Goal: Information Seeking & Learning: Learn about a topic

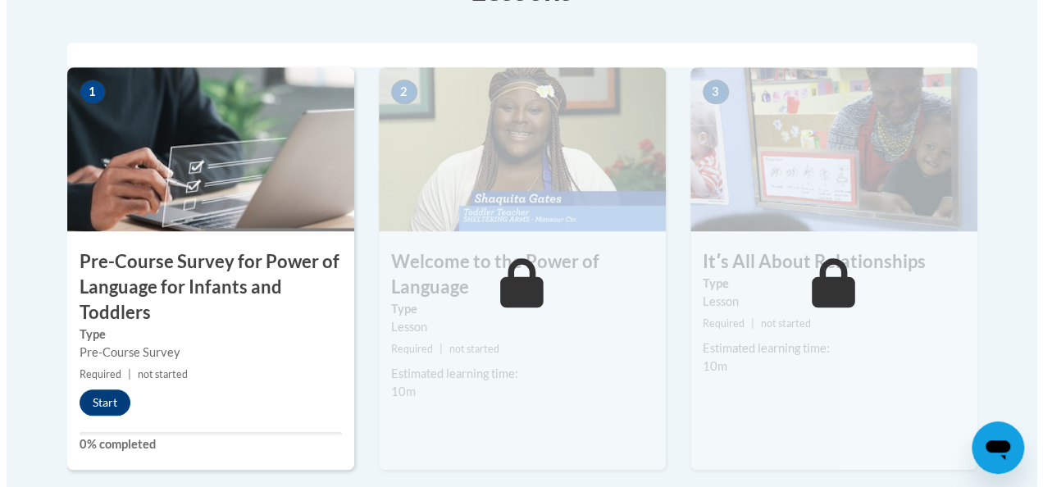
scroll to position [545, 0]
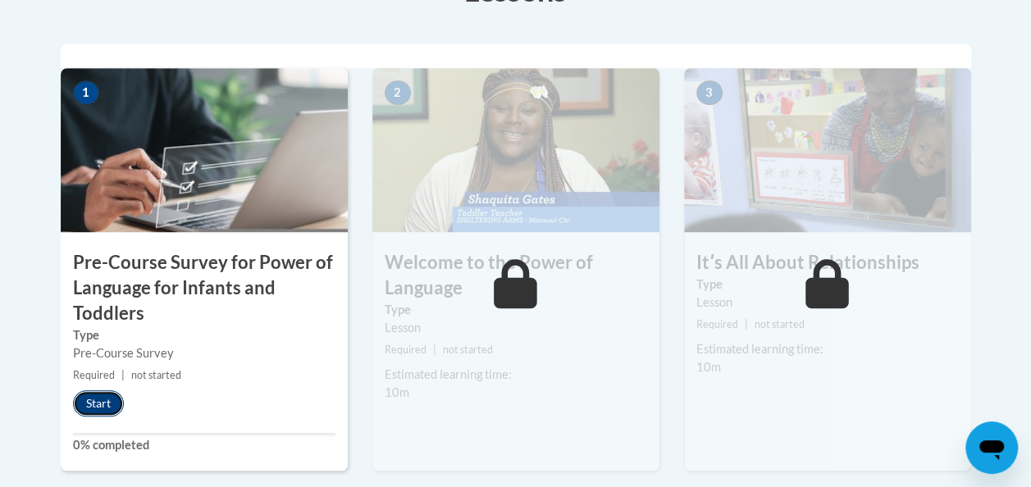
click at [93, 403] on button "Start" at bounding box center [98, 403] width 51 height 26
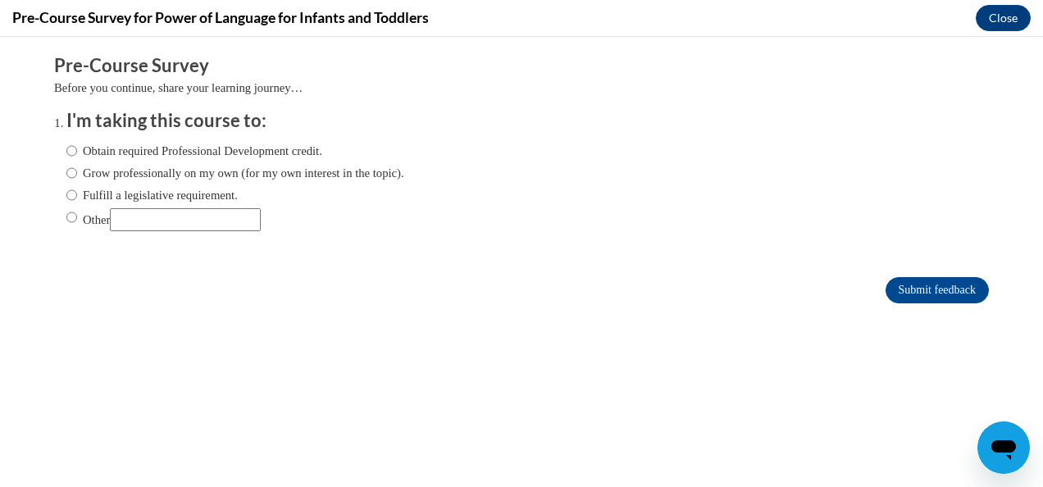
scroll to position [0, 0]
click at [132, 144] on label "Obtain required Professional Development credit." at bounding box center [194, 151] width 256 height 18
click at [77, 144] on input "Obtain required Professional Development credit." at bounding box center [71, 151] width 11 height 18
radio input "true"
click at [298, 175] on label "Grow professionally on my own (for my own interest in the topic)." at bounding box center [235, 173] width 338 height 18
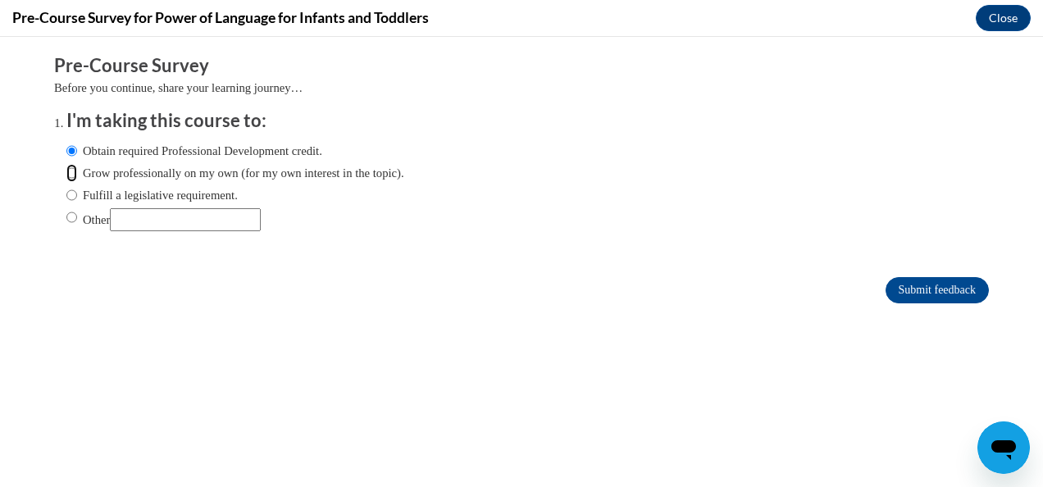
click at [77, 175] on input "Grow professionally on my own (for my own interest in the topic)." at bounding box center [71, 173] width 11 height 18
radio input "true"
click at [933, 285] on input "Submit feedback" at bounding box center [936, 290] width 103 height 26
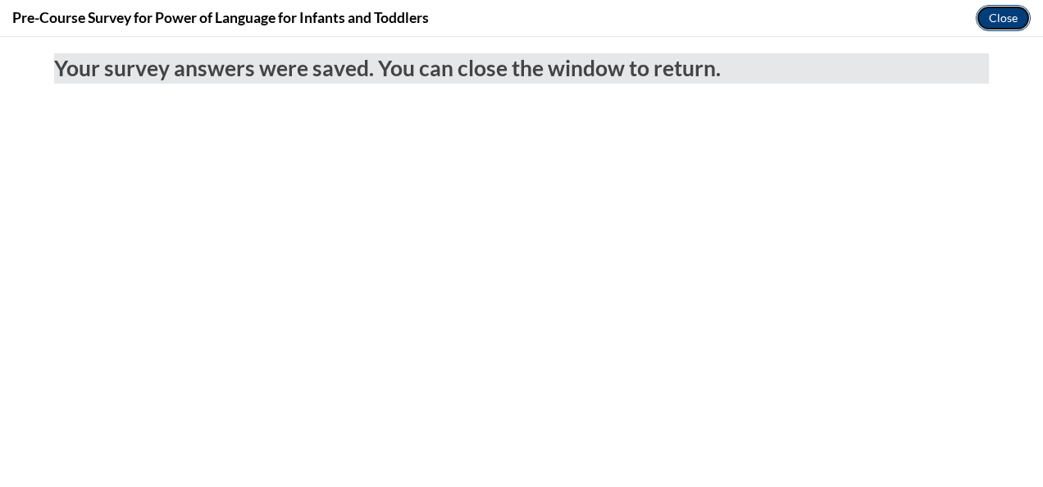
click at [984, 21] on button "Close" at bounding box center [1003, 18] width 55 height 26
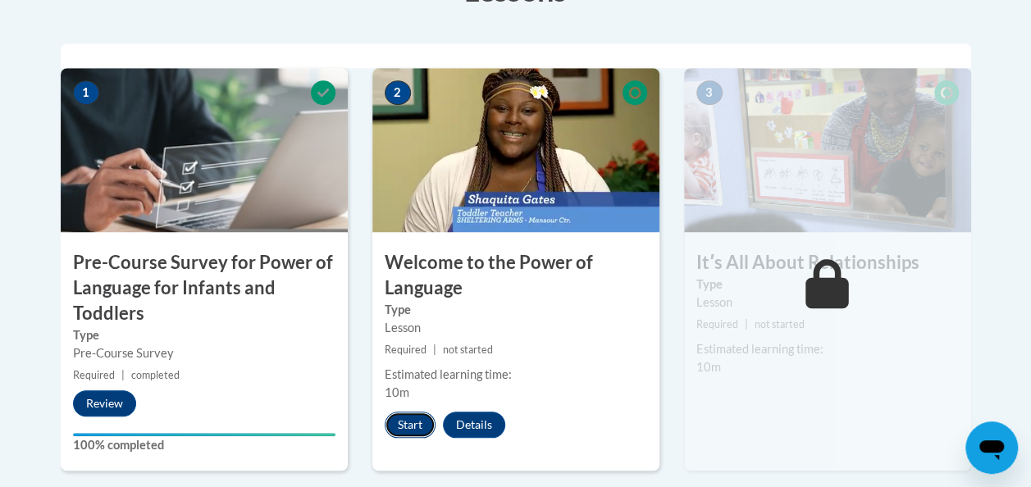
click at [410, 415] on button "Start" at bounding box center [410, 425] width 51 height 26
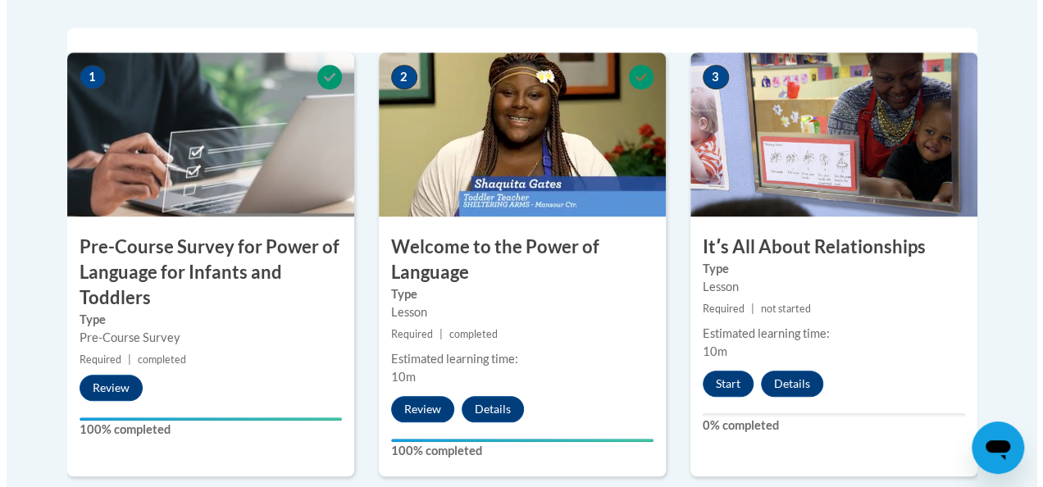
scroll to position [587, 0]
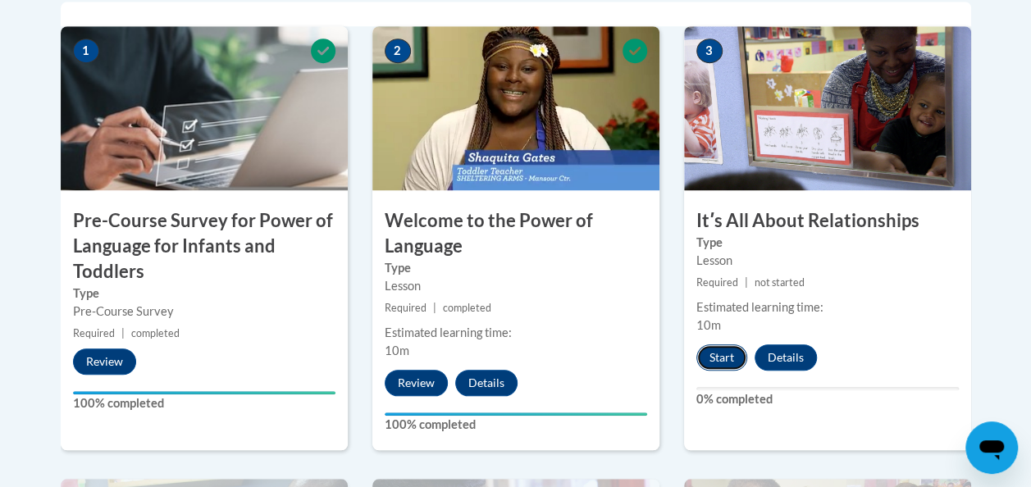
click at [711, 354] on button "Start" at bounding box center [721, 357] width 51 height 26
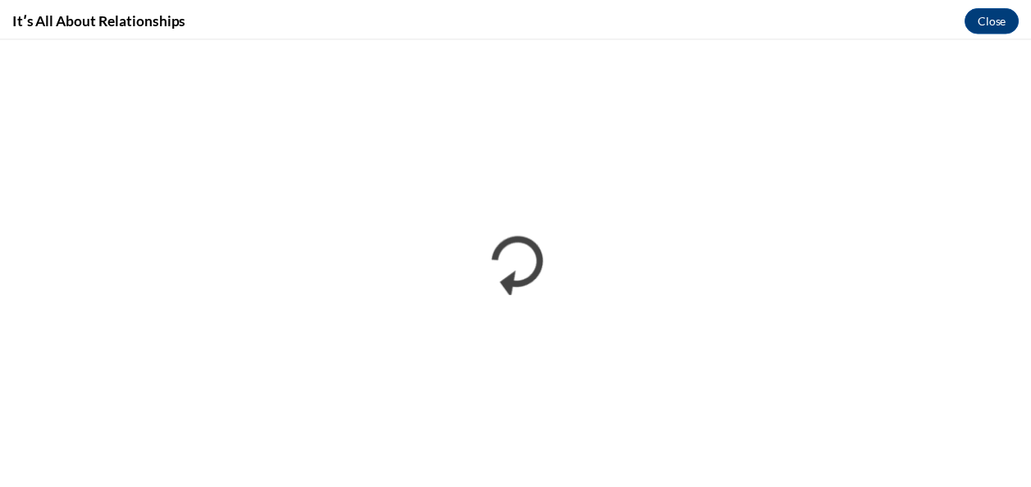
scroll to position [0, 0]
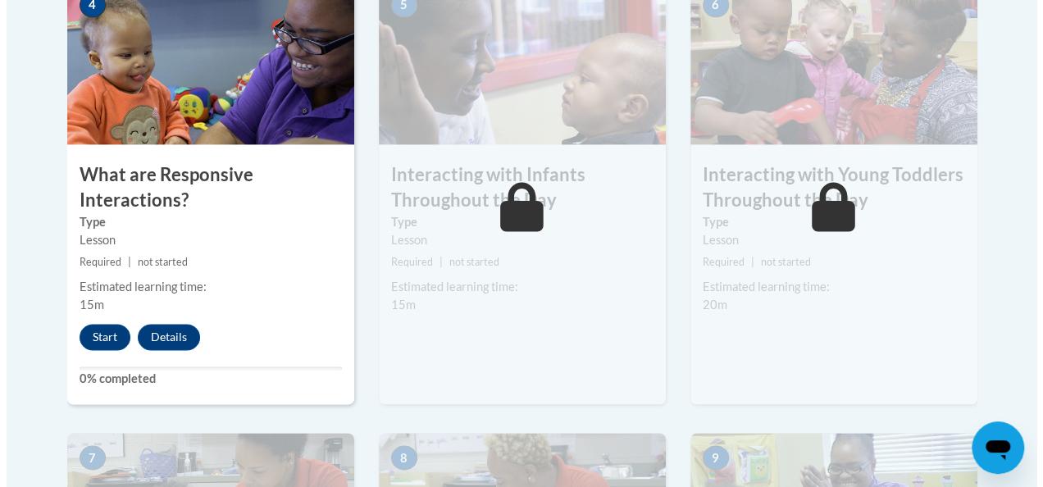
scroll to position [1087, 0]
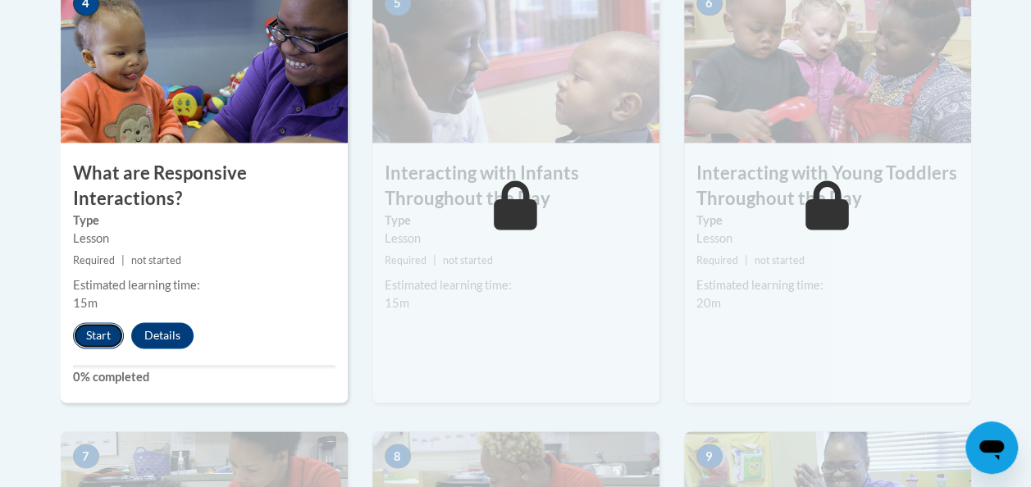
click at [105, 336] on button "Start" at bounding box center [98, 335] width 51 height 26
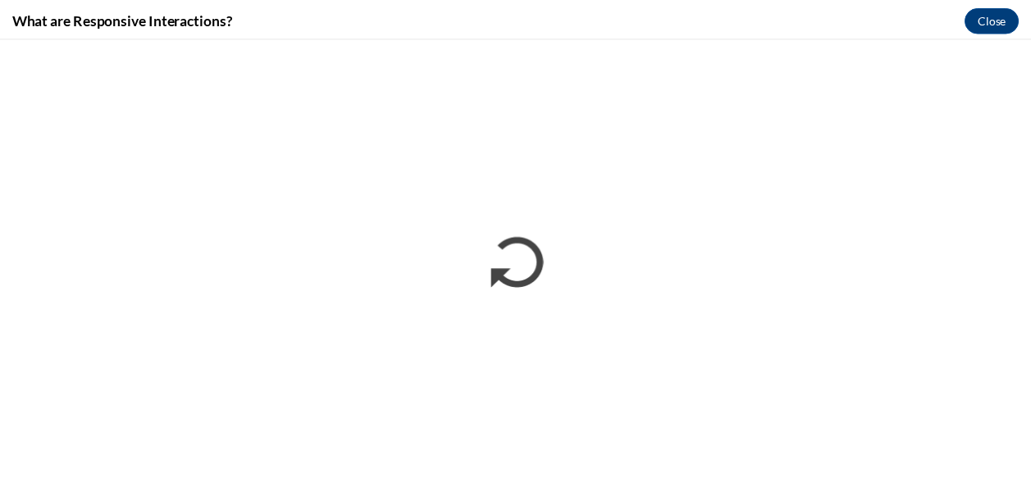
scroll to position [0, 0]
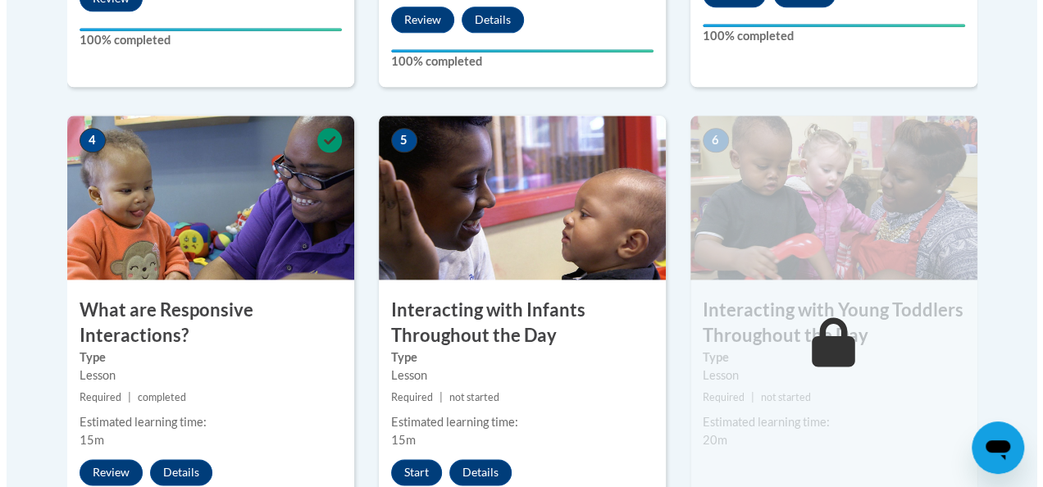
scroll to position [949, 0]
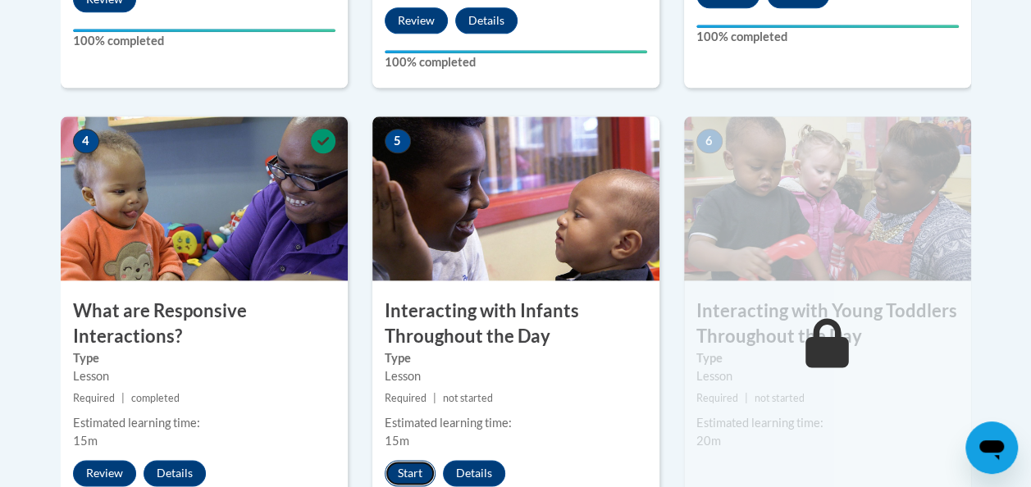
click at [401, 474] on button "Start" at bounding box center [410, 473] width 51 height 26
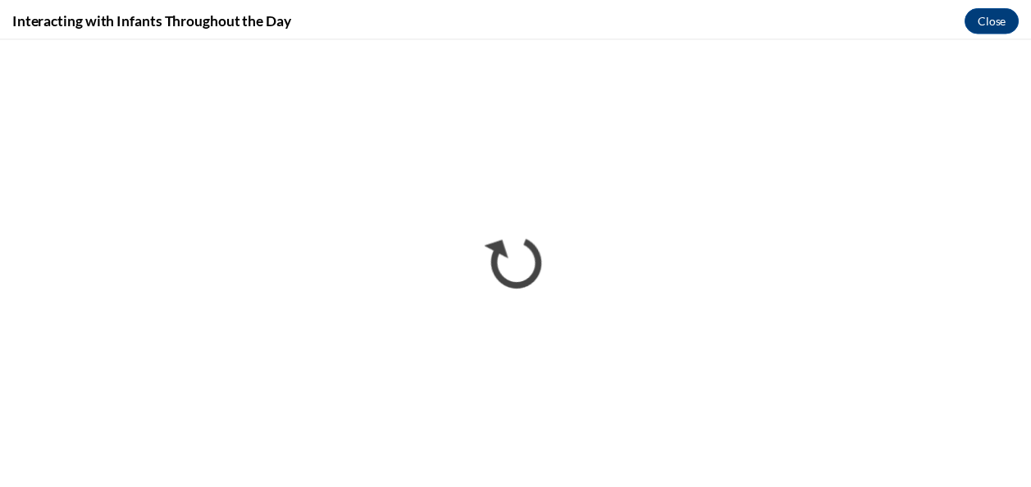
scroll to position [0, 0]
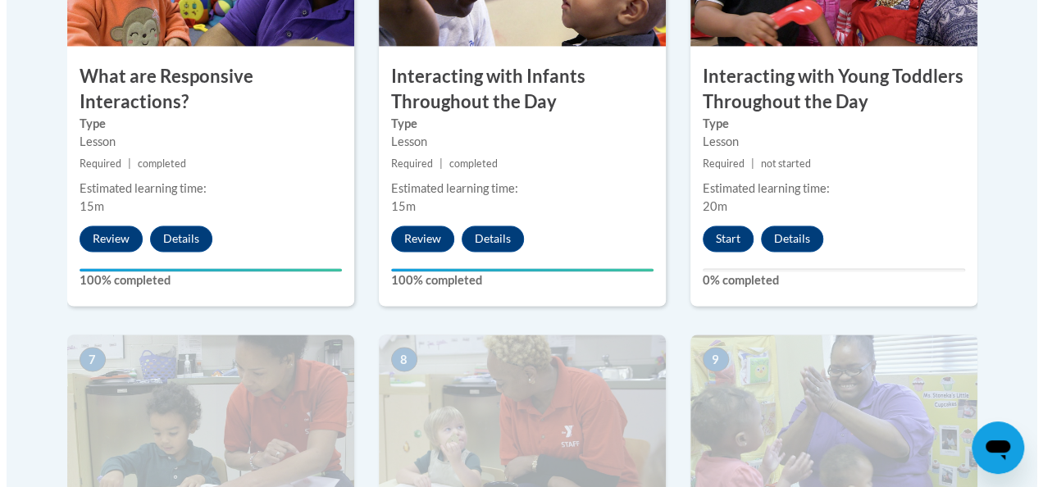
scroll to position [1182, 0]
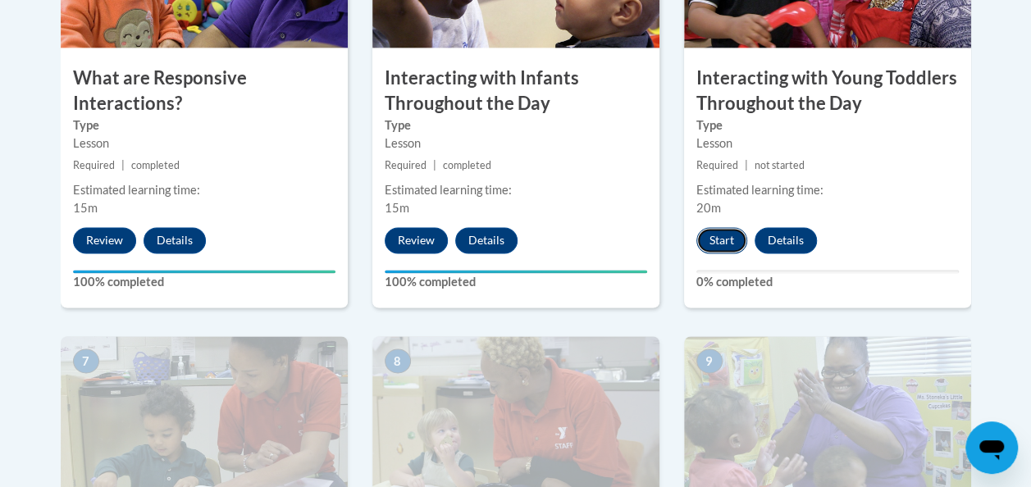
click at [719, 244] on button "Start" at bounding box center [721, 240] width 51 height 26
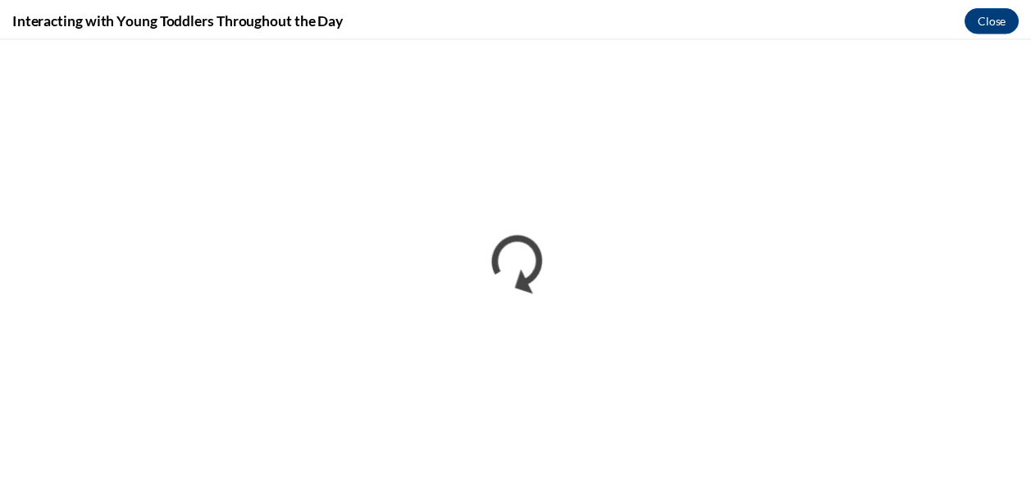
scroll to position [0, 0]
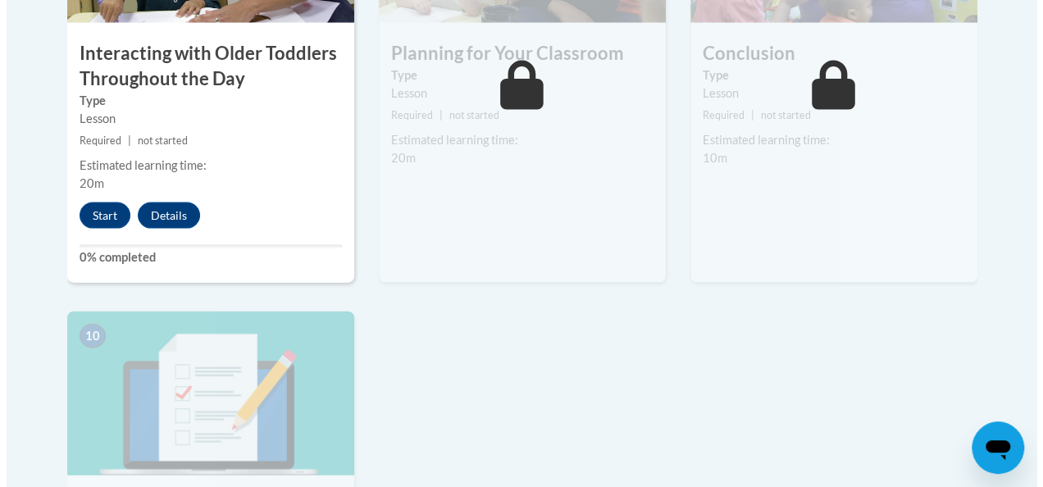
scroll to position [1658, 0]
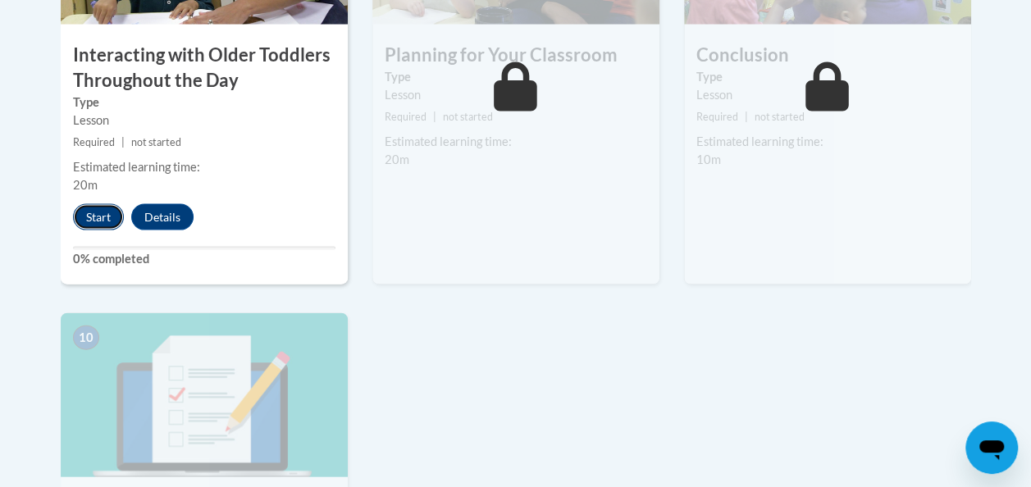
click at [91, 216] on button "Start" at bounding box center [98, 217] width 51 height 26
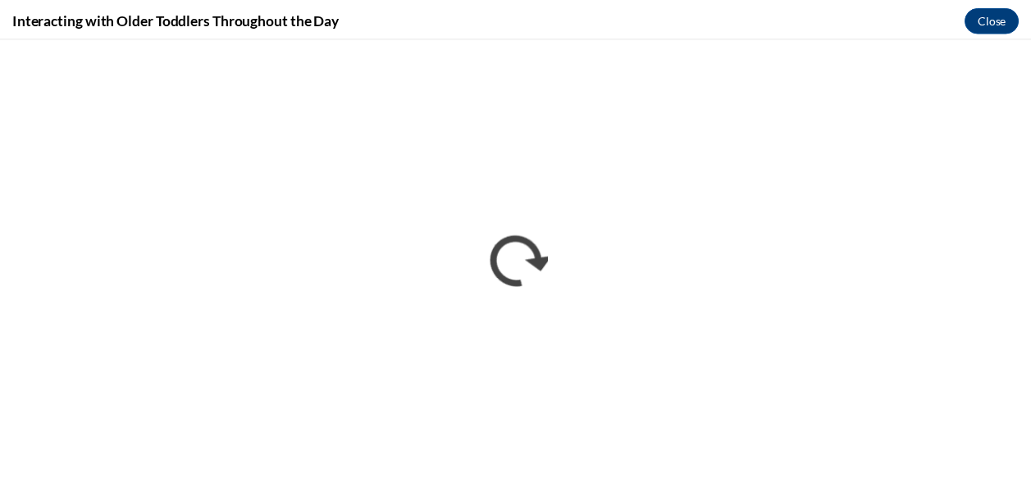
scroll to position [0, 0]
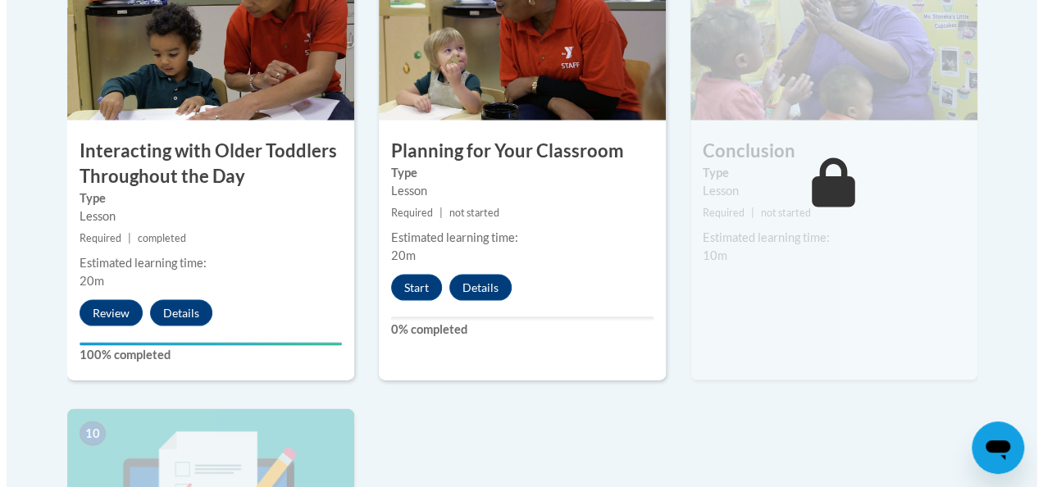
scroll to position [1563, 0]
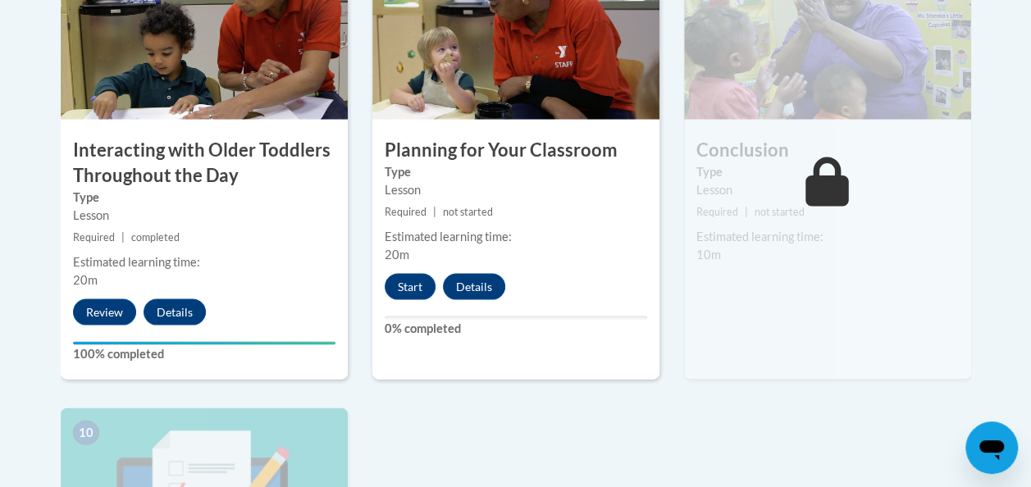
click at [463, 177] on label "Type" at bounding box center [516, 172] width 262 height 18
click at [407, 285] on button "Start" at bounding box center [410, 287] width 51 height 26
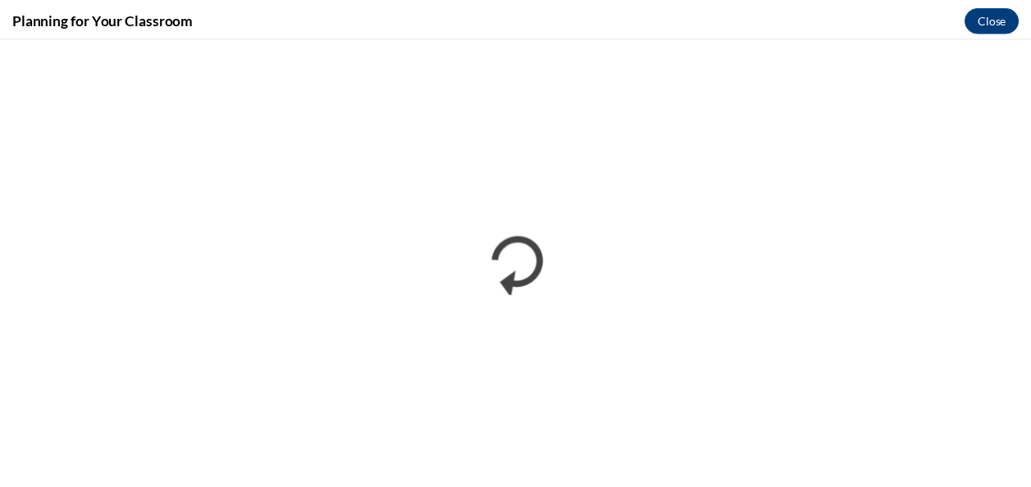
scroll to position [0, 0]
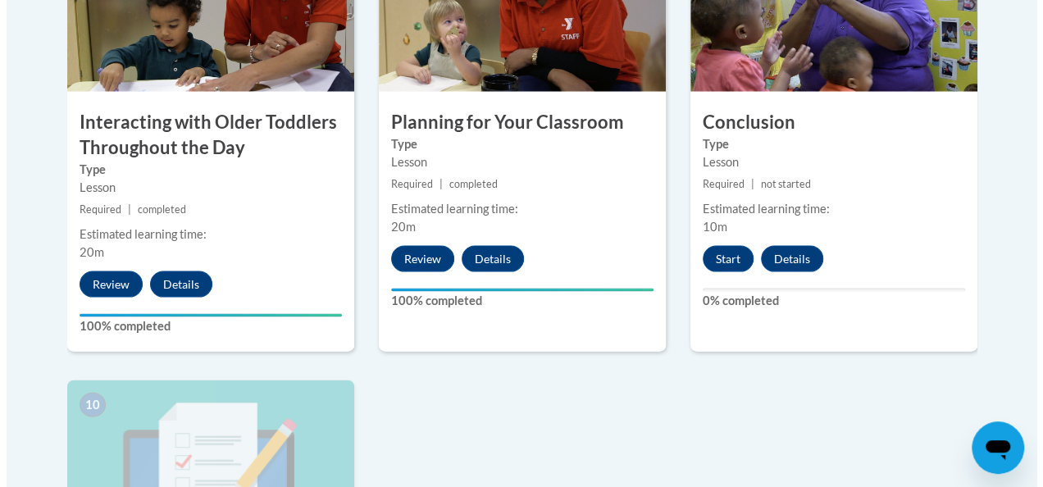
scroll to position [1591, 0]
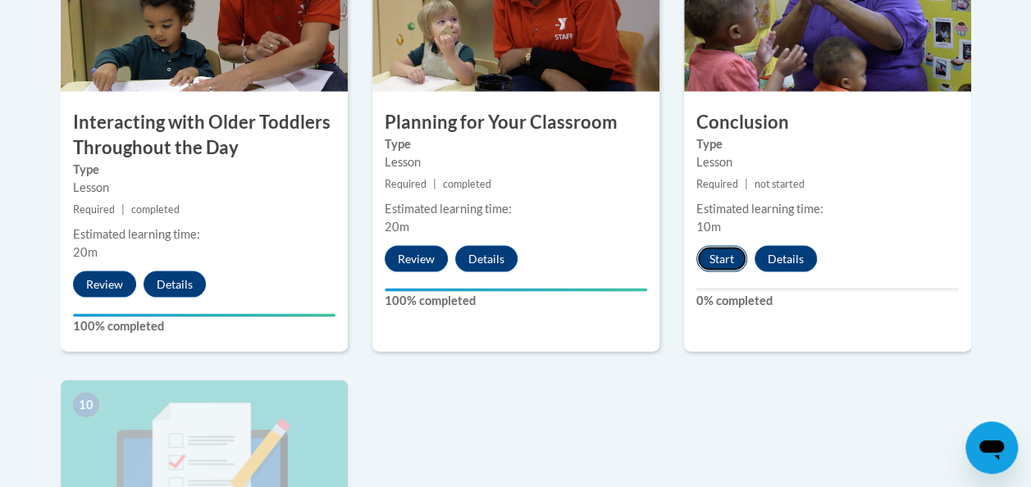
click at [731, 248] on button "Start" at bounding box center [721, 259] width 51 height 26
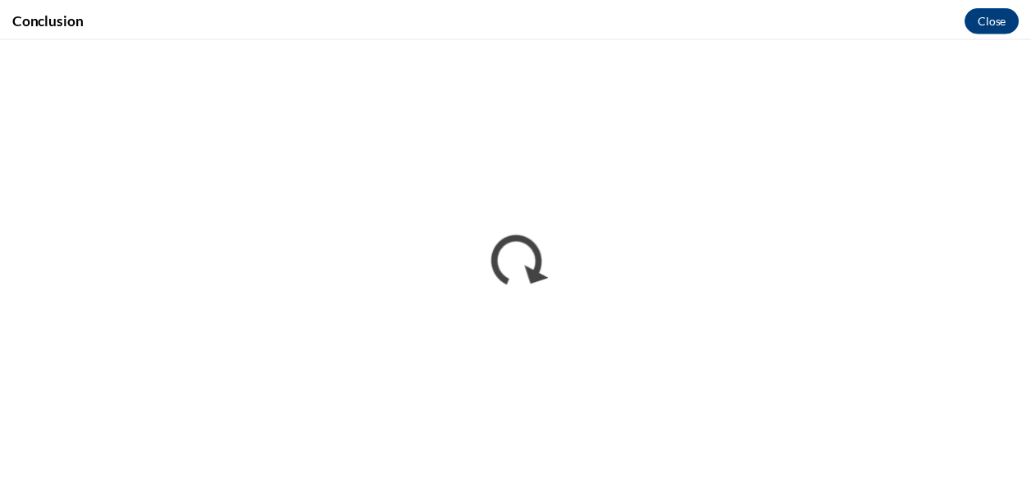
scroll to position [0, 0]
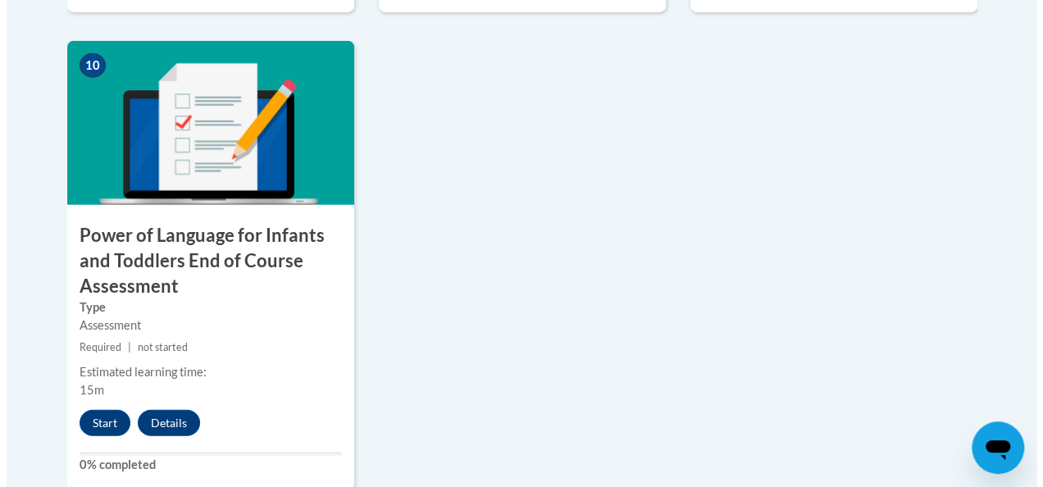
scroll to position [1932, 0]
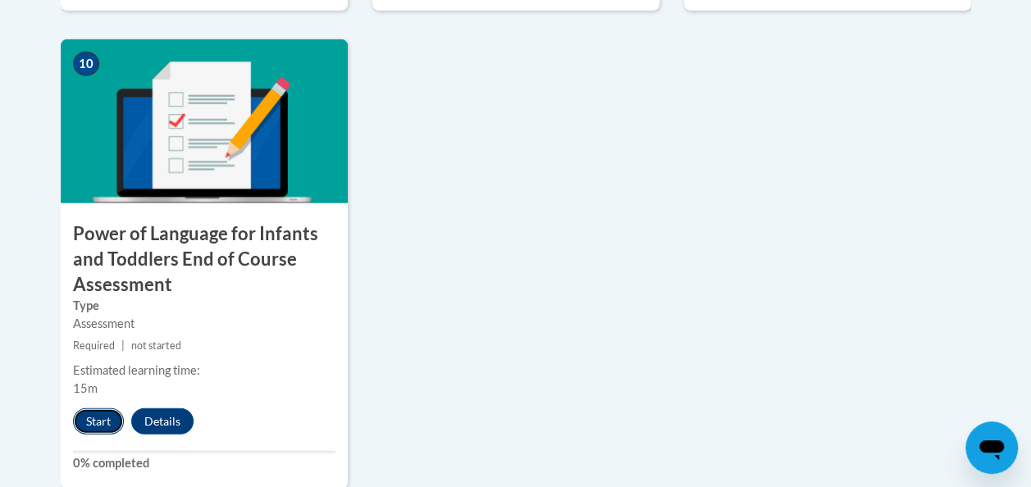
click at [90, 420] on button "Start" at bounding box center [98, 421] width 51 height 26
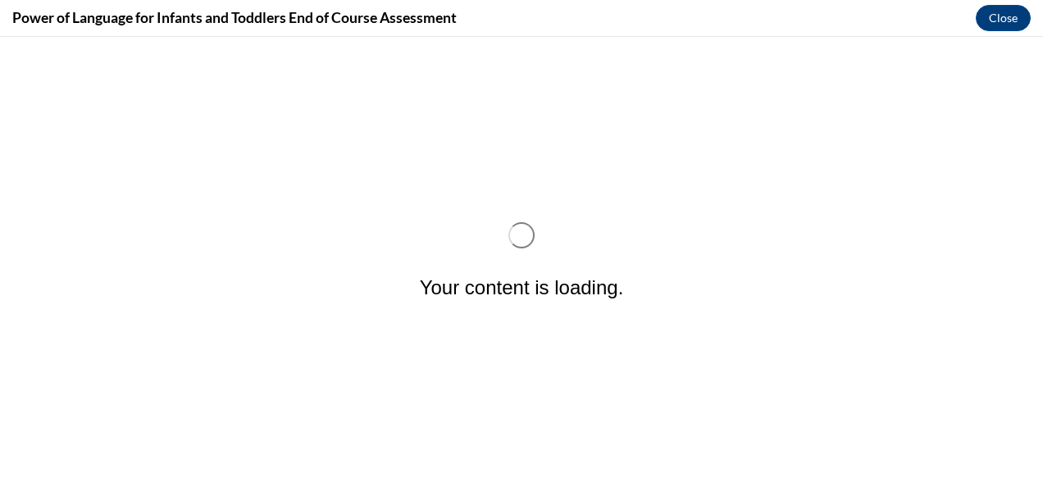
scroll to position [0, 0]
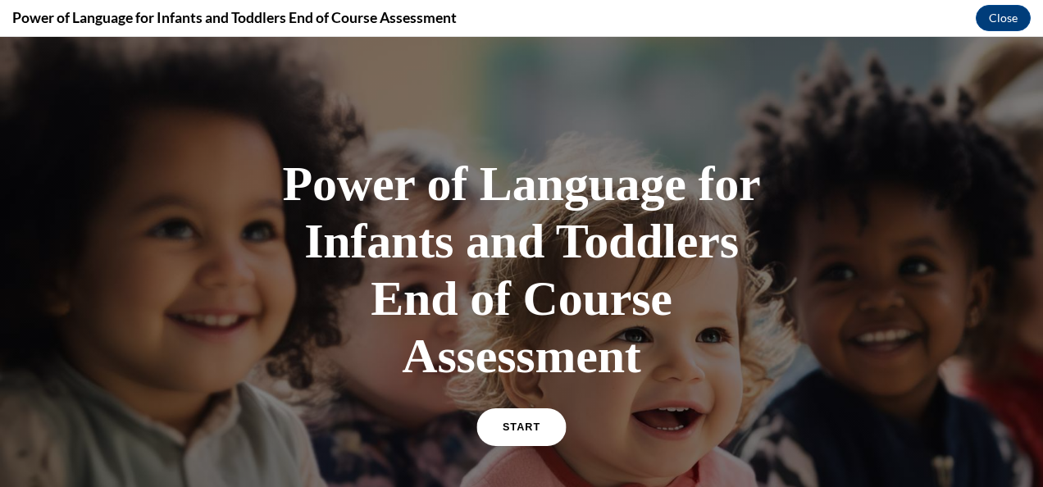
click at [507, 419] on link "START" at bounding box center [520, 427] width 89 height 38
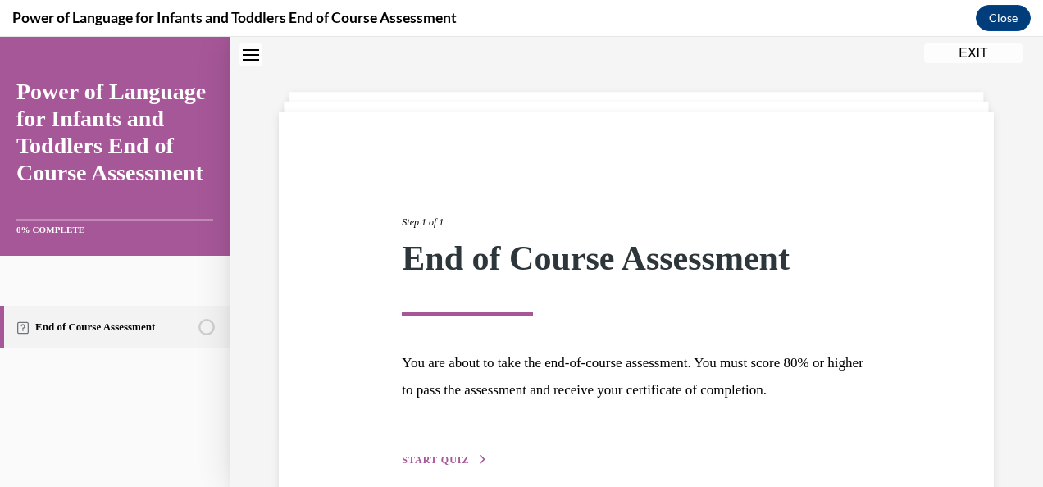
scroll to position [130, 0]
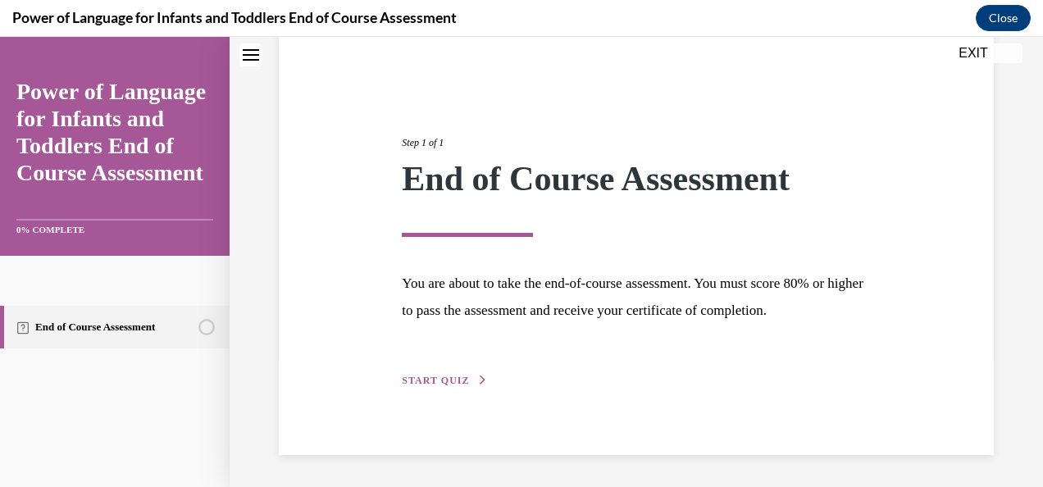
click at [446, 407] on div "Step 1 of 1 End of Course Assessment You are about to take the end-of-course as…" at bounding box center [636, 243] width 715 height 423
click at [466, 382] on button "START QUIZ" at bounding box center [444, 380] width 85 height 15
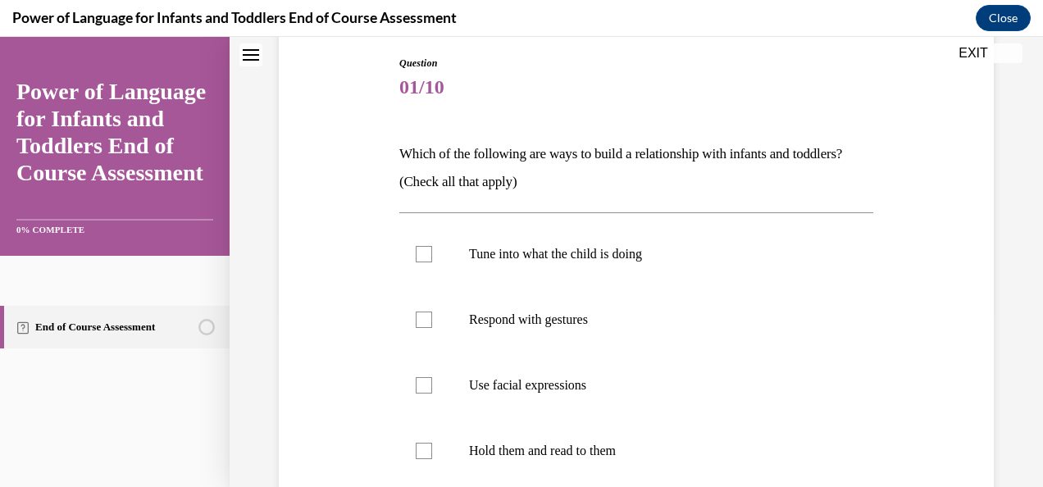
scroll to position [173, 0]
click at [428, 251] on div at bounding box center [424, 253] width 16 height 16
click at [428, 251] on input "Tune into what the child is doing" at bounding box center [424, 253] width 16 height 16
checkbox input "true"
click at [453, 321] on label "Respond with gestures" at bounding box center [636, 319] width 474 height 66
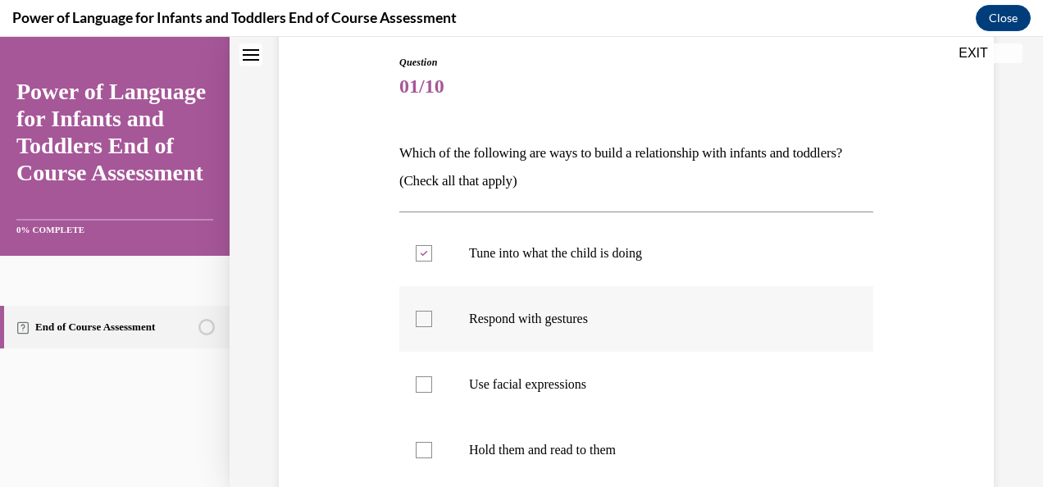
click at [432, 321] on input "Respond with gestures" at bounding box center [424, 319] width 16 height 16
checkbox input "true"
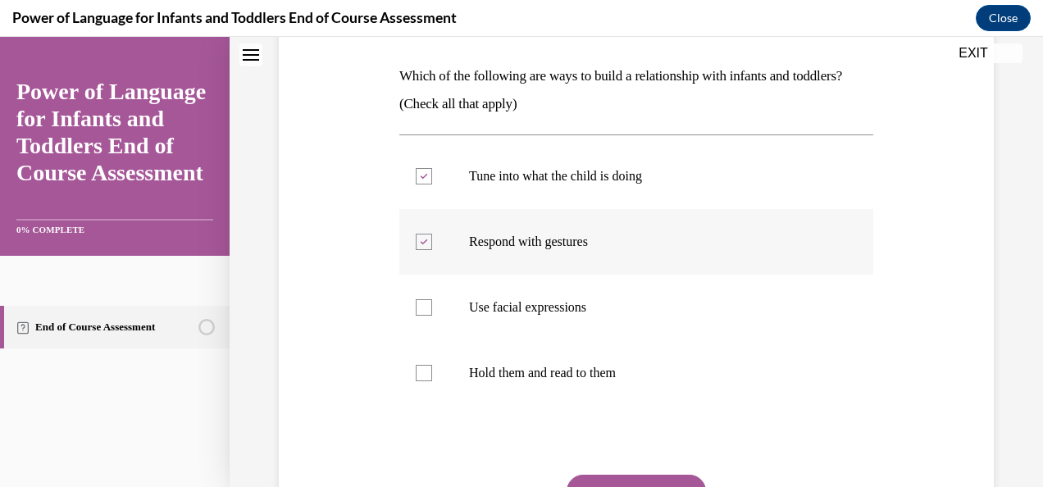
scroll to position [251, 0]
click at [453, 321] on label "Use facial expressions" at bounding box center [636, 307] width 474 height 66
click at [432, 315] on input "Use facial expressions" at bounding box center [424, 306] width 16 height 16
checkbox input "true"
click at [459, 359] on label "Hold them and read to them" at bounding box center [636, 372] width 474 height 66
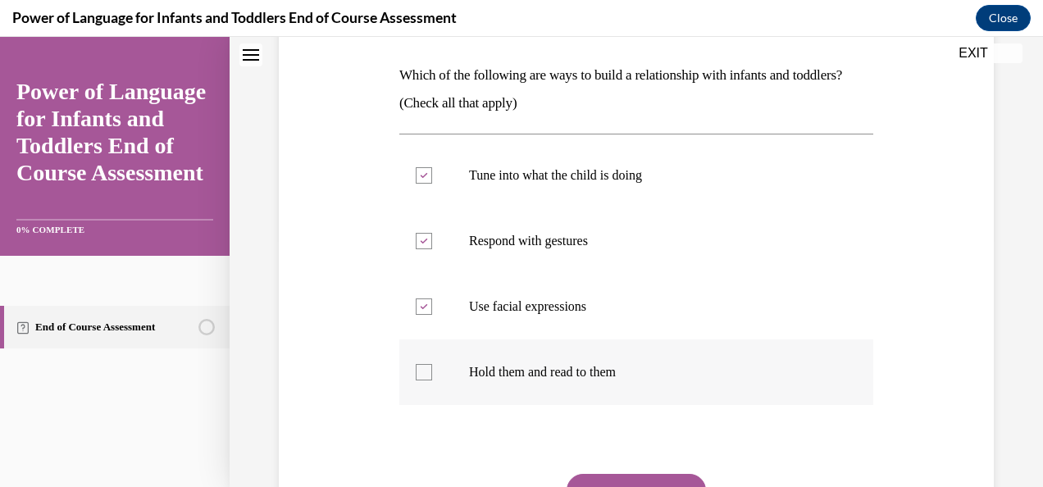
click at [432, 364] on input "Hold them and read to them" at bounding box center [424, 372] width 16 height 16
checkbox input "true"
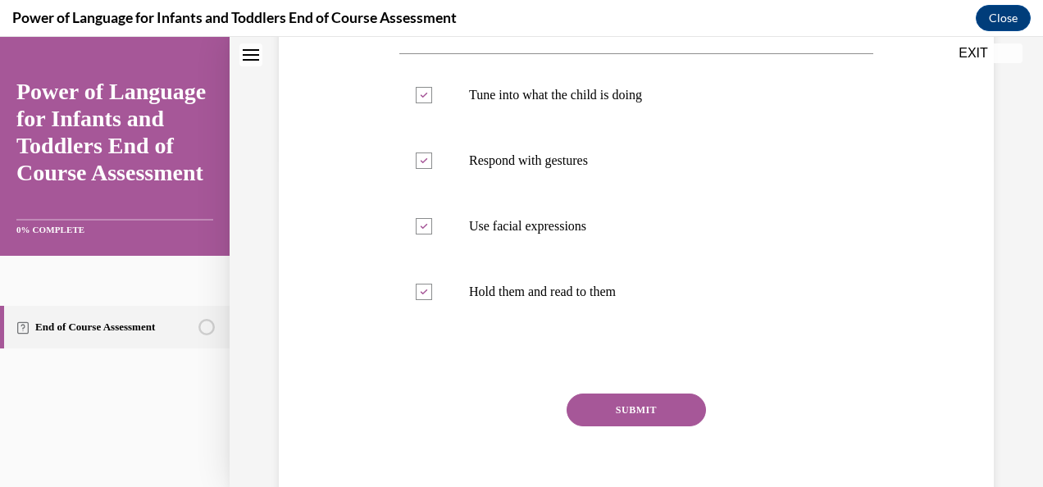
click at [603, 403] on button "SUBMIT" at bounding box center [636, 410] width 139 height 33
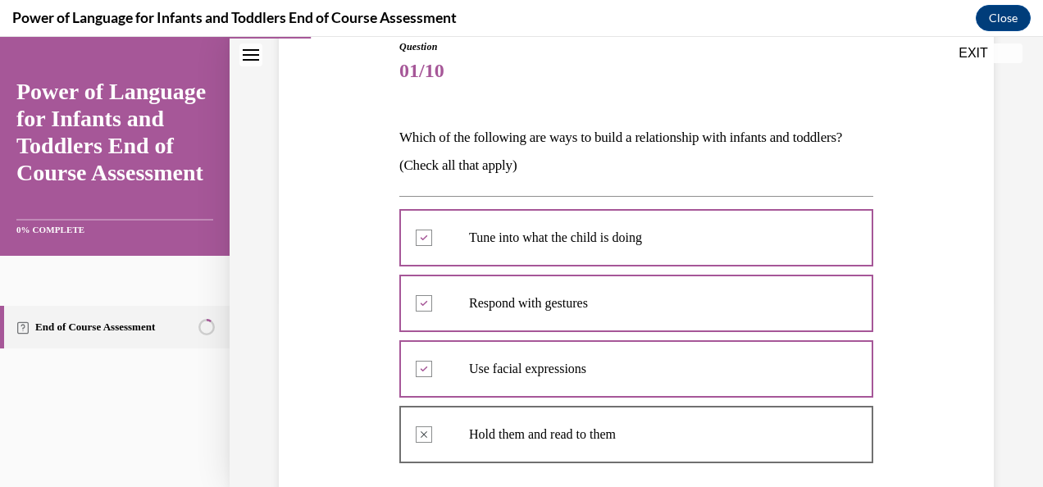
scroll to position [190, 0]
click at [516, 250] on div at bounding box center [636, 236] width 474 height 74
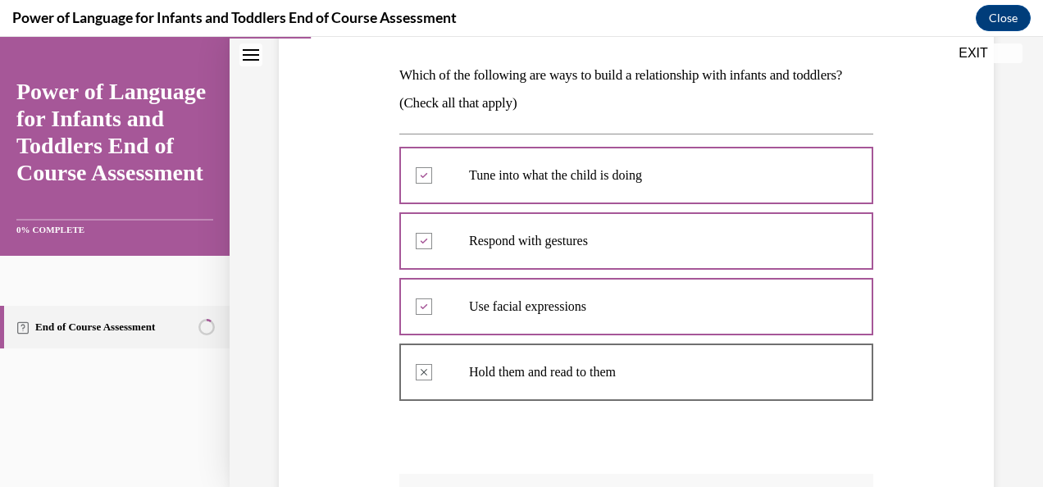
scroll to position [251, 0]
click at [473, 177] on p "Tune into what the child is doing" at bounding box center [650, 175] width 363 height 16
click at [399, 174] on div at bounding box center [636, 176] width 474 height 74
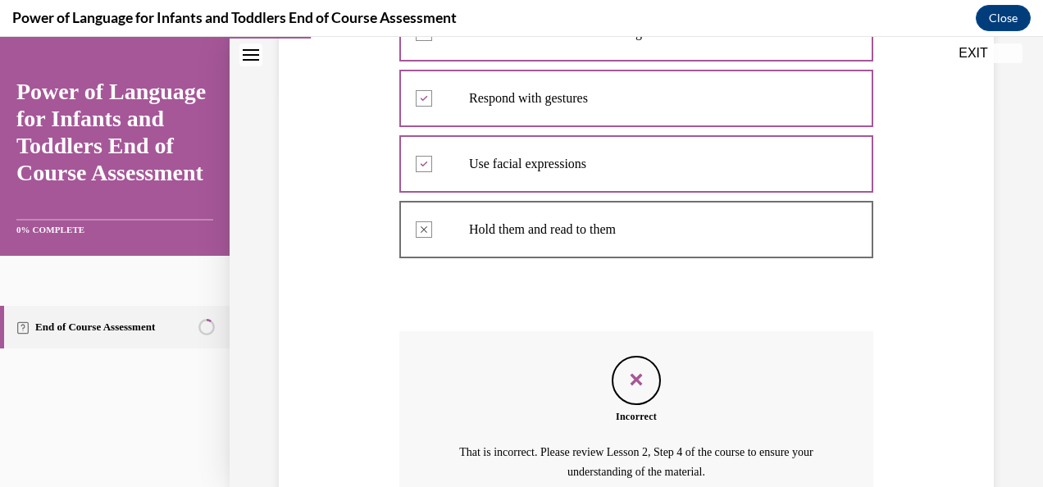
scroll to position [556, 0]
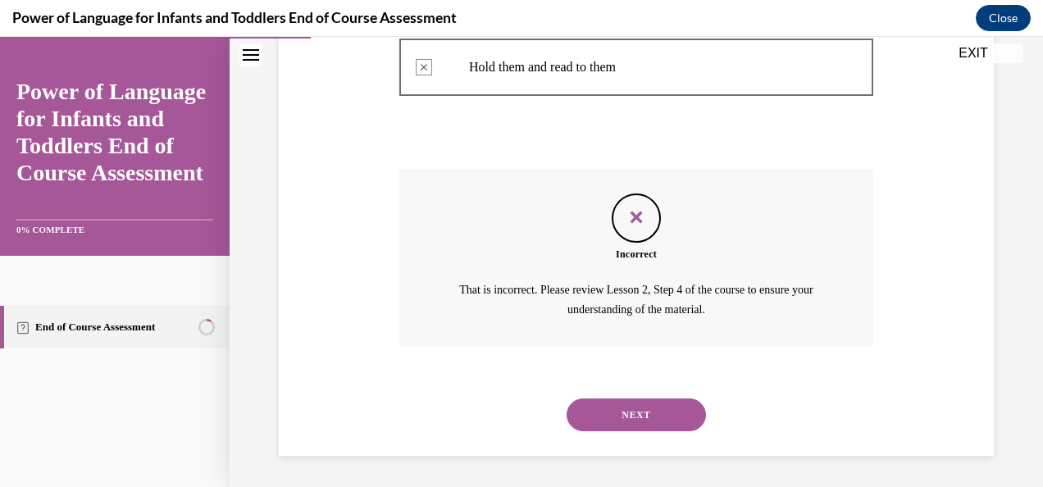
click at [623, 413] on button "NEXT" at bounding box center [636, 414] width 139 height 33
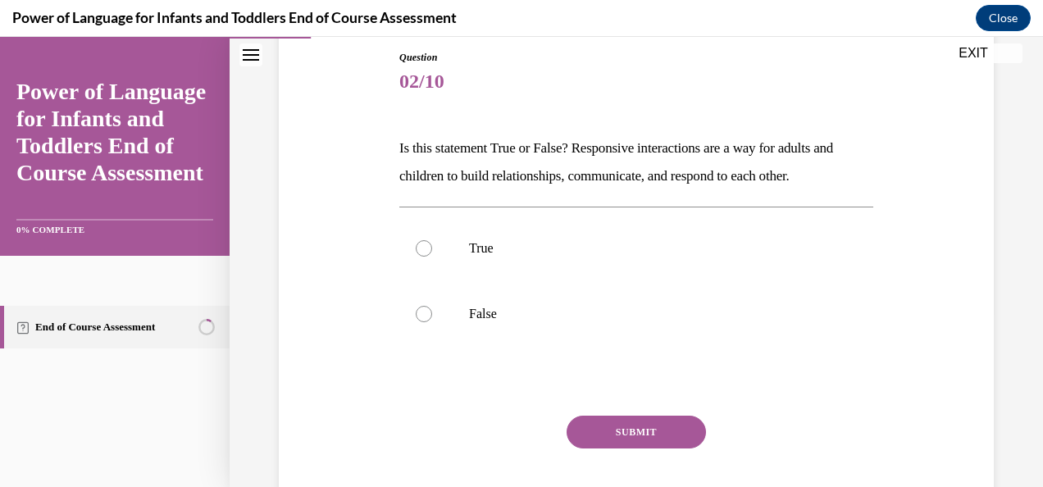
scroll to position [179, 0]
click at [481, 221] on label "True" at bounding box center [636, 248] width 474 height 66
click at [432, 239] on input "True" at bounding box center [424, 247] width 16 height 16
radio input "true"
click at [580, 435] on button "SUBMIT" at bounding box center [636, 431] width 139 height 33
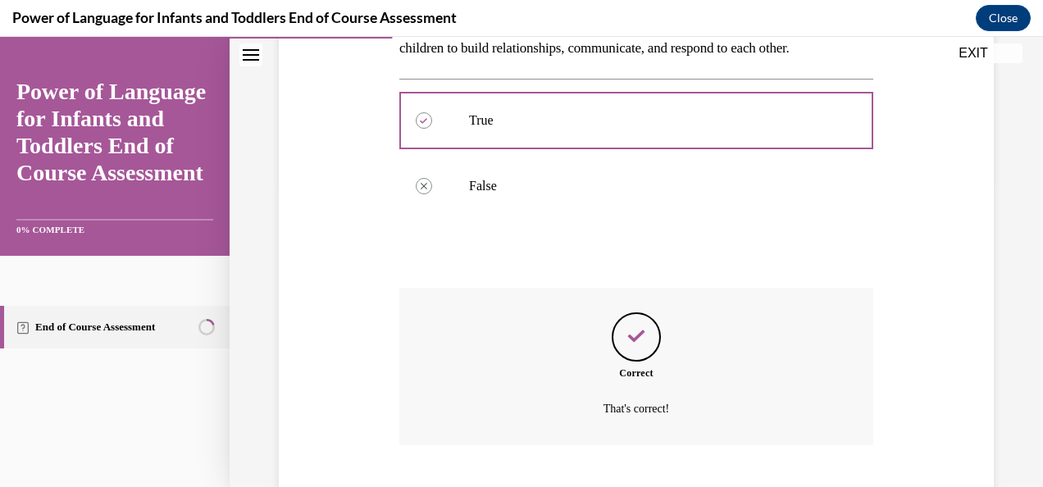
scroll to position [406, 0]
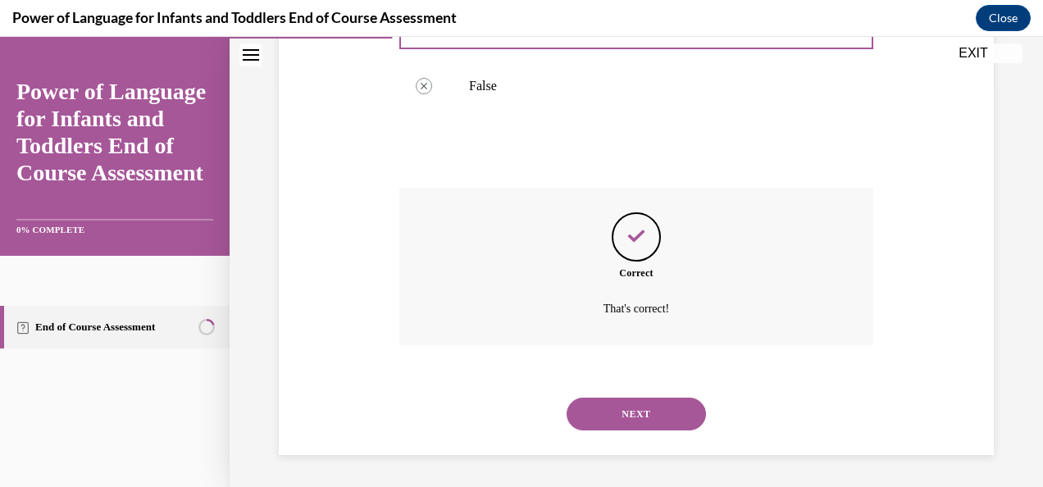
click at [592, 414] on button "NEXT" at bounding box center [636, 414] width 139 height 33
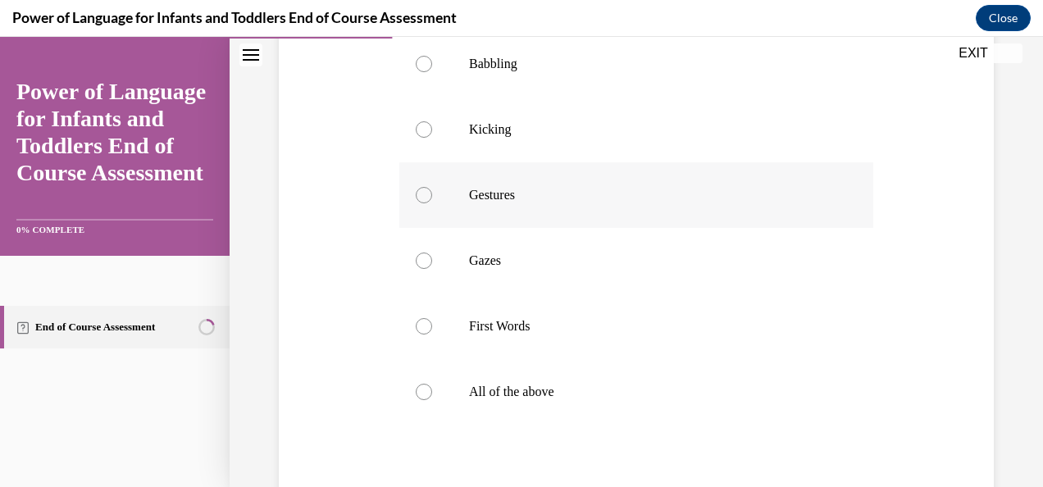
scroll to position [377, 0]
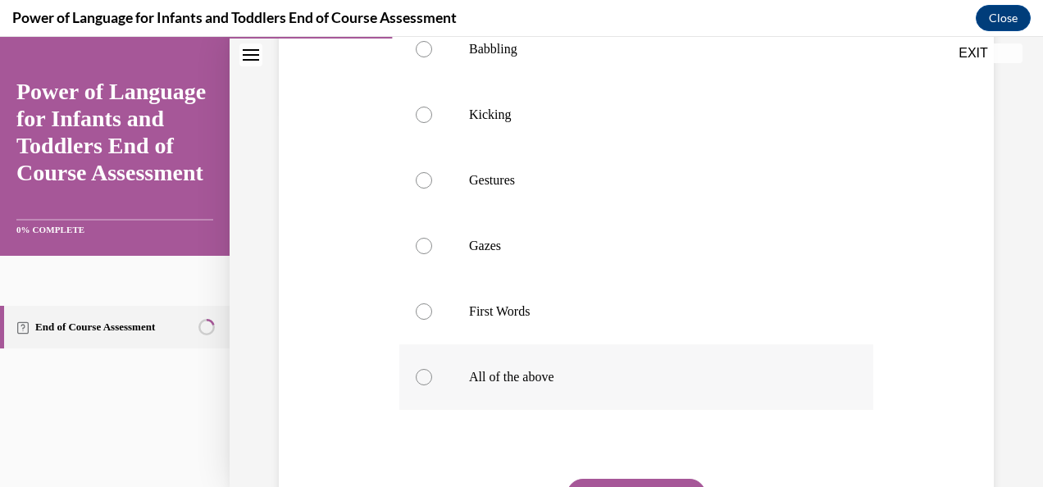
click at [541, 364] on label "All of the above" at bounding box center [636, 377] width 474 height 66
click at [432, 369] on input "All of the above" at bounding box center [424, 377] width 16 height 16
radio input "true"
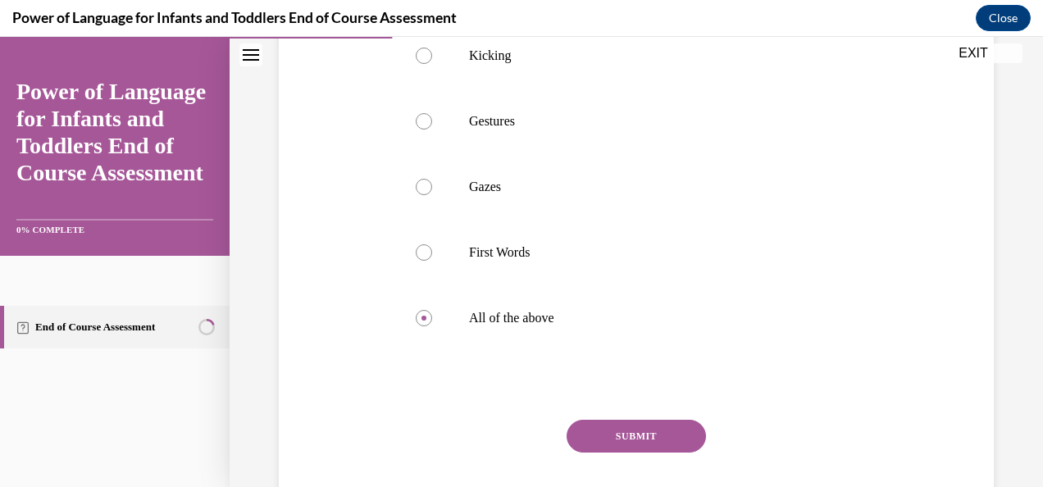
click at [645, 421] on button "SUBMIT" at bounding box center [636, 436] width 139 height 33
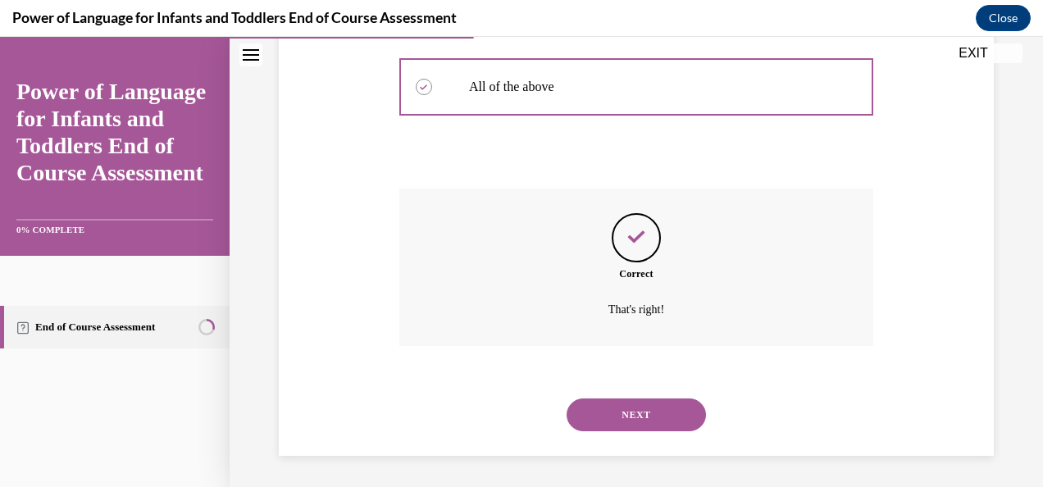
scroll to position [668, 0]
click at [642, 405] on button "NEXT" at bounding box center [636, 414] width 139 height 33
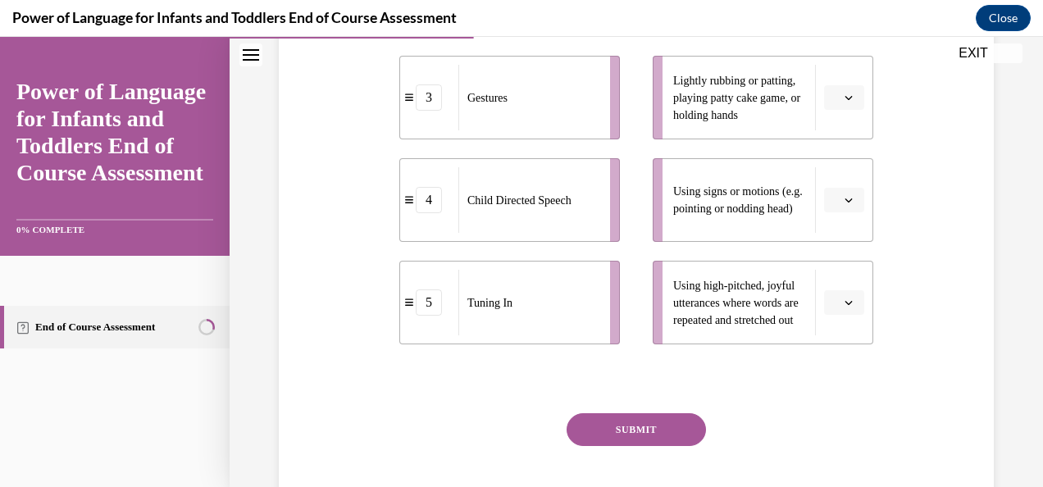
scroll to position [549, 0]
click at [847, 313] on button "button" at bounding box center [844, 301] width 40 height 25
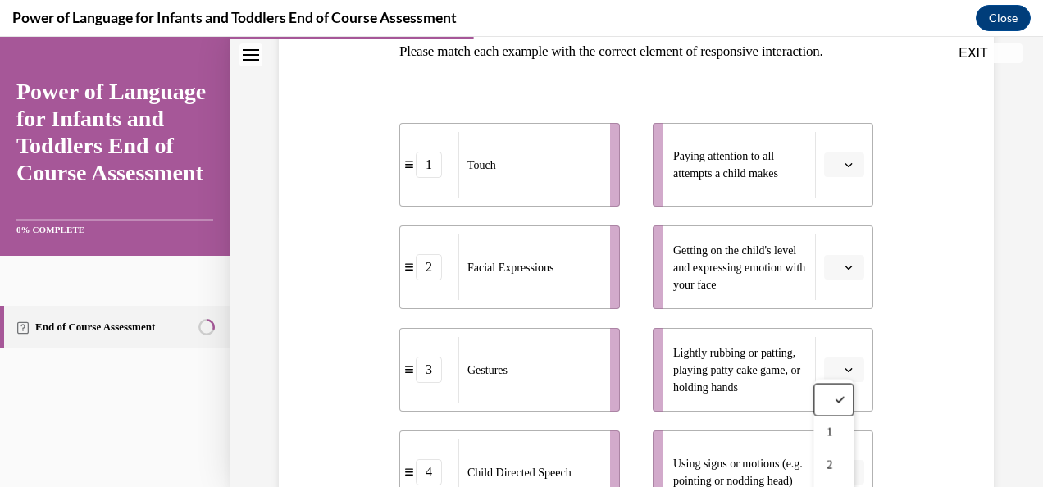
scroll to position [277, 0]
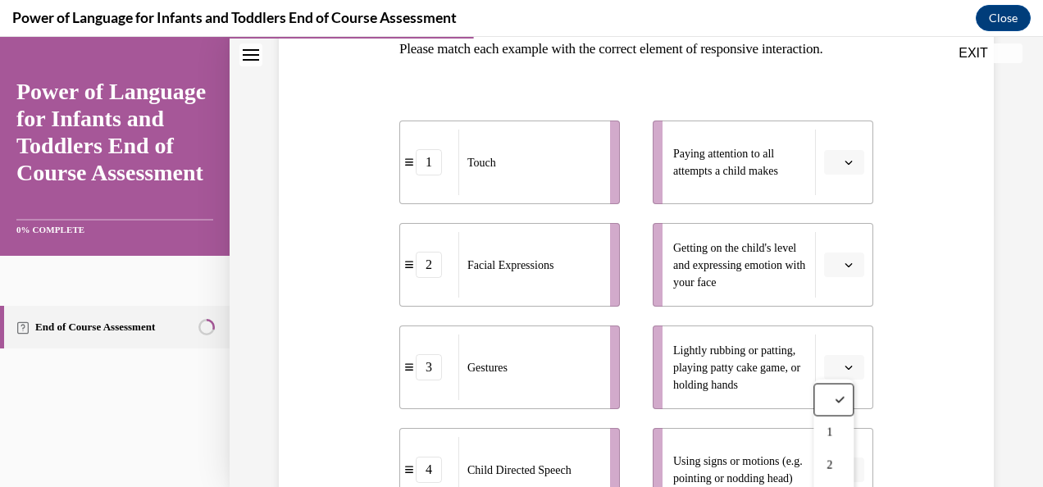
click at [834, 175] on button "button" at bounding box center [844, 162] width 40 height 25
click at [828, 386] on span "5" at bounding box center [828, 390] width 6 height 13
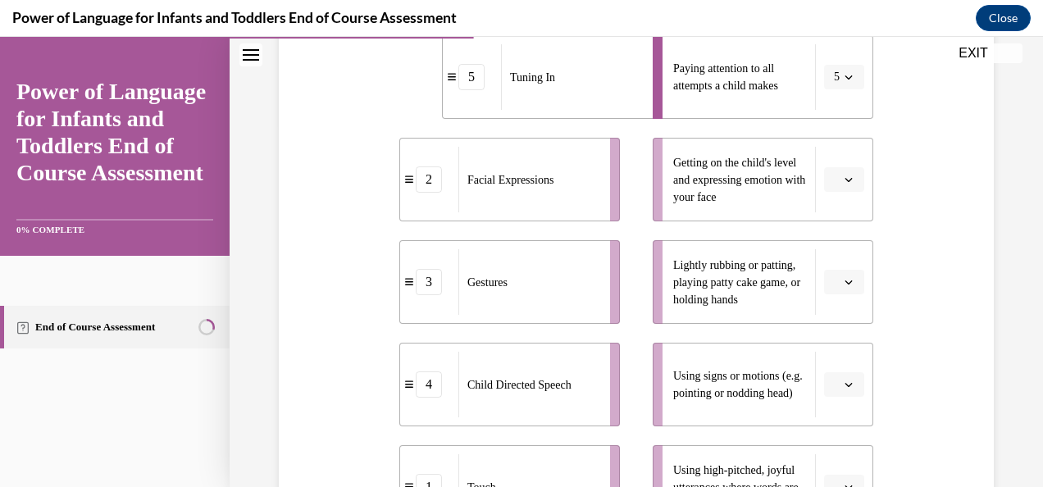
scroll to position [366, 0]
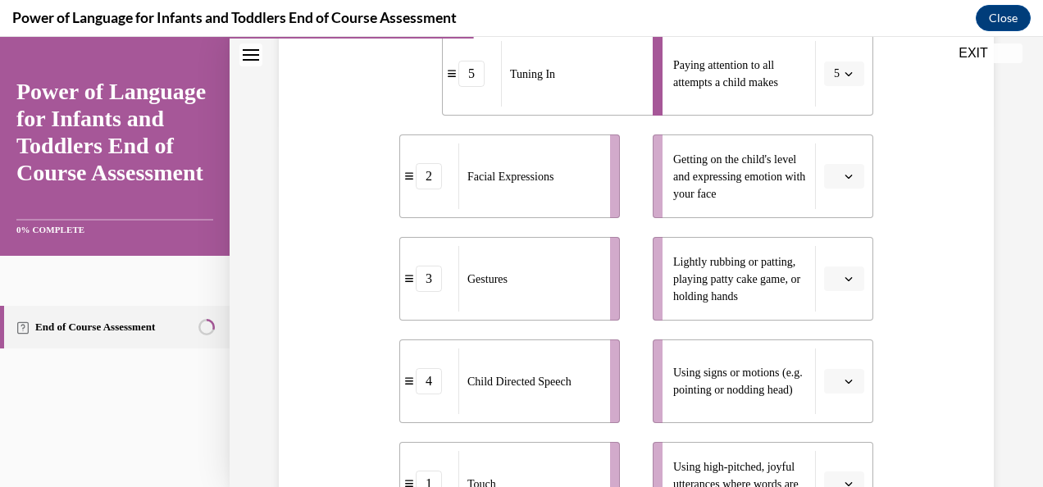
click at [845, 180] on icon "button" at bounding box center [849, 176] width 8 height 8
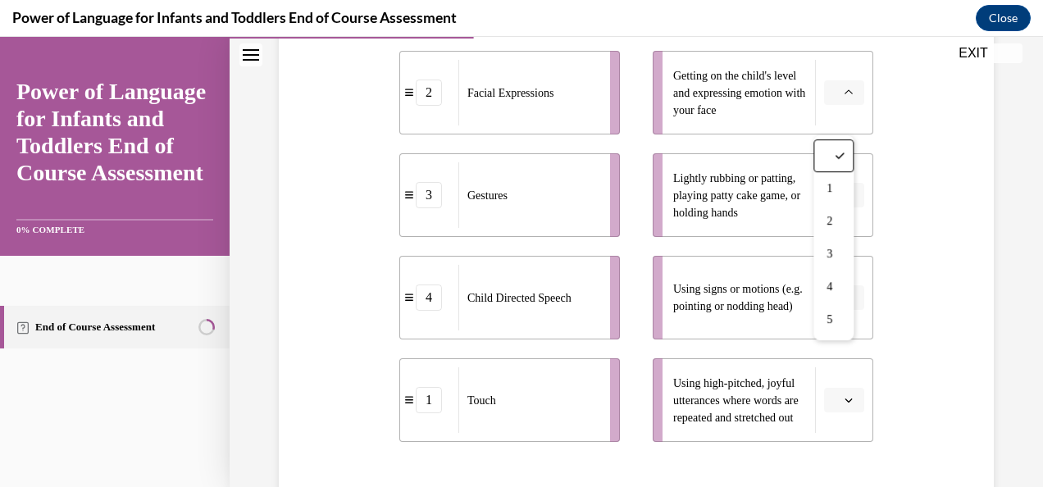
scroll to position [450, 0]
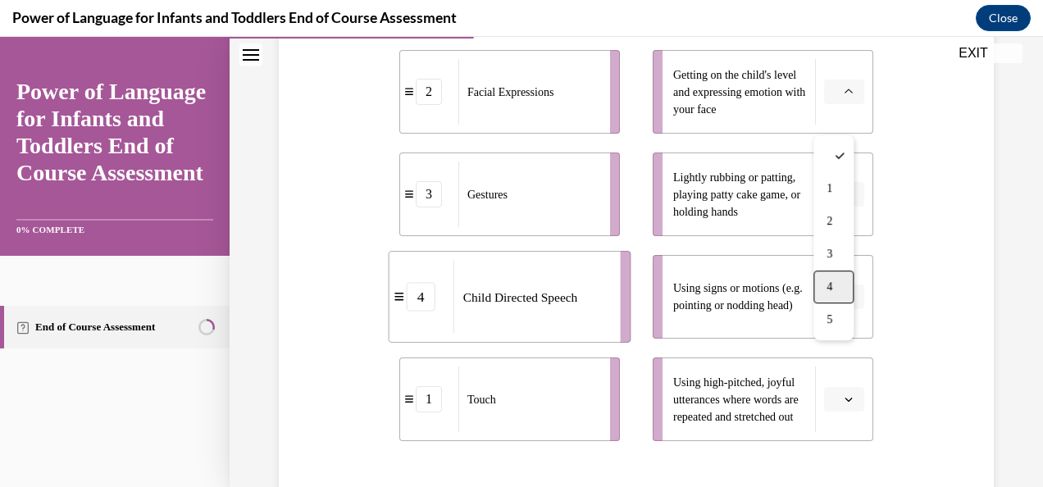
click at [829, 280] on span "4" at bounding box center [829, 286] width 6 height 13
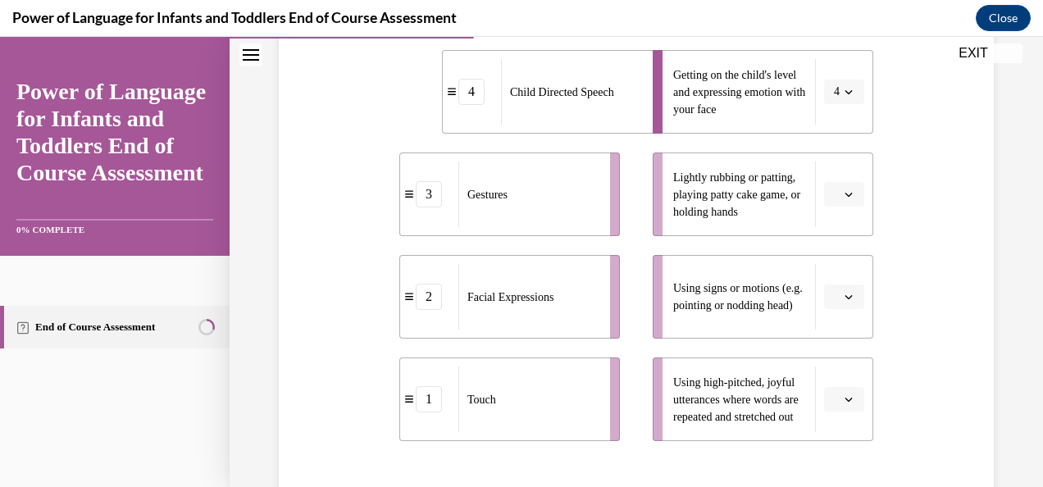
scroll to position [398, 0]
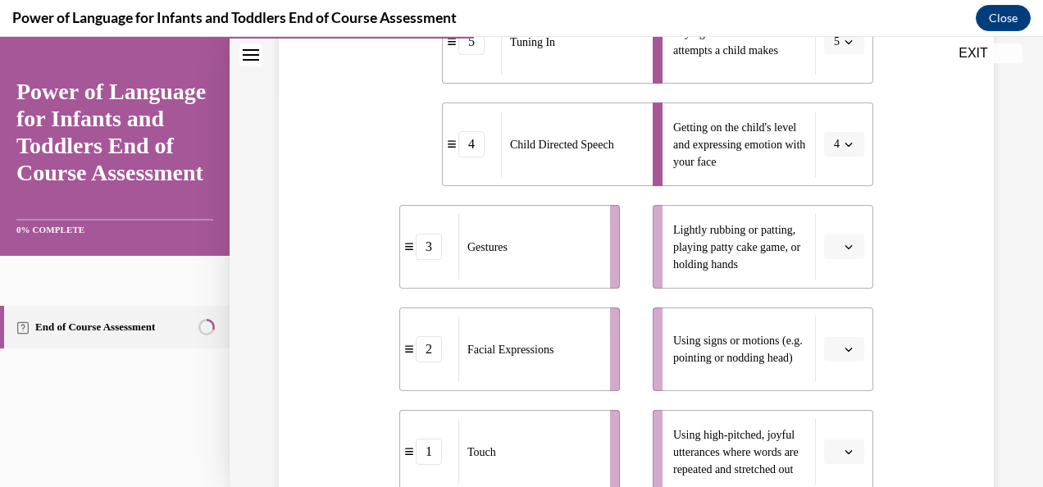
click at [834, 255] on span "Please select an option" at bounding box center [837, 247] width 6 height 16
click at [831, 106] on span "1" at bounding box center [828, 106] width 6 height 13
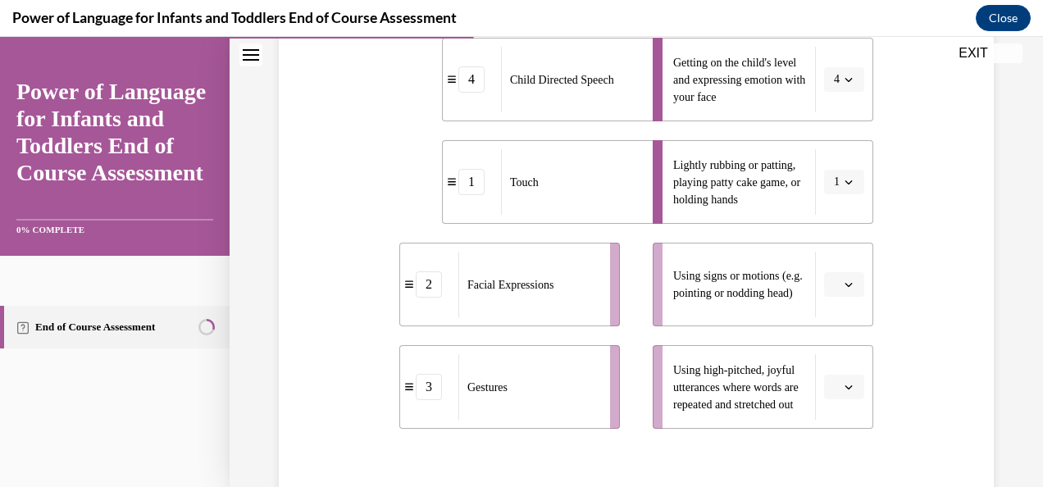
scroll to position [478, 0]
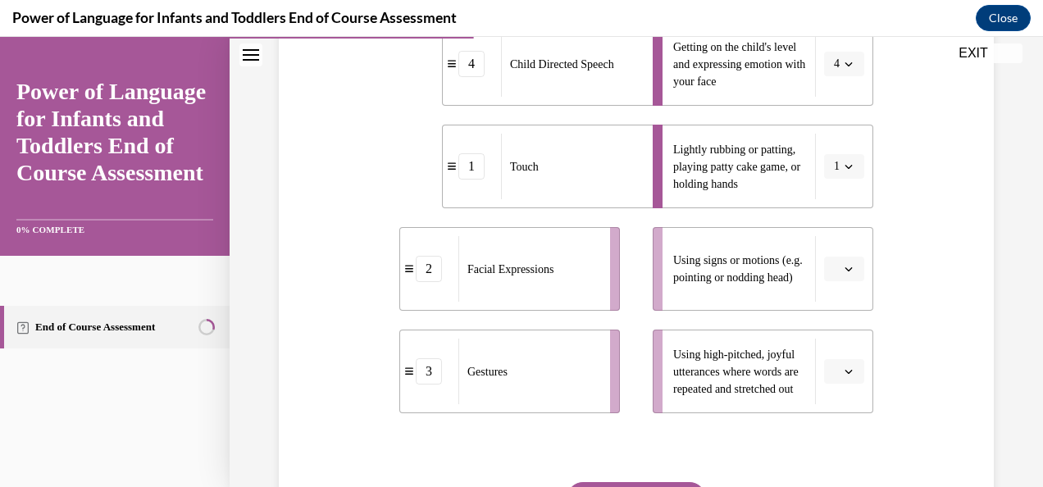
click at [831, 281] on button "button" at bounding box center [844, 269] width 40 height 25
click at [831, 199] on div "3" at bounding box center [832, 194] width 40 height 33
click at [834, 380] on span "Please select an option" at bounding box center [837, 371] width 6 height 16
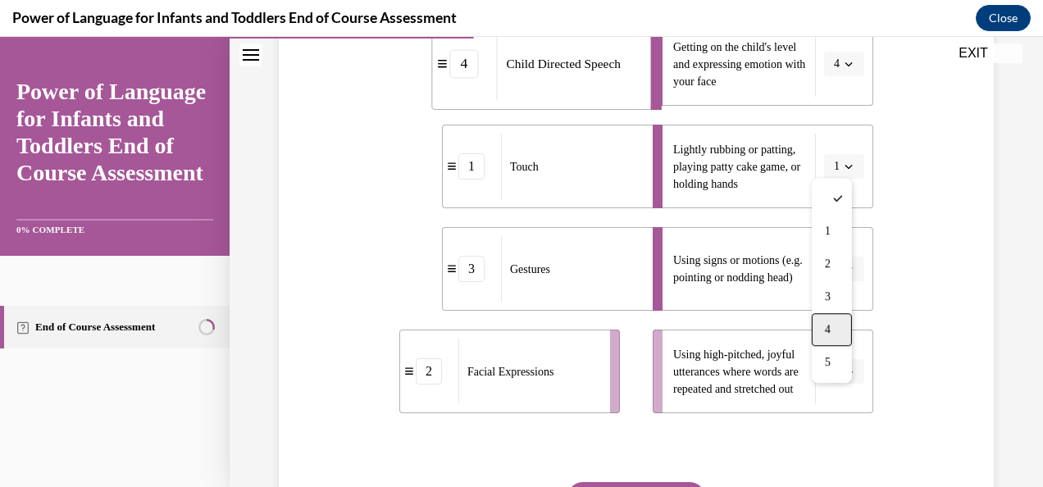
click at [851, 344] on div "4" at bounding box center [832, 329] width 40 height 33
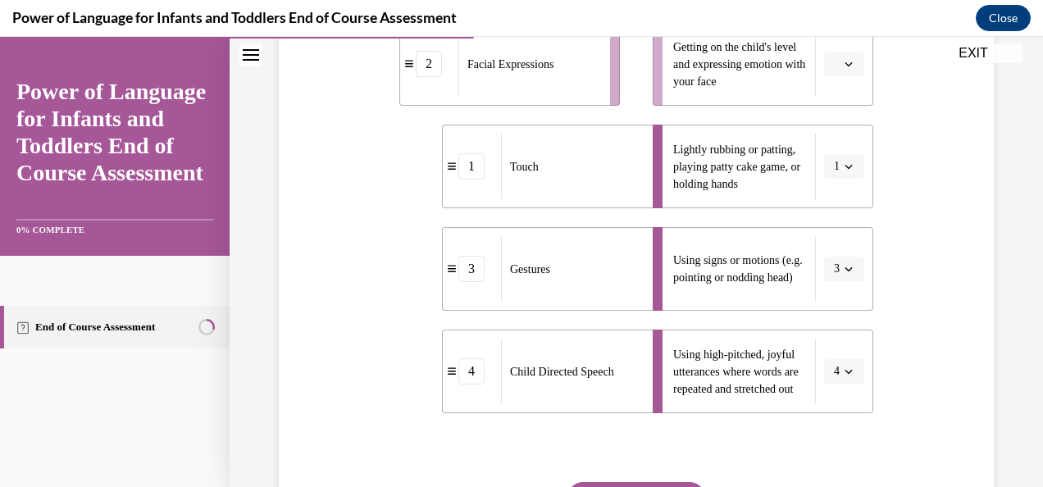
scroll to position [466, 0]
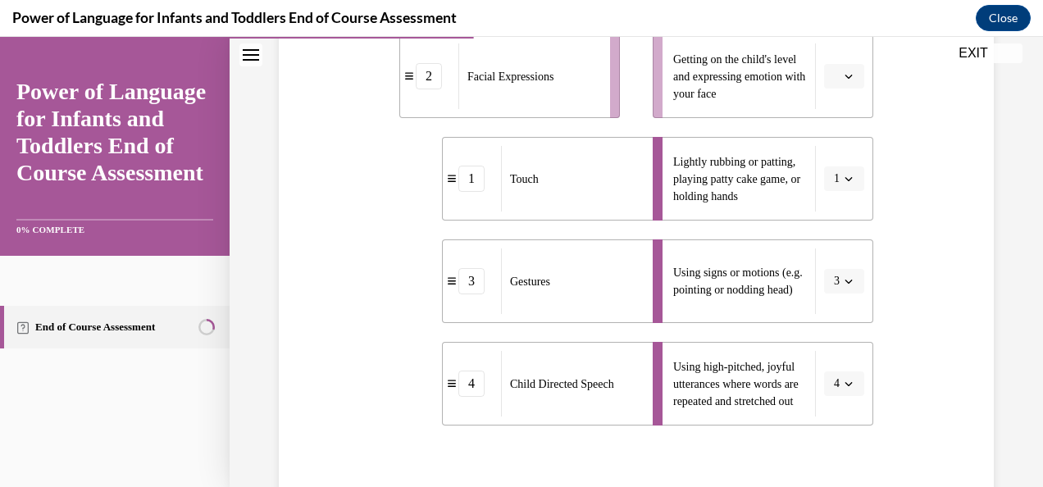
click at [824, 89] on button "button" at bounding box center [844, 76] width 40 height 25
click at [963, 359] on div "Question 04/10 Please match each example with the correct element of responsive…" at bounding box center [636, 171] width 723 height 916
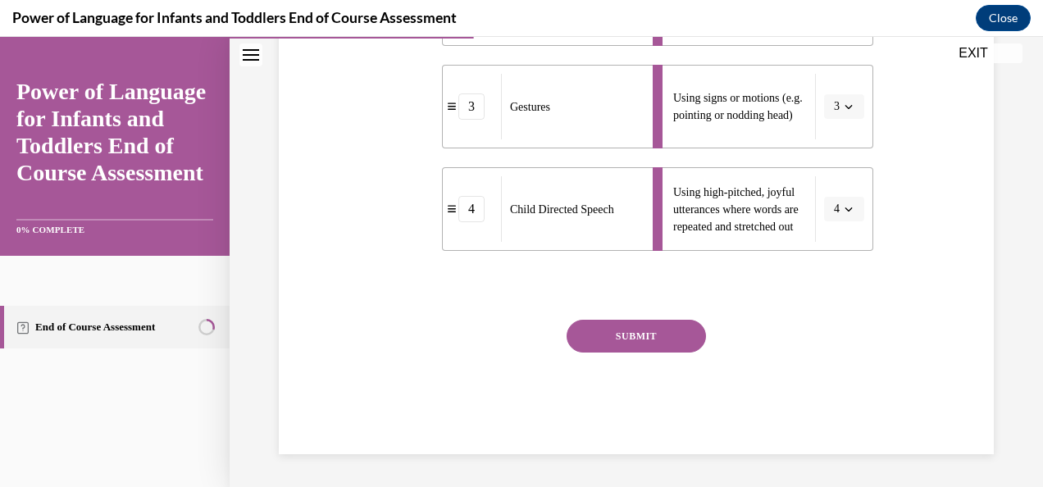
click at [654, 342] on button "SUBMIT" at bounding box center [636, 336] width 139 height 33
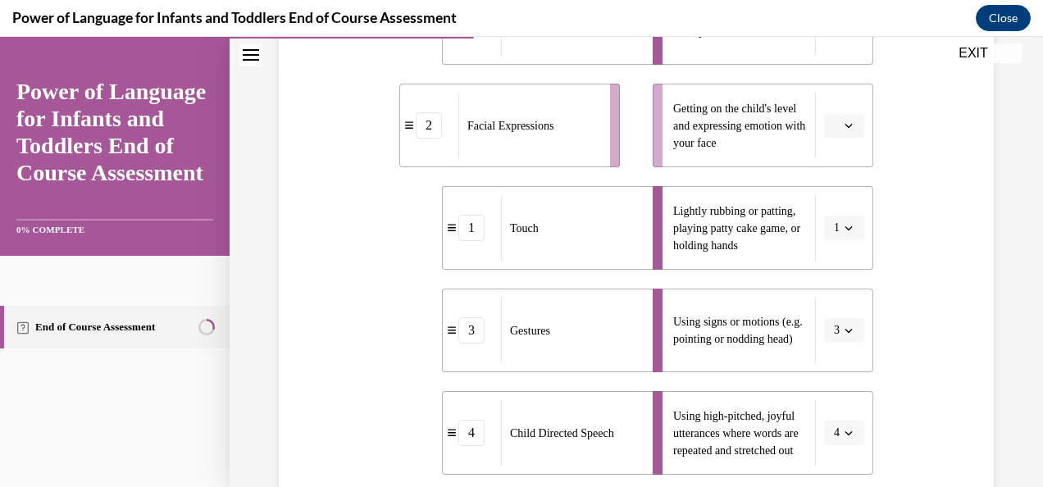
scroll to position [326, 0]
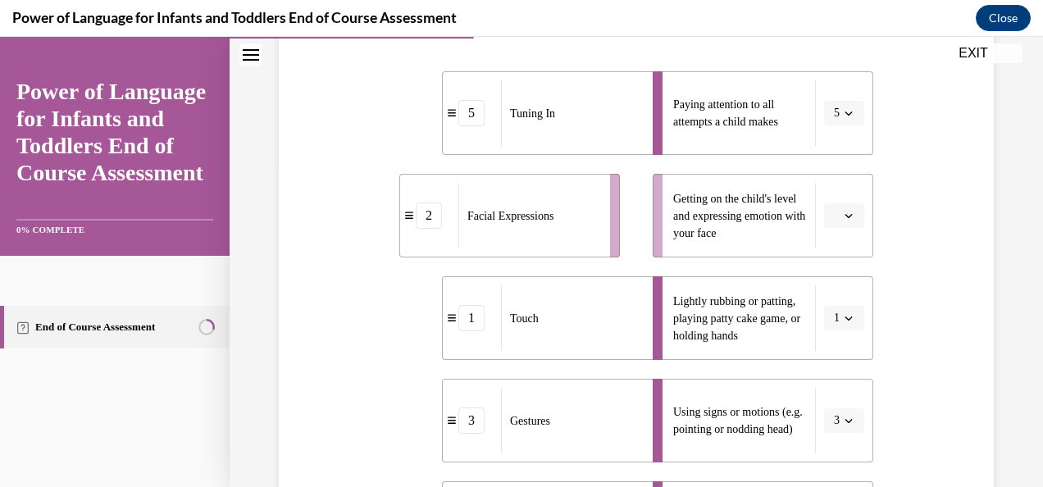
click at [830, 229] on li "Getting on the child's level and expressing emotion with your face" at bounding box center [763, 216] width 221 height 84
click at [834, 224] on span "Please select an option" at bounding box center [837, 215] width 6 height 16
click at [845, 348] on div "2" at bounding box center [832, 345] width 40 height 33
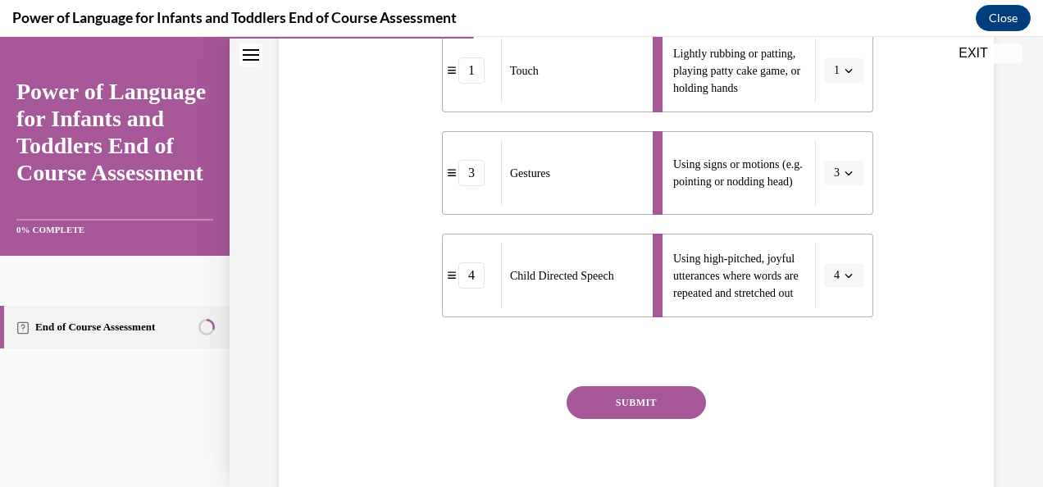
click at [644, 419] on button "SUBMIT" at bounding box center [636, 402] width 139 height 33
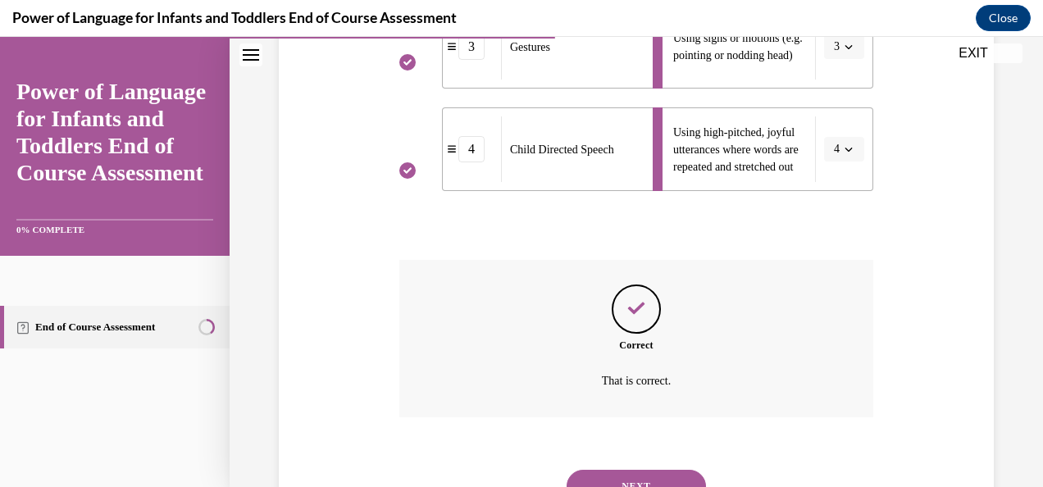
scroll to position [800, 0]
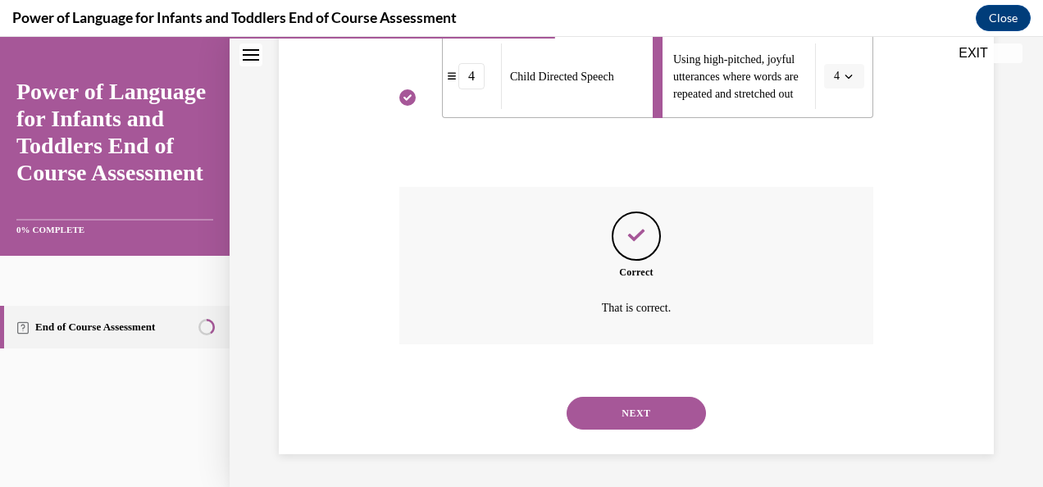
click at [631, 414] on button "NEXT" at bounding box center [636, 413] width 139 height 33
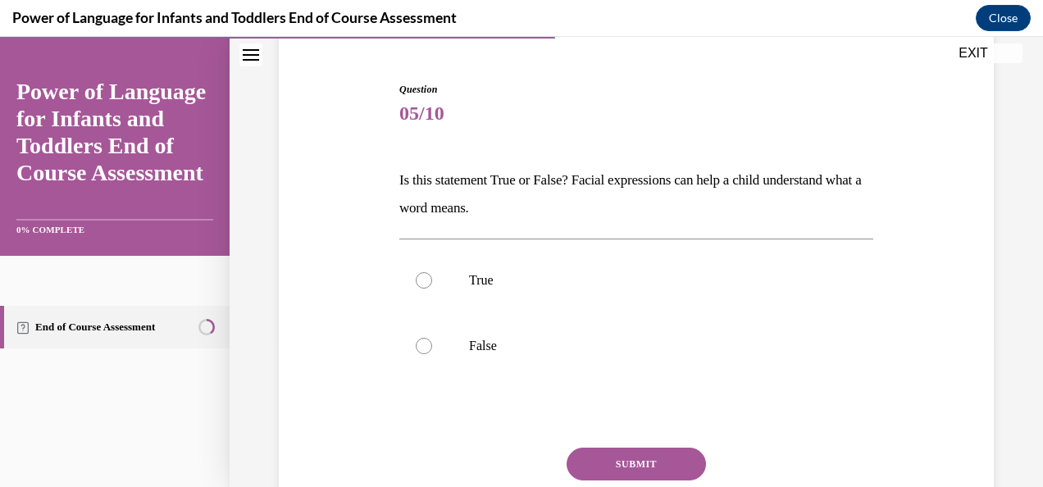
scroll to position [148, 0]
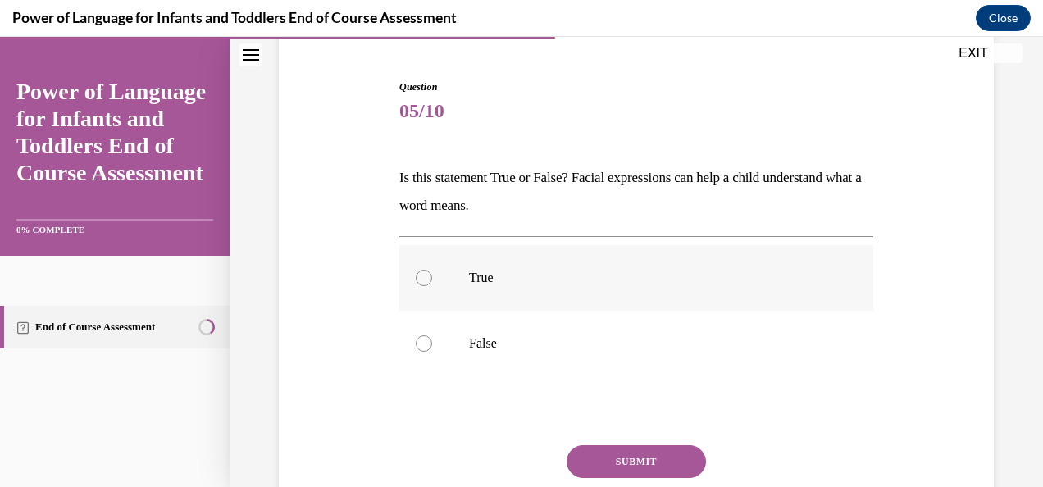
click at [572, 285] on label "True" at bounding box center [636, 278] width 474 height 66
click at [432, 285] on input "True" at bounding box center [424, 278] width 16 height 16
radio input "true"
click at [602, 464] on button "SUBMIT" at bounding box center [636, 461] width 139 height 33
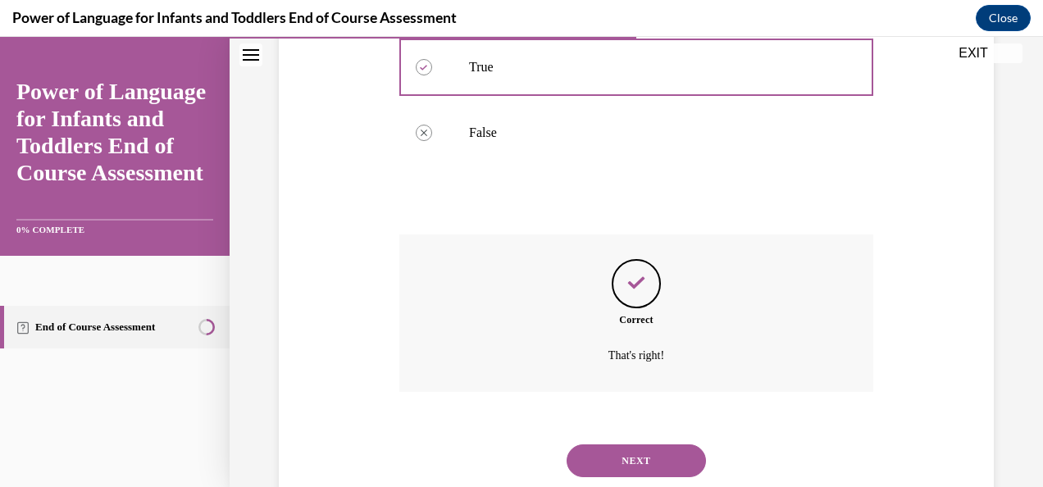
scroll to position [406, 0]
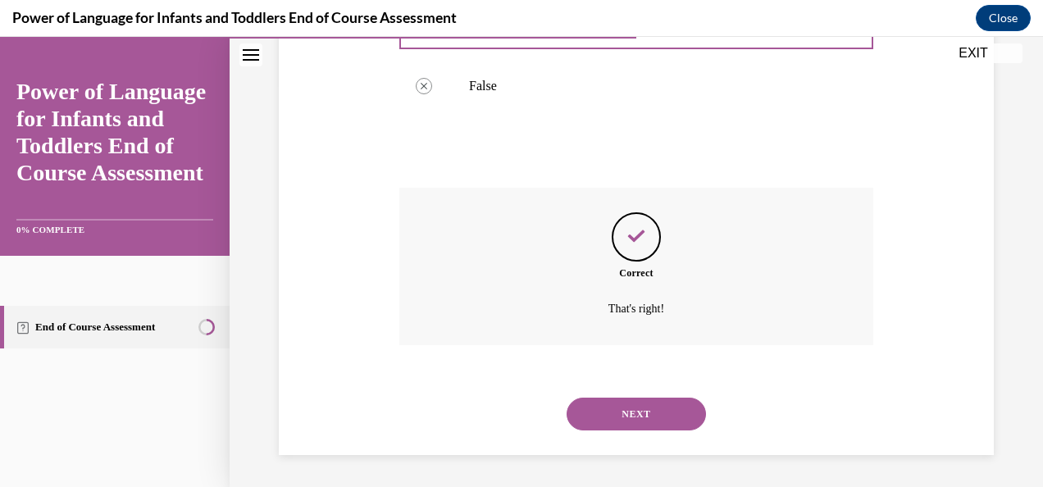
click at [597, 407] on button "NEXT" at bounding box center [636, 414] width 139 height 33
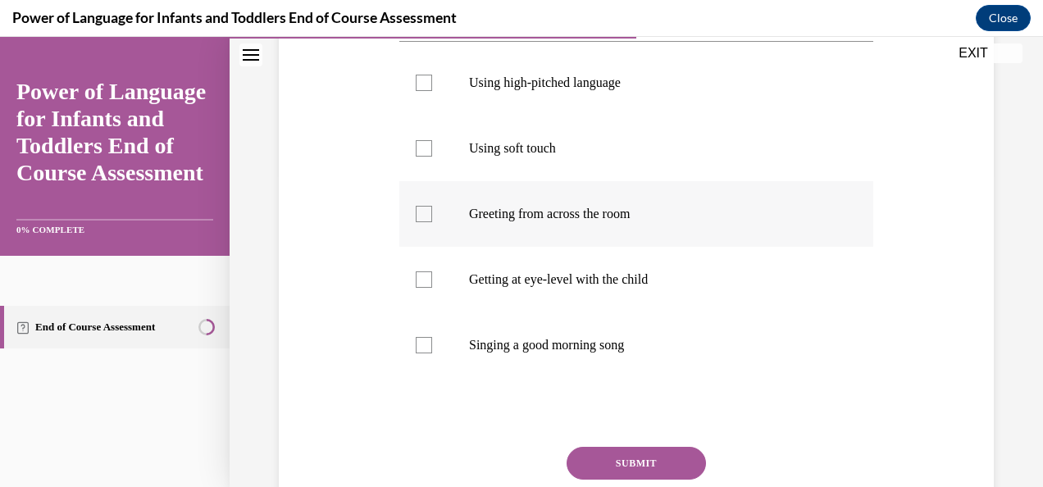
scroll to position [317, 0]
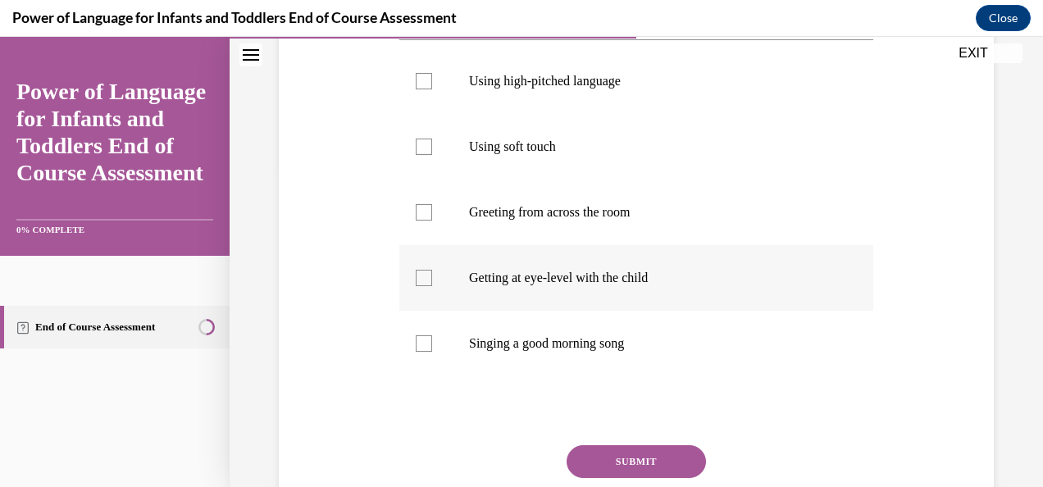
click at [499, 311] on label "Getting at eye-level with the child" at bounding box center [636, 278] width 474 height 66
click at [432, 286] on input "Getting at eye-level with the child" at bounding box center [424, 278] width 16 height 16
checkbox input "true"
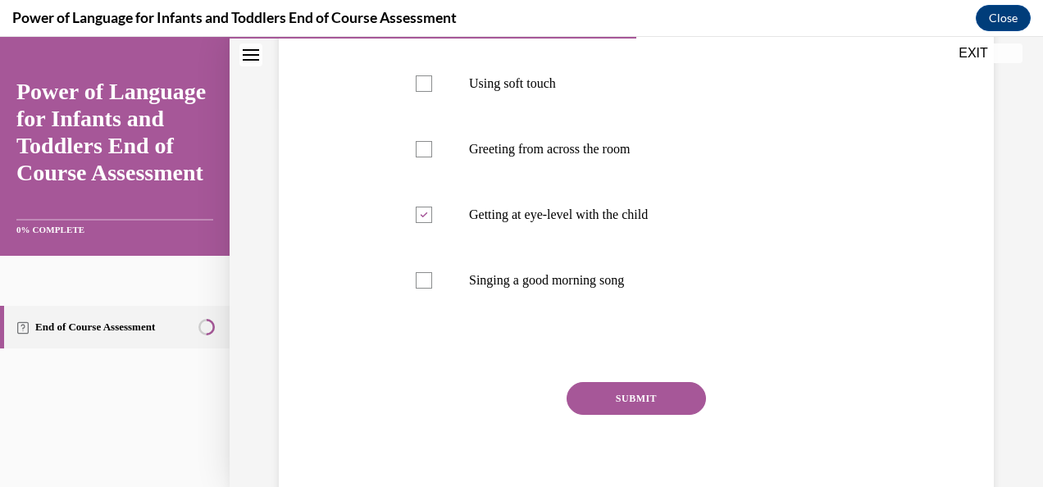
click at [603, 415] on button "SUBMIT" at bounding box center [636, 398] width 139 height 33
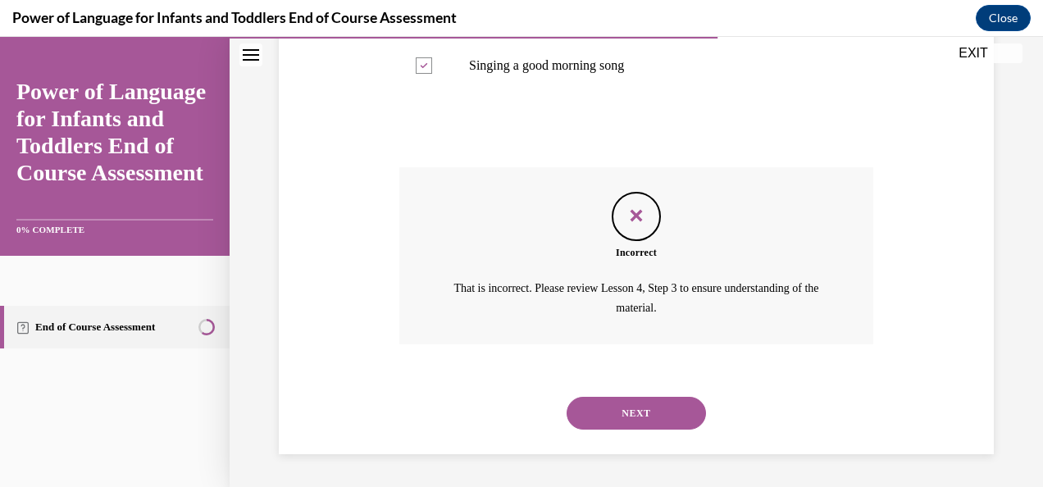
scroll to position [621, 0]
click at [603, 420] on button "NEXT" at bounding box center [636, 413] width 139 height 33
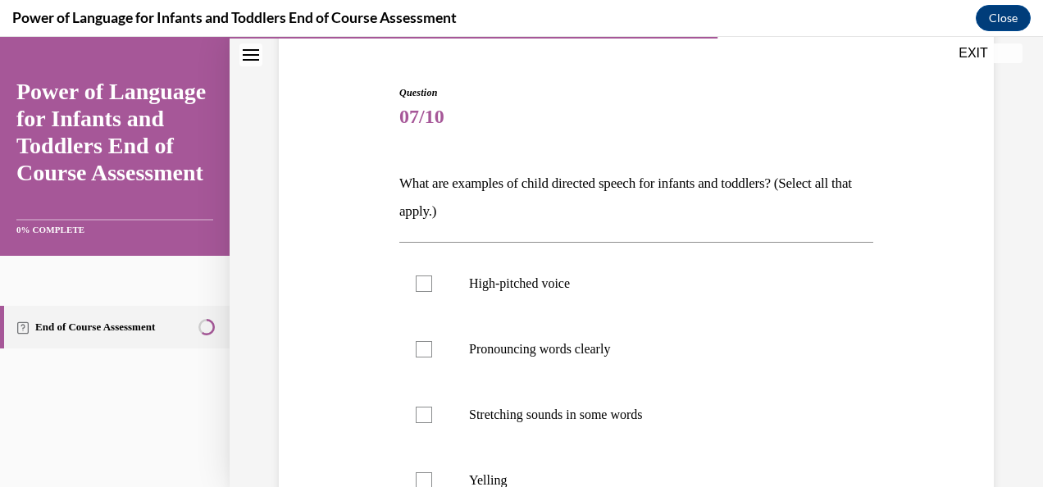
scroll to position [148, 0]
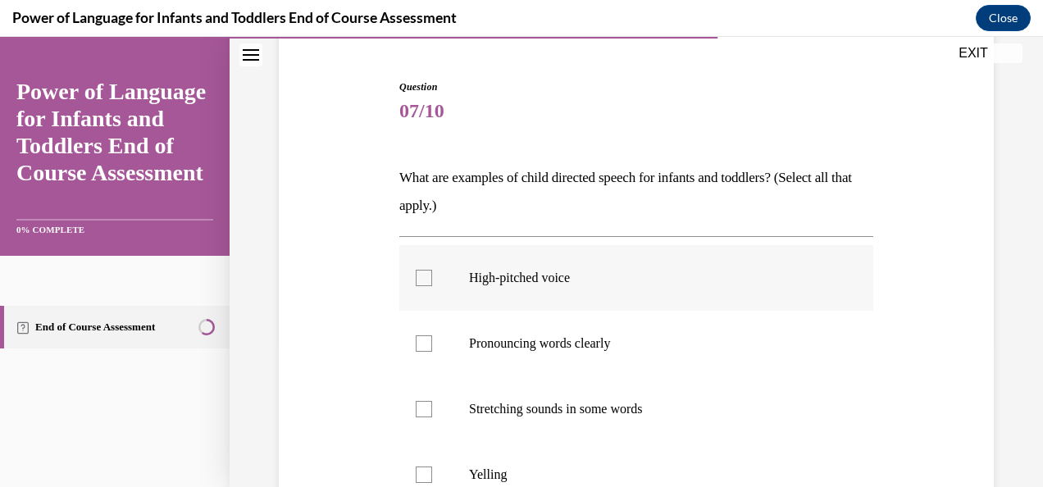
click at [515, 288] on label "High-pitched voice" at bounding box center [636, 278] width 474 height 66
click at [432, 286] on input "High-pitched voice" at bounding box center [424, 278] width 16 height 16
checkbox input "true"
click at [518, 359] on label "Pronouncing words clearly" at bounding box center [636, 344] width 474 height 66
click at [432, 352] on input "Pronouncing words clearly" at bounding box center [424, 343] width 16 height 16
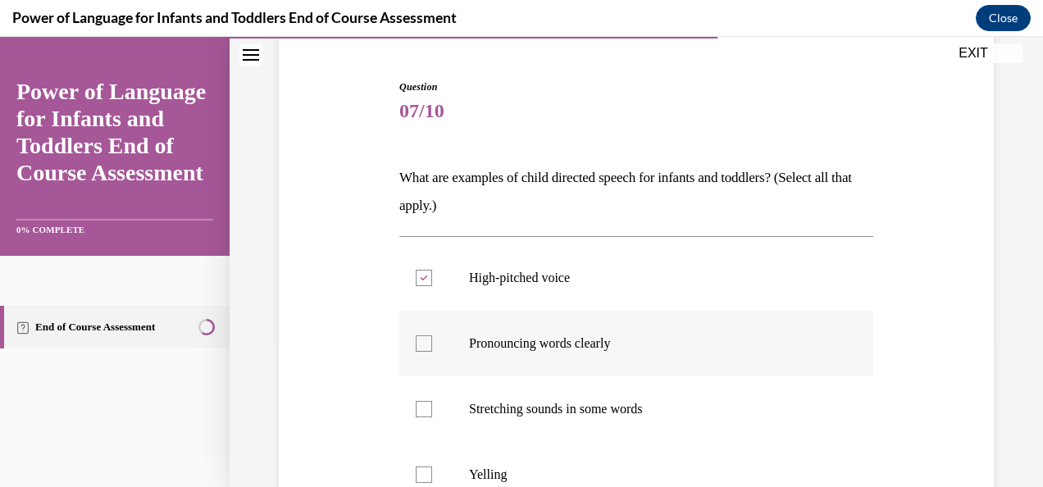
checkbox input "true"
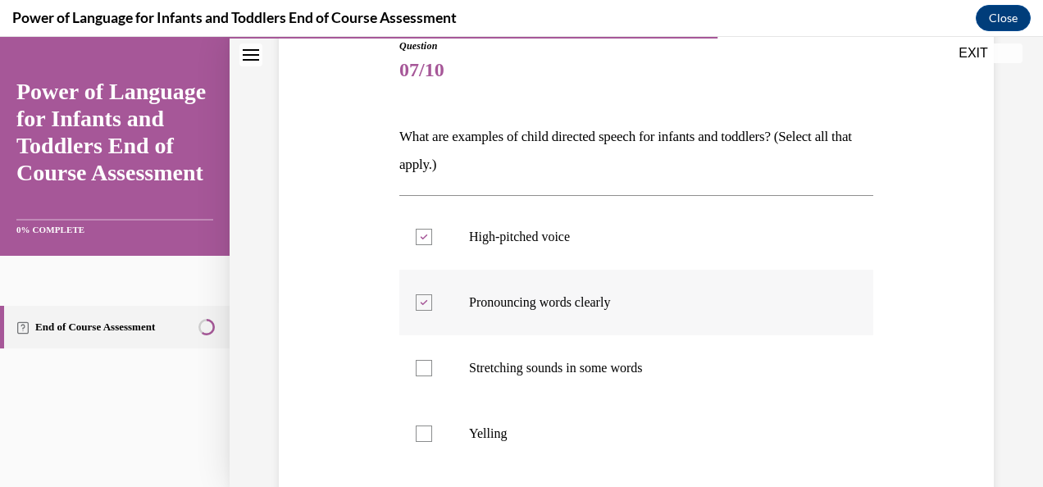
scroll to position [198, 0]
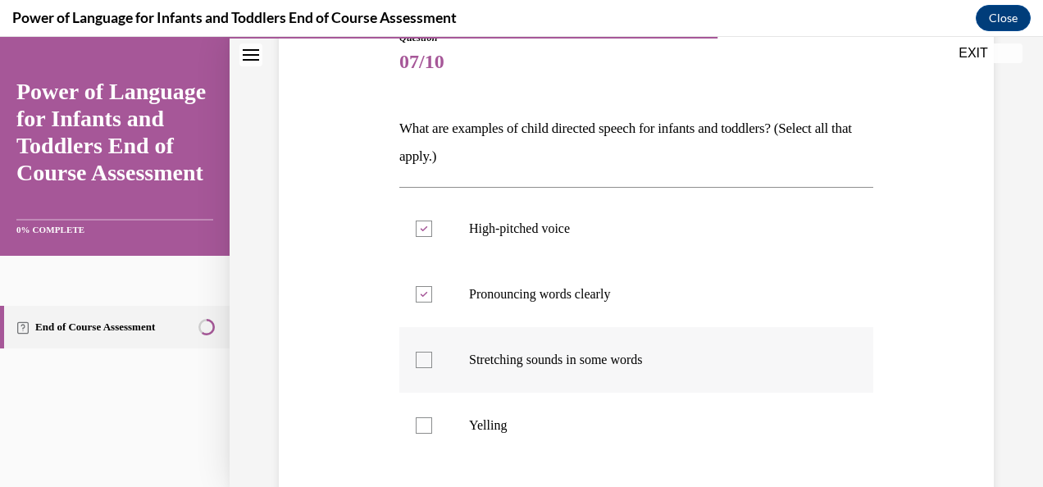
click at [517, 359] on p "Stretching sounds in some words" at bounding box center [650, 360] width 363 height 16
click at [432, 359] on input "Stretching sounds in some words" at bounding box center [424, 360] width 16 height 16
checkbox input "true"
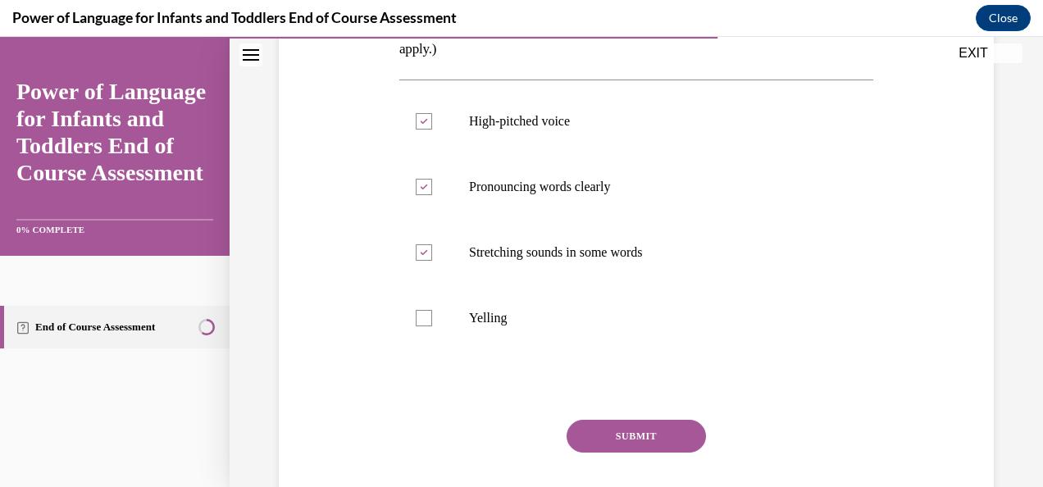
click at [600, 433] on button "SUBMIT" at bounding box center [636, 436] width 139 height 33
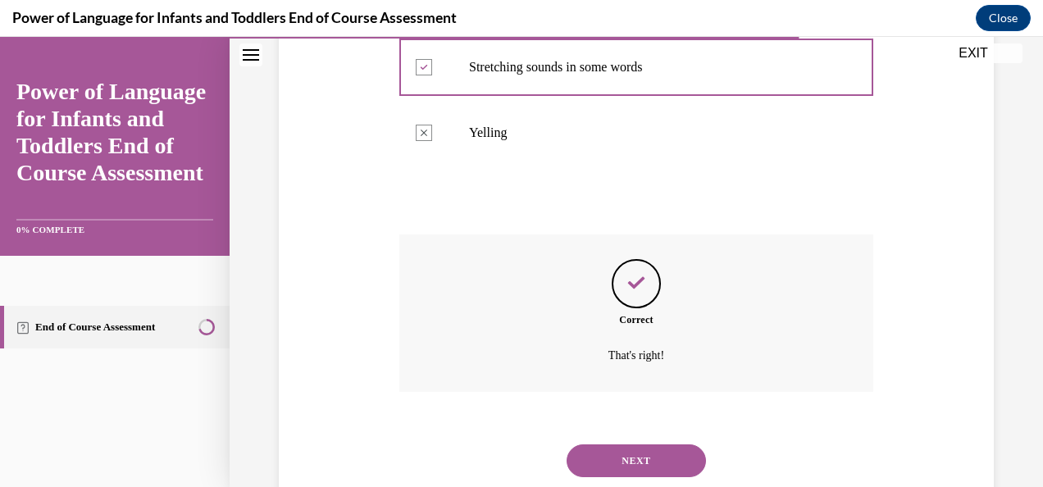
scroll to position [537, 0]
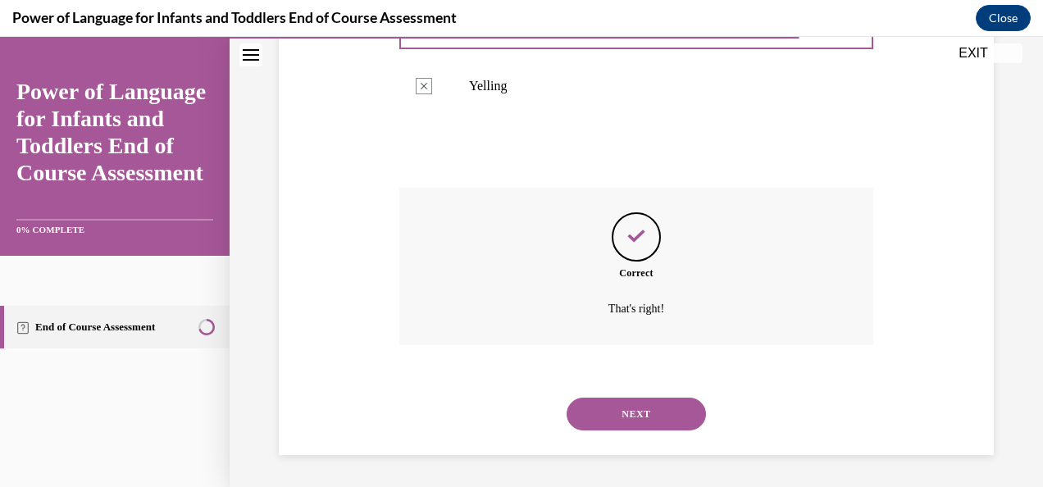
click at [594, 417] on button "NEXT" at bounding box center [636, 414] width 139 height 33
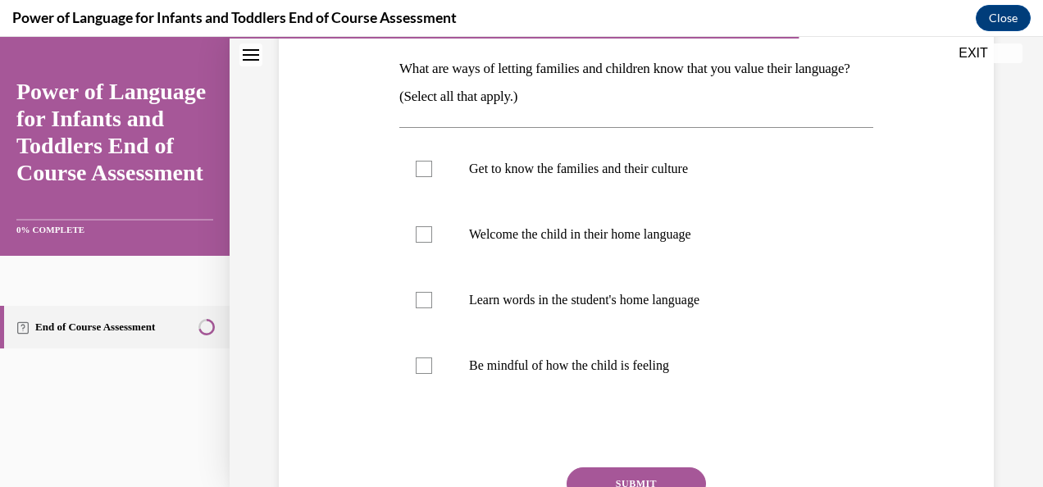
scroll to position [260, 0]
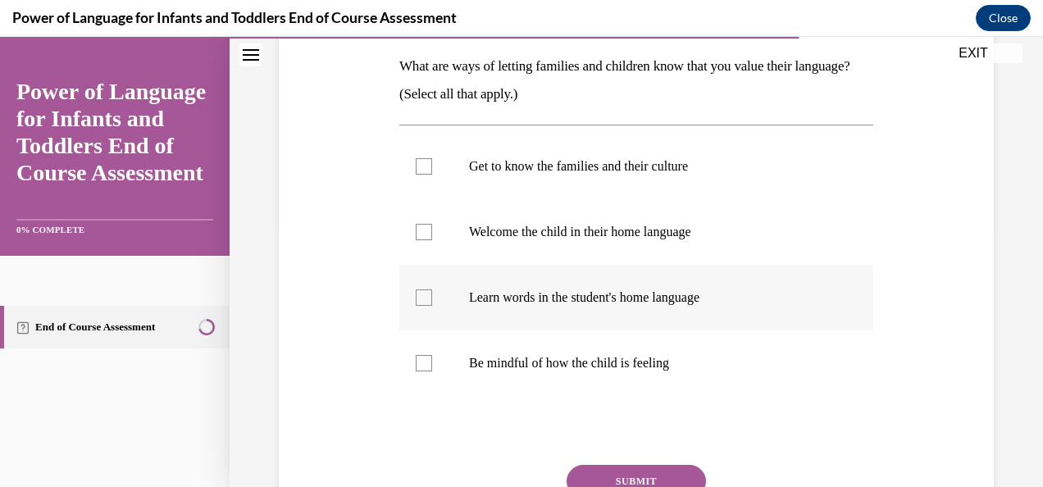
click at [449, 307] on label "Learn words in the student's home language" at bounding box center [636, 298] width 474 height 66
click at [432, 306] on input "Learn words in the student's home language" at bounding box center [424, 297] width 16 height 16
checkbox input "true"
click at [446, 241] on label "Welcome the child in their home language" at bounding box center [636, 232] width 474 height 66
click at [432, 240] on input "Welcome the child in their home language" at bounding box center [424, 232] width 16 height 16
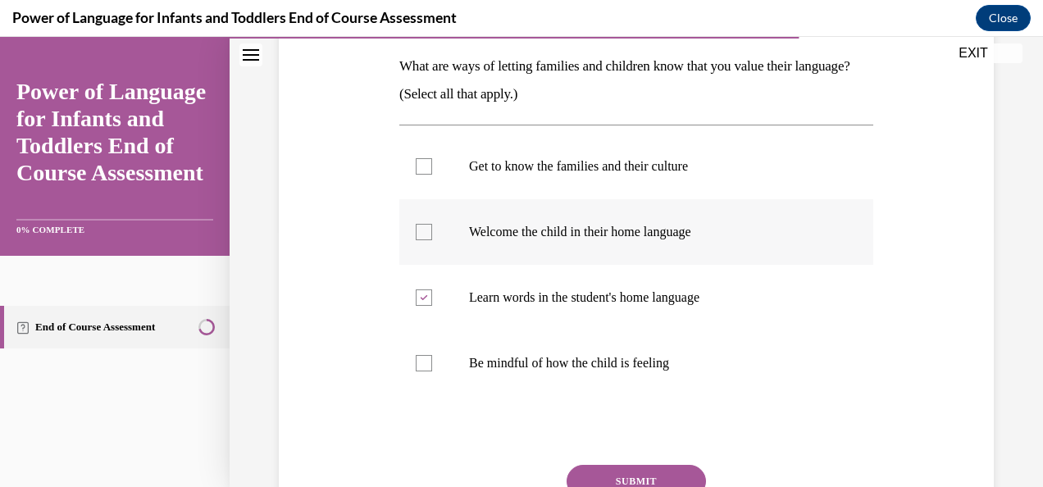
checkbox input "true"
click at [402, 158] on label "Get to know the families and their culture" at bounding box center [636, 167] width 474 height 66
click at [416, 158] on input "Get to know the families and their culture" at bounding box center [424, 166] width 16 height 16
checkbox input "true"
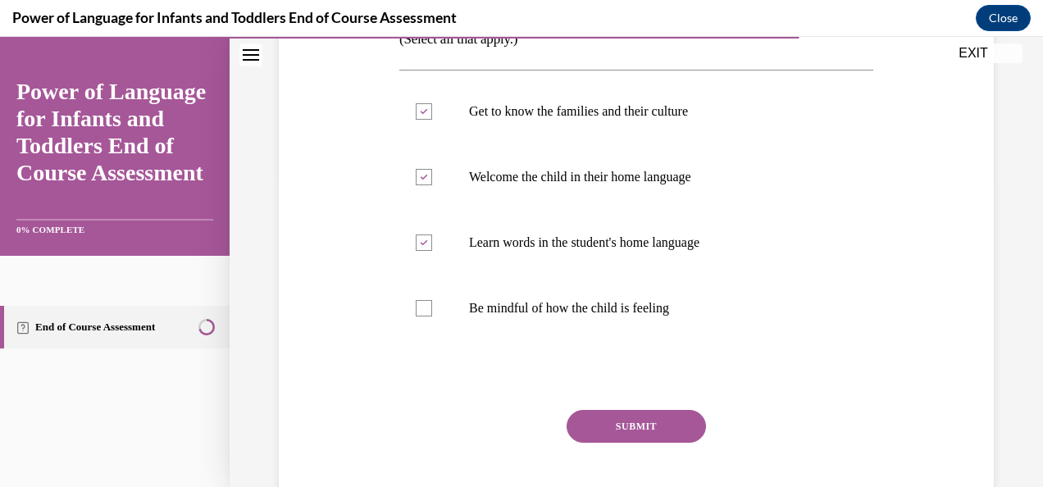
scroll to position [316, 0]
click at [599, 414] on button "SUBMIT" at bounding box center [636, 425] width 139 height 33
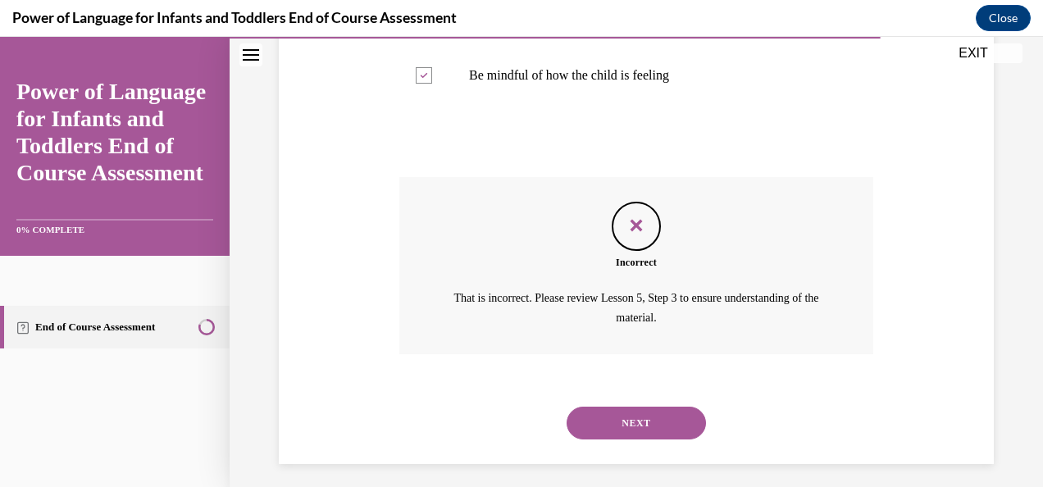
scroll to position [556, 0]
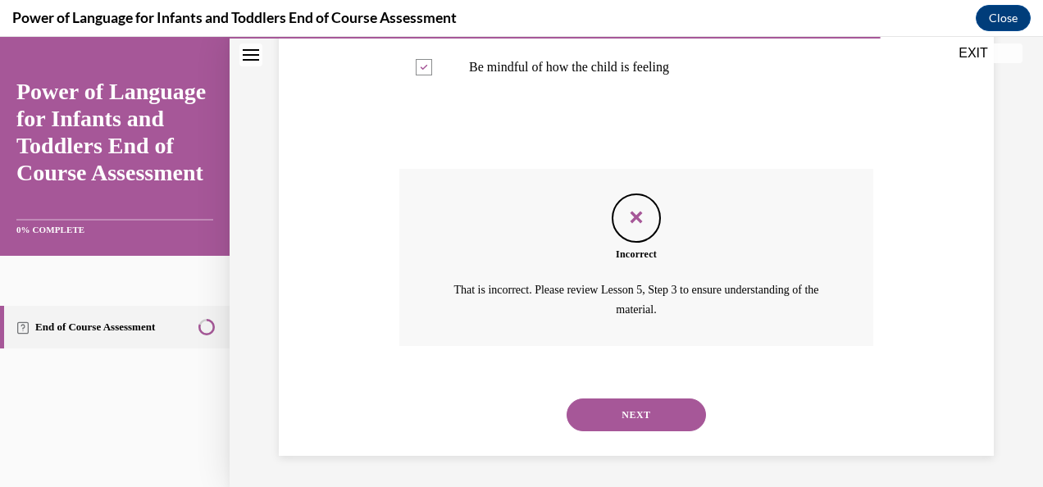
click at [608, 417] on button "NEXT" at bounding box center [636, 414] width 139 height 33
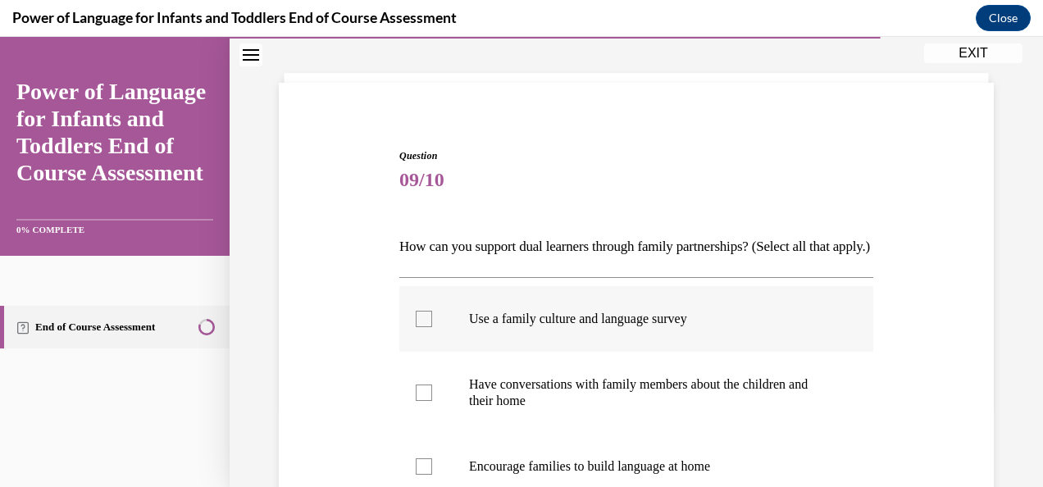
scroll to position [86, 0]
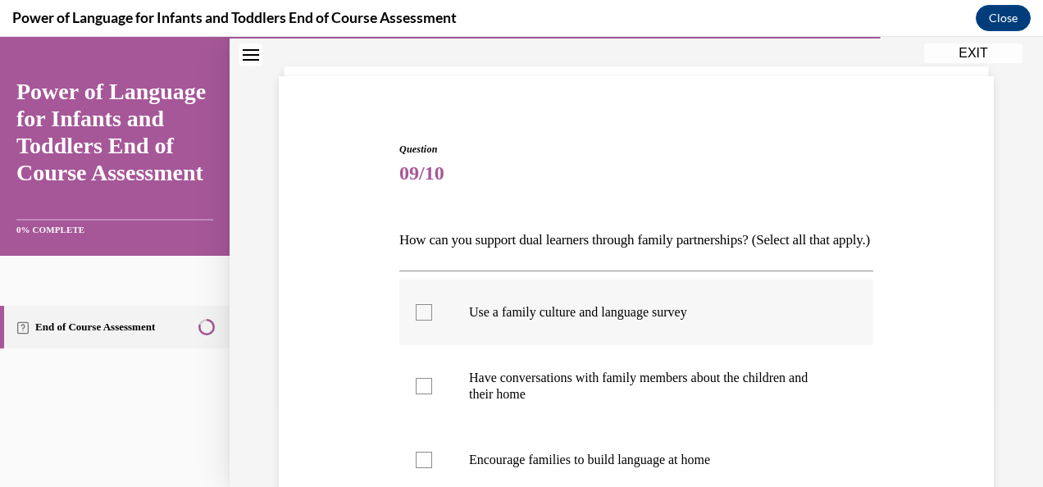
click at [572, 345] on label "Use a family culture and language survey" at bounding box center [636, 313] width 474 height 66
click at [432, 321] on input "Use a family culture and language survey" at bounding box center [424, 312] width 16 height 16
checkbox input "true"
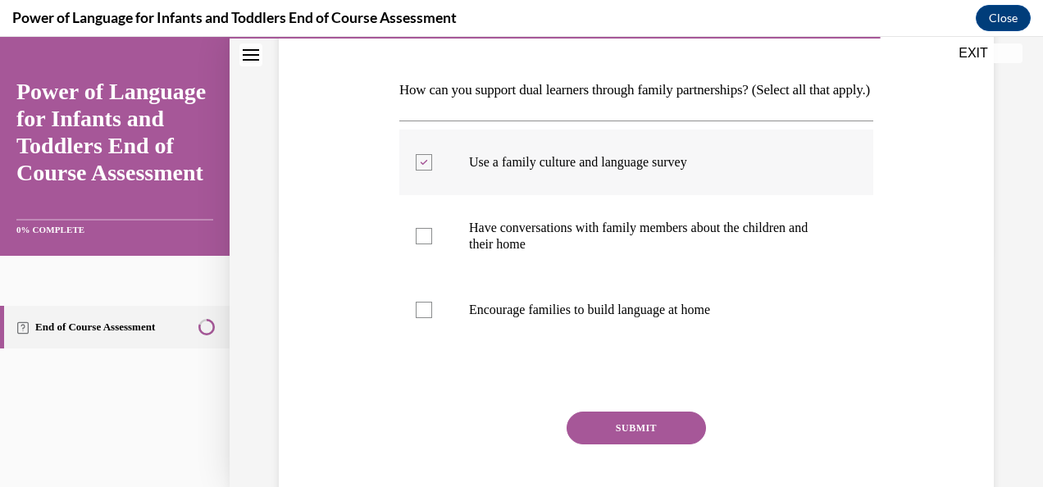
scroll to position [242, 0]
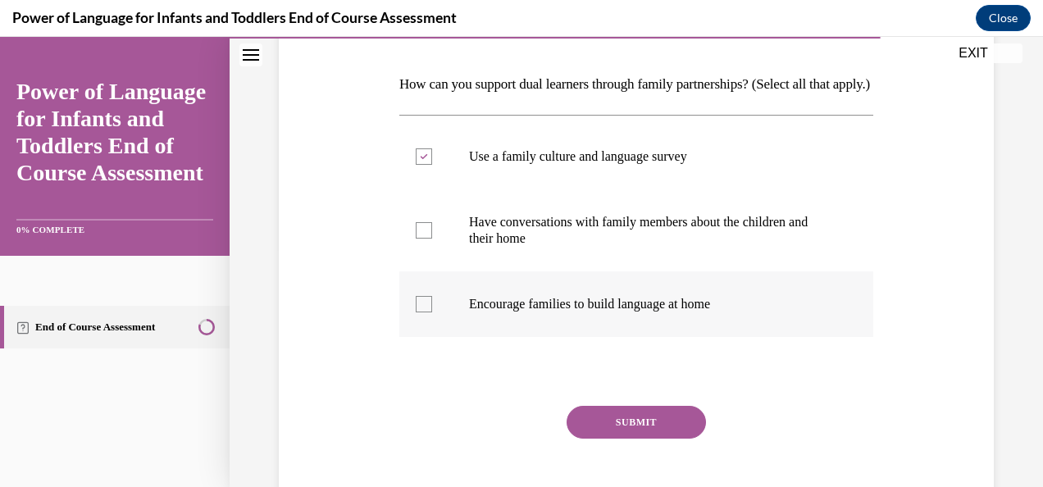
click at [550, 298] on label "Encourage families to build language at home" at bounding box center [636, 304] width 474 height 66
click at [432, 298] on input "Encourage families to build language at home" at bounding box center [424, 304] width 16 height 16
checkbox input "true"
click at [531, 271] on label "Have conversations with family members about the children and their home" at bounding box center [636, 230] width 474 height 82
click at [432, 239] on input "Have conversations with family members about the children and their home" at bounding box center [424, 230] width 16 height 16
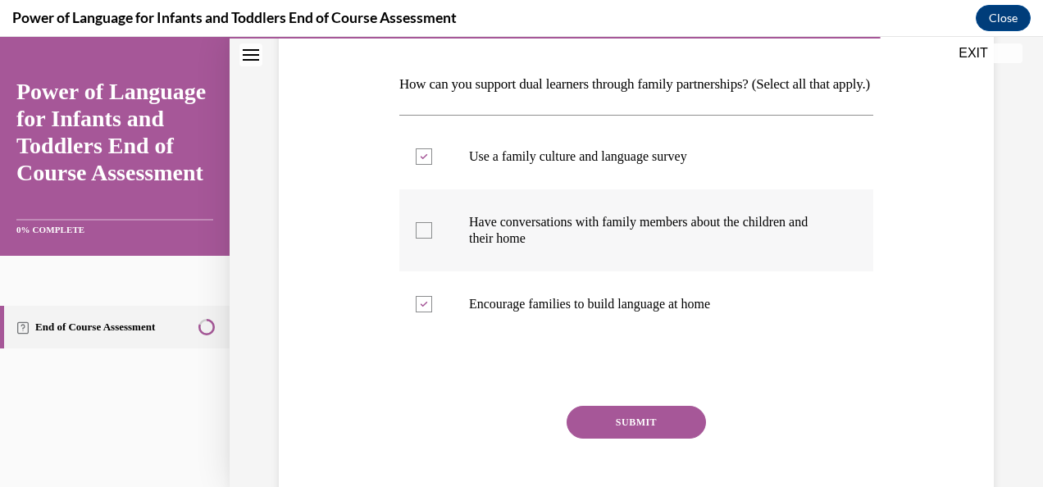
checkbox input "true"
click at [594, 439] on button "SUBMIT" at bounding box center [636, 422] width 139 height 33
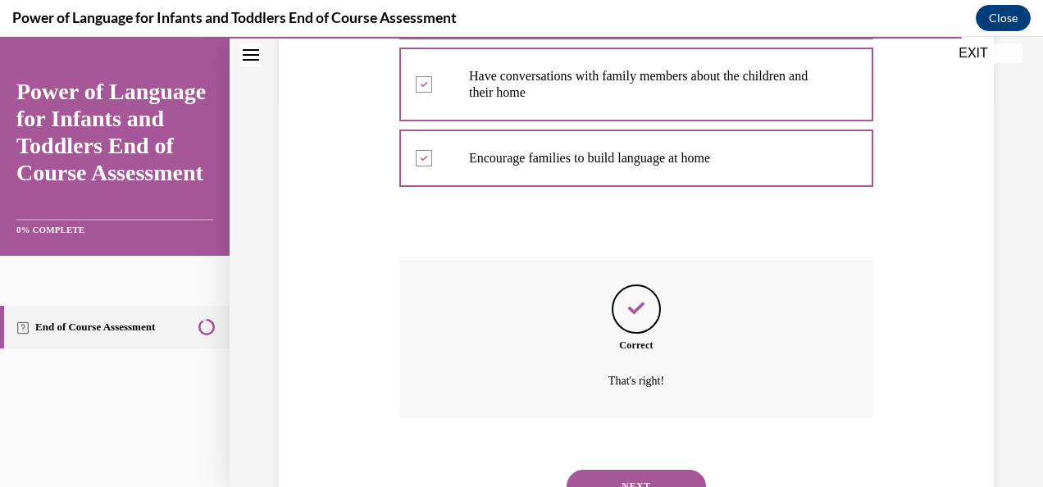
scroll to position [488, 0]
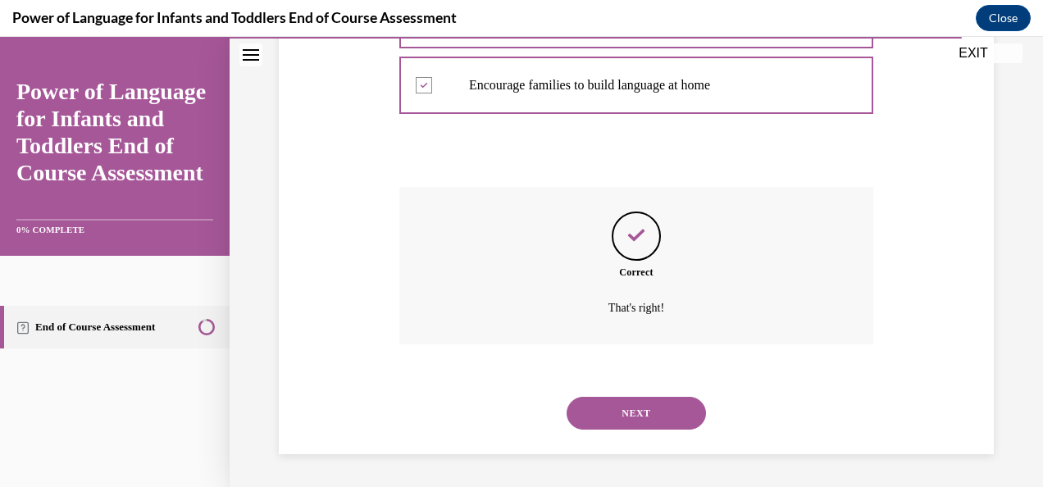
click at [588, 410] on button "NEXT" at bounding box center [636, 413] width 139 height 33
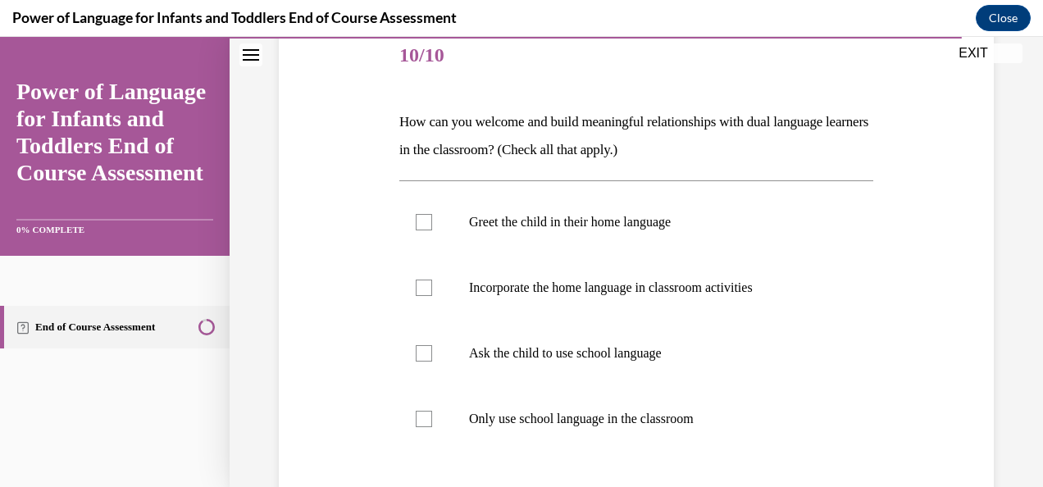
scroll to position [205, 0]
click at [510, 275] on label "Incorporate the home language in classroom activities" at bounding box center [636, 287] width 474 height 66
click at [432, 279] on input "Incorporate the home language in classroom activities" at bounding box center [424, 287] width 16 height 16
checkbox input "true"
click at [516, 222] on p "Greet the child in their home language" at bounding box center [650, 221] width 363 height 16
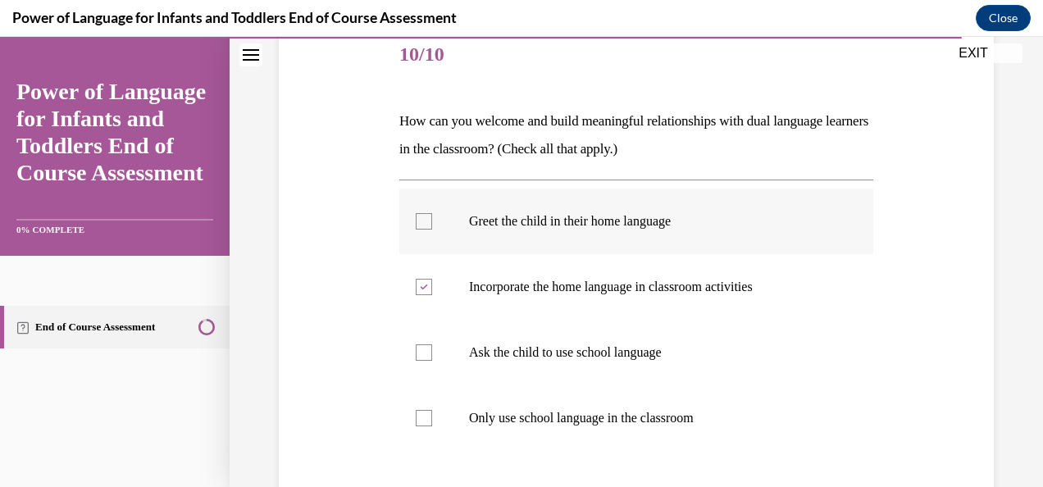
click at [432, 222] on input "Greet the child in their home language" at bounding box center [424, 221] width 16 height 16
checkbox input "true"
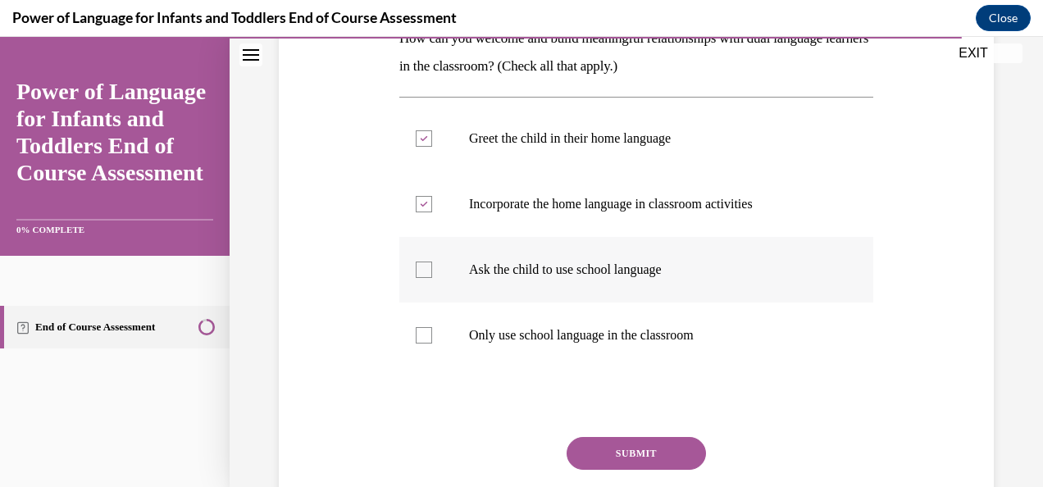
scroll to position [289, 0]
click at [603, 457] on button "SUBMIT" at bounding box center [636, 452] width 139 height 33
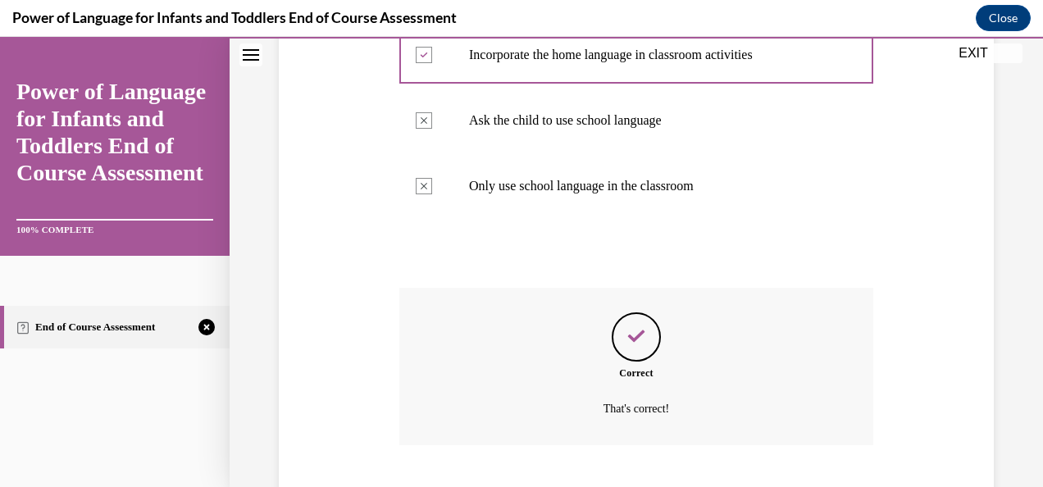
scroll to position [537, 0]
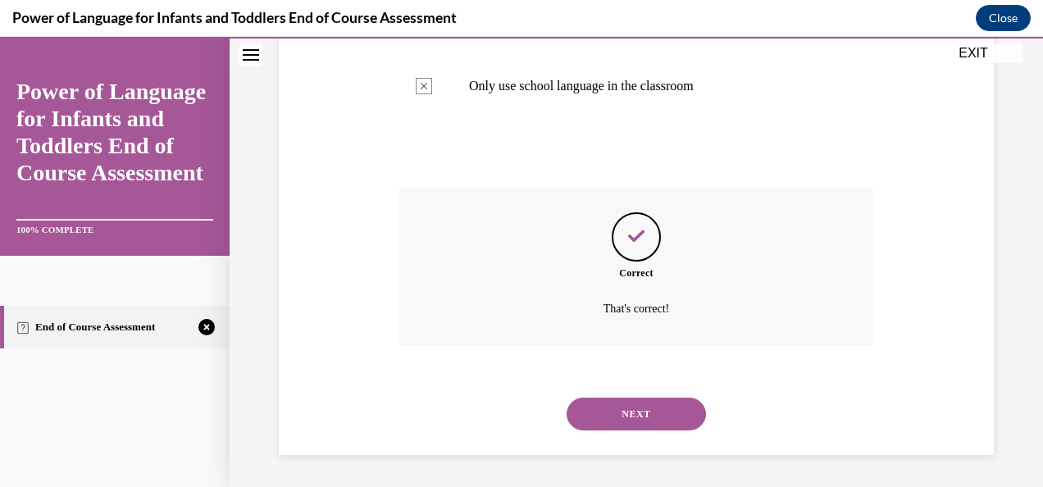
click at [587, 430] on button "NEXT" at bounding box center [636, 414] width 139 height 33
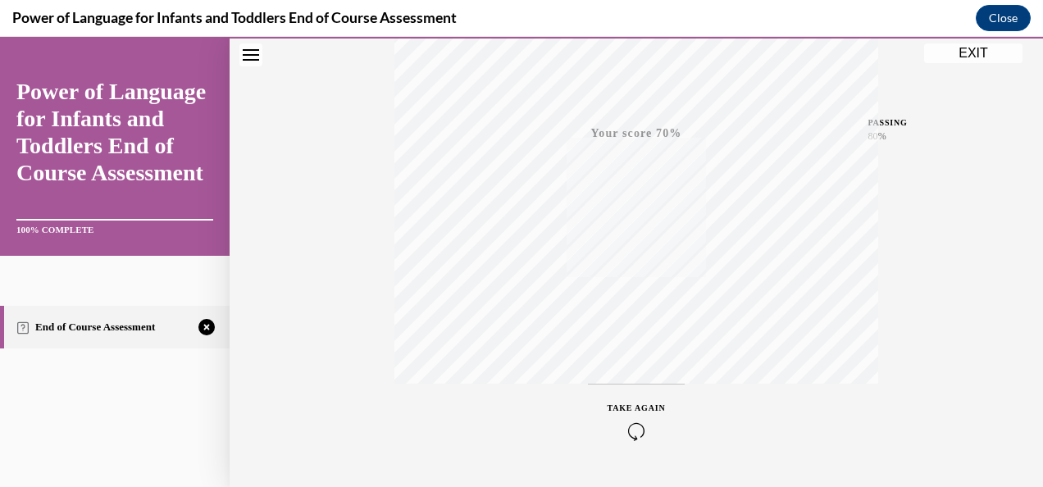
scroll to position [389, 0]
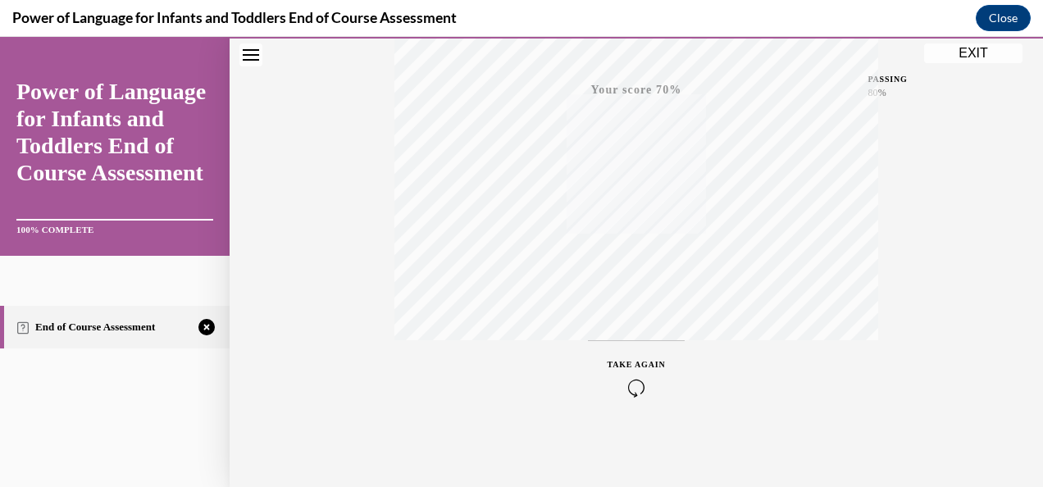
click at [651, 376] on div "TAKE AGAIN" at bounding box center [637, 377] width 58 height 39
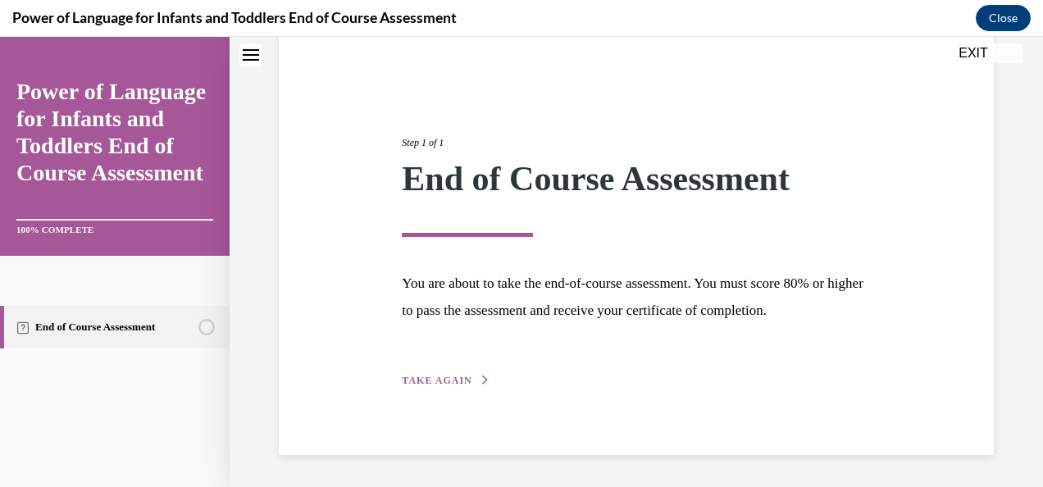
click at [499, 377] on div "Step 1 of 1 End of Course Assessment You are about to take the end-of-course as…" at bounding box center [635, 244] width 493 height 292
click at [441, 369] on div "Step 1 of 1 End of Course Assessment You are about to take the end-of-course as…" at bounding box center [635, 244] width 493 height 292
click at [433, 382] on span "TAKE AGAIN" at bounding box center [437, 380] width 70 height 11
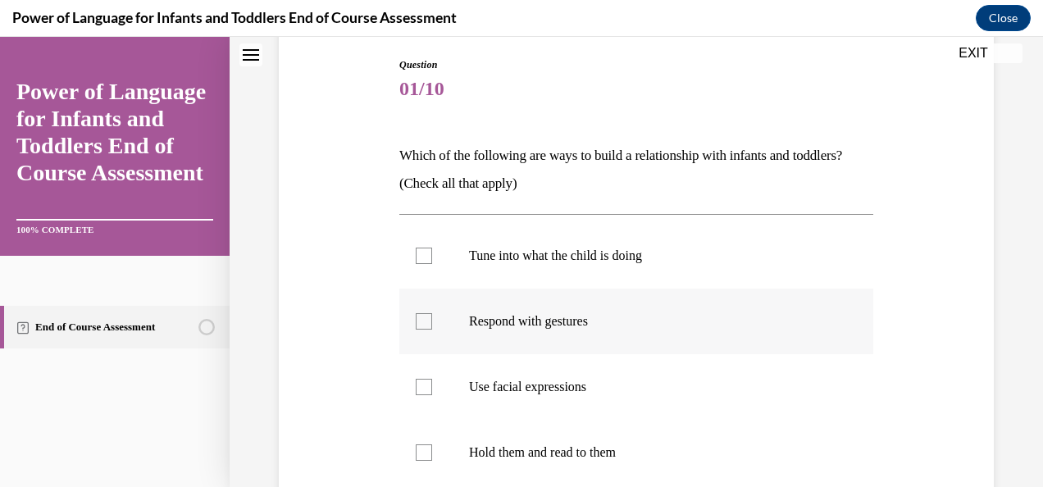
scroll to position [171, 0]
click at [516, 272] on label "Tune into what the child is doing" at bounding box center [636, 255] width 474 height 66
click at [432, 263] on input "Tune into what the child is doing" at bounding box center [424, 255] width 16 height 16
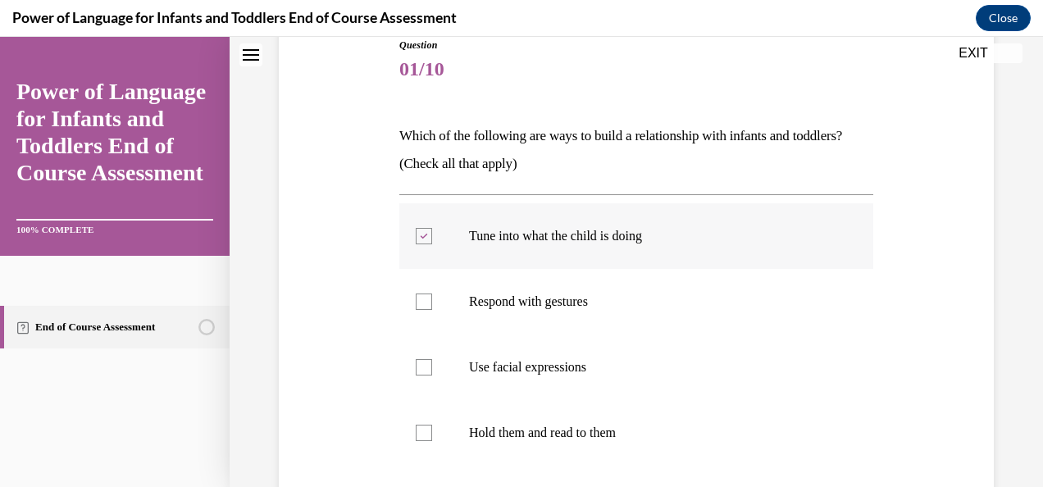
scroll to position [196, 0]
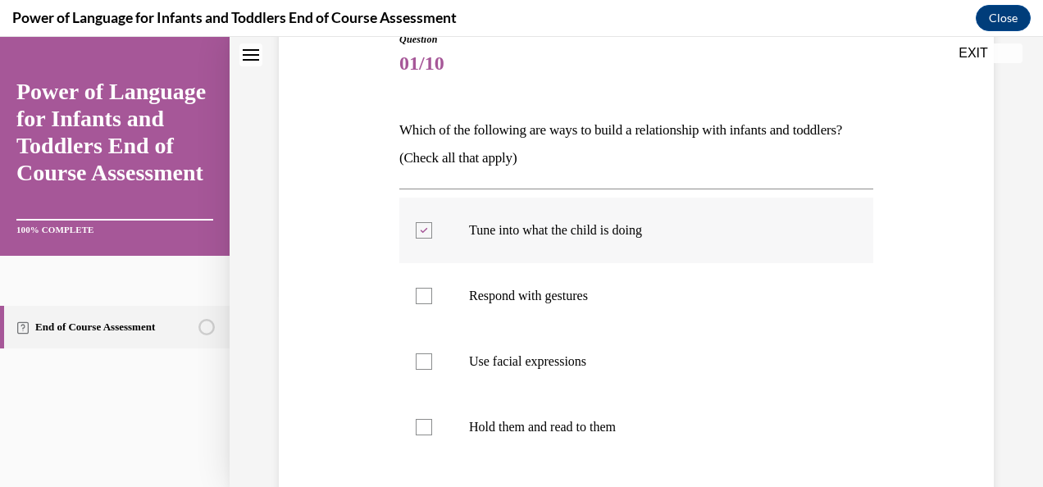
click at [507, 223] on p "Tune into what the child is doing" at bounding box center [650, 230] width 363 height 16
click at [432, 223] on input "Tune into what the child is doing" at bounding box center [424, 230] width 16 height 16
checkbox input "false"
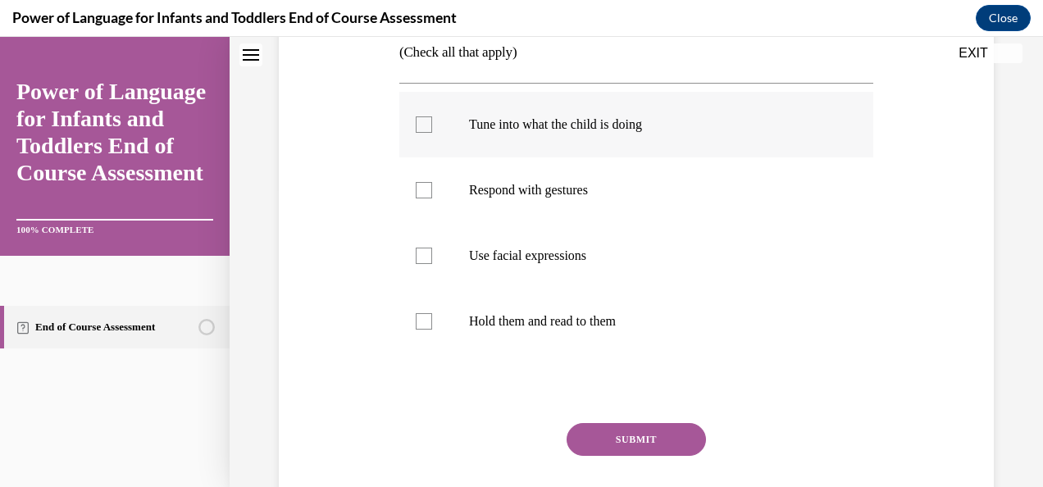
scroll to position [303, 0]
click at [494, 200] on label "Respond with gestures" at bounding box center [636, 190] width 474 height 66
click at [432, 198] on input "Respond with gestures" at bounding box center [424, 189] width 16 height 16
checkbox input "true"
click at [506, 239] on label "Use facial expressions" at bounding box center [636, 255] width 474 height 66
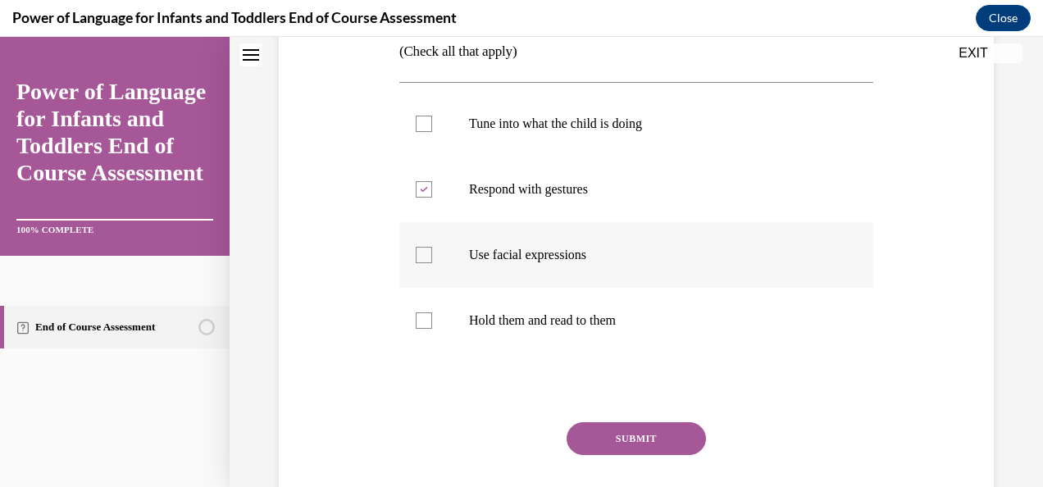
click at [432, 247] on input "Use facial expressions" at bounding box center [424, 255] width 16 height 16
checkbox input "true"
click at [502, 305] on label "Hold them and read to them" at bounding box center [636, 321] width 474 height 66
click at [432, 312] on input "Hold them and read to them" at bounding box center [424, 320] width 16 height 16
checkbox input "true"
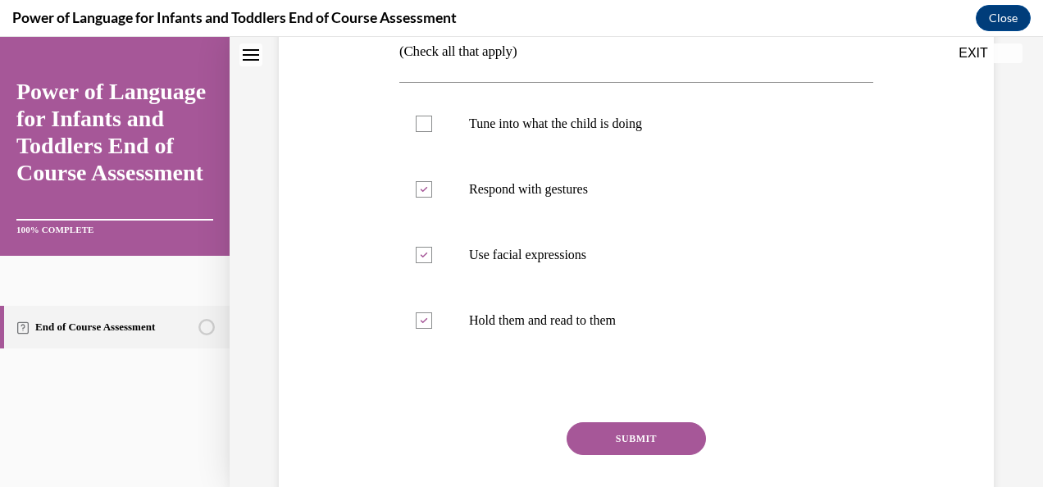
click at [591, 434] on button "SUBMIT" at bounding box center [636, 438] width 139 height 33
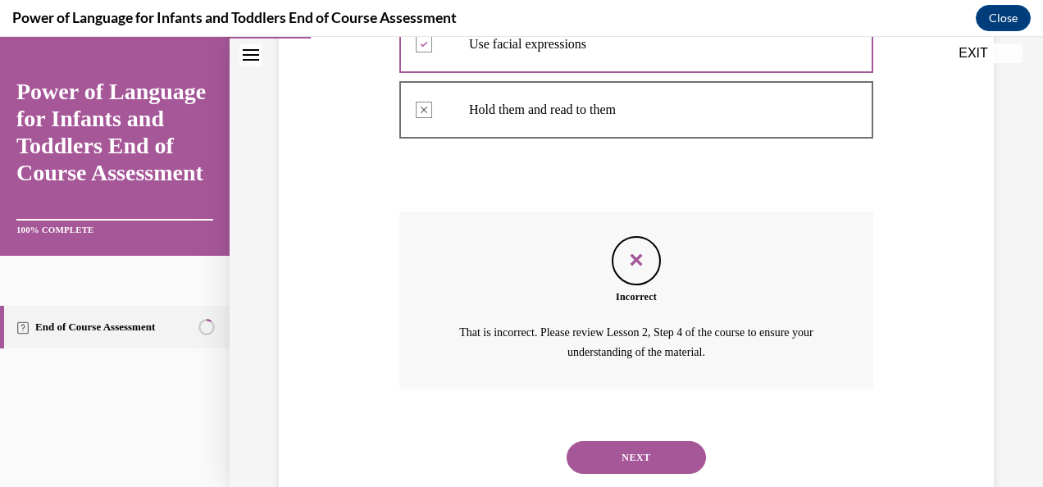
scroll to position [556, 0]
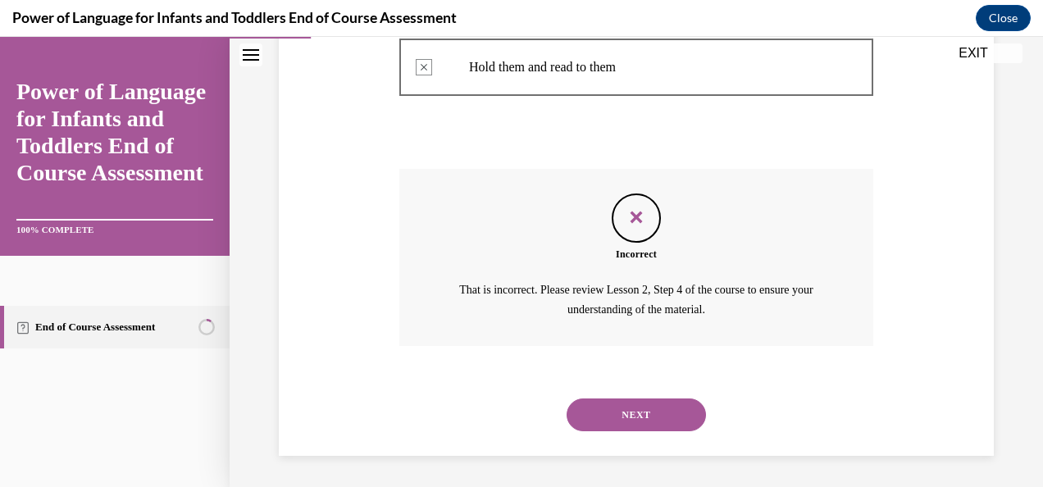
click at [616, 414] on button "NEXT" at bounding box center [636, 414] width 139 height 33
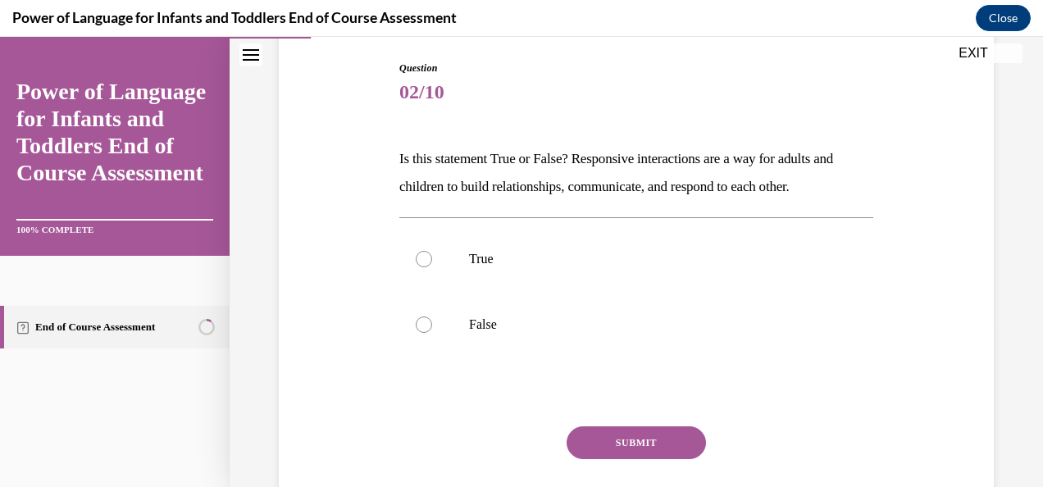
scroll to position [175, 0]
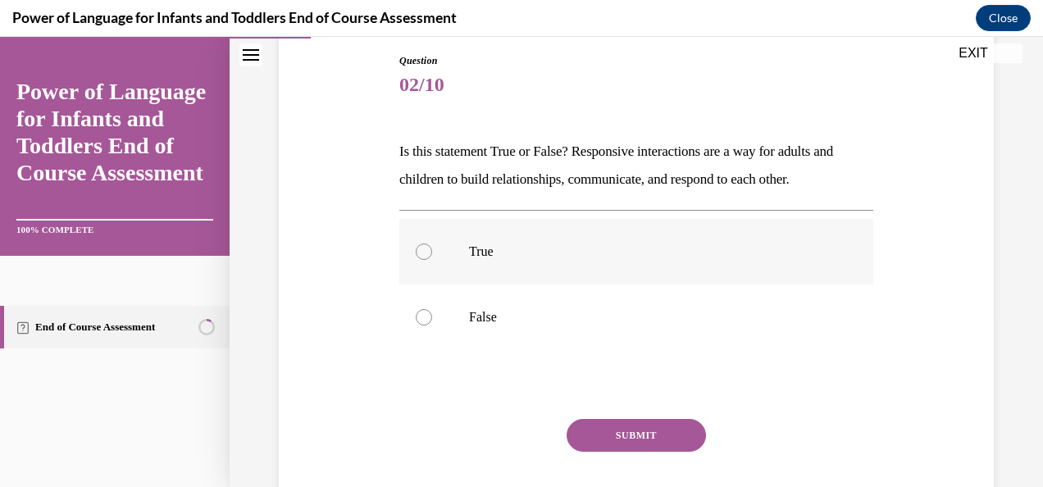
click at [494, 271] on label "True" at bounding box center [636, 252] width 474 height 66
click at [432, 260] on input "True" at bounding box center [424, 252] width 16 height 16
radio input "true"
click at [592, 422] on button "SUBMIT" at bounding box center [636, 435] width 139 height 33
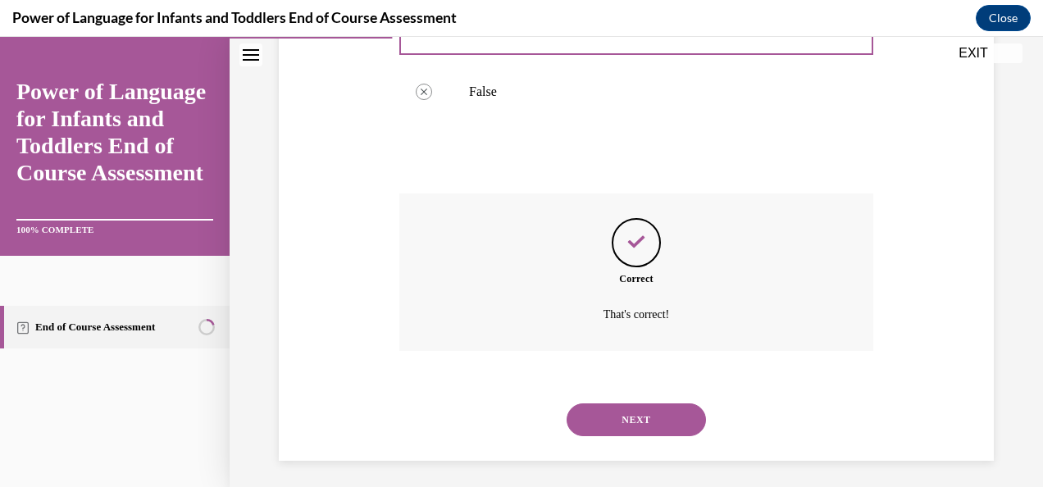
scroll to position [406, 0]
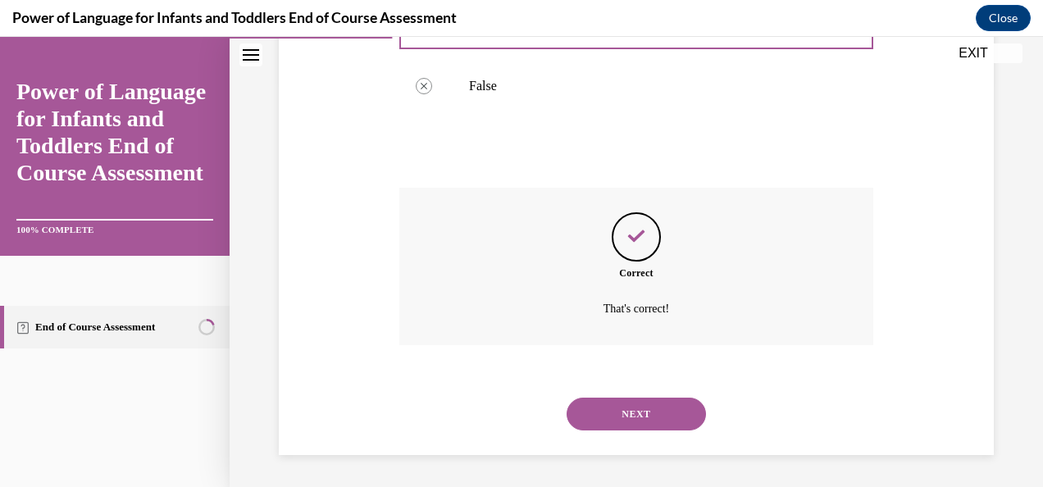
click at [592, 422] on button "NEXT" at bounding box center [636, 414] width 139 height 33
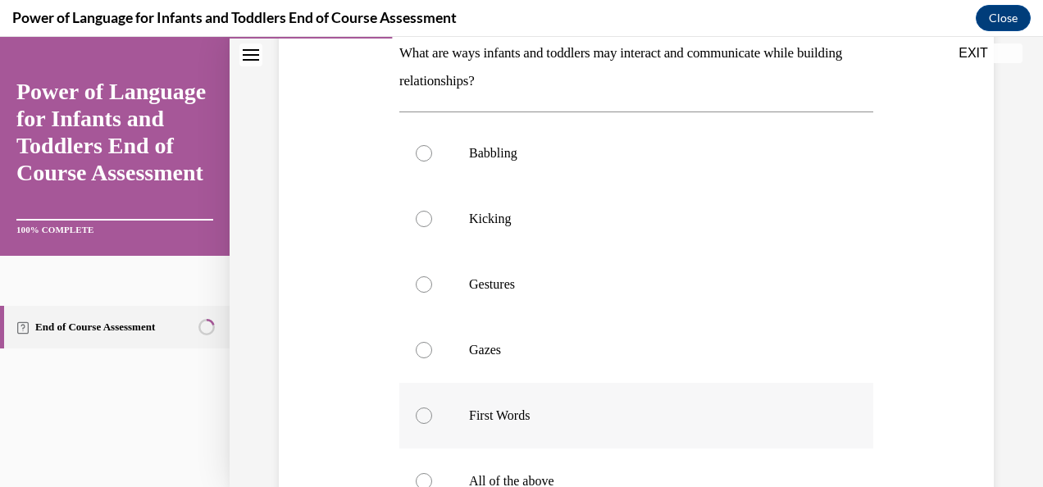
scroll to position [323, 0]
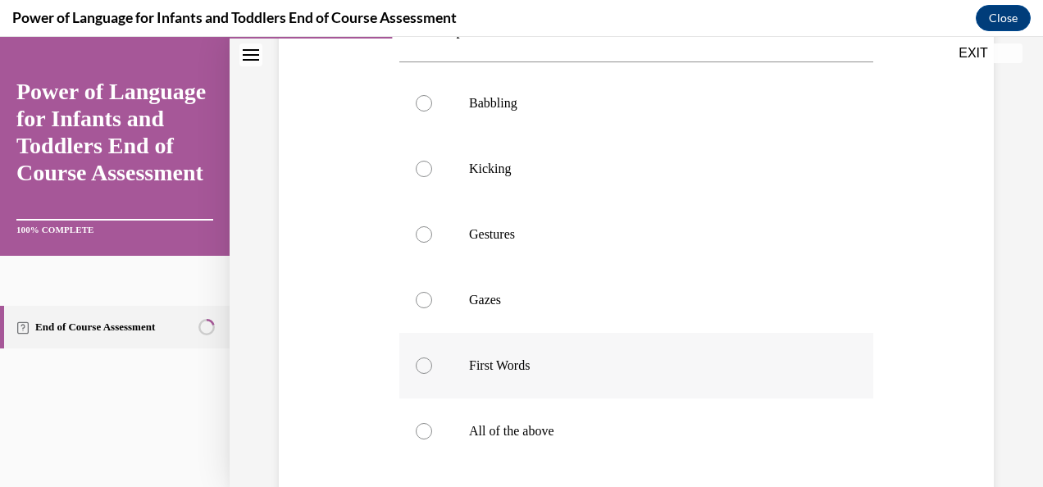
click at [520, 420] on label "All of the above" at bounding box center [636, 431] width 474 height 66
click at [432, 423] on input "All of the above" at bounding box center [424, 431] width 16 height 16
radio input "true"
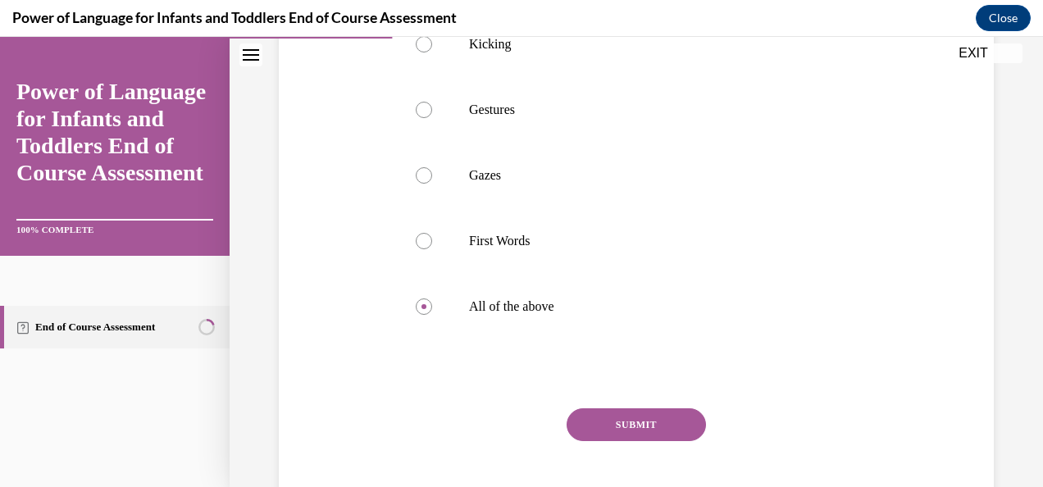
click at [577, 412] on button "SUBMIT" at bounding box center [636, 424] width 139 height 33
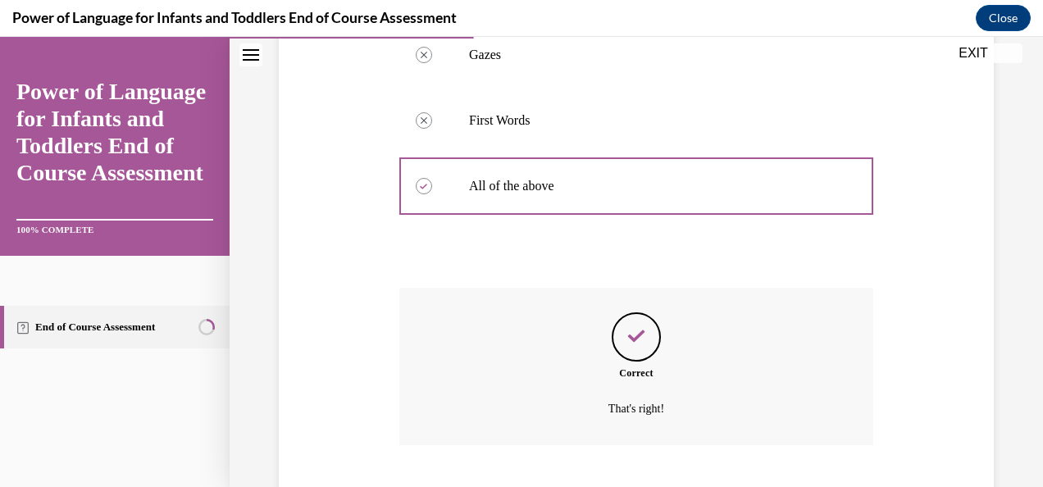
scroll to position [668, 0]
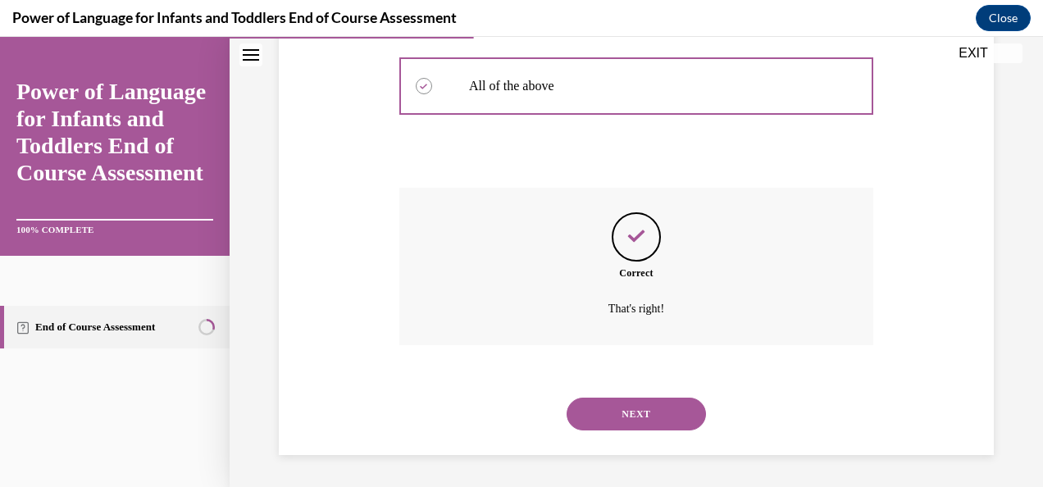
click at [610, 420] on button "NEXT" at bounding box center [636, 414] width 139 height 33
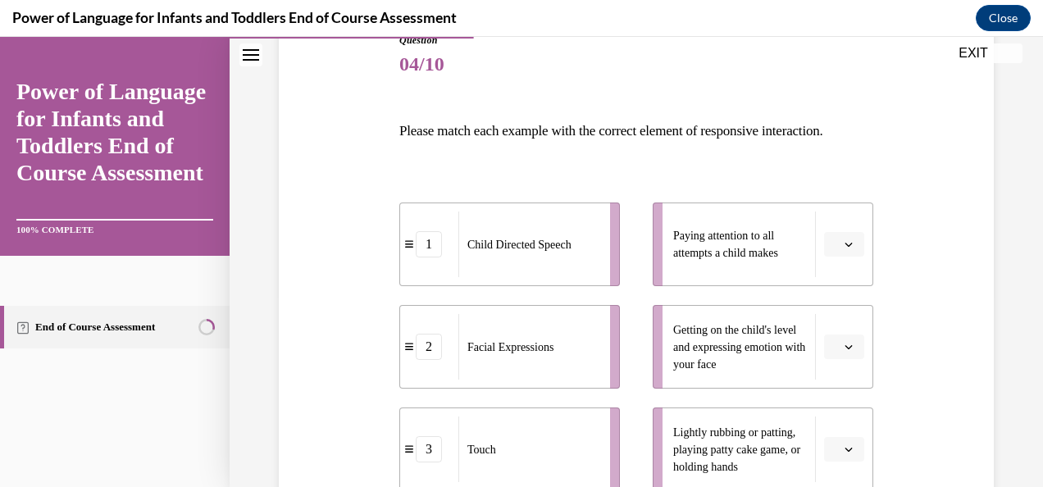
scroll to position [257, 0]
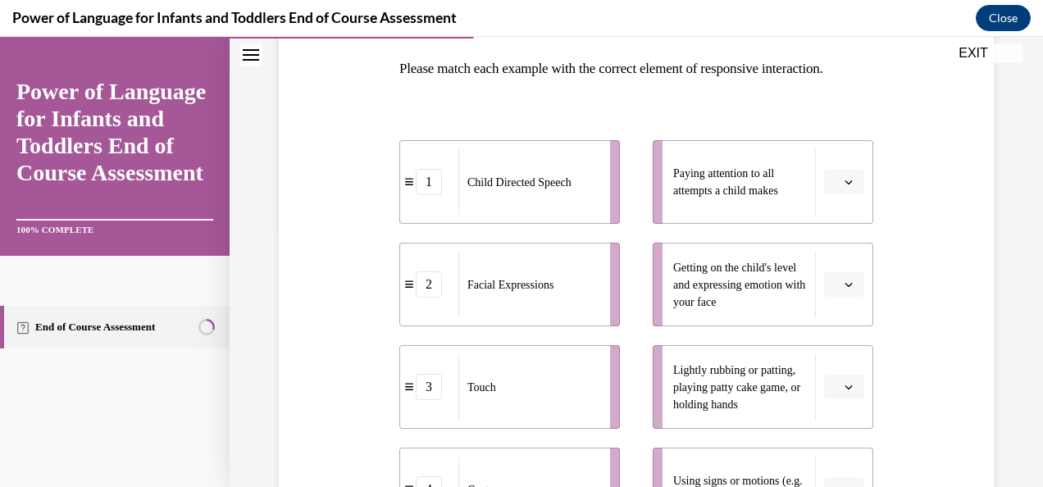
click at [824, 194] on button "button" at bounding box center [844, 182] width 40 height 25
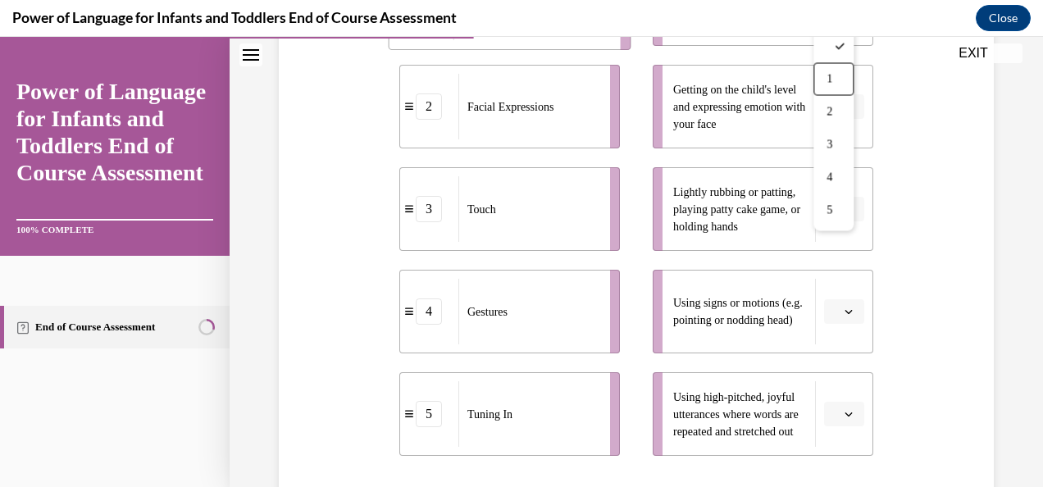
scroll to position [431, 0]
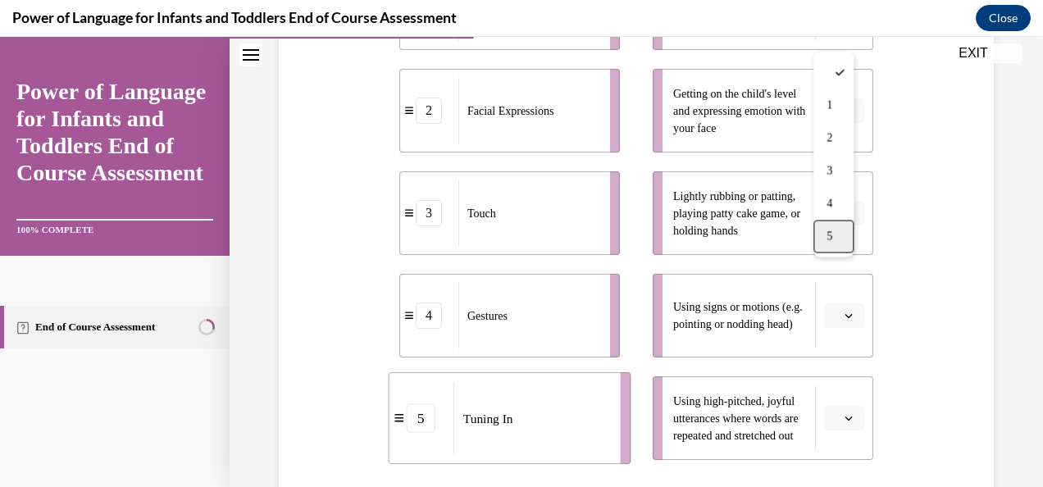
click at [838, 247] on div "5" at bounding box center [833, 236] width 40 height 33
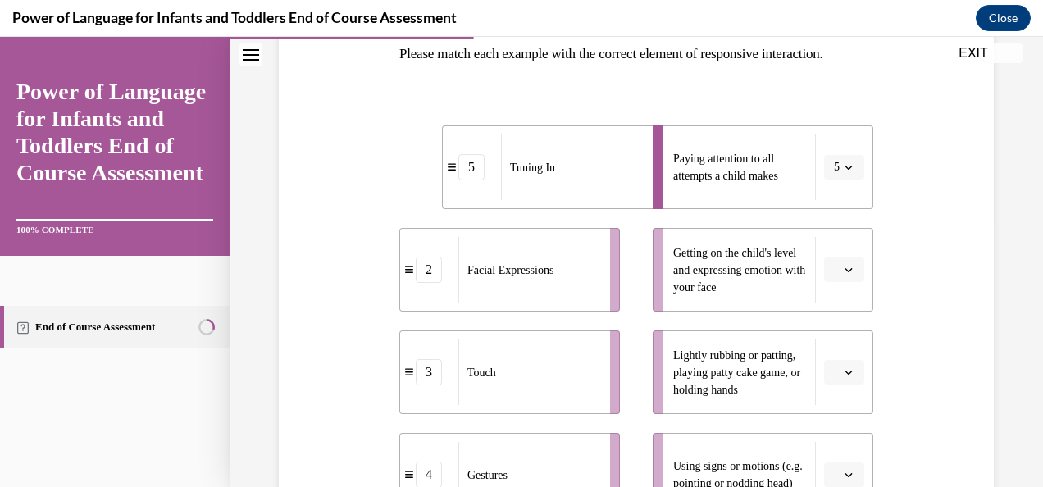
scroll to position [264, 0]
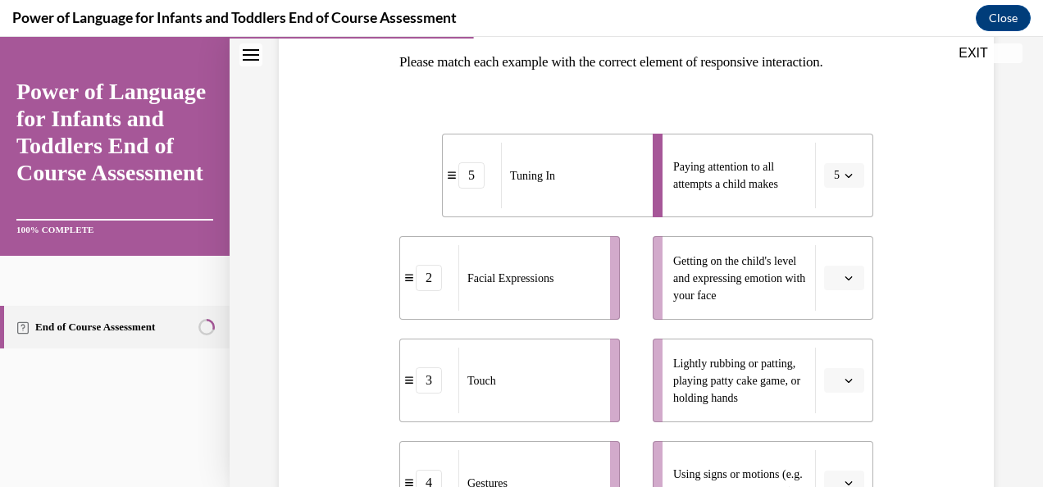
click at [839, 292] on li "Getting on the child's level and expressing emotion with your face" at bounding box center [763, 278] width 221 height 84
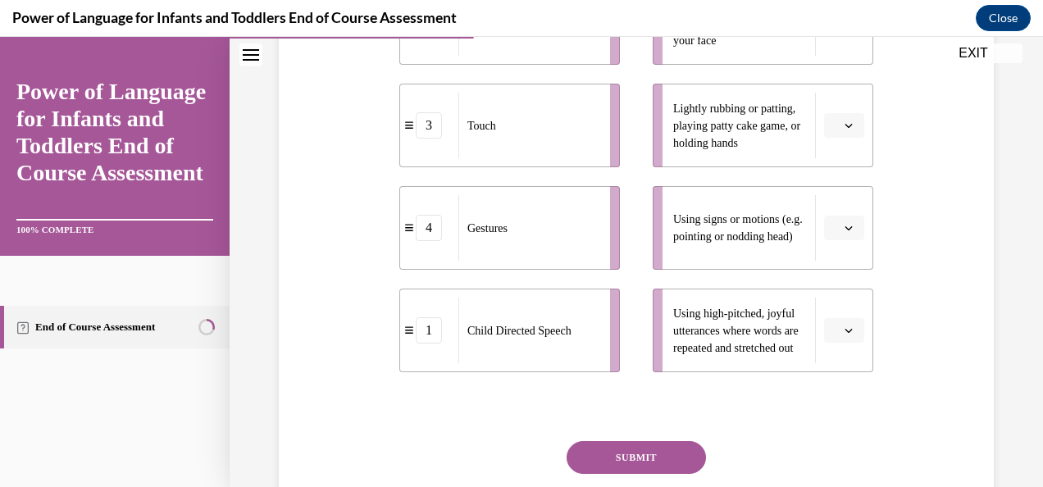
scroll to position [535, 0]
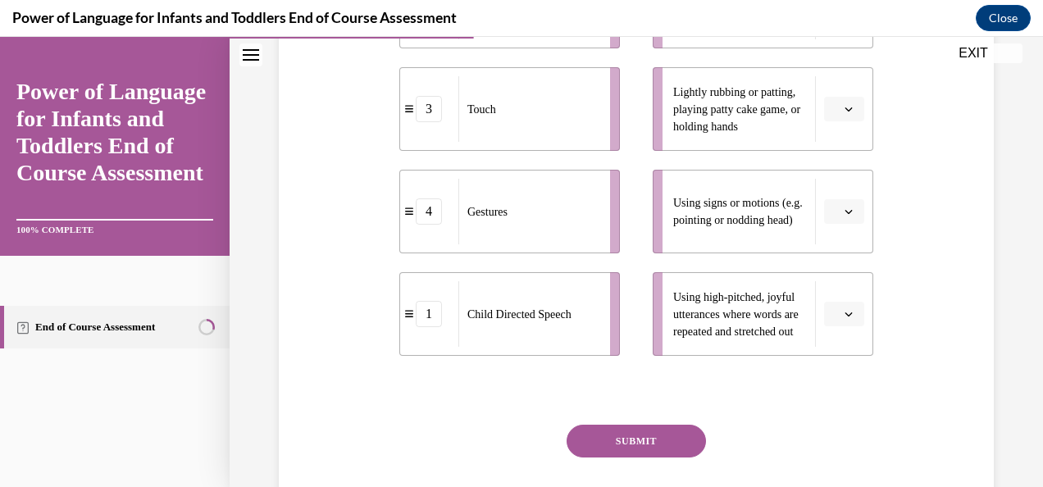
click at [636, 453] on button "SUBMIT" at bounding box center [636, 441] width 139 height 33
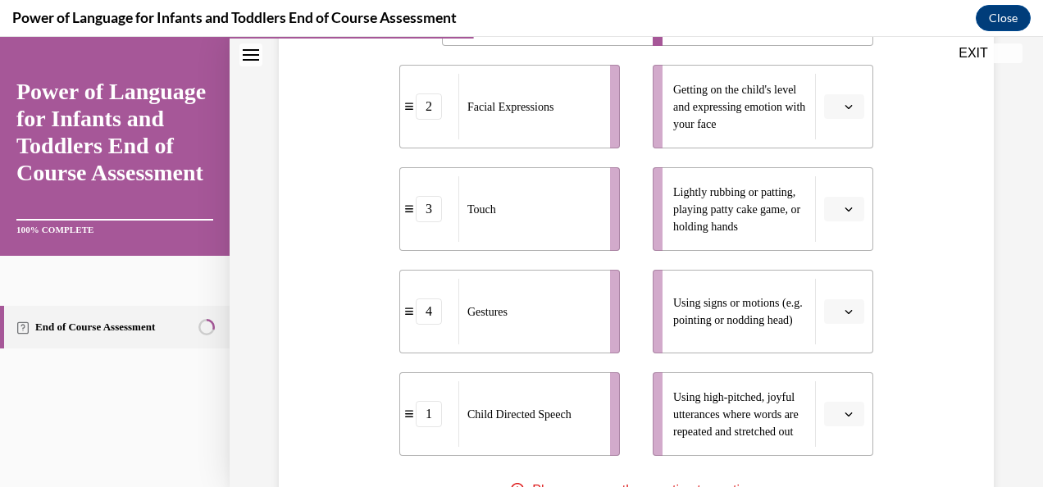
scroll to position [336, 0]
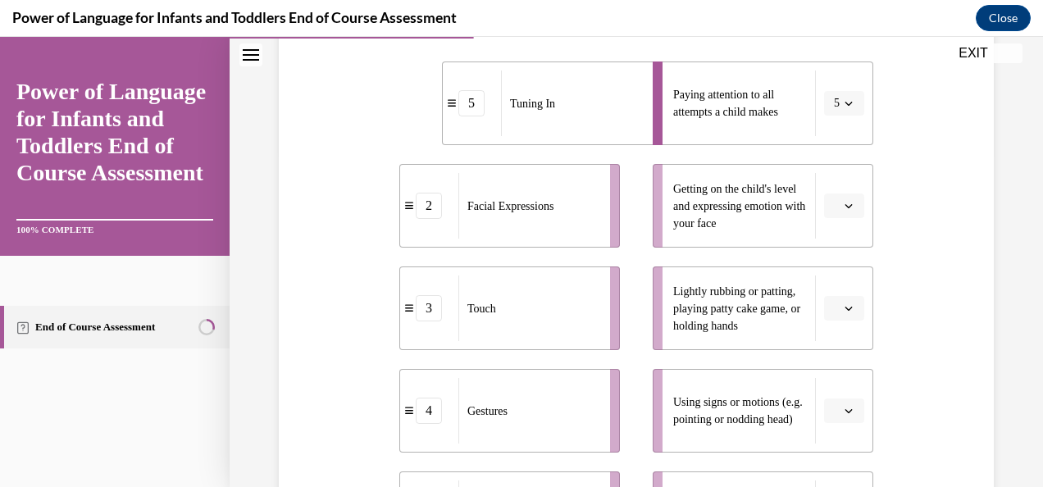
click at [834, 248] on li "Getting on the child's level and expressing emotion with your face" at bounding box center [763, 206] width 221 height 84
click at [831, 218] on button "button" at bounding box center [844, 205] width 40 height 25
click at [832, 323] on div "2" at bounding box center [832, 335] width 40 height 33
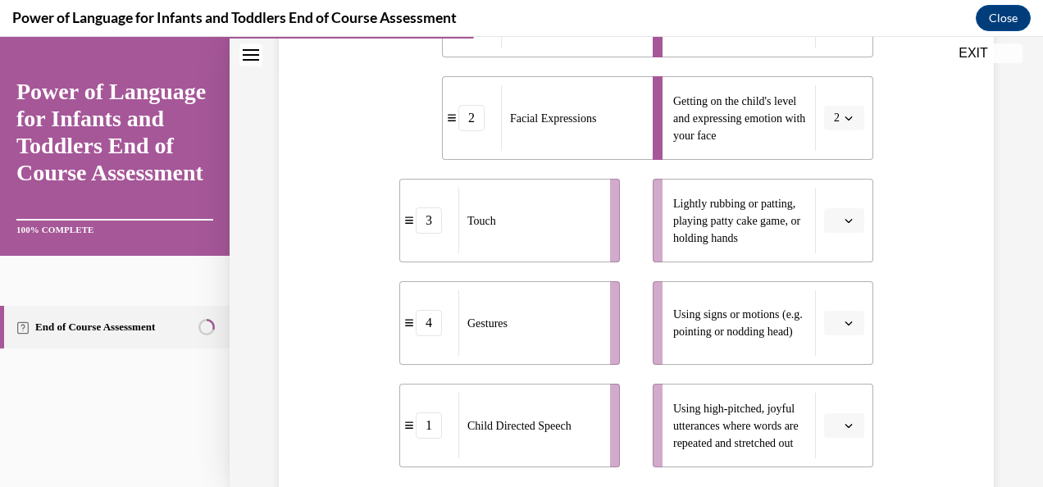
scroll to position [425, 0]
click at [845, 224] on icon "button" at bounding box center [849, 220] width 8 height 8
click at [829, 372] on div "3" at bounding box center [832, 382] width 40 height 33
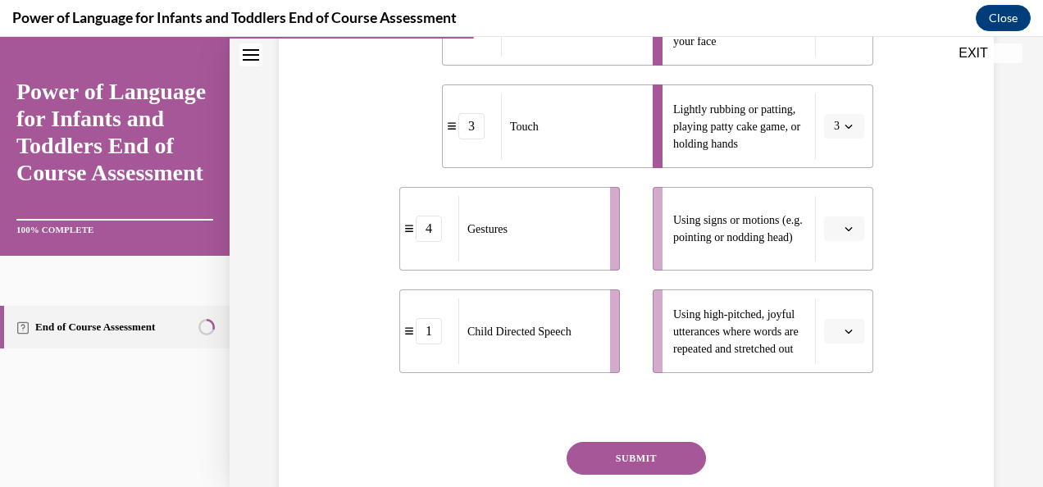
scroll to position [519, 0]
click at [833, 240] on button "button" at bounding box center [844, 228] width 40 height 25
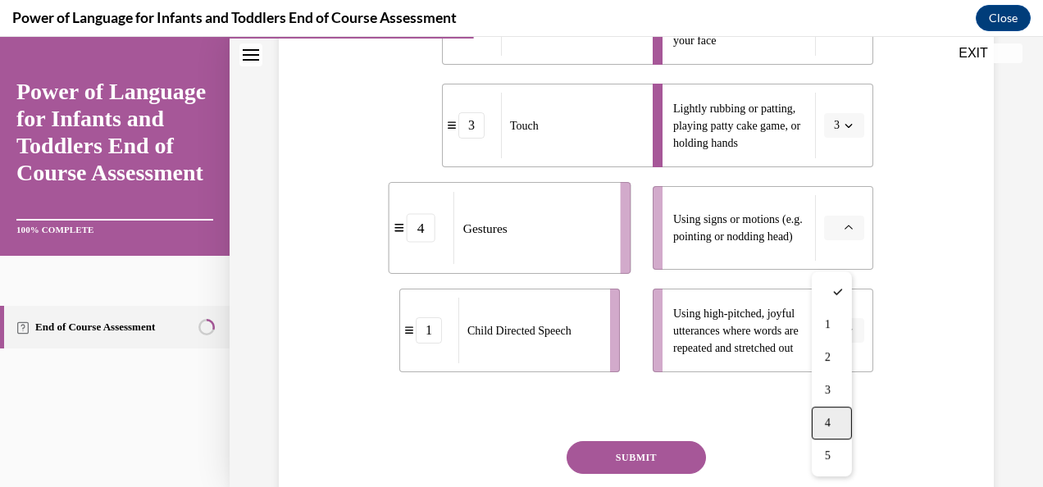
click at [848, 423] on div "4" at bounding box center [832, 423] width 40 height 33
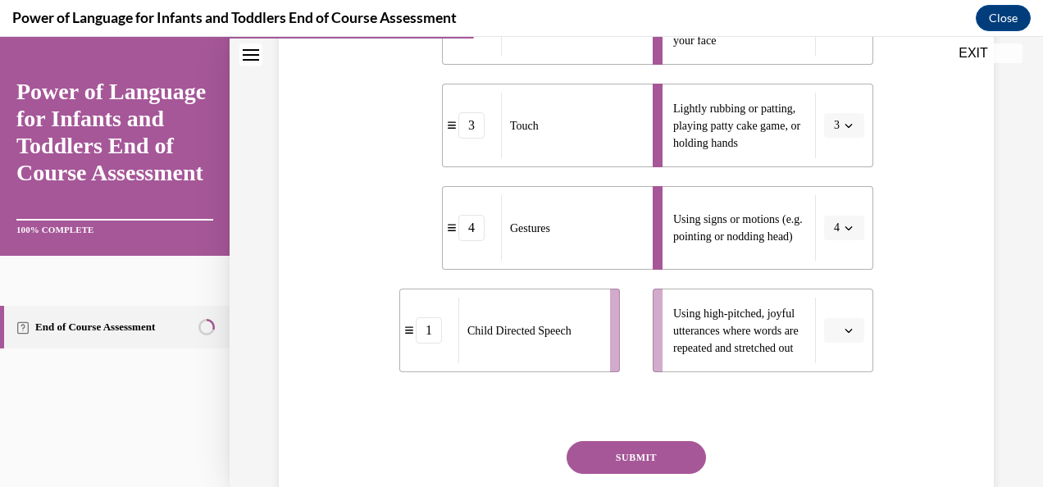
click at [847, 343] on button "button" at bounding box center [844, 330] width 40 height 25
click at [831, 193] on div "1" at bounding box center [832, 190] width 40 height 33
click at [658, 474] on button "SUBMIT" at bounding box center [636, 457] width 139 height 33
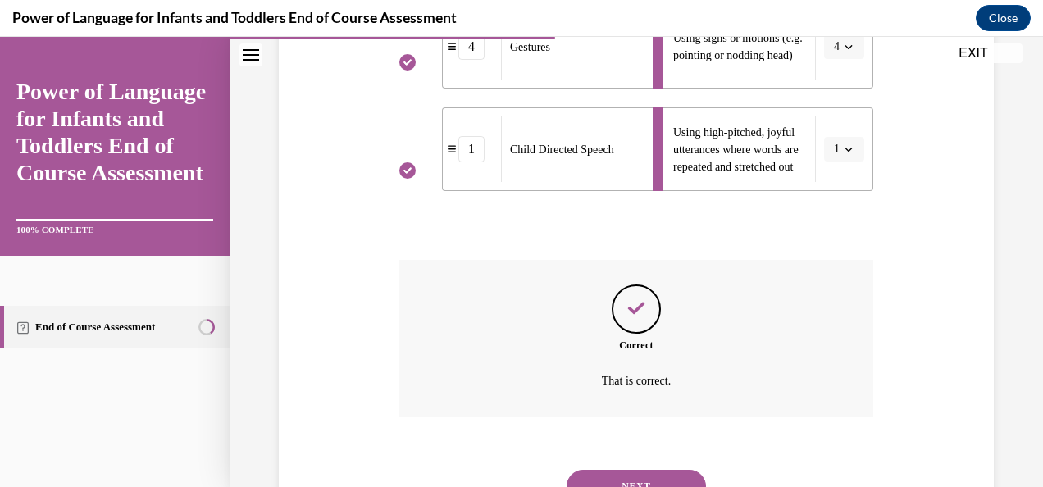
scroll to position [800, 0]
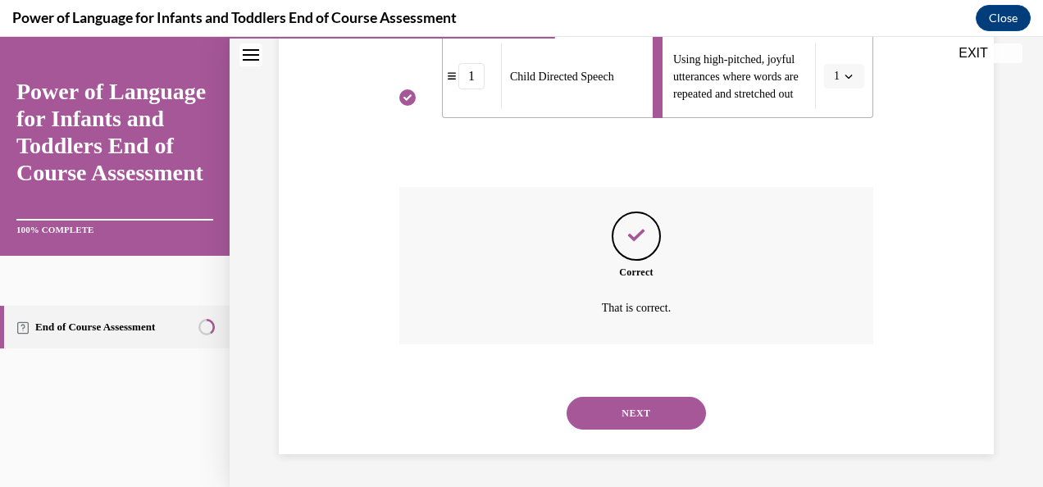
click at [621, 417] on button "NEXT" at bounding box center [636, 413] width 139 height 33
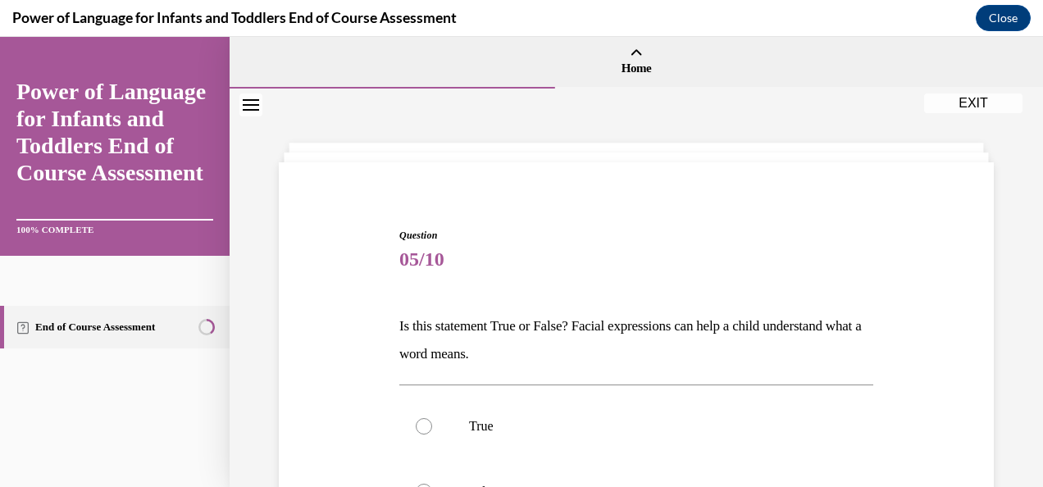
scroll to position [119, 0]
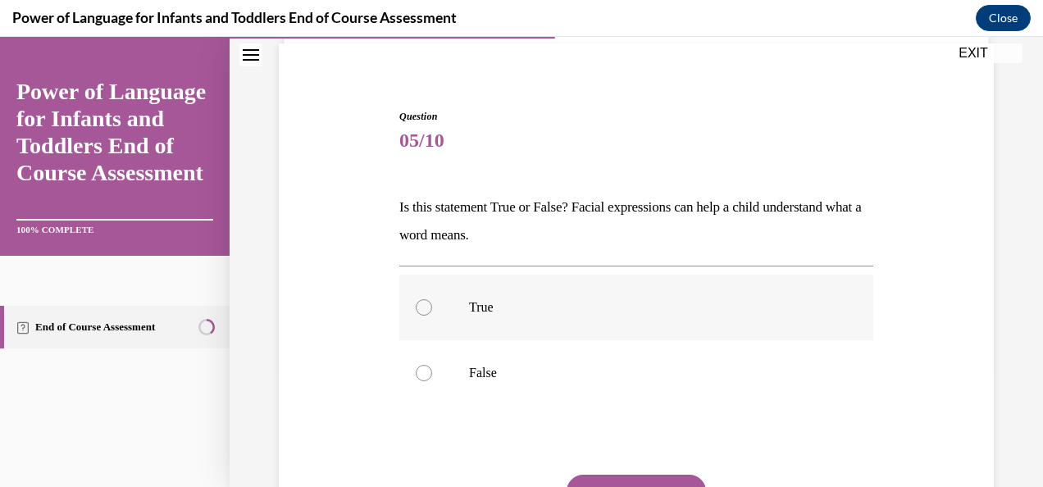
click at [494, 338] on label "True" at bounding box center [636, 308] width 474 height 66
click at [432, 316] on input "True" at bounding box center [424, 307] width 16 height 16
radio input "true"
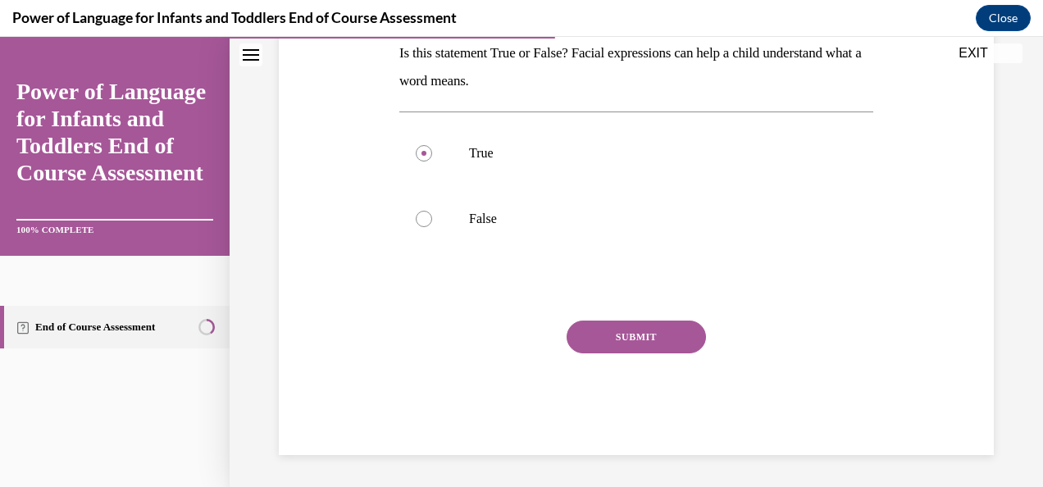
click at [615, 342] on button "SUBMIT" at bounding box center [636, 337] width 139 height 33
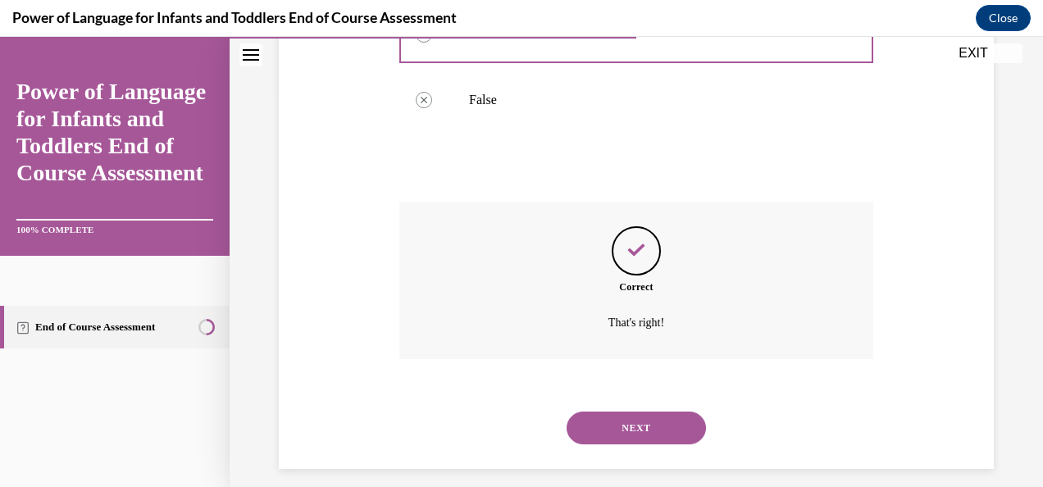
scroll to position [406, 0]
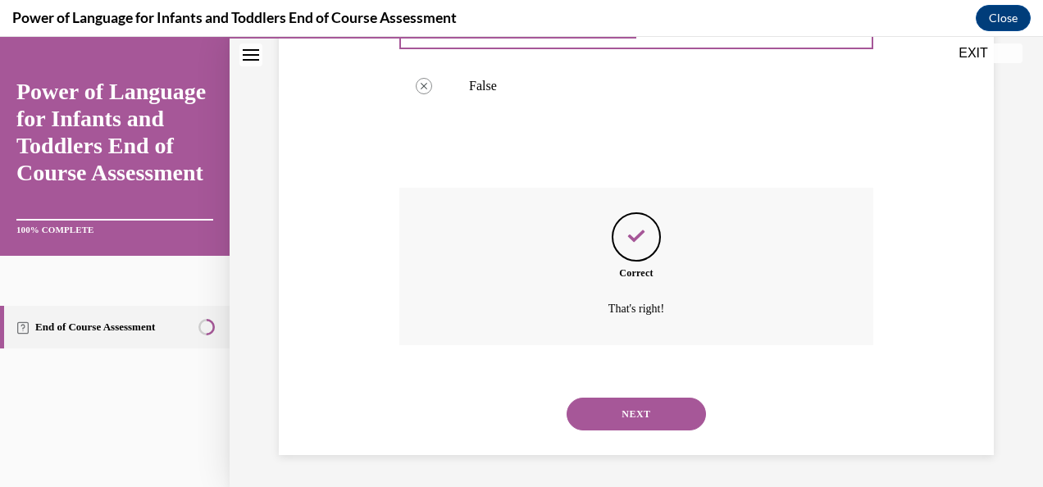
click at [628, 416] on button "NEXT" at bounding box center [636, 414] width 139 height 33
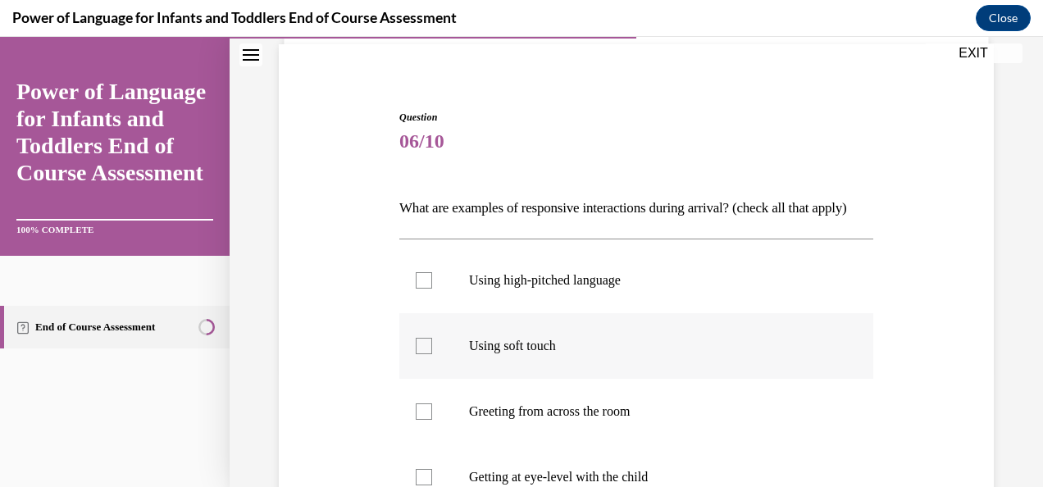
scroll to position [236, 0]
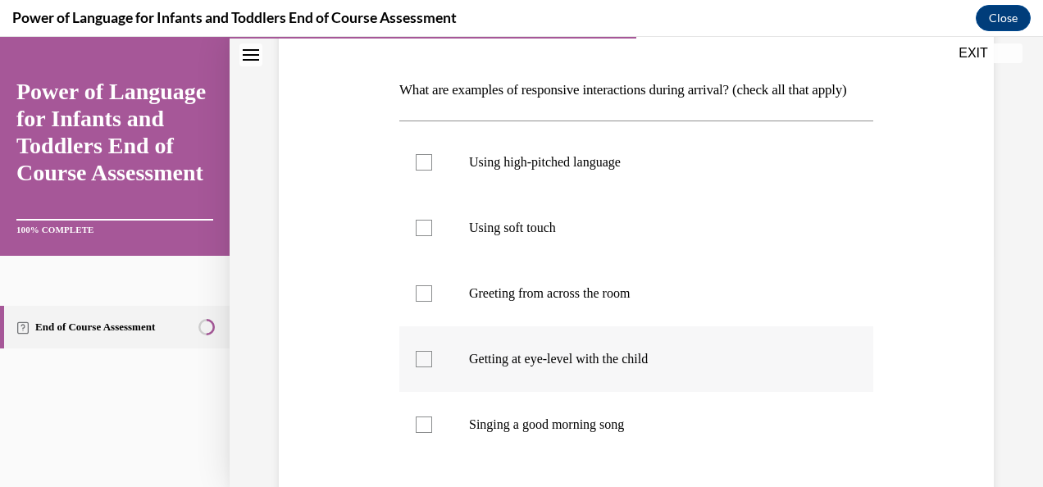
click at [552, 367] on p "Getting at eye-level with the child" at bounding box center [650, 359] width 363 height 16
click at [432, 367] on input "Getting at eye-level with the child" at bounding box center [424, 359] width 16 height 16
checkbox input "true"
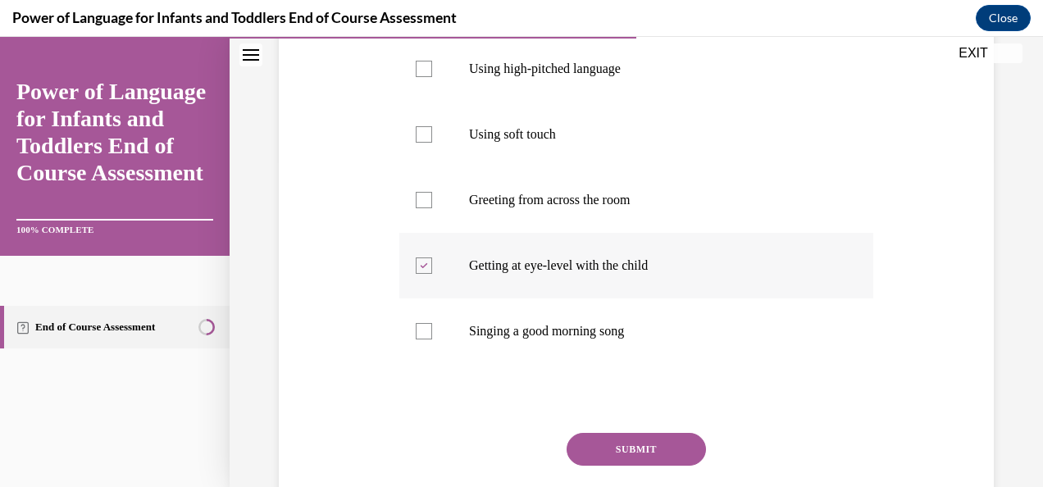
scroll to position [334, 0]
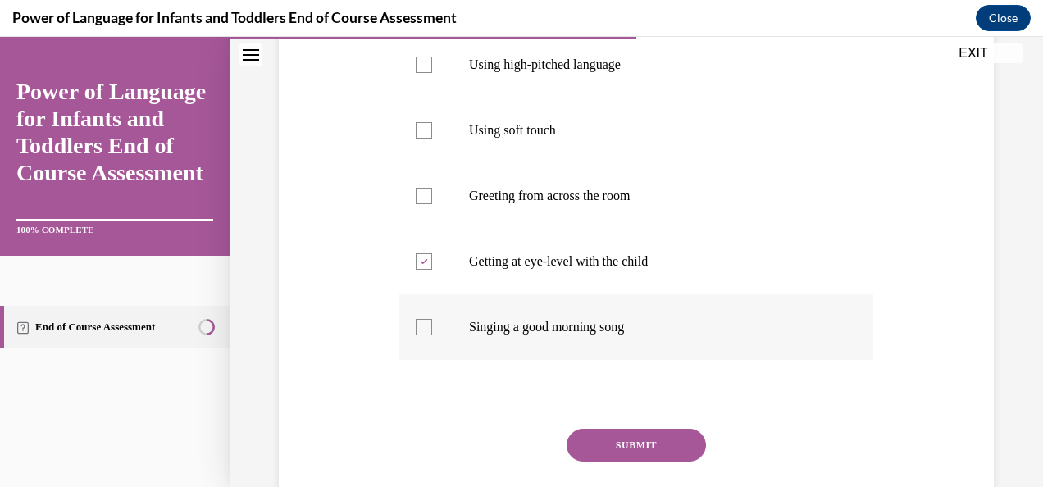
click at [545, 360] on label "Singing a good morning song" at bounding box center [636, 327] width 474 height 66
click at [432, 335] on input "Singing a good morning song" at bounding box center [424, 327] width 16 height 16
checkbox input "true"
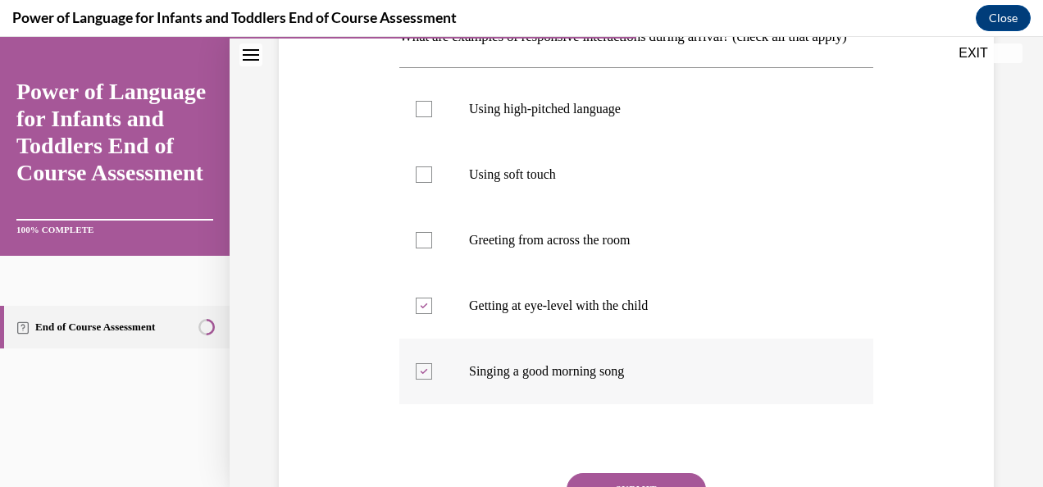
scroll to position [291, 0]
click at [477, 181] on p "Using soft touch" at bounding box center [650, 173] width 363 height 16
click at [432, 181] on input "Using soft touch" at bounding box center [424, 173] width 16 height 16
checkbox input "true"
click at [498, 364] on label "Singing a good morning song" at bounding box center [636, 370] width 474 height 66
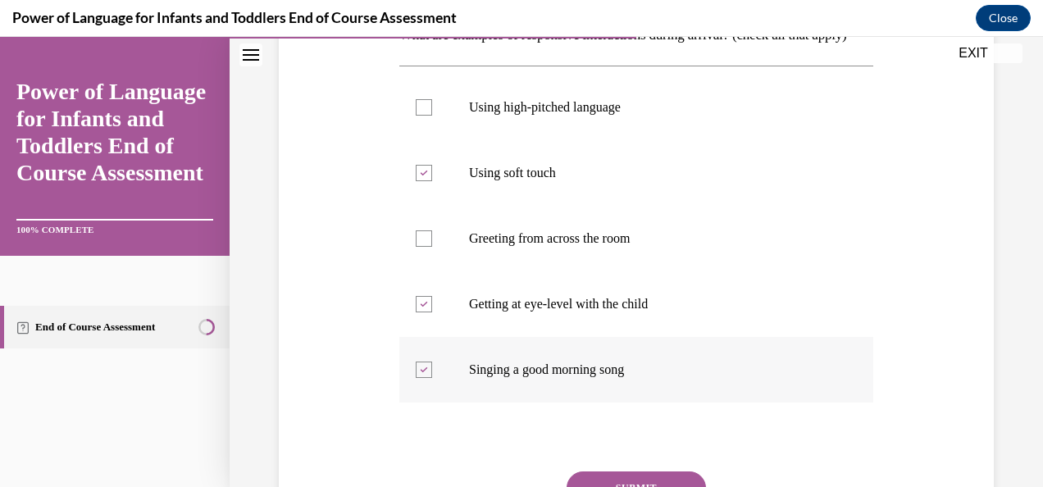
click at [432, 364] on input "Singing a good morning song" at bounding box center [424, 370] width 16 height 16
checkbox input "false"
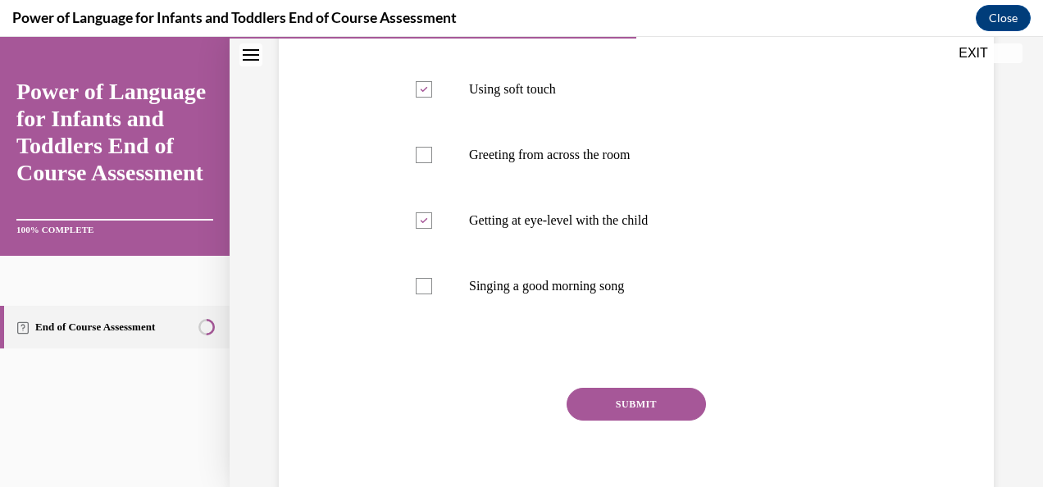
click at [606, 421] on button "SUBMIT" at bounding box center [636, 404] width 139 height 33
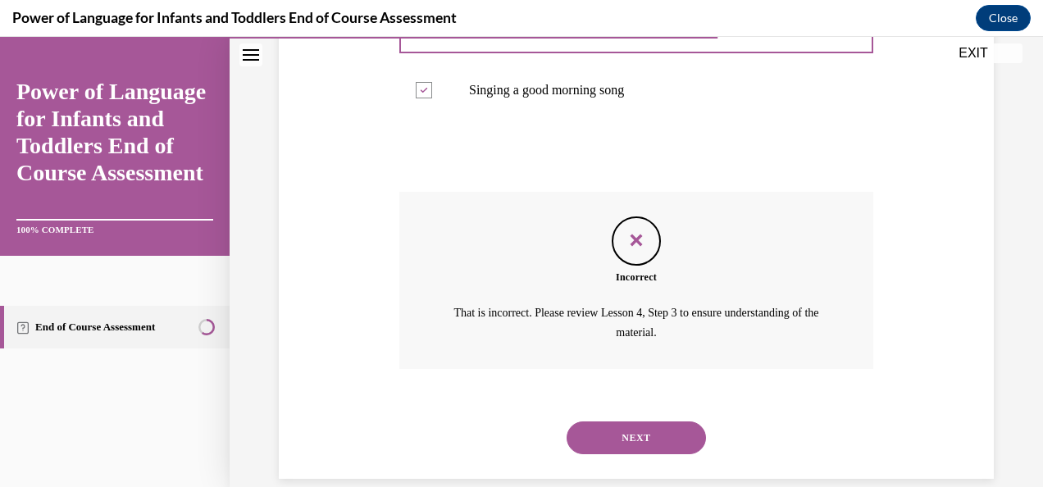
scroll to position [621, 0]
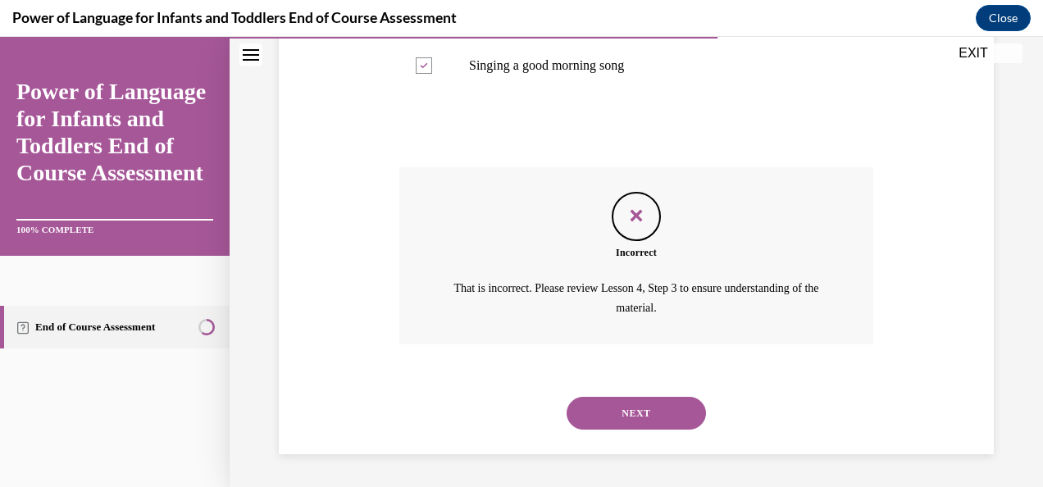
click at [600, 417] on button "NEXT" at bounding box center [636, 413] width 139 height 33
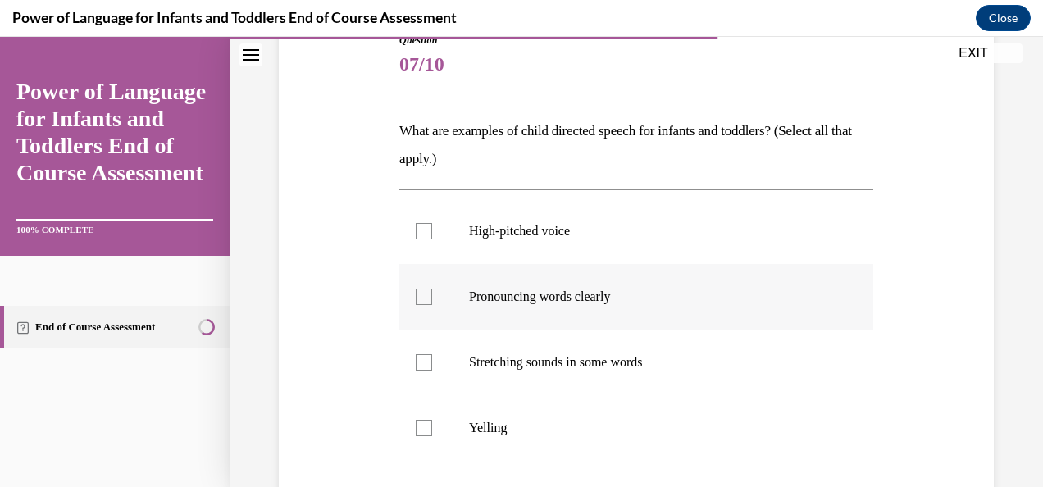
scroll to position [208, 0]
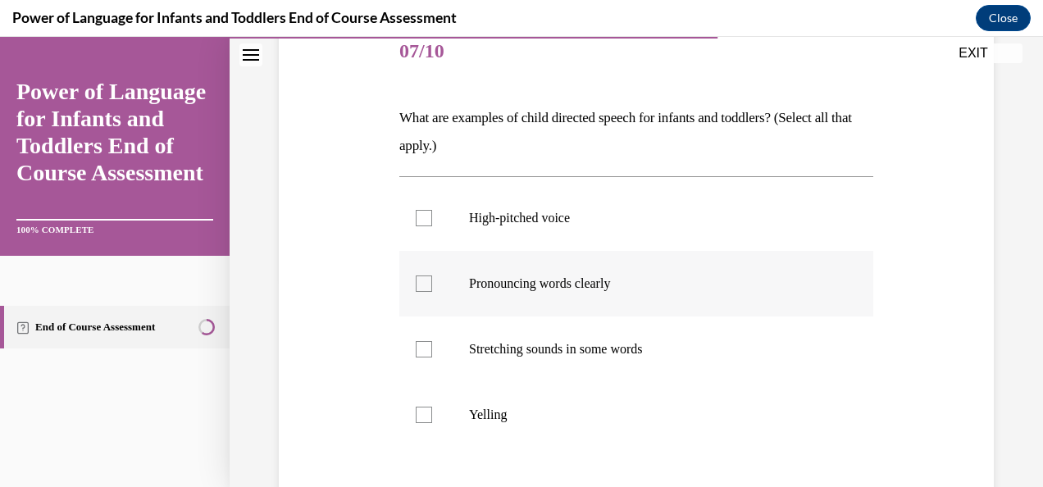
click at [508, 306] on label "Pronouncing words clearly" at bounding box center [636, 284] width 474 height 66
click at [432, 292] on input "Pronouncing words clearly" at bounding box center [424, 283] width 16 height 16
checkbox input "true"
click at [506, 341] on p "Stretching sounds in some words" at bounding box center [650, 349] width 363 height 16
click at [432, 341] on input "Stretching sounds in some words" at bounding box center [424, 349] width 16 height 16
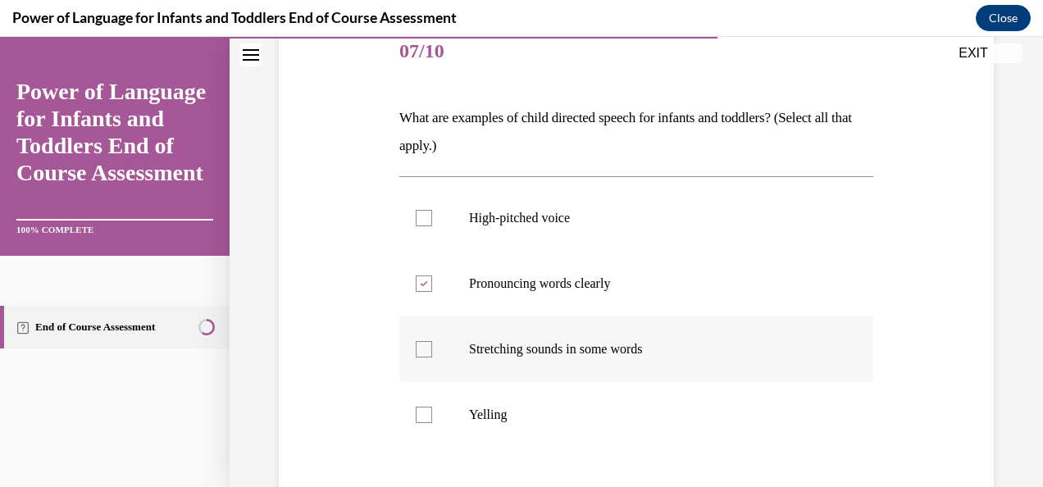
checkbox input "true"
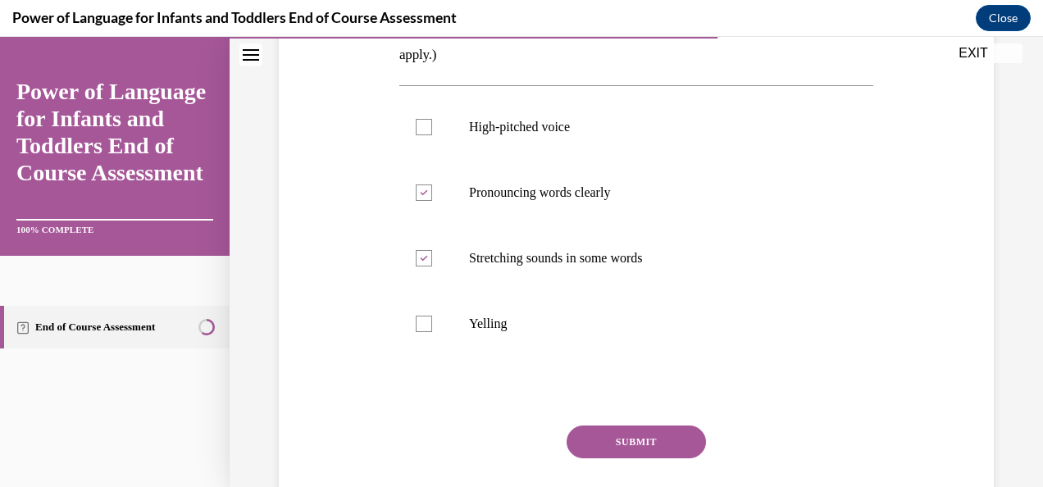
scroll to position [300, 0]
click at [596, 432] on button "SUBMIT" at bounding box center [636, 441] width 139 height 33
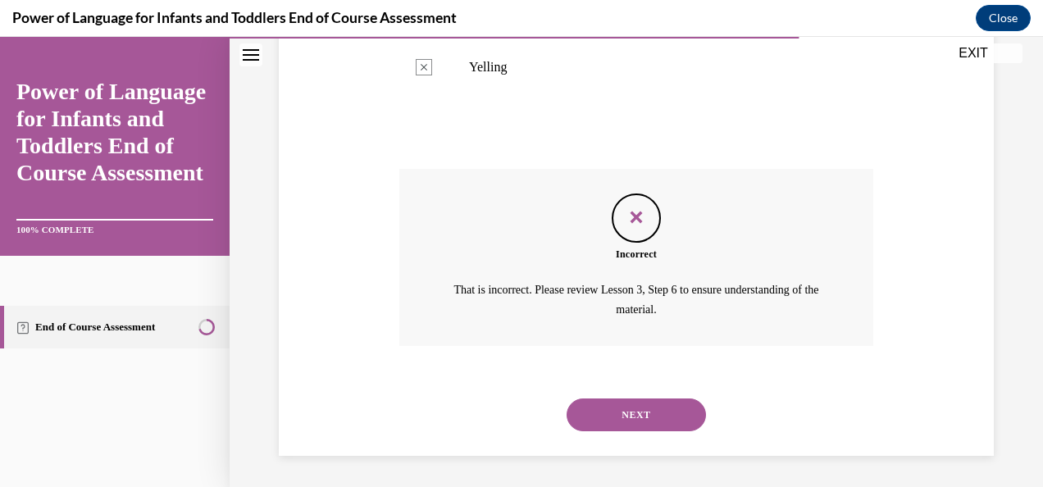
scroll to position [556, 0]
click at [596, 432] on div "NEXT" at bounding box center [636, 415] width 474 height 66
click at [587, 405] on button "NEXT" at bounding box center [636, 414] width 139 height 33
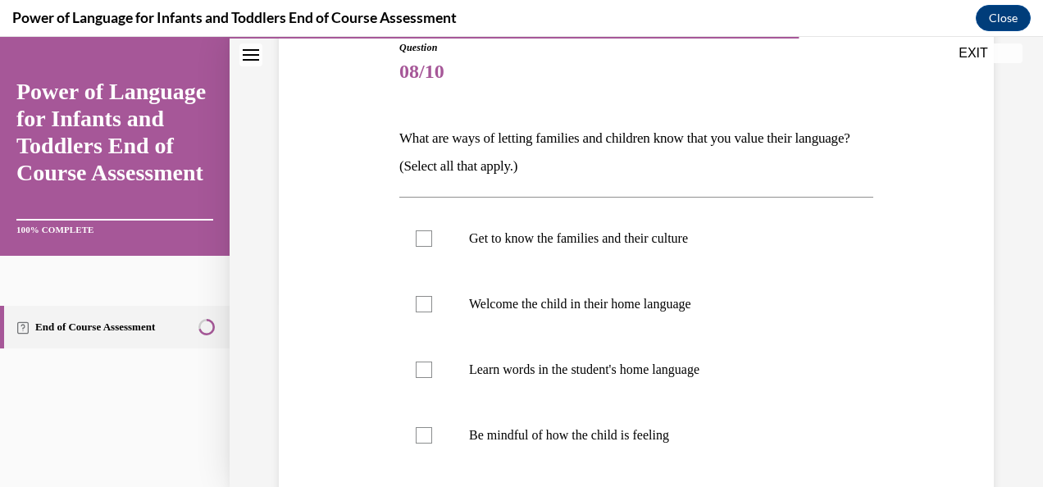
scroll to position [189, 0]
click at [555, 246] on label "Get to know the families and their culture" at bounding box center [636, 238] width 474 height 66
click at [432, 246] on input "Get to know the families and their culture" at bounding box center [424, 238] width 16 height 16
checkbox input "true"
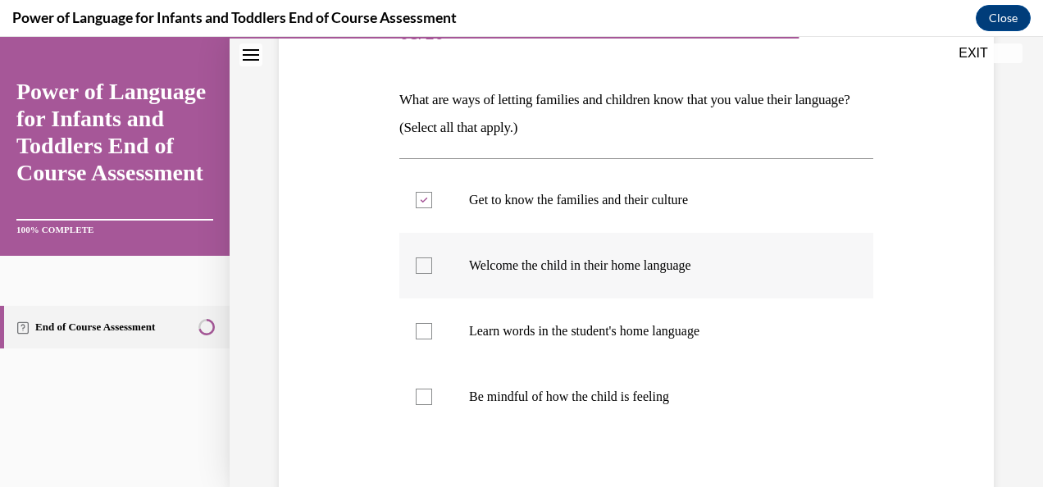
scroll to position [230, 0]
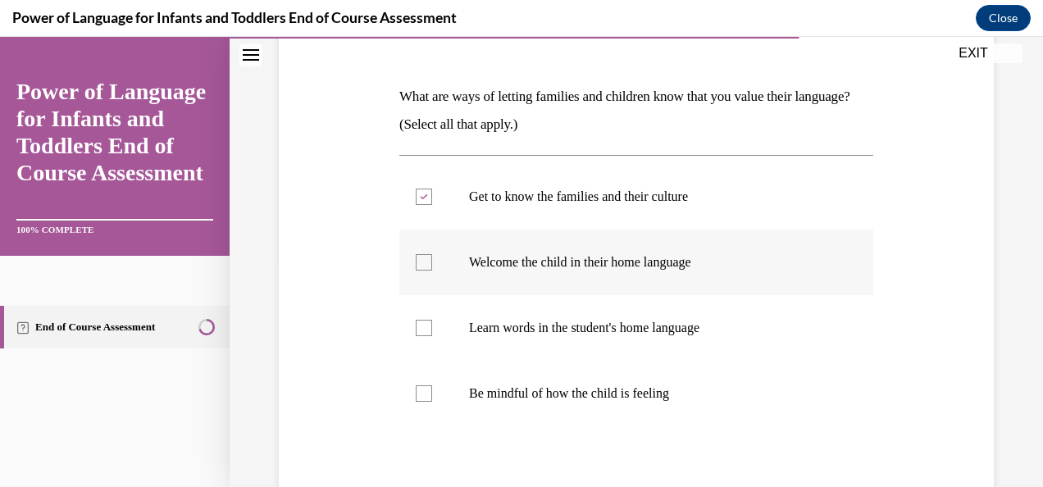
click at [561, 291] on label "Welcome the child in their home language" at bounding box center [636, 263] width 474 height 66
click at [432, 271] on input "Welcome the child in their home language" at bounding box center [424, 262] width 16 height 16
checkbox input "true"
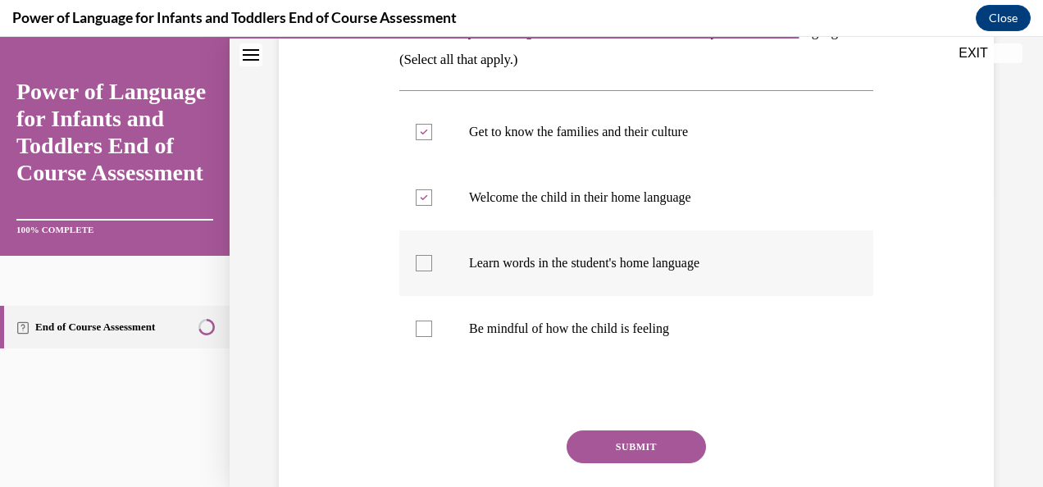
scroll to position [295, 0]
click at [567, 444] on button "SUBMIT" at bounding box center [636, 446] width 139 height 33
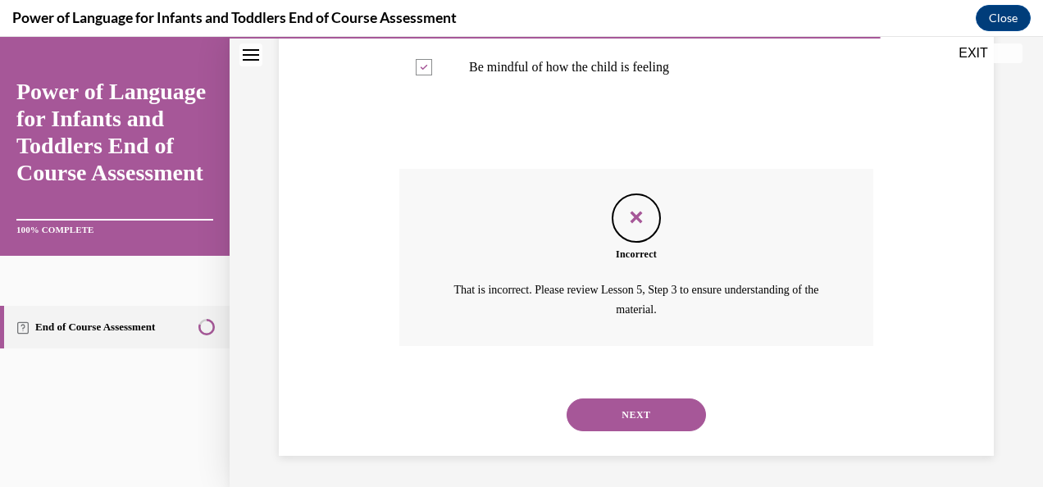
scroll to position [556, 0]
click at [587, 407] on button "NEXT" at bounding box center [636, 414] width 139 height 33
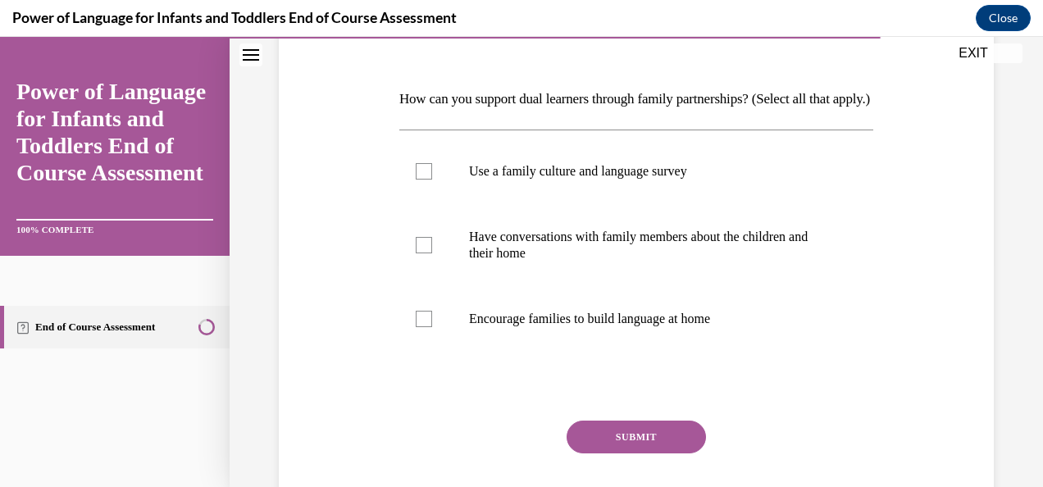
scroll to position [325, 0]
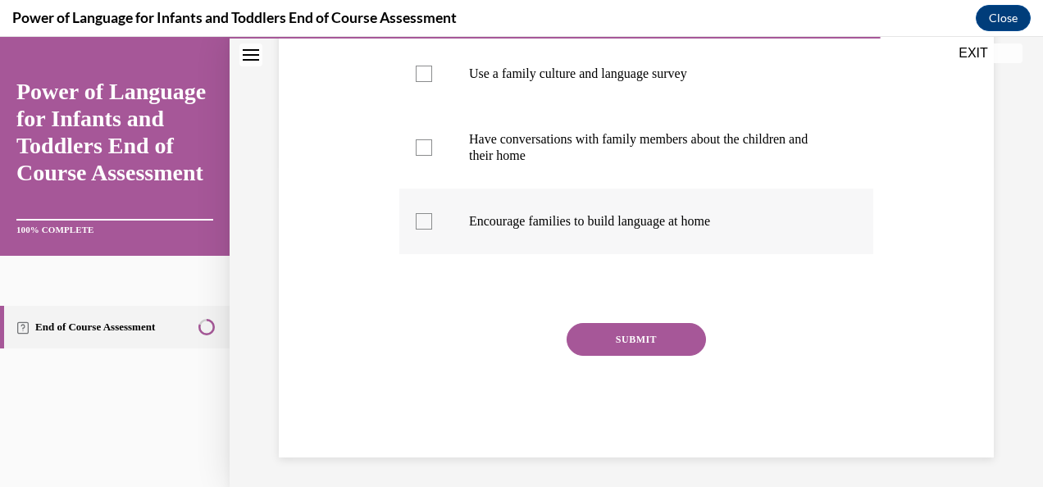
click at [528, 254] on label "Encourage families to build language at home" at bounding box center [636, 222] width 474 height 66
click at [432, 230] on input "Encourage families to build language at home" at bounding box center [424, 221] width 16 height 16
checkbox input "true"
click at [535, 164] on p "Have conversations with family members about the children and their home" at bounding box center [650, 147] width 363 height 33
click at [432, 156] on input "Have conversations with family members about the children and their home" at bounding box center [424, 147] width 16 height 16
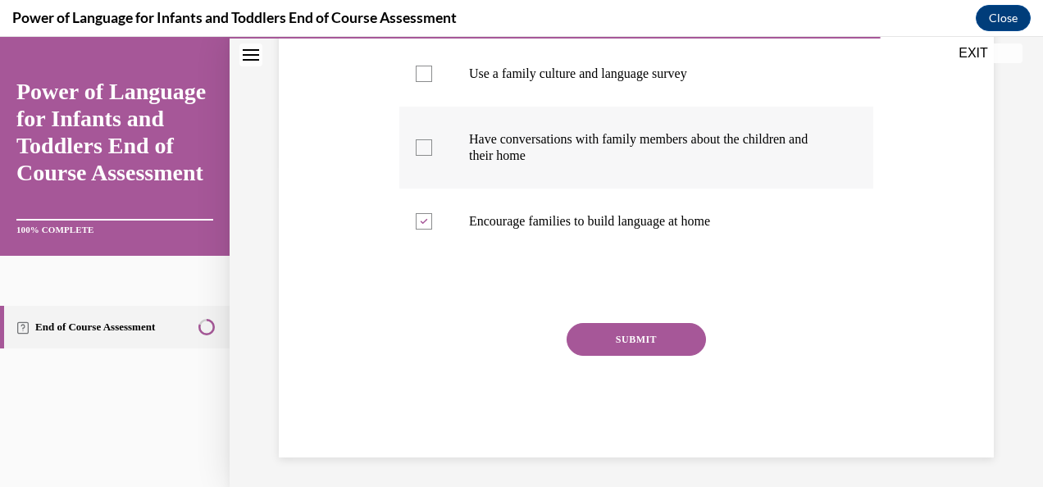
checkbox input "true"
click at [543, 107] on label "Use a family culture and language survey" at bounding box center [636, 74] width 474 height 66
click at [432, 82] on input "Use a family culture and language survey" at bounding box center [424, 74] width 16 height 16
checkbox input "true"
click at [584, 356] on button "SUBMIT" at bounding box center [636, 339] width 139 height 33
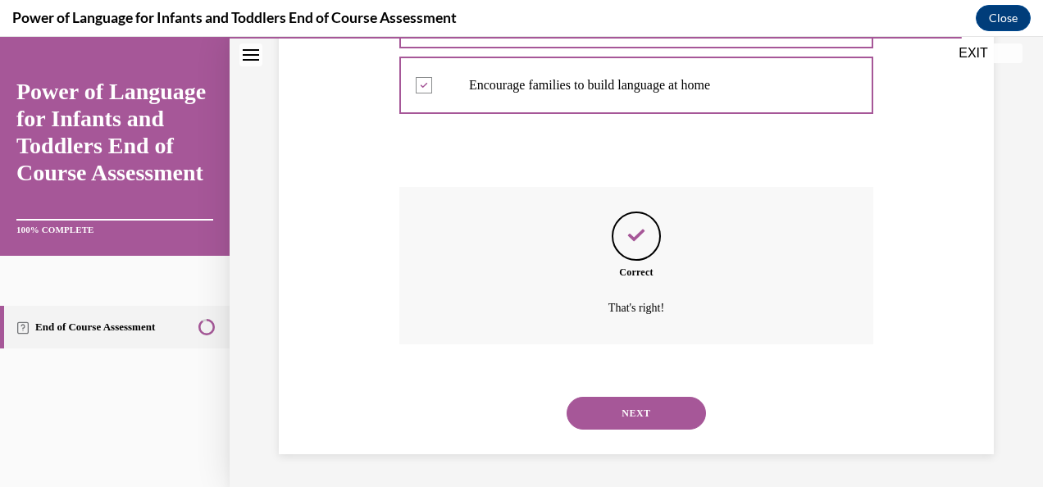
scroll to position [488, 0]
click at [602, 408] on button "NEXT" at bounding box center [636, 413] width 139 height 33
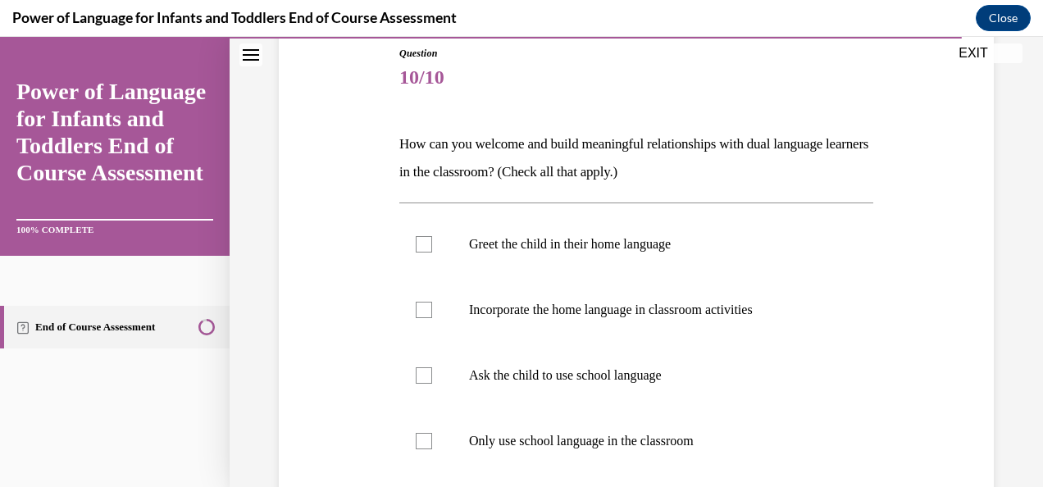
scroll to position [183, 0]
click at [535, 241] on p "Greet the child in their home language" at bounding box center [650, 243] width 363 height 16
click at [432, 241] on input "Greet the child in their home language" at bounding box center [424, 243] width 16 height 16
checkbox input "true"
click at [539, 286] on label "Incorporate the home language in classroom activities" at bounding box center [636, 309] width 474 height 66
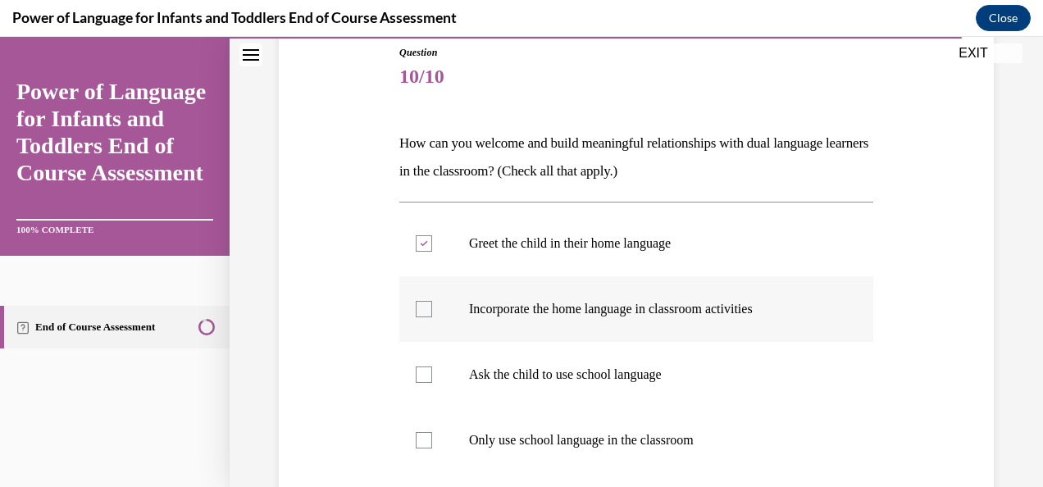
click at [432, 301] on input "Incorporate the home language in classroom activities" at bounding box center [424, 309] width 16 height 16
checkbox input "true"
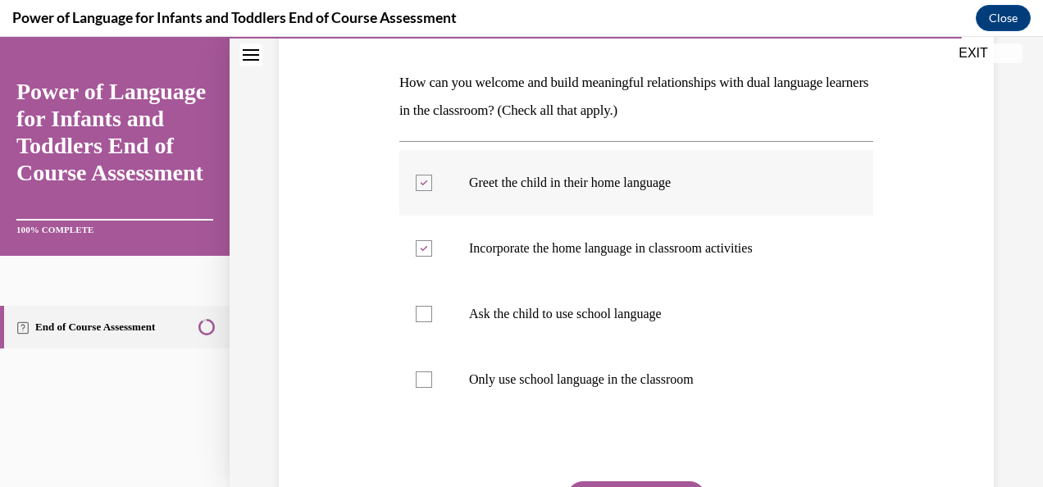
scroll to position [245, 0]
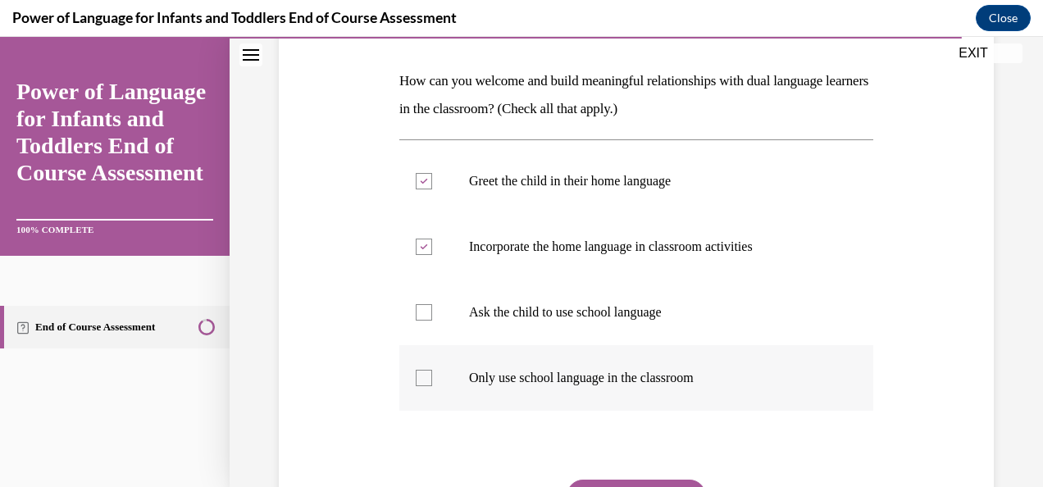
click at [523, 383] on p "Only use school language in the classroom" at bounding box center [650, 378] width 363 height 16
click at [432, 383] on input "Only use school language in the classroom" at bounding box center [424, 378] width 16 height 16
click at [523, 383] on p "Only use school language in the classroom" at bounding box center [650, 378] width 363 height 16
click at [432, 383] on input "Only use school language in the classroom" at bounding box center [424, 378] width 16 height 16
checkbox input "false"
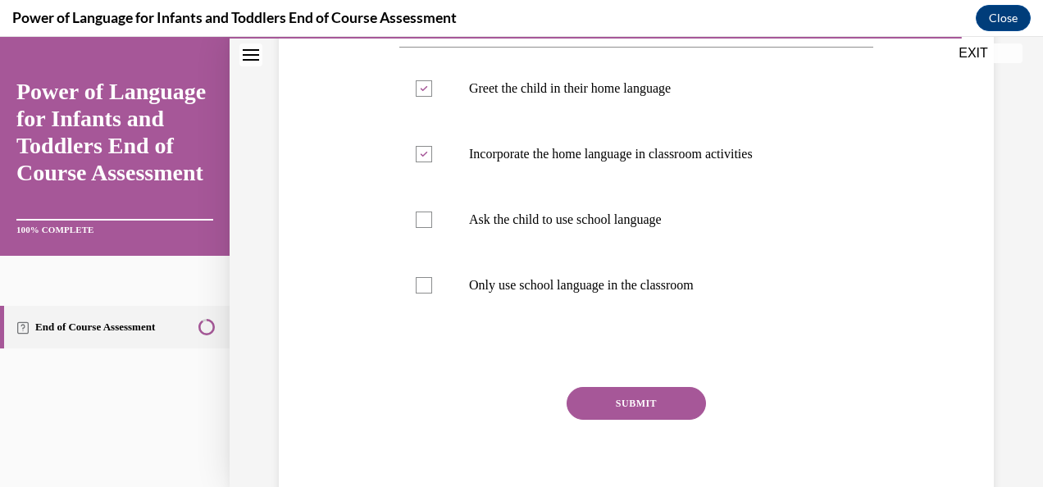
click at [582, 402] on button "SUBMIT" at bounding box center [636, 403] width 139 height 33
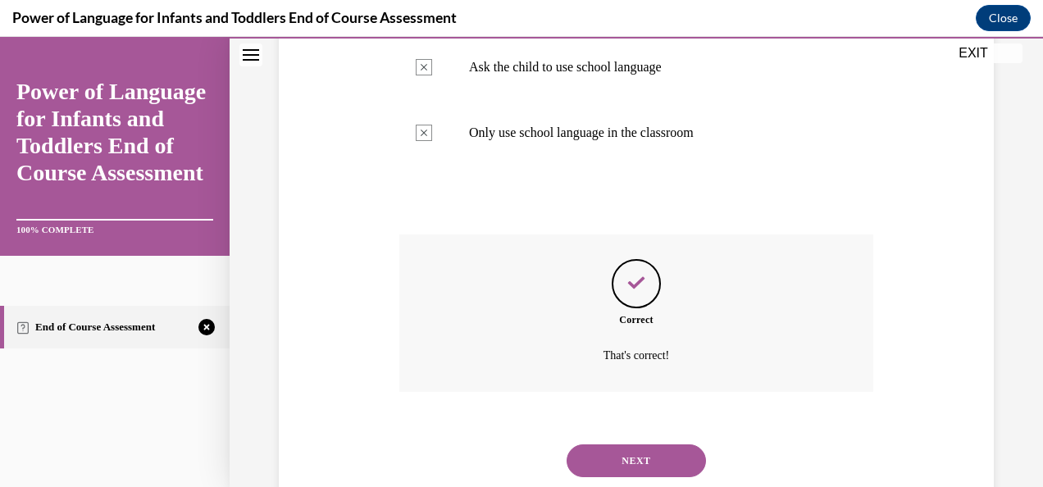
scroll to position [537, 0]
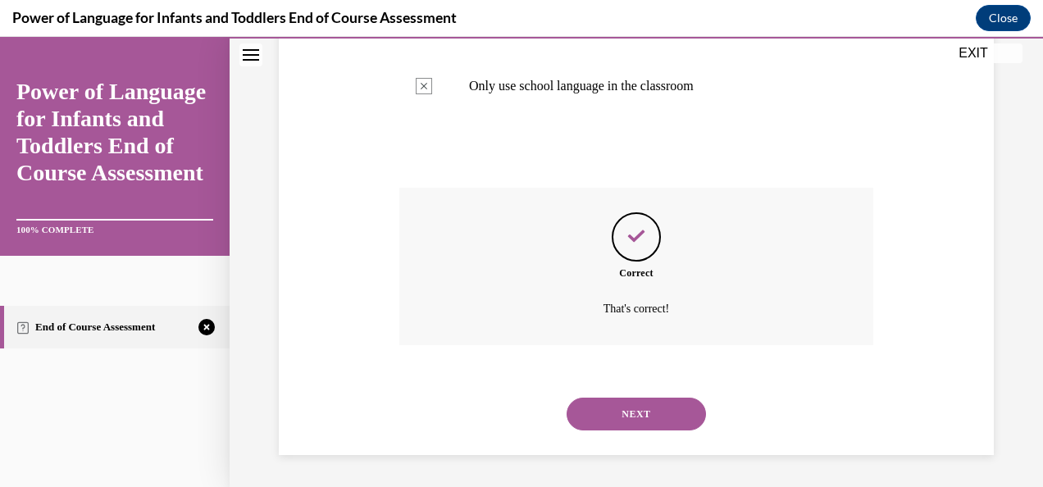
click at [590, 408] on button "NEXT" at bounding box center [636, 414] width 139 height 33
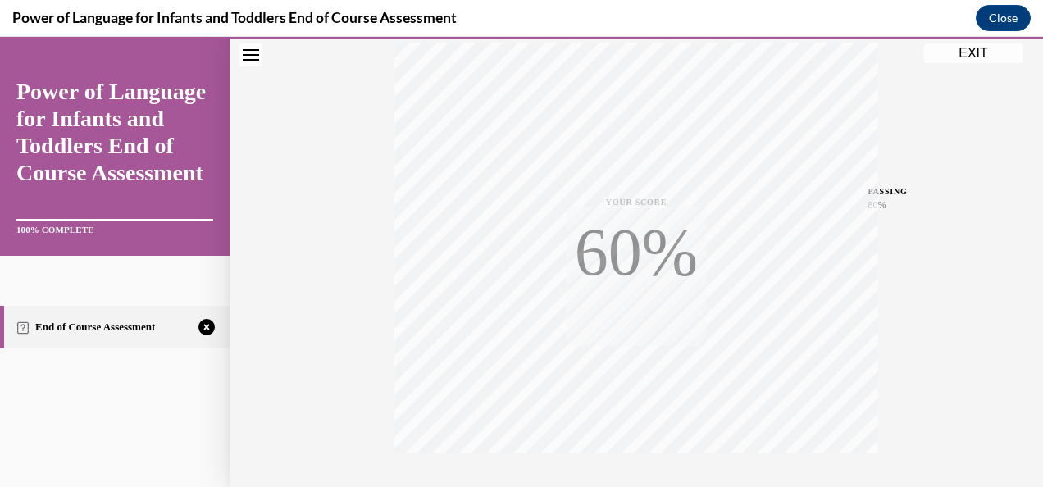
scroll to position [389, 0]
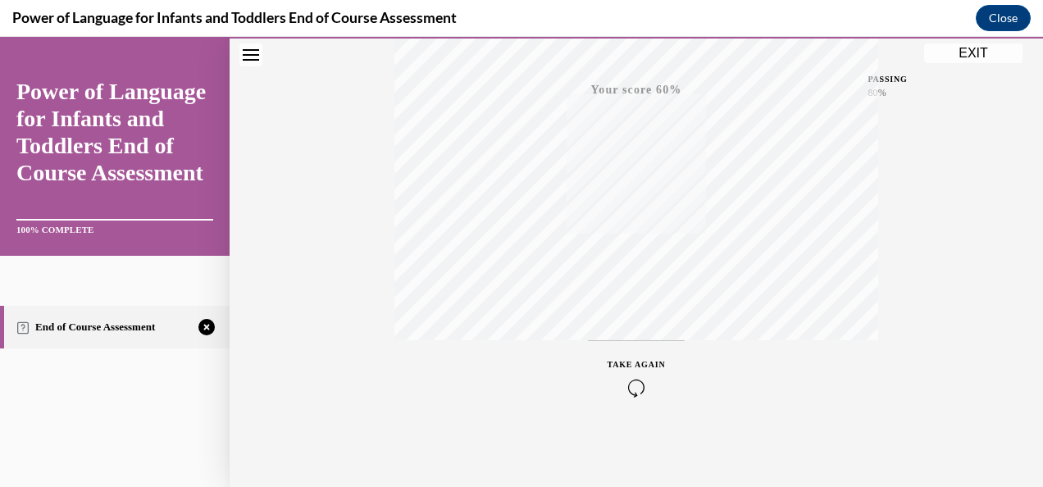
click at [631, 379] on icon "button" at bounding box center [637, 388] width 58 height 18
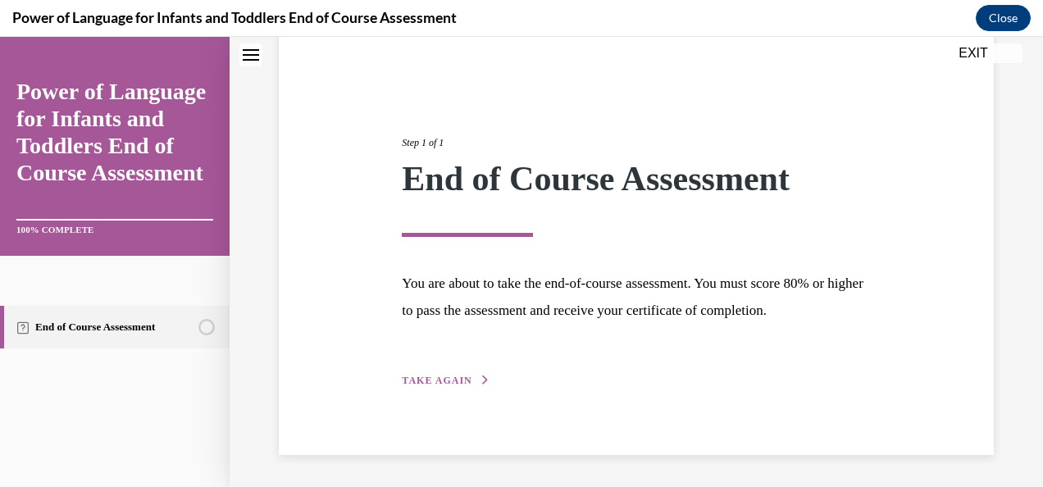
click at [539, 384] on div "Step 1 of 1 End of Course Assessment You are about to take the end-of-course as…" at bounding box center [635, 244] width 493 height 292
click at [469, 380] on button "TAKE AGAIN" at bounding box center [446, 380] width 88 height 15
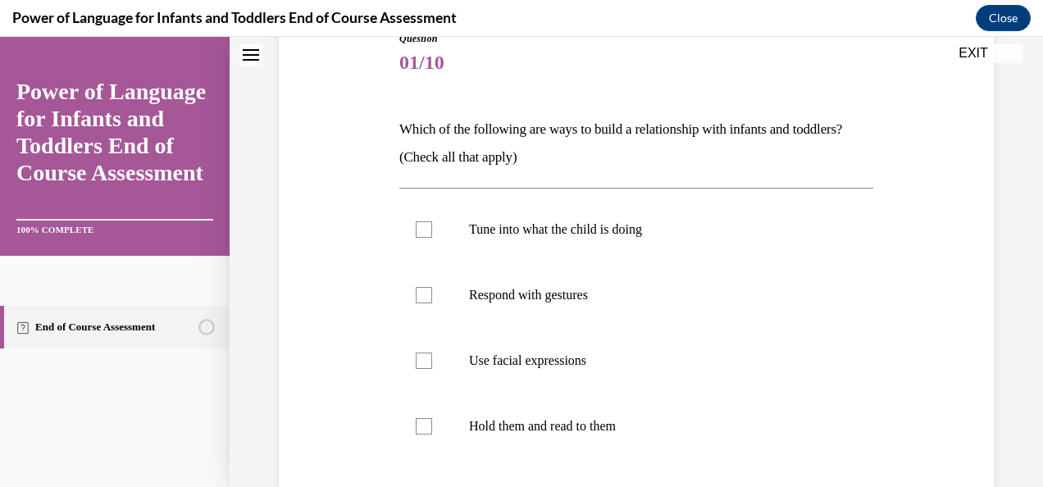
scroll to position [198, 0]
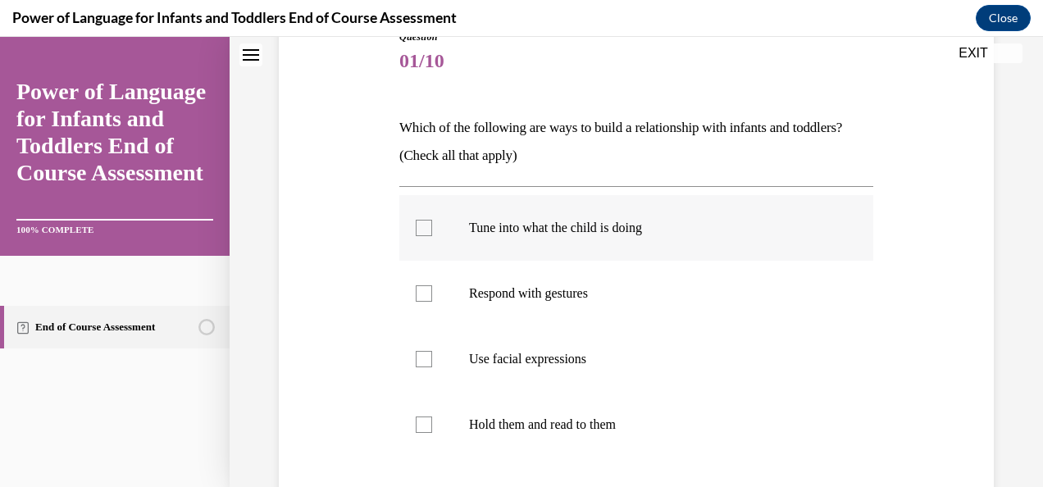
click at [446, 248] on label "Tune into what the child is doing" at bounding box center [636, 228] width 474 height 66
click at [432, 236] on input "Tune into what the child is doing" at bounding box center [424, 228] width 16 height 16
click at [446, 253] on label "Tune into what the child is doing" at bounding box center [636, 228] width 474 height 66
click at [432, 236] on input "Tune into what the child is doing" at bounding box center [424, 228] width 16 height 16
checkbox input "false"
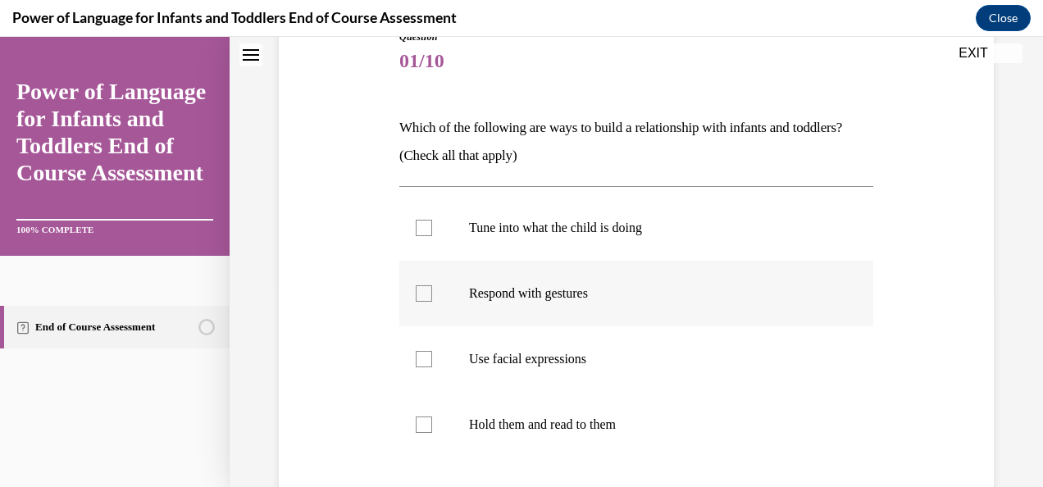
click at [448, 295] on label "Respond with gestures" at bounding box center [636, 294] width 474 height 66
click at [432, 295] on input "Respond with gestures" at bounding box center [424, 293] width 16 height 16
checkbox input "true"
click at [458, 346] on label "Use facial expressions" at bounding box center [636, 359] width 474 height 66
click at [432, 351] on input "Use facial expressions" at bounding box center [424, 359] width 16 height 16
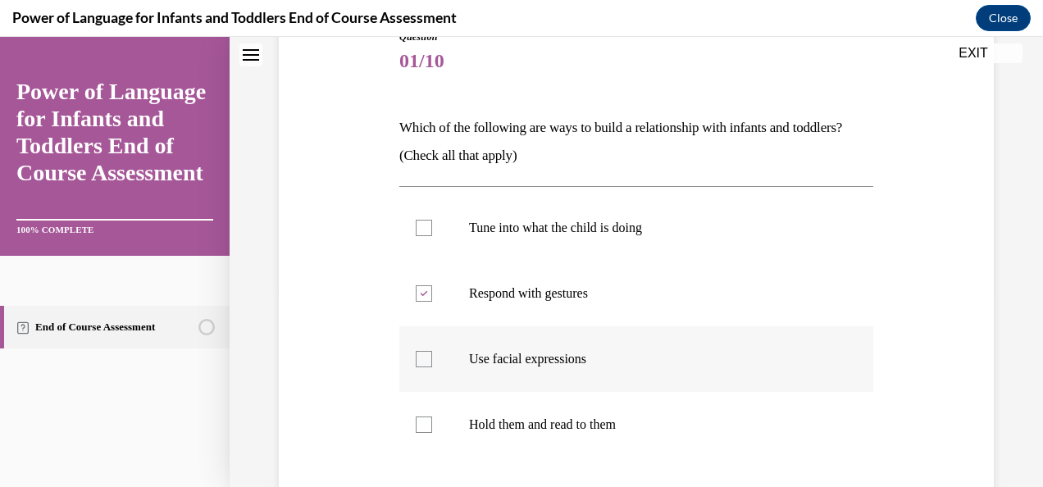
checkbox input "true"
click at [462, 398] on label "Hold them and read to them" at bounding box center [636, 425] width 474 height 66
click at [432, 417] on input "Hold them and read to them" at bounding box center [424, 425] width 16 height 16
checkbox input "true"
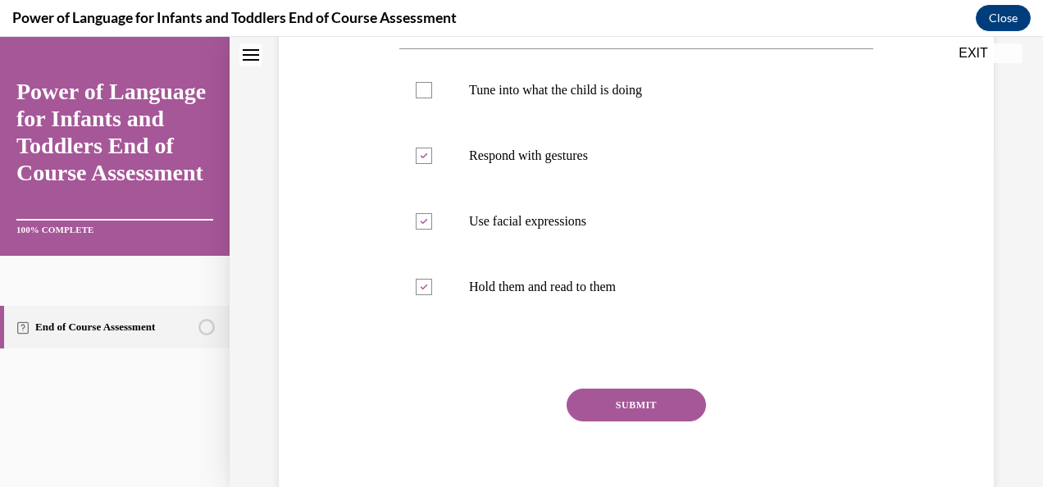
click at [598, 402] on button "SUBMIT" at bounding box center [636, 405] width 139 height 33
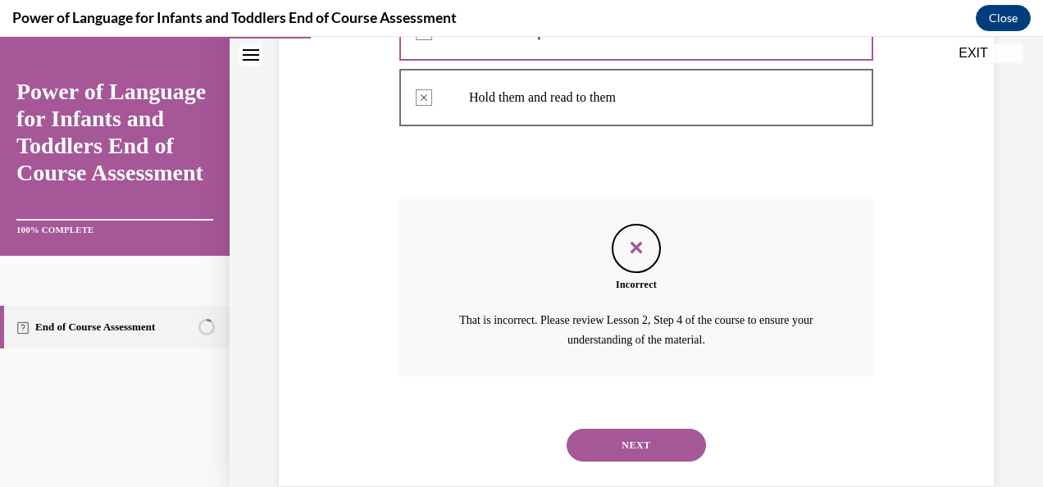
scroll to position [556, 0]
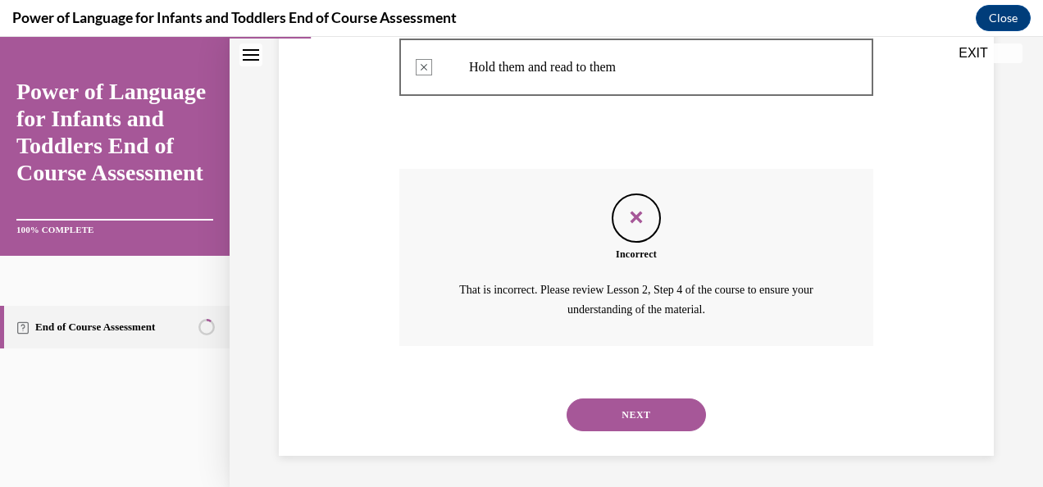
drag, startPoint x: 602, startPoint y: 408, endPoint x: 592, endPoint y: 408, distance: 9.8
click at [592, 408] on button "NEXT" at bounding box center [636, 414] width 139 height 33
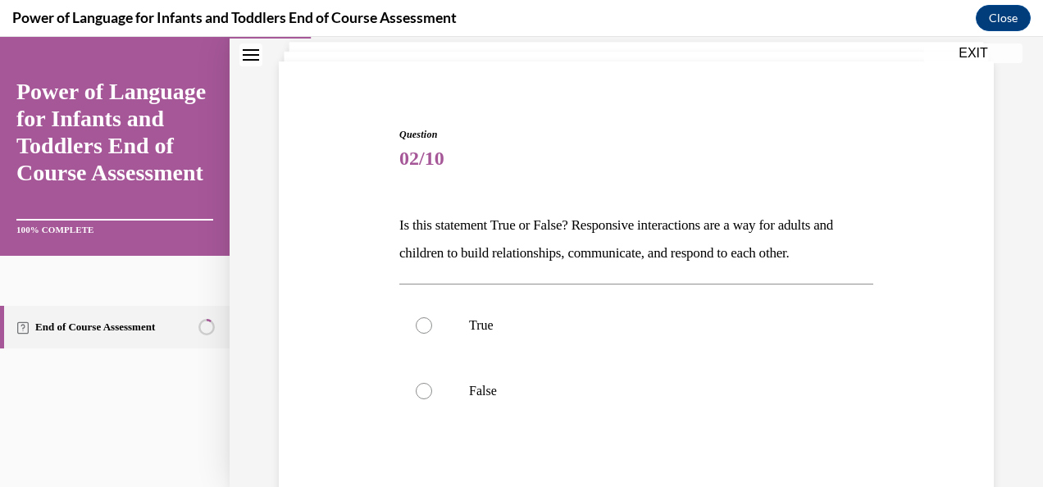
scroll to position [120, 0]
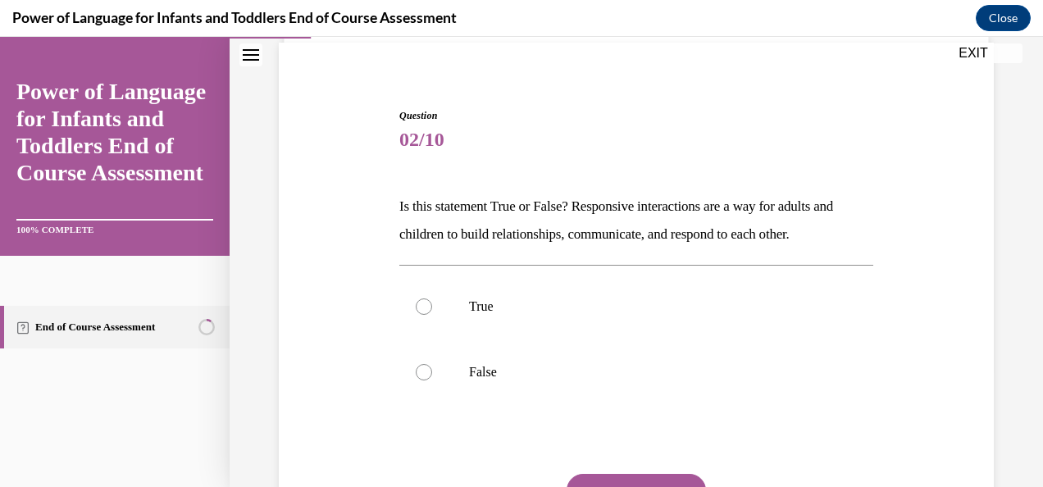
click at [512, 313] on p "True" at bounding box center [650, 306] width 363 height 16
click at [432, 313] on input "True" at bounding box center [424, 306] width 16 height 16
radio input "true"
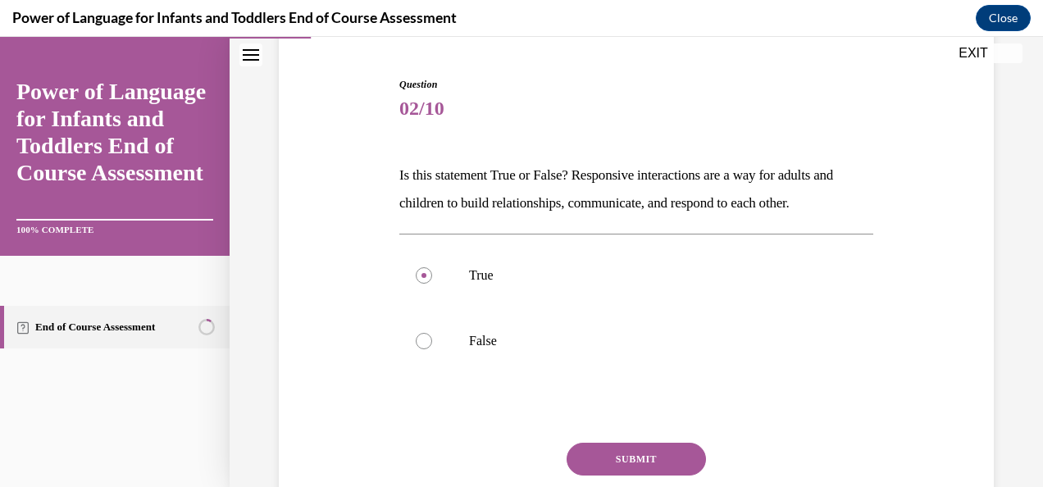
click at [605, 449] on button "SUBMIT" at bounding box center [636, 459] width 139 height 33
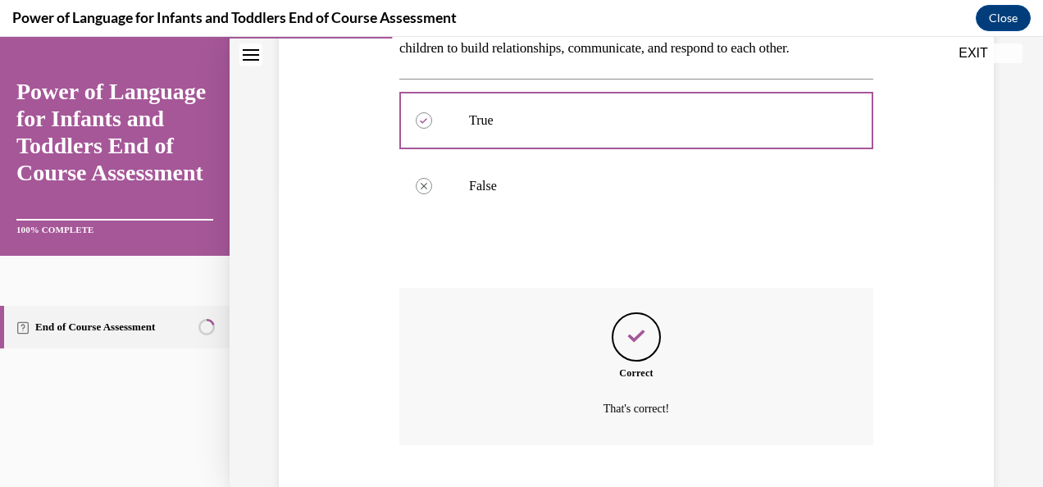
scroll to position [406, 0]
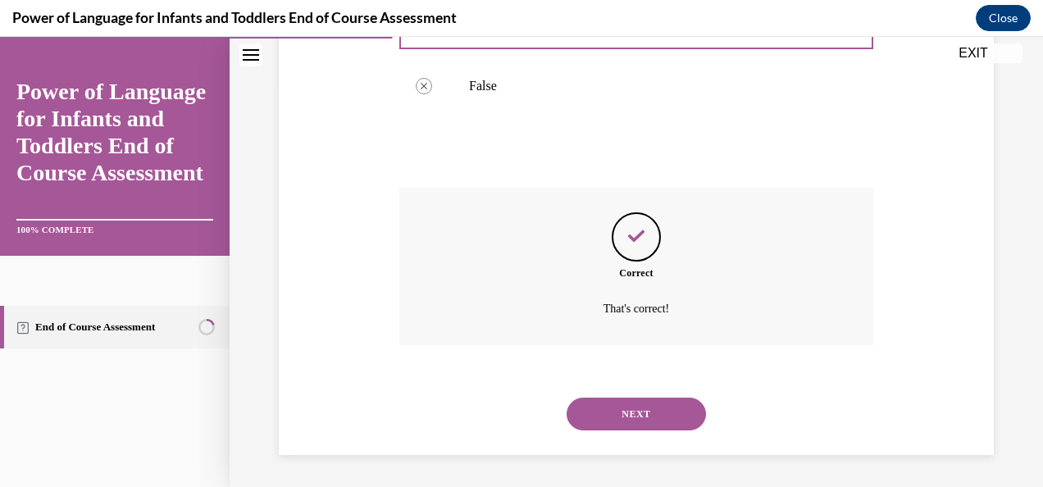
click at [602, 421] on button "NEXT" at bounding box center [636, 414] width 139 height 33
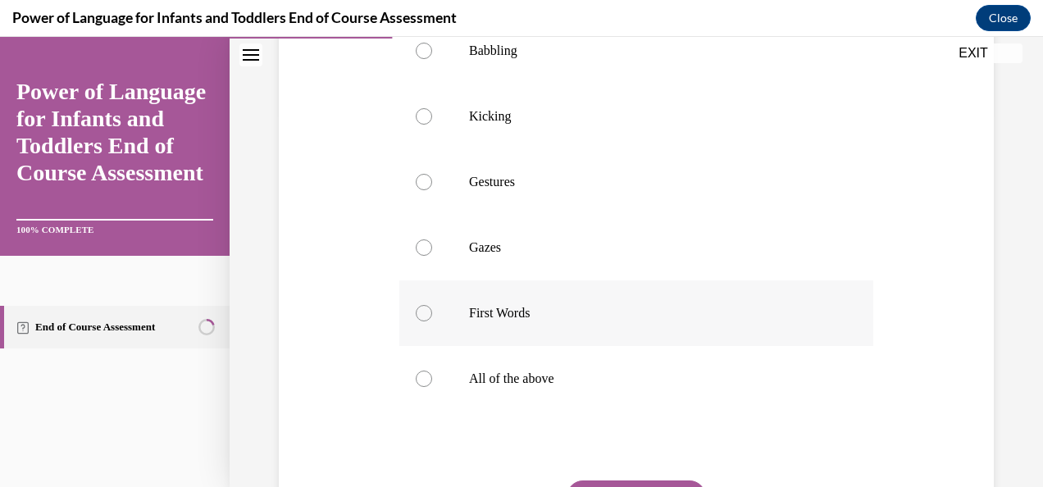
scroll to position [376, 0]
click at [547, 410] on label "All of the above" at bounding box center [636, 378] width 474 height 66
click at [432, 386] on input "All of the above" at bounding box center [424, 378] width 16 height 16
radio input "true"
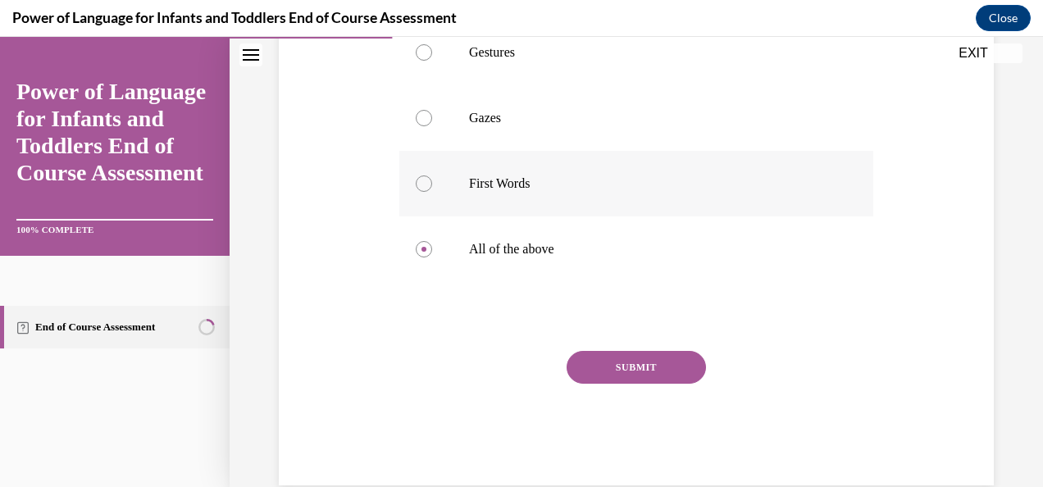
scroll to position [508, 0]
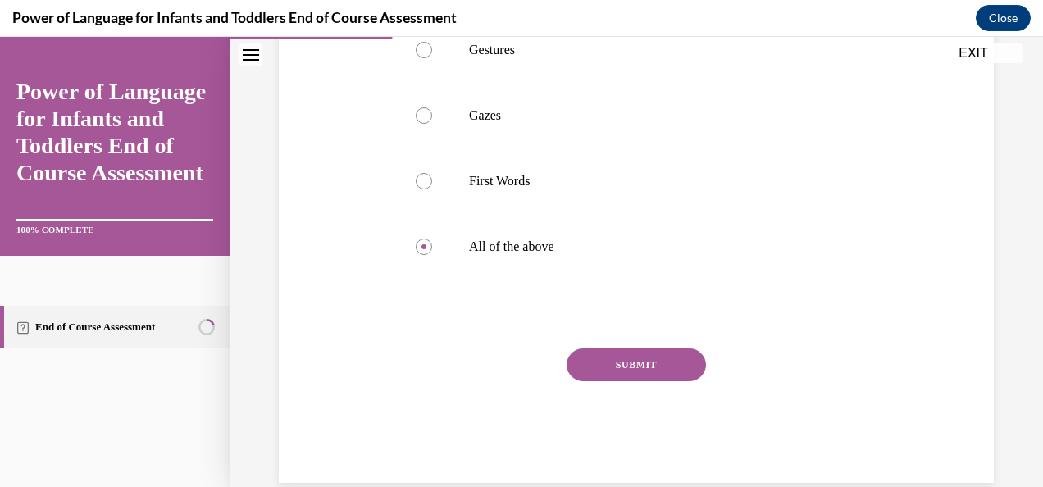
click at [595, 370] on button "SUBMIT" at bounding box center [636, 364] width 139 height 33
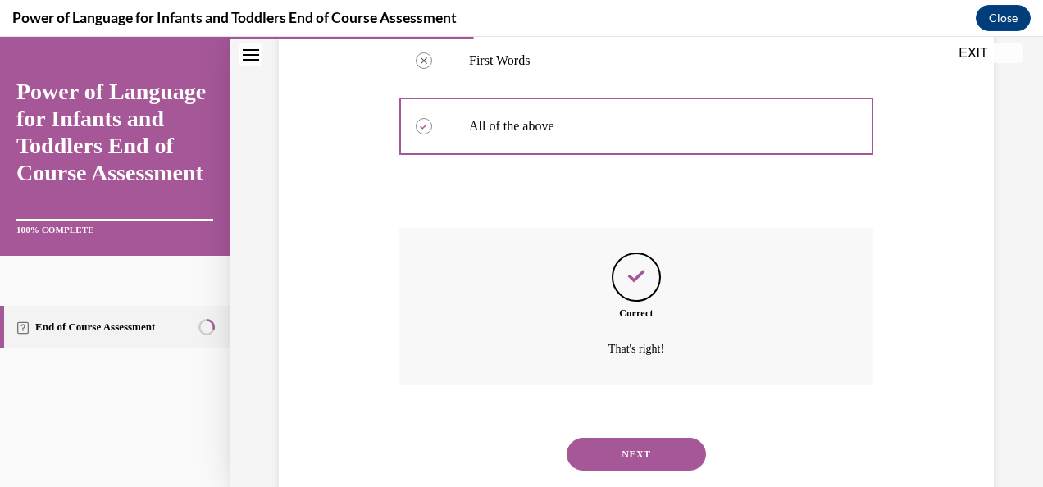
scroll to position [668, 0]
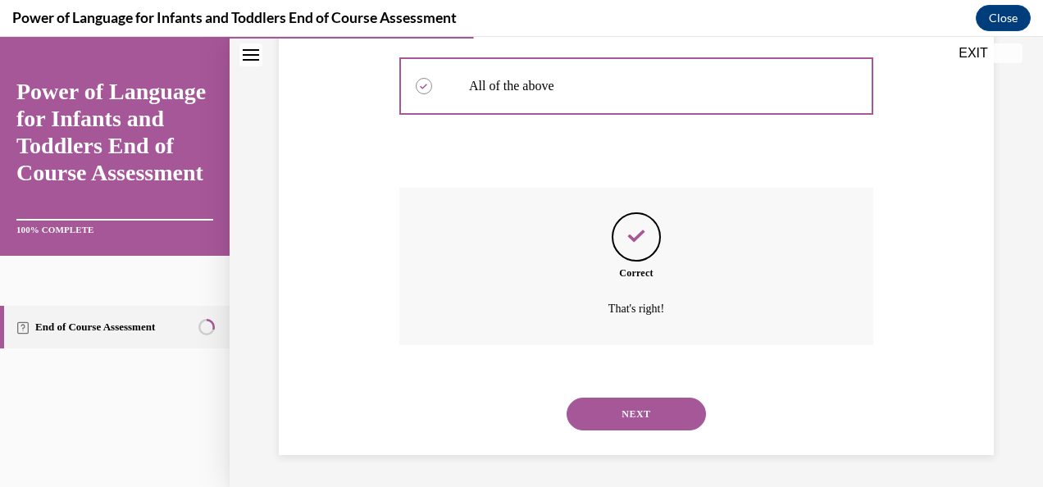
click at [615, 412] on button "NEXT" at bounding box center [636, 414] width 139 height 33
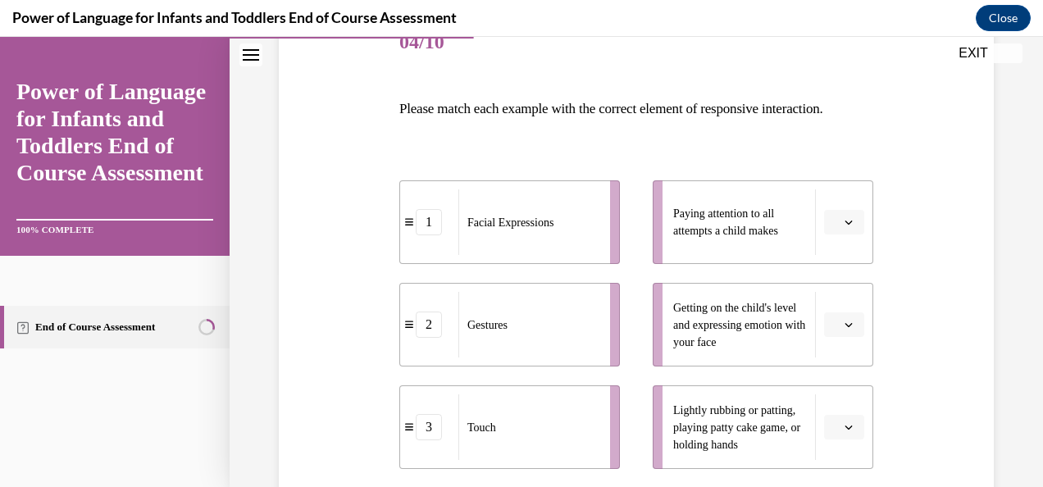
scroll to position [277, 0]
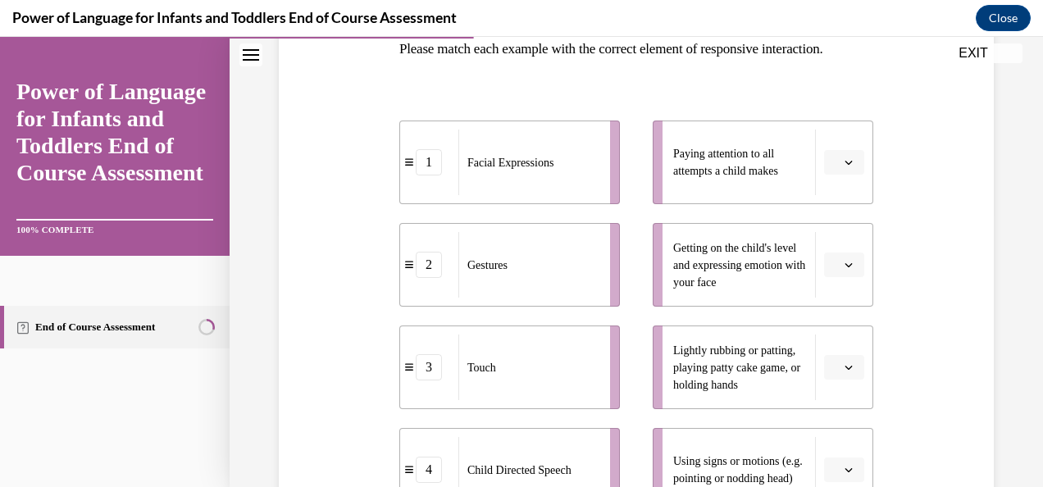
click at [834, 171] on span "Please select an option" at bounding box center [837, 162] width 6 height 16
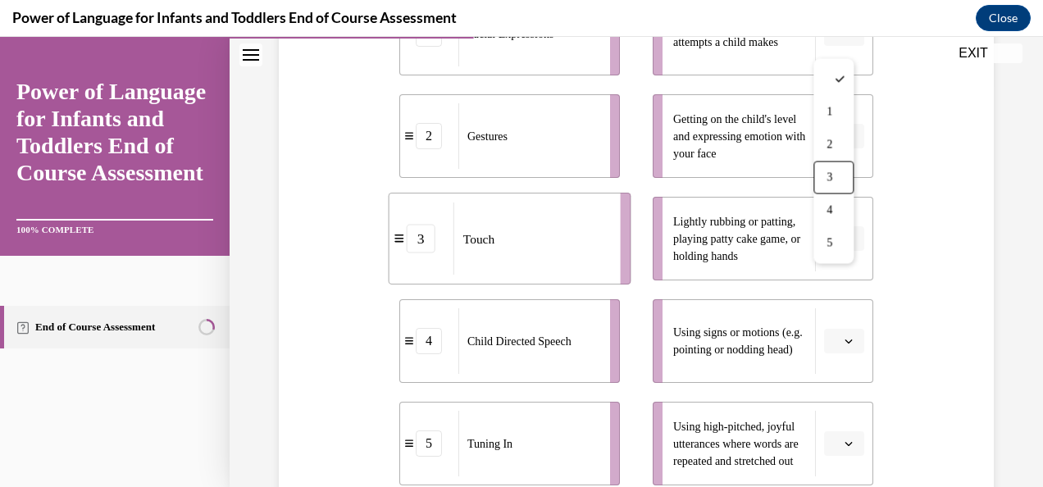
scroll to position [403, 0]
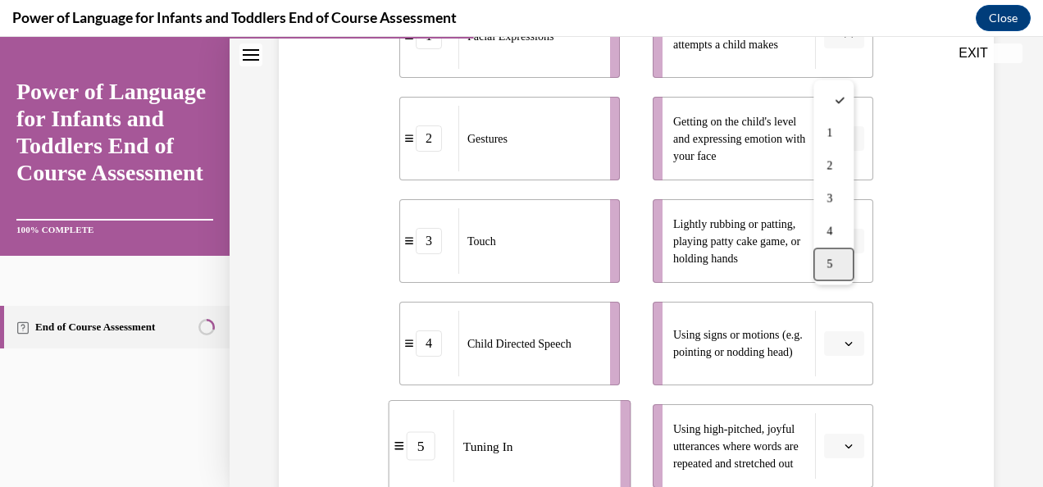
click at [834, 259] on div "5" at bounding box center [833, 264] width 40 height 33
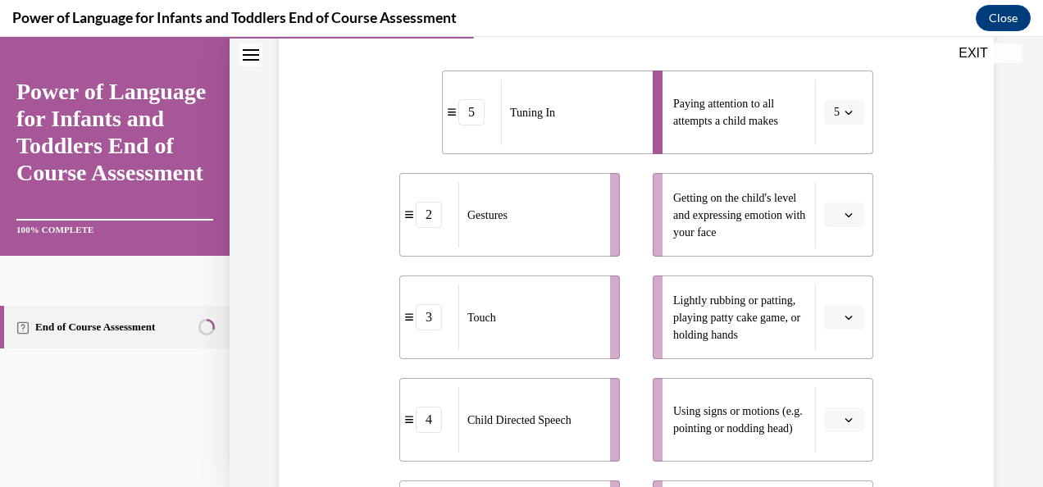
scroll to position [324, 0]
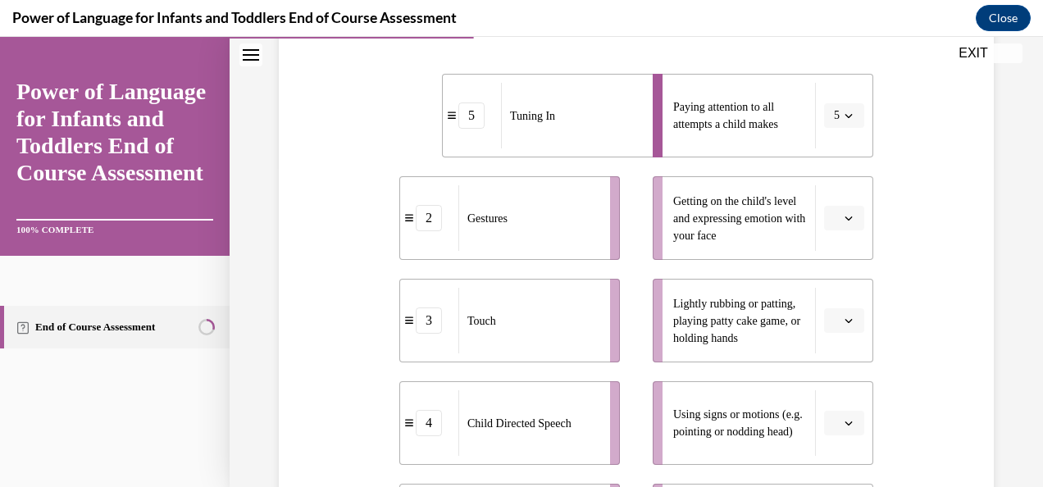
click at [845, 222] on icon "button" at bounding box center [849, 218] width 8 height 8
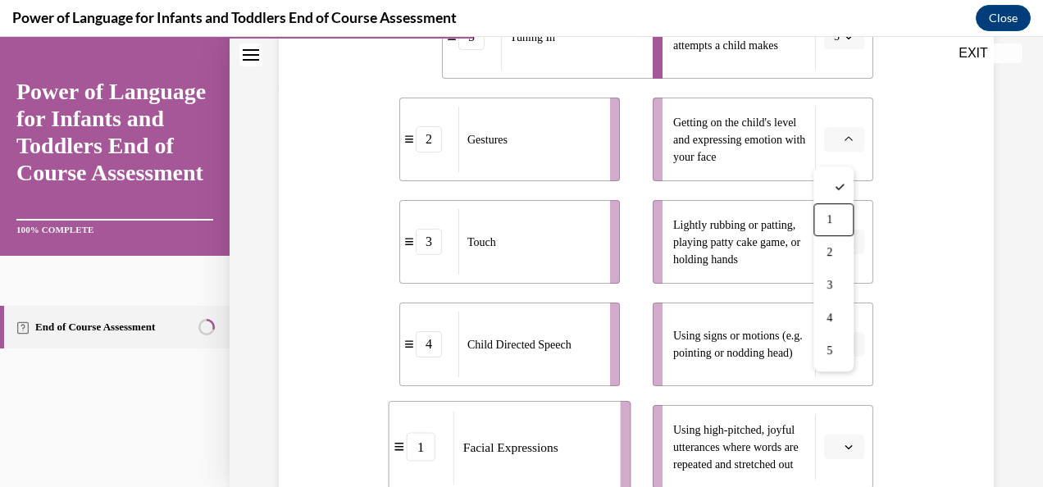
scroll to position [401, 0]
click at [840, 243] on div "1" at bounding box center [833, 237] width 40 height 33
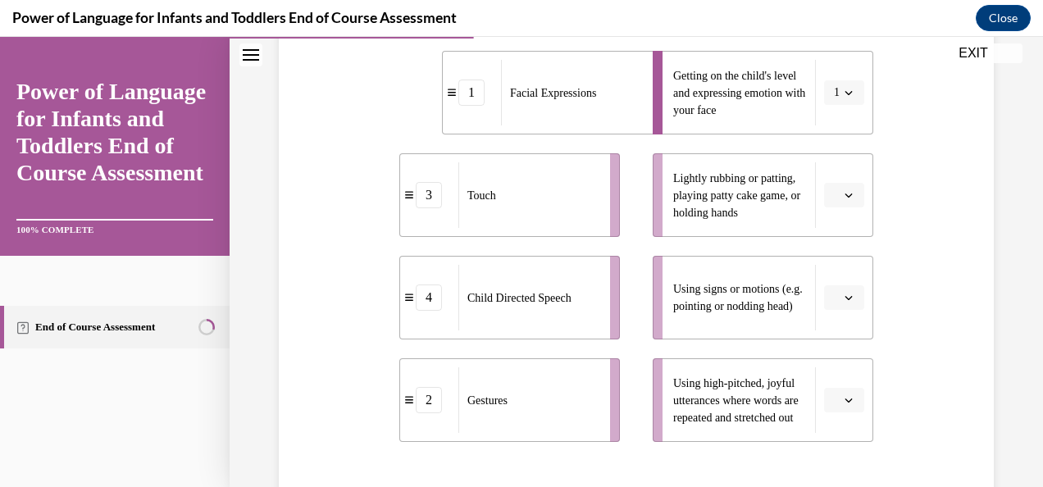
scroll to position [462, 0]
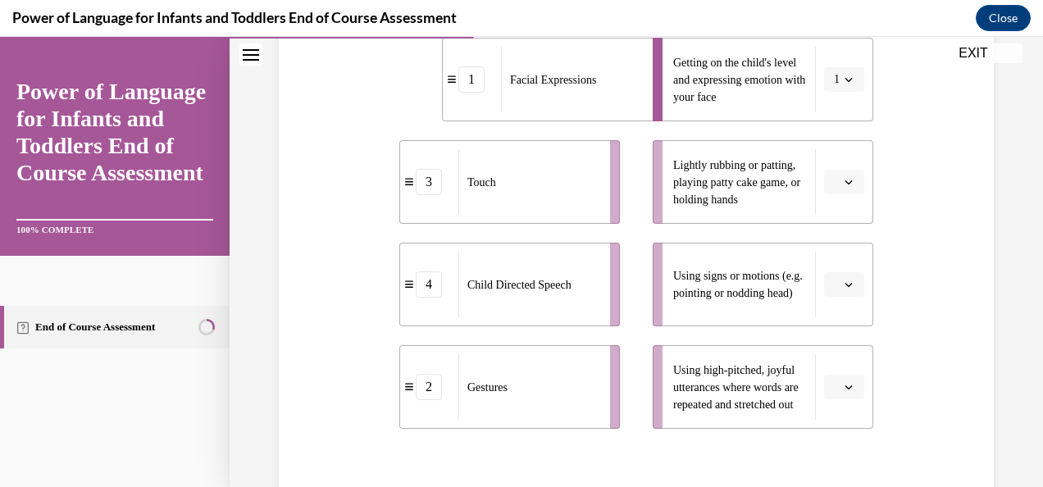
click at [830, 194] on button "button" at bounding box center [844, 182] width 40 height 25
click at [833, 341] on div "3" at bounding box center [832, 344] width 40 height 33
click at [830, 297] on button "button" at bounding box center [844, 284] width 40 height 25
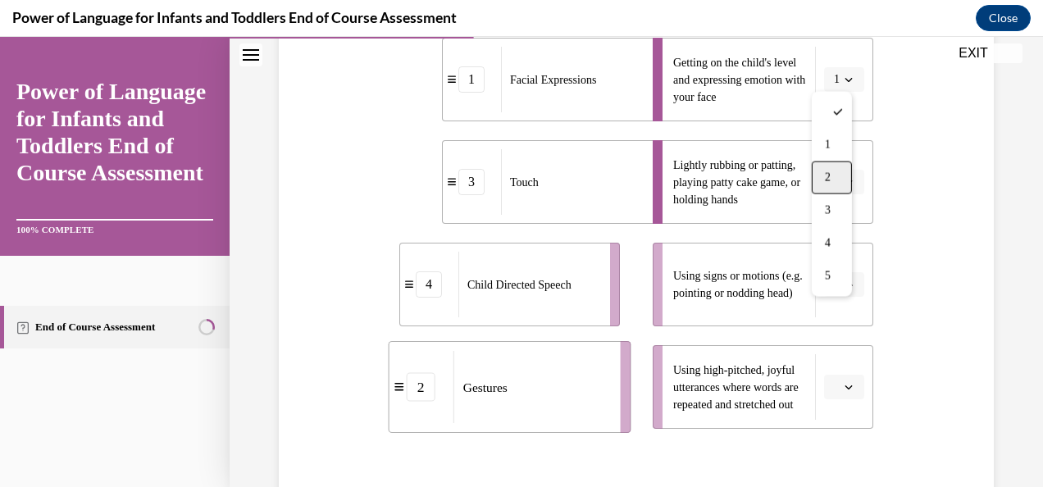
click at [820, 182] on div "2" at bounding box center [832, 178] width 40 height 33
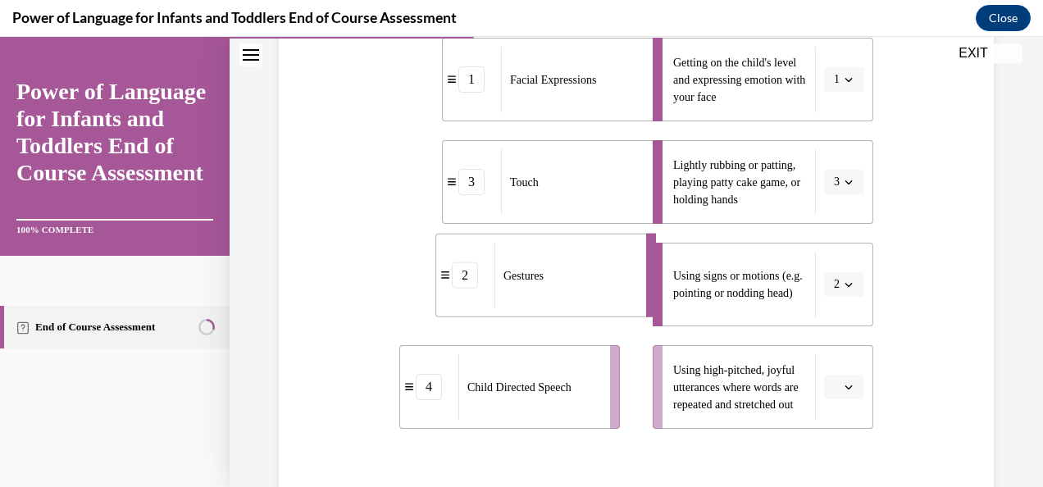
drag, startPoint x: 453, startPoint y: 321, endPoint x: 447, endPoint y: 313, distance: 10.5
click at [447, 289] on div "2" at bounding box center [465, 275] width 58 height 26
click at [824, 297] on button "button" at bounding box center [844, 284] width 40 height 25
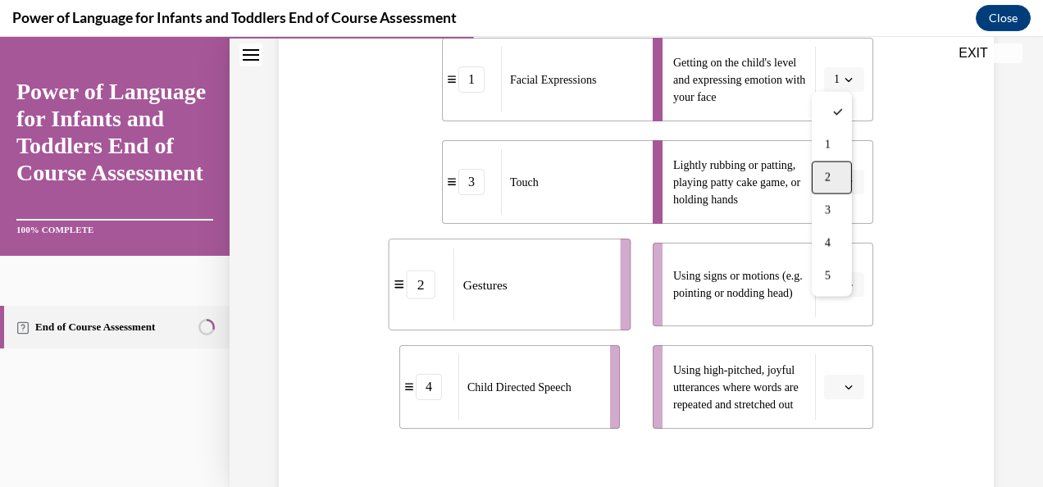
click at [835, 166] on div "2" at bounding box center [832, 178] width 40 height 33
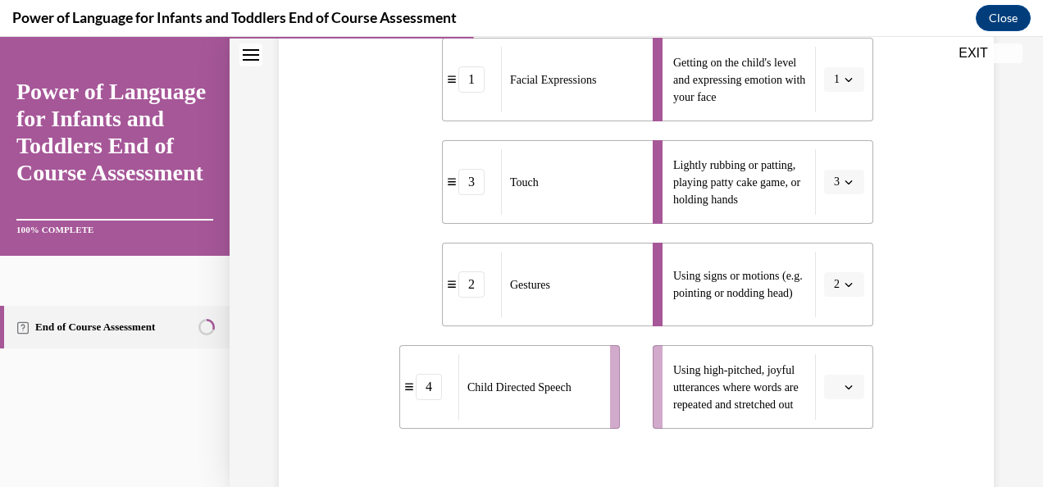
click at [845, 391] on icon "button" at bounding box center [849, 387] width 8 height 8
click at [834, 344] on div "4" at bounding box center [832, 346] width 40 height 33
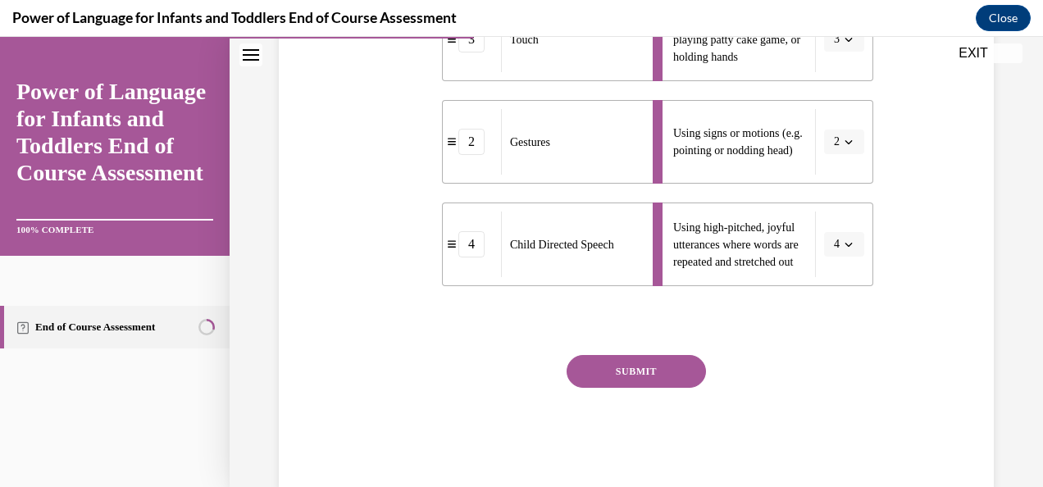
click at [655, 387] on button "SUBMIT" at bounding box center [636, 371] width 139 height 33
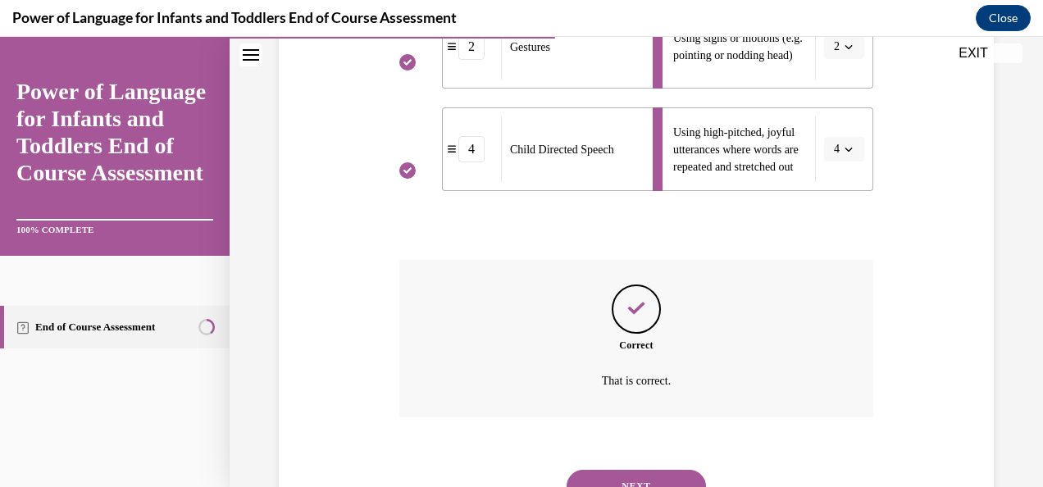
scroll to position [800, 0]
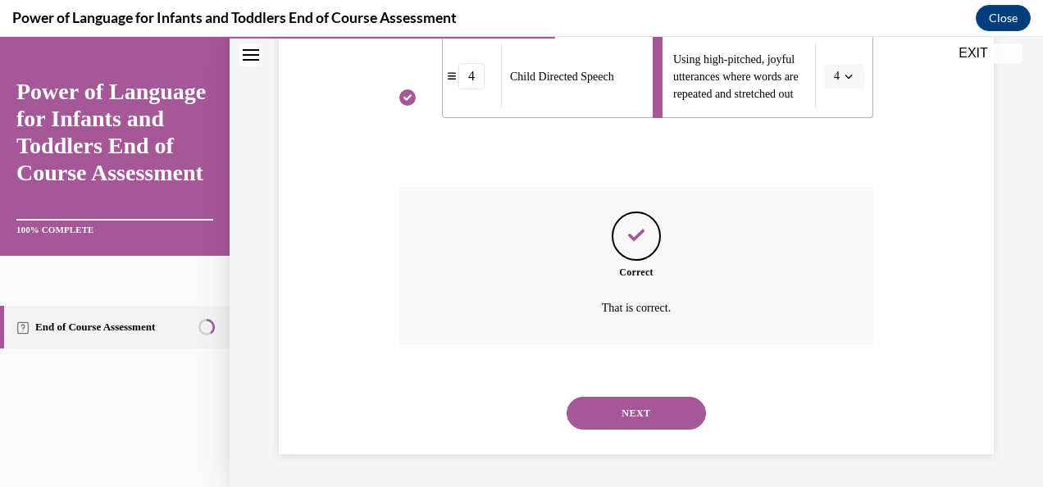
click at [626, 426] on button "NEXT" at bounding box center [636, 413] width 139 height 33
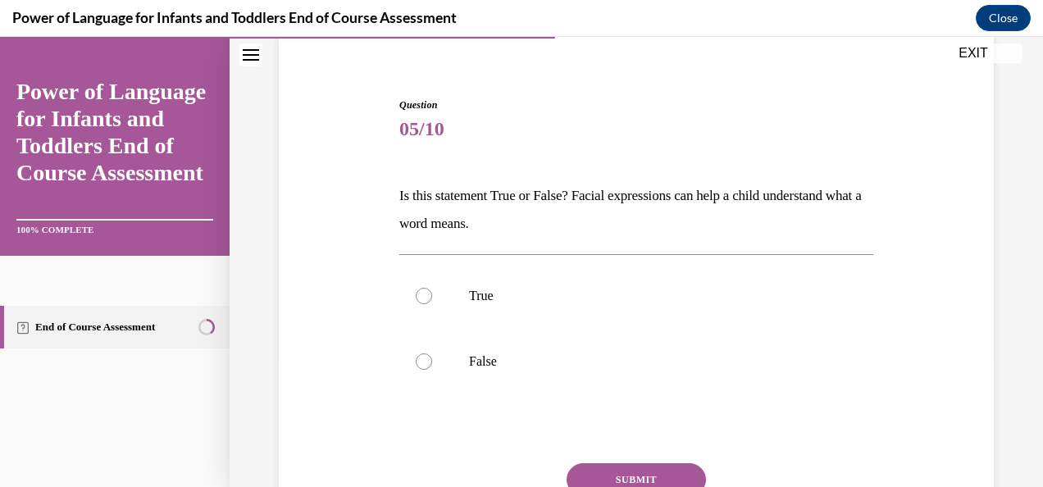
scroll to position [140, 0]
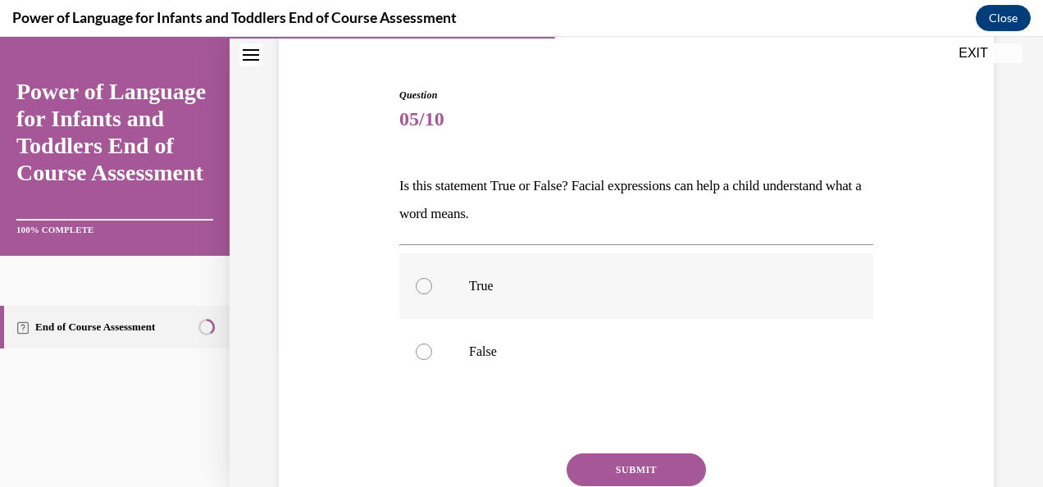
click at [562, 283] on p "True" at bounding box center [650, 286] width 363 height 16
click at [432, 283] on input "True" at bounding box center [424, 286] width 16 height 16
radio input "true"
click at [600, 464] on button "SUBMIT" at bounding box center [636, 469] width 139 height 33
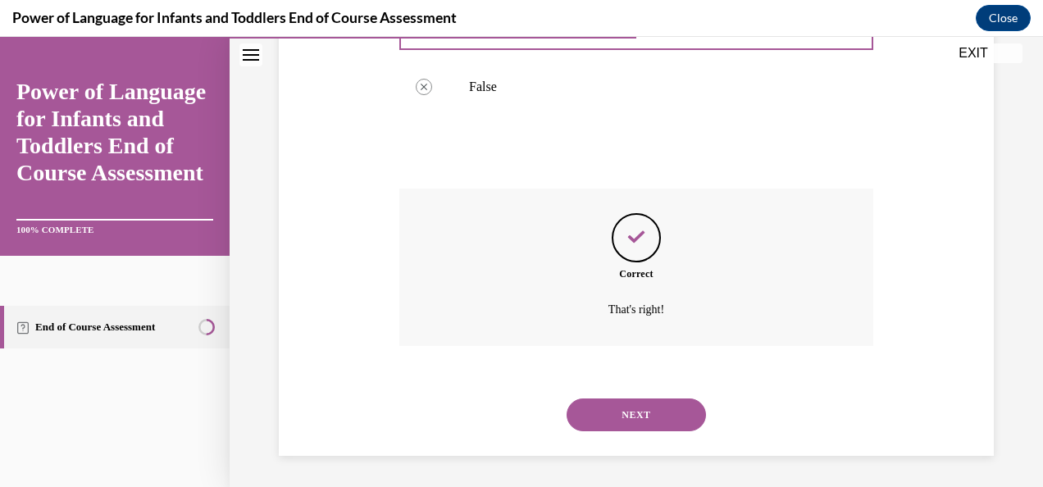
scroll to position [406, 0]
click at [634, 415] on button "NEXT" at bounding box center [636, 414] width 139 height 33
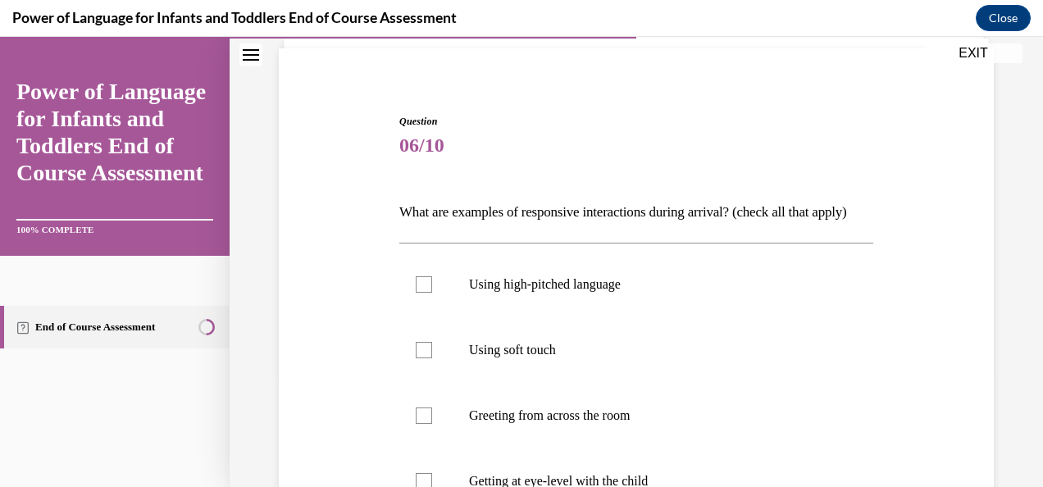
scroll to position [134, 0]
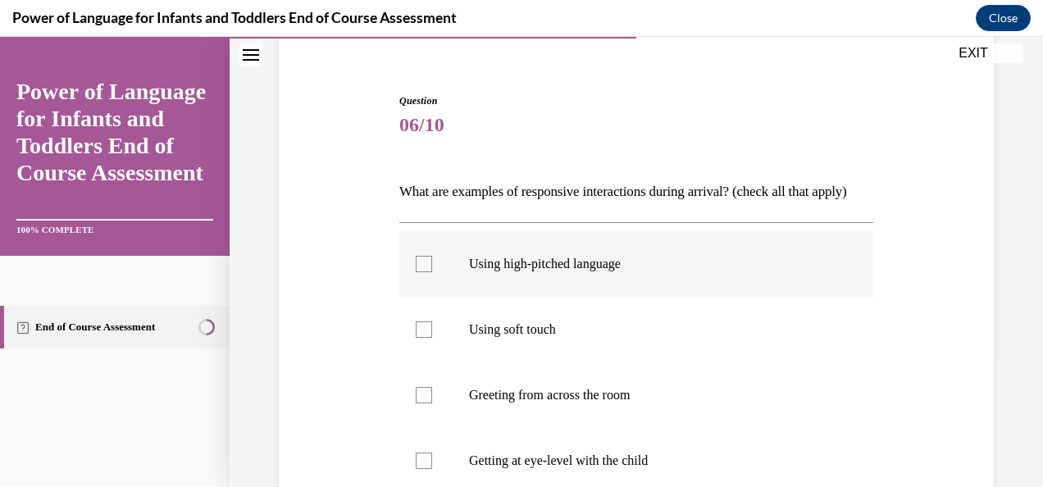
click at [543, 297] on label "Using high-pitched language" at bounding box center [636, 264] width 474 height 66
click at [432, 272] on input "Using high-pitched language" at bounding box center [424, 264] width 16 height 16
checkbox input "true"
click at [535, 338] on p "Using soft touch" at bounding box center [650, 329] width 363 height 16
click at [432, 338] on input "Using soft touch" at bounding box center [424, 329] width 16 height 16
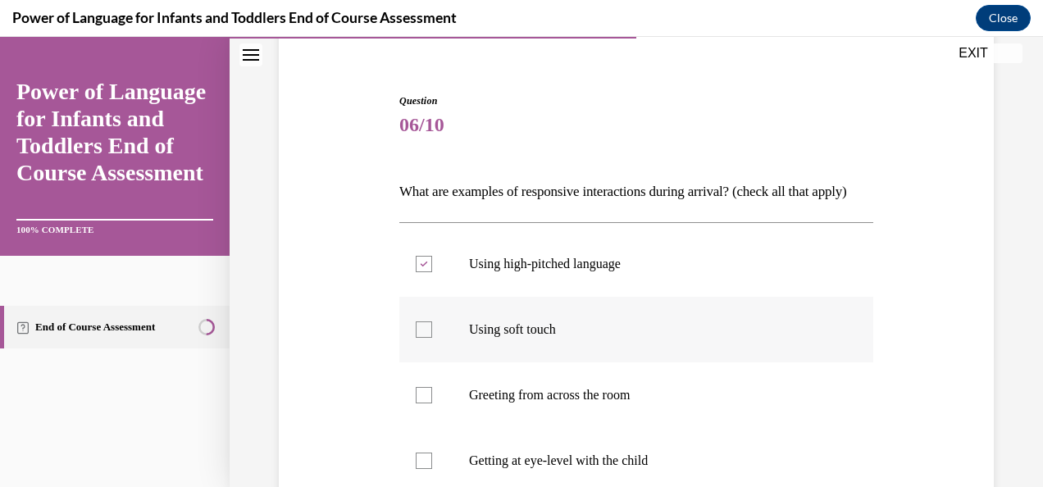
checkbox input "true"
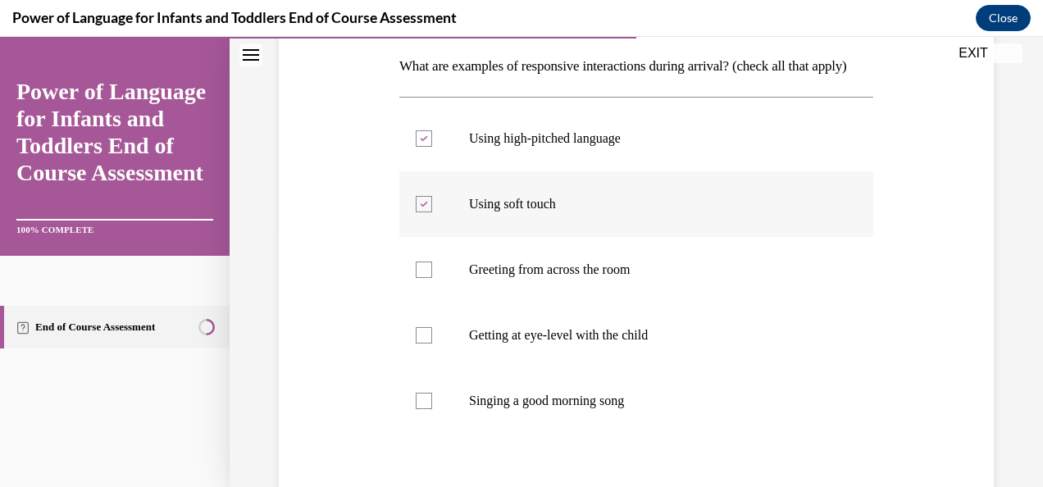
scroll to position [261, 0]
click at [535, 343] on p "Getting at eye-level with the child" at bounding box center [650, 334] width 363 height 16
click at [432, 343] on input "Getting at eye-level with the child" at bounding box center [424, 334] width 16 height 16
checkbox input "true"
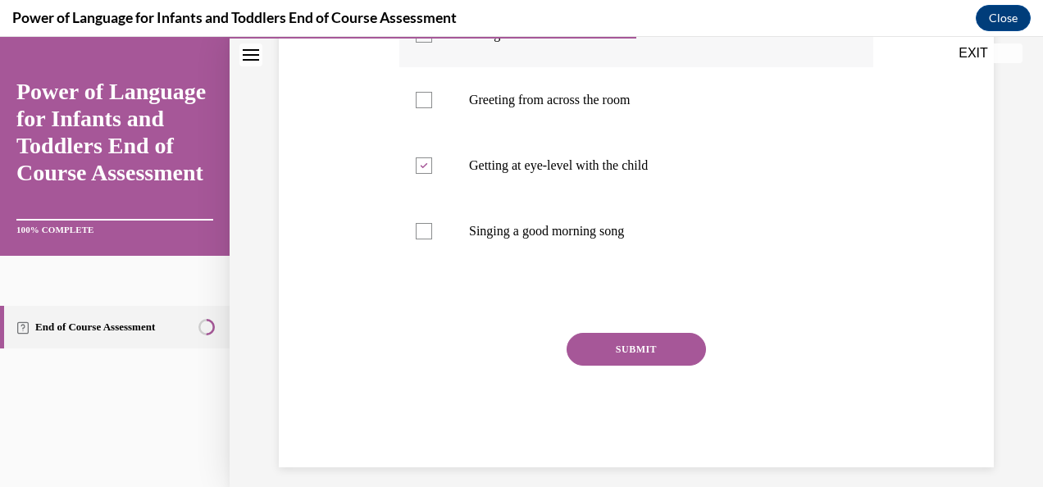
scroll to position [446, 0]
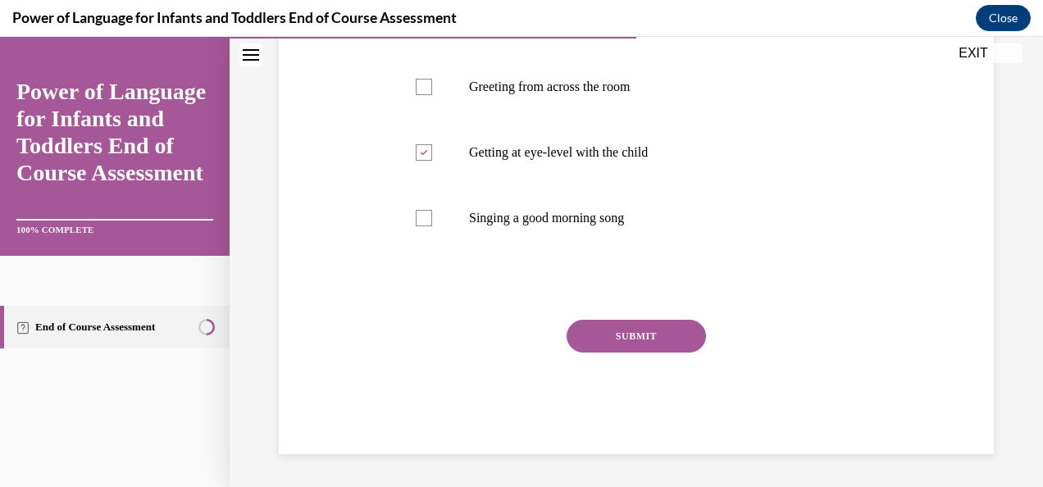
click at [576, 349] on button "SUBMIT" at bounding box center [636, 336] width 139 height 33
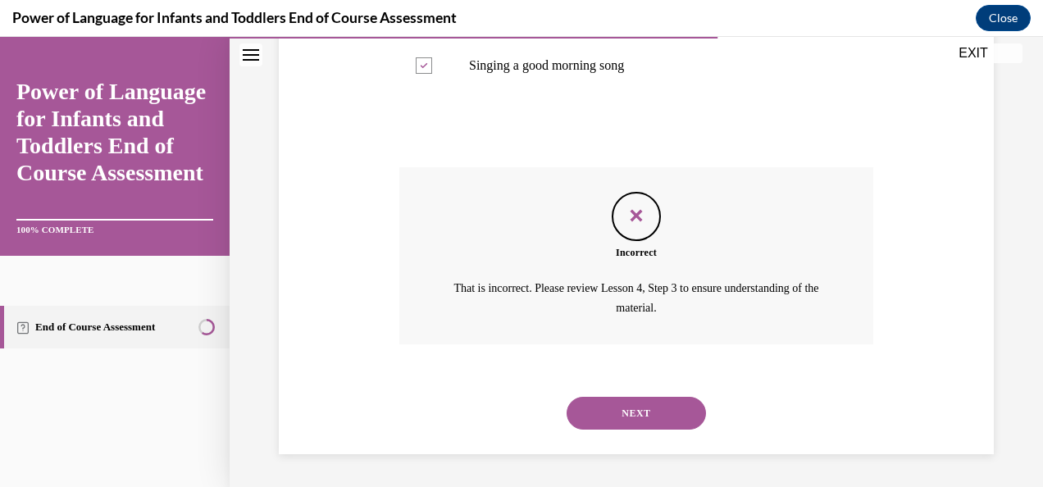
scroll to position [621, 0]
click at [603, 417] on button "NEXT" at bounding box center [636, 413] width 139 height 33
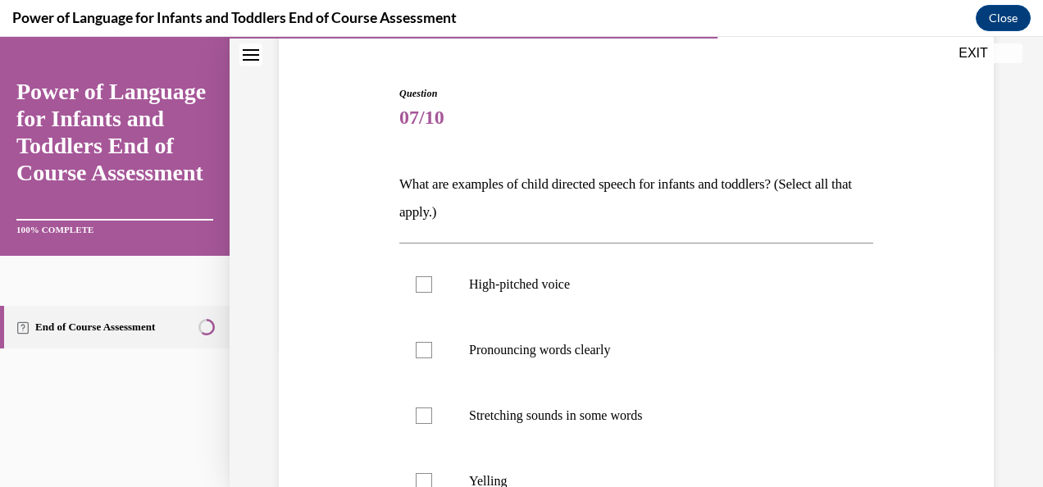
scroll to position [143, 0]
click at [498, 303] on label "High-pitched voice" at bounding box center [636, 284] width 474 height 66
click at [432, 292] on input "High-pitched voice" at bounding box center [424, 283] width 16 height 16
checkbox input "true"
click at [512, 348] on p "Pronouncing words clearly" at bounding box center [650, 349] width 363 height 16
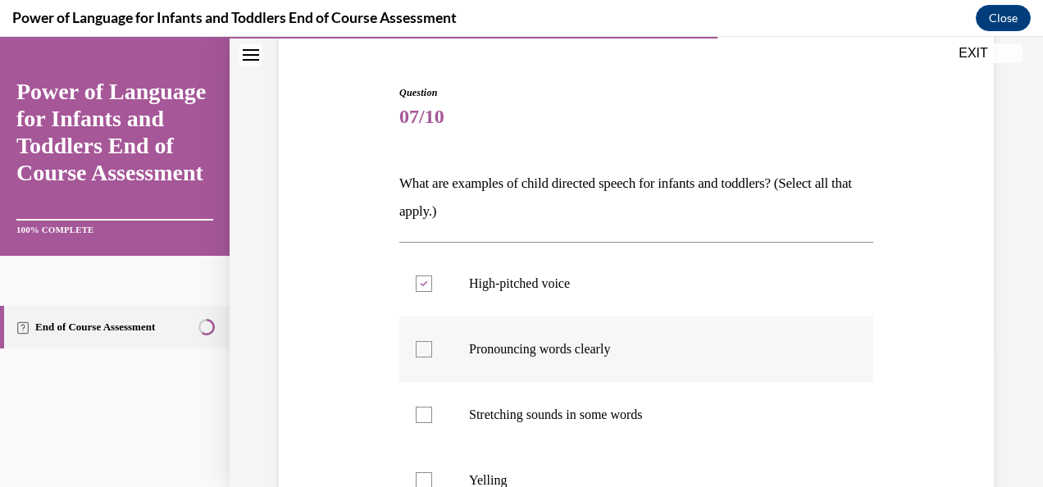
click at [432, 348] on input "Pronouncing words clearly" at bounding box center [424, 349] width 16 height 16
checkbox input "true"
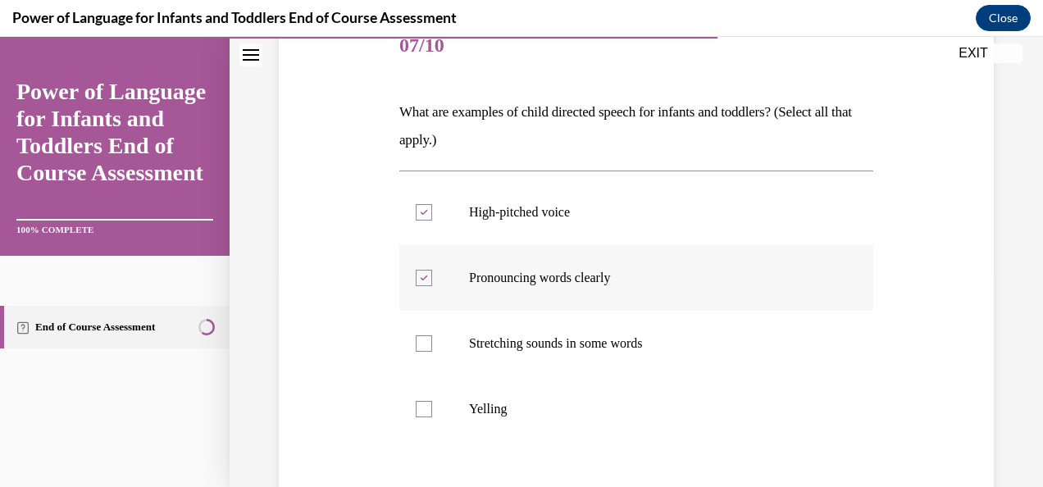
scroll to position [215, 0]
click at [504, 335] on p "Stretching sounds in some words" at bounding box center [650, 343] width 363 height 16
click at [432, 335] on input "Stretching sounds in some words" at bounding box center [424, 343] width 16 height 16
checkbox input "true"
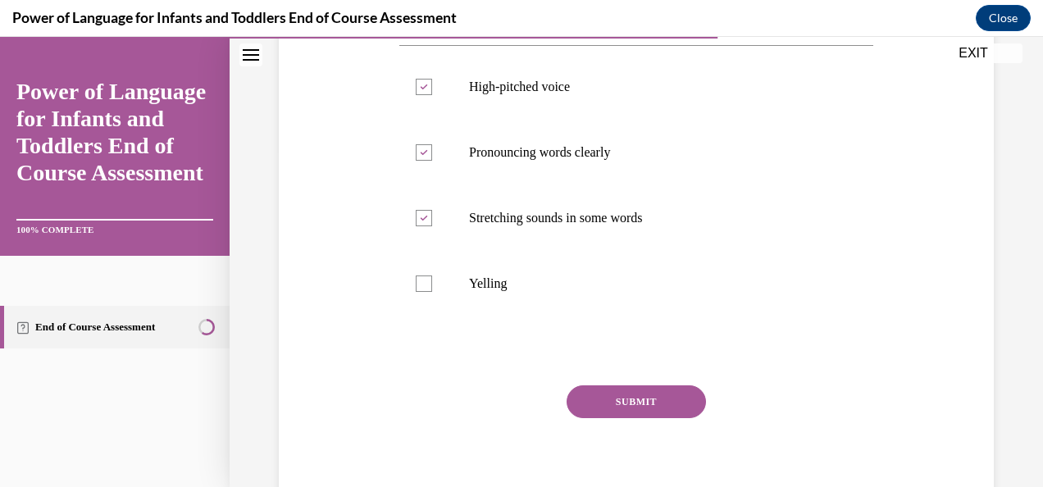
click at [584, 411] on button "SUBMIT" at bounding box center [636, 401] width 139 height 33
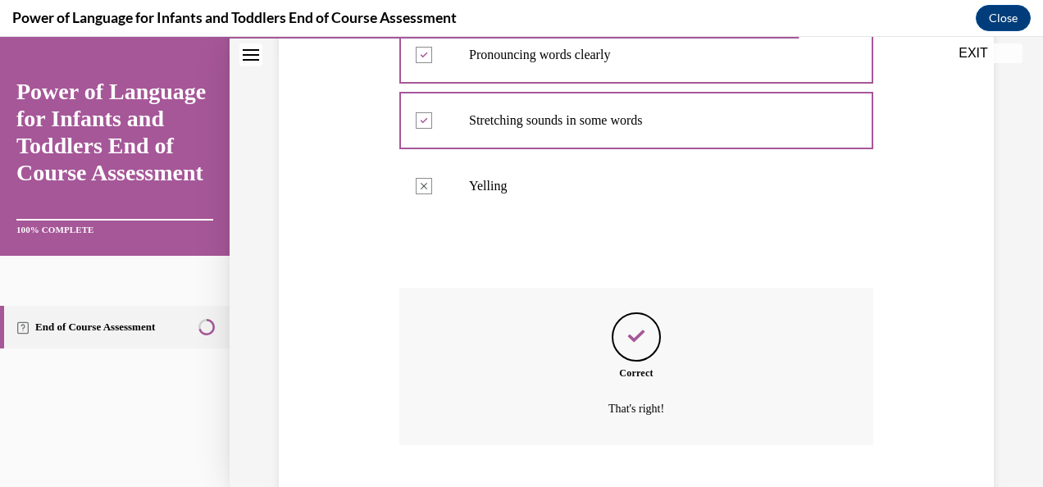
scroll to position [537, 0]
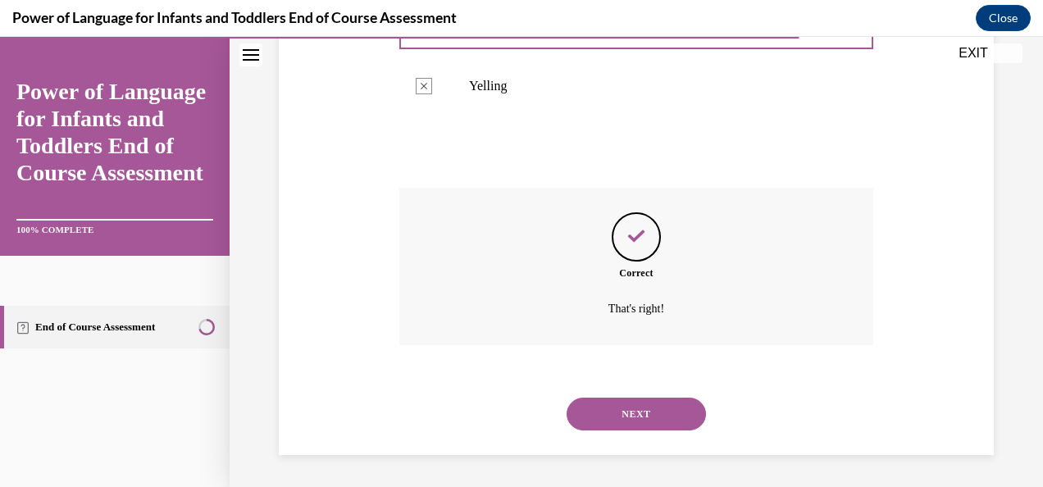
click at [612, 408] on button "NEXT" at bounding box center [636, 414] width 139 height 33
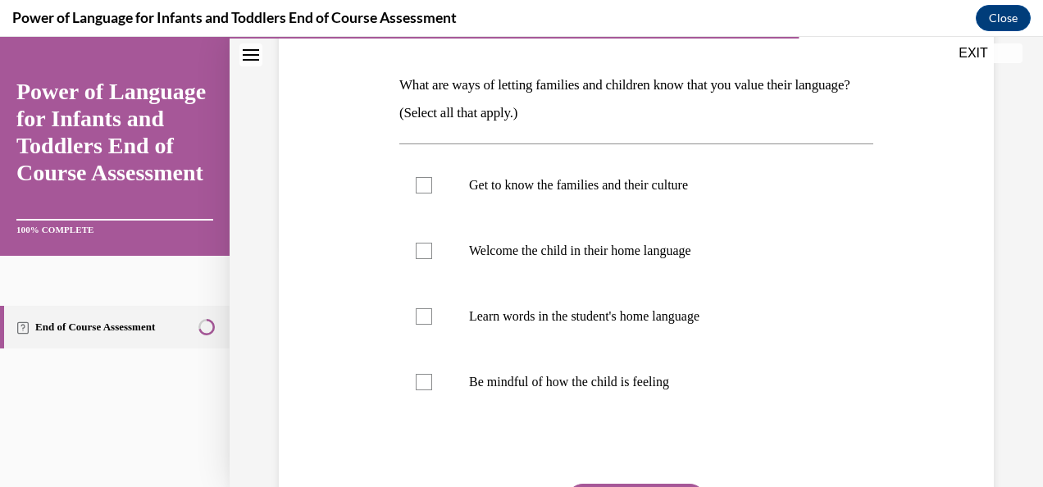
scroll to position [244, 0]
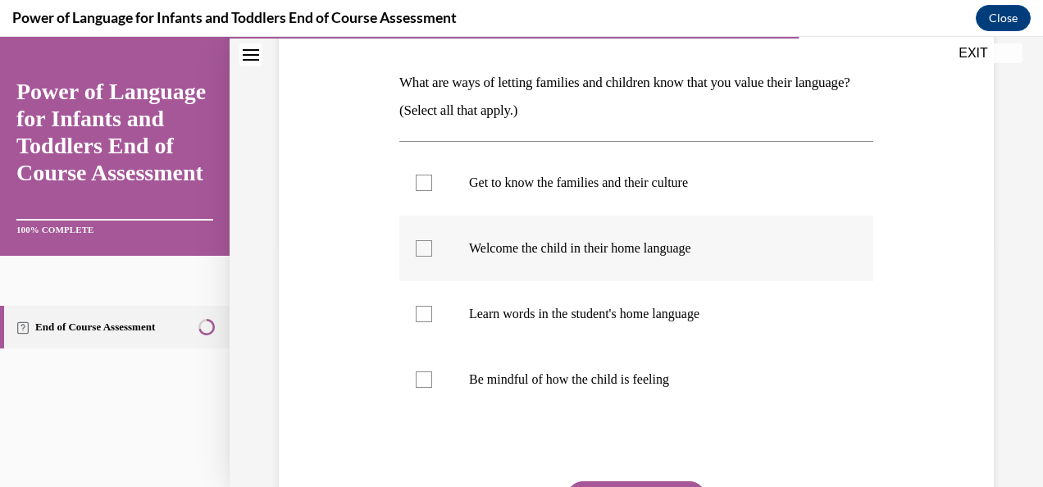
click at [503, 218] on label "Welcome the child in their home language" at bounding box center [636, 249] width 474 height 66
click at [432, 240] on input "Welcome the child in their home language" at bounding box center [424, 248] width 16 height 16
checkbox input "true"
click at [499, 190] on label "Get to know the families and their culture" at bounding box center [636, 183] width 474 height 66
click at [432, 190] on input "Get to know the families and their culture" at bounding box center [424, 183] width 16 height 16
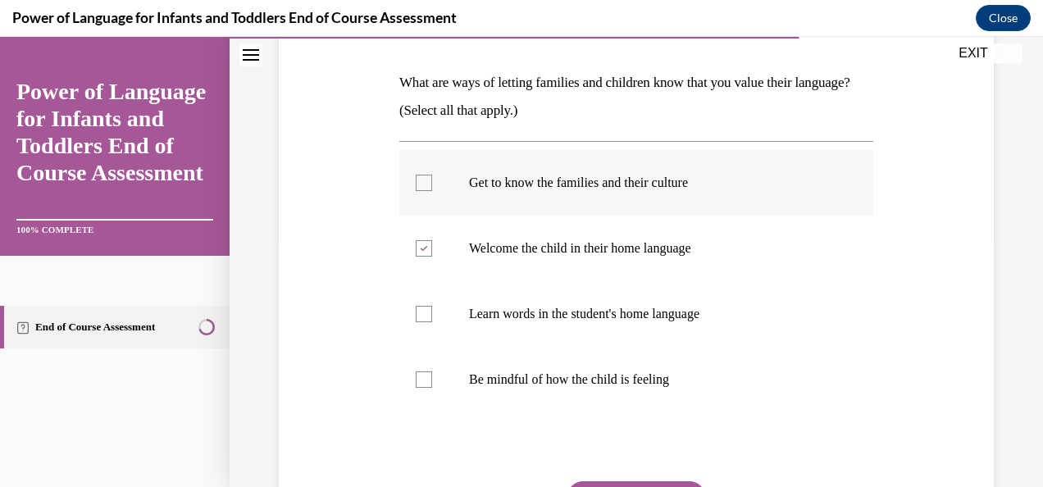
checkbox input "true"
click at [502, 297] on label "Learn words in the student's home language" at bounding box center [636, 314] width 474 height 66
click at [432, 306] on input "Learn words in the student's home language" at bounding box center [424, 314] width 16 height 16
checkbox input "true"
click at [508, 349] on label "Be mindful of how the child is feeling" at bounding box center [636, 380] width 474 height 66
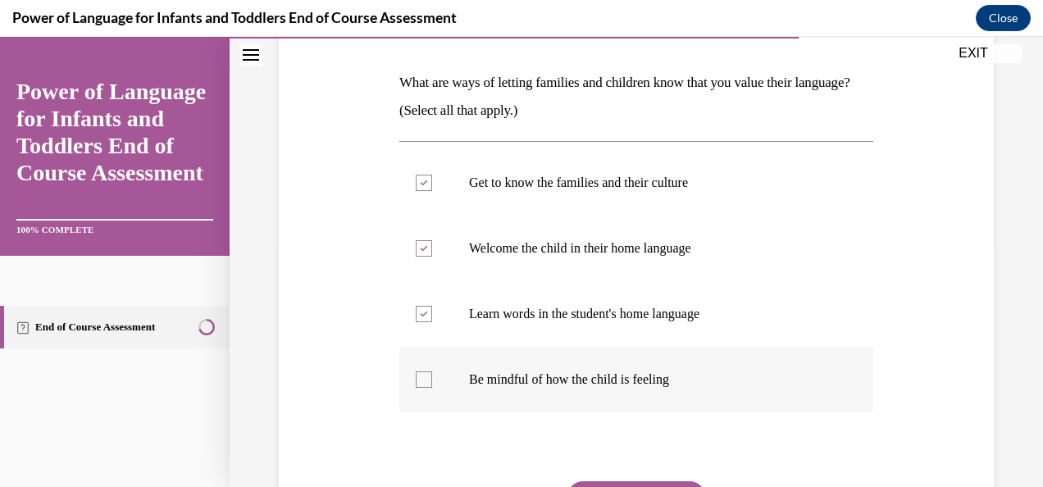
click at [432, 371] on input "Be mindful of how the child is feeling" at bounding box center [424, 379] width 16 height 16
checkbox input "true"
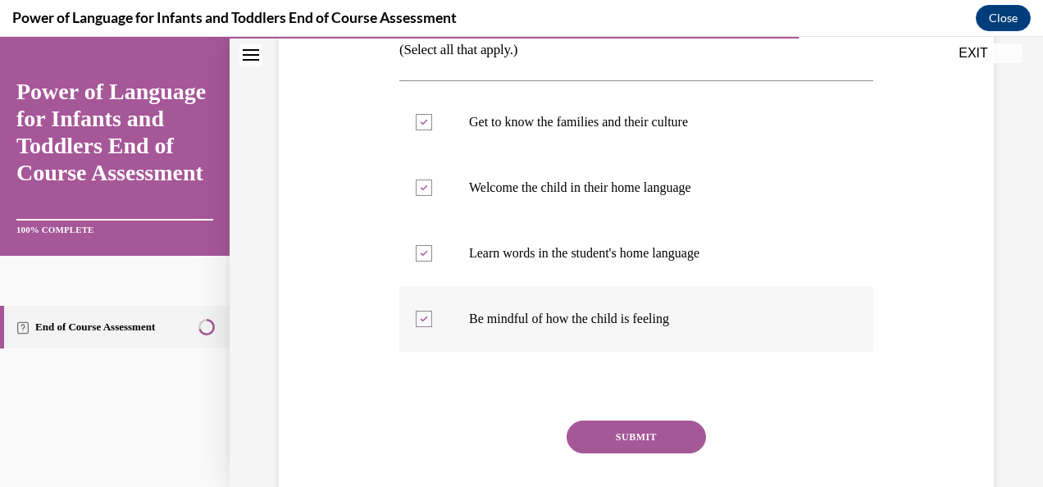
scroll to position [306, 0]
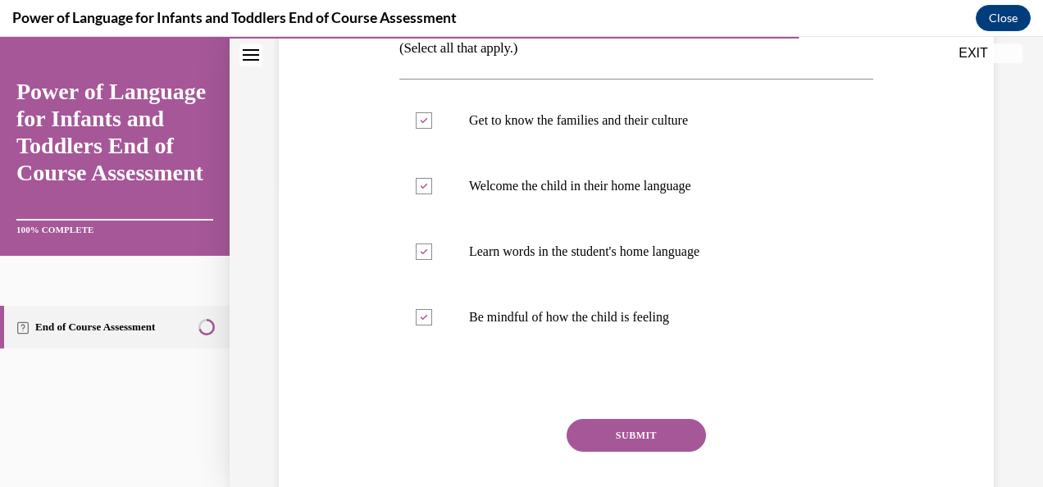
click at [587, 436] on button "SUBMIT" at bounding box center [636, 435] width 139 height 33
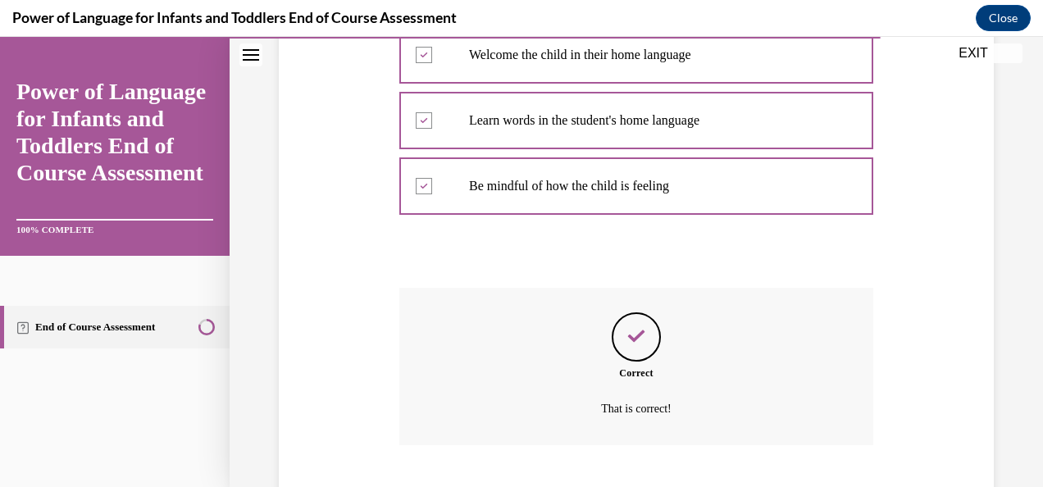
scroll to position [537, 0]
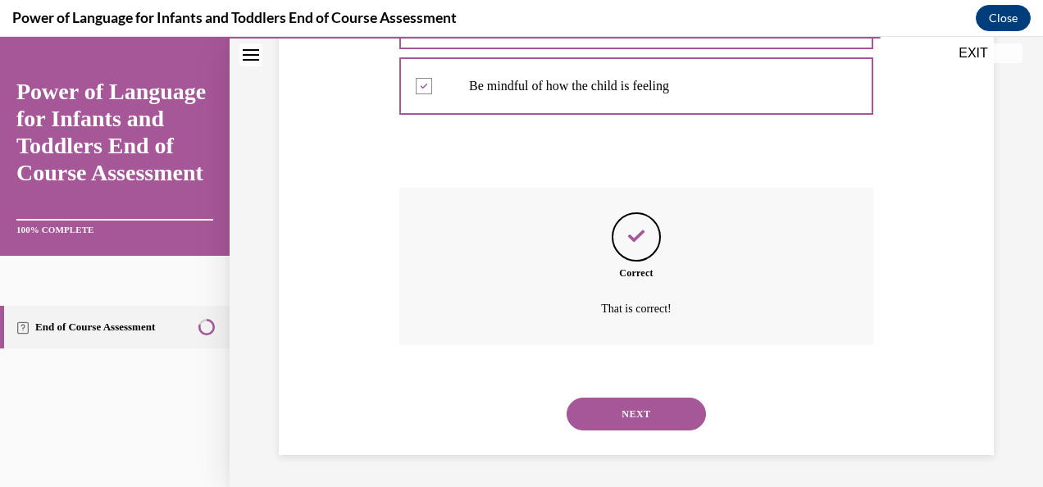
click at [581, 415] on button "NEXT" at bounding box center [636, 414] width 139 height 33
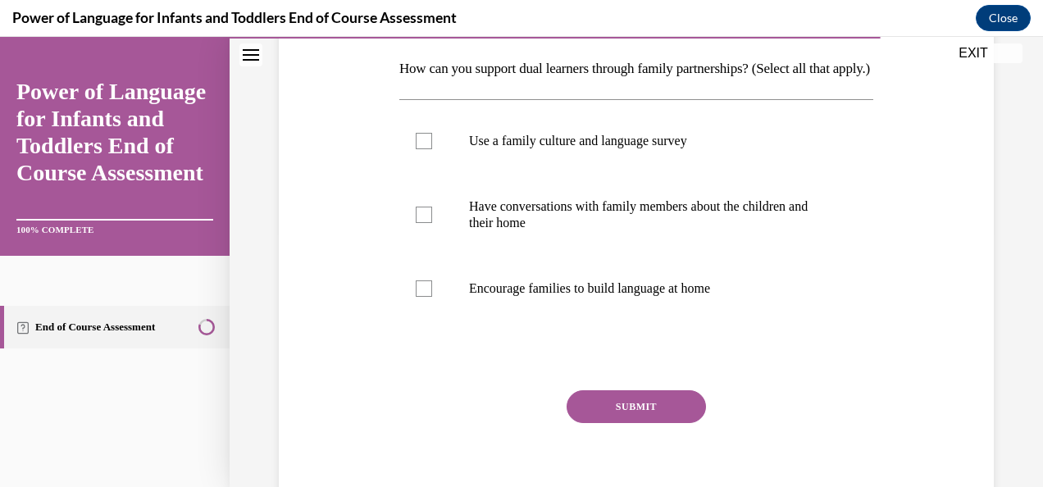
scroll to position [271, 0]
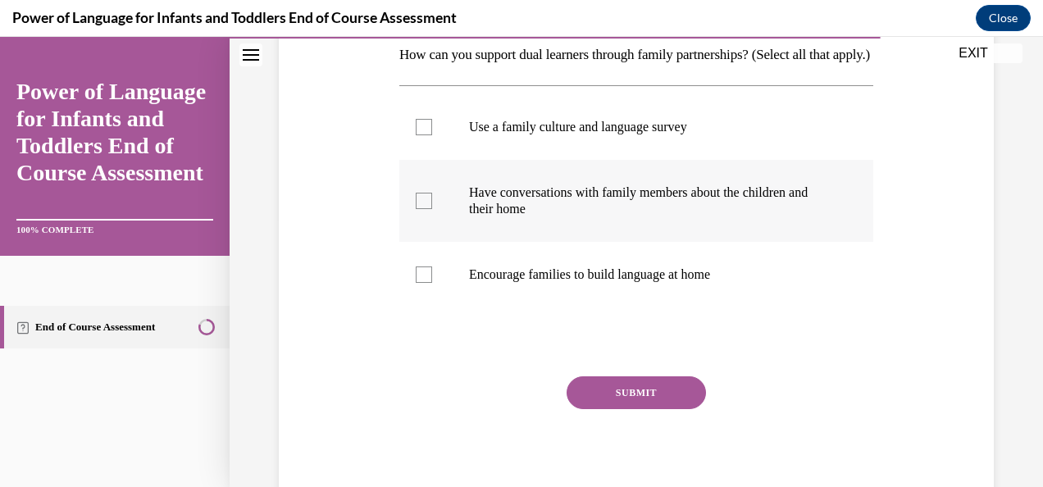
click at [510, 189] on label "Have conversations with family members about the children and their home" at bounding box center [636, 201] width 474 height 82
click at [432, 193] on input "Have conversations with family members about the children and their home" at bounding box center [424, 201] width 16 height 16
click at [510, 189] on label "Have conversations with family members about the children and their home" at bounding box center [636, 201] width 474 height 82
click at [432, 193] on input "Have conversations with family members about the children and their home" at bounding box center [424, 201] width 16 height 16
checkbox input "false"
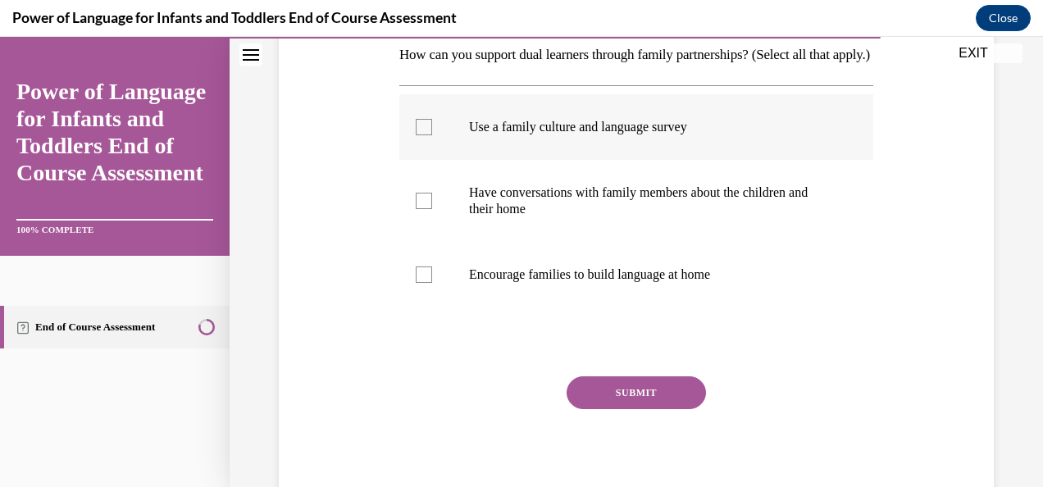
click at [494, 135] on p "Use a family culture and language survey" at bounding box center [650, 127] width 363 height 16
click at [432, 135] on input "Use a family culture and language survey" at bounding box center [424, 127] width 16 height 16
click at [494, 135] on p "Use a family culture and language survey" at bounding box center [650, 127] width 363 height 16
click at [432, 135] on input "Use a family culture and language survey" at bounding box center [424, 127] width 16 height 16
checkbox input "false"
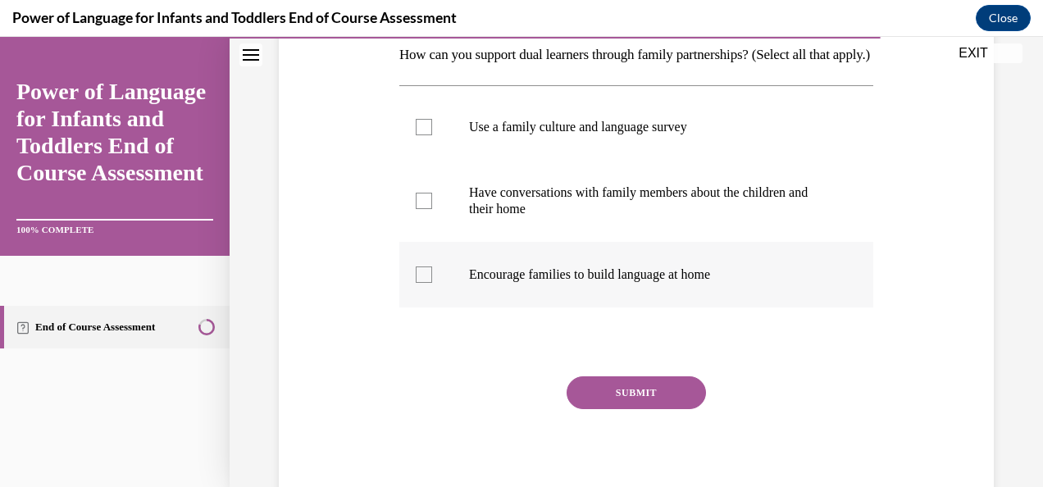
click at [512, 283] on p "Encourage families to build language at home" at bounding box center [650, 274] width 363 height 16
click at [432, 283] on input "Encourage families to build language at home" at bounding box center [424, 274] width 16 height 16
checkbox input "true"
click at [594, 409] on button "SUBMIT" at bounding box center [636, 392] width 139 height 33
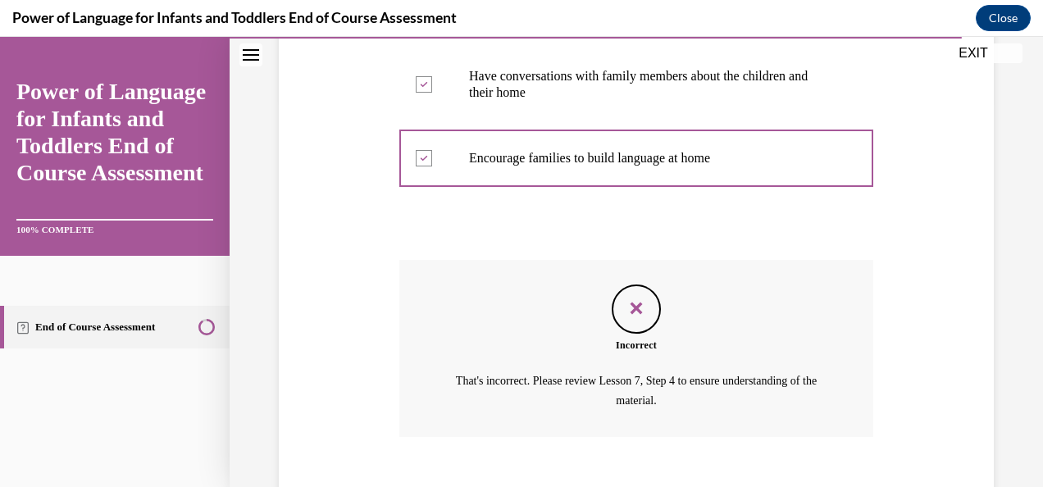
scroll to position [507, 0]
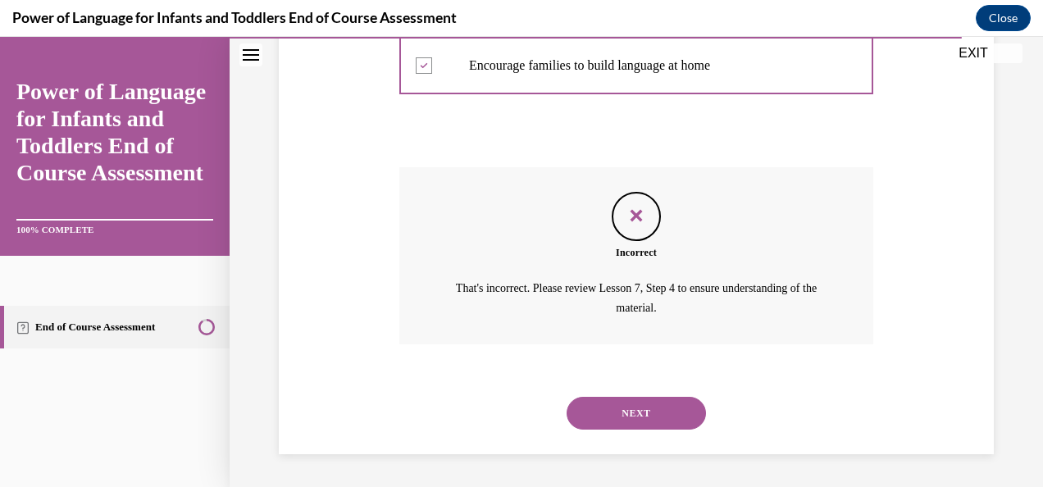
click at [625, 415] on button "NEXT" at bounding box center [636, 413] width 139 height 33
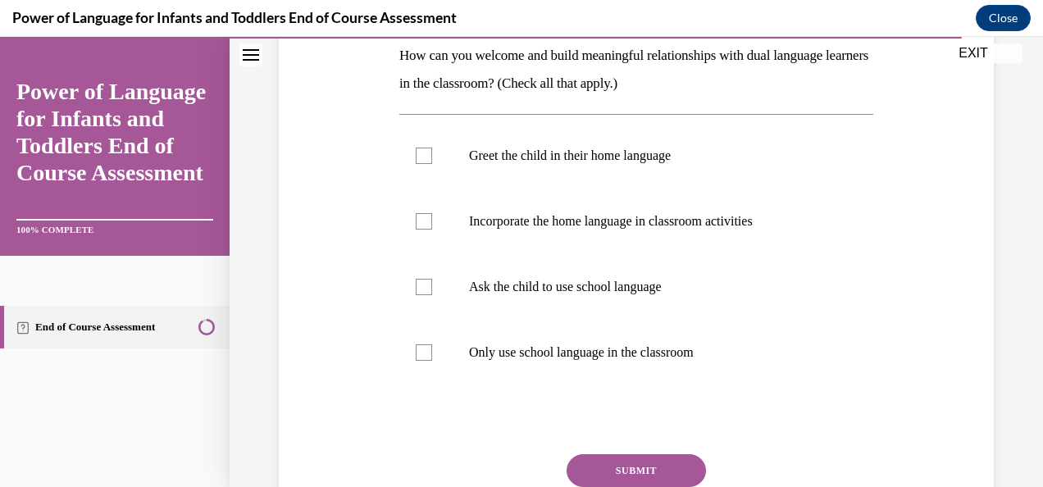
scroll to position [275, 0]
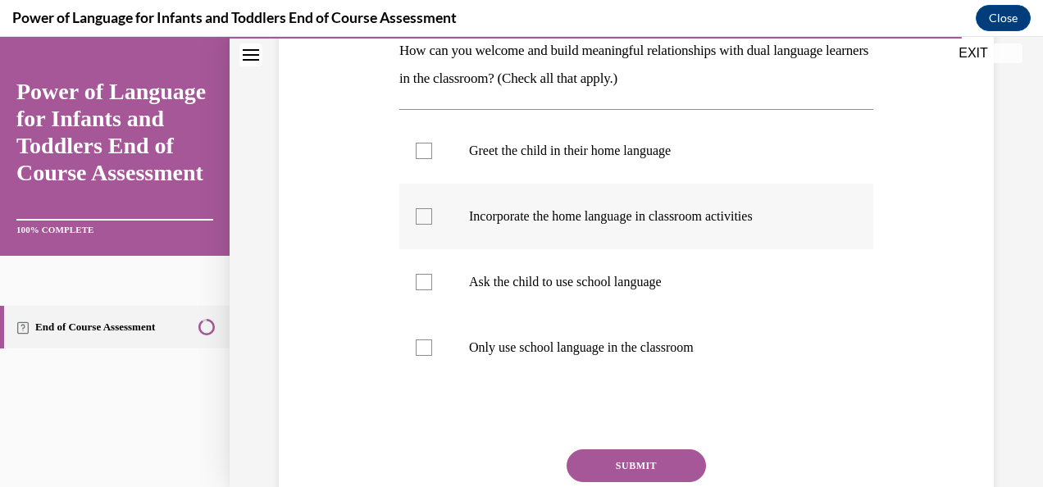
click at [512, 236] on label "Incorporate the home language in classroom activities" at bounding box center [636, 217] width 474 height 66
click at [432, 225] on input "Incorporate the home language in classroom activities" at bounding box center [424, 216] width 16 height 16
checkbox input "true"
click at [490, 148] on p "Greet the child in their home language" at bounding box center [650, 151] width 363 height 16
click at [432, 148] on input "Greet the child in their home language" at bounding box center [424, 151] width 16 height 16
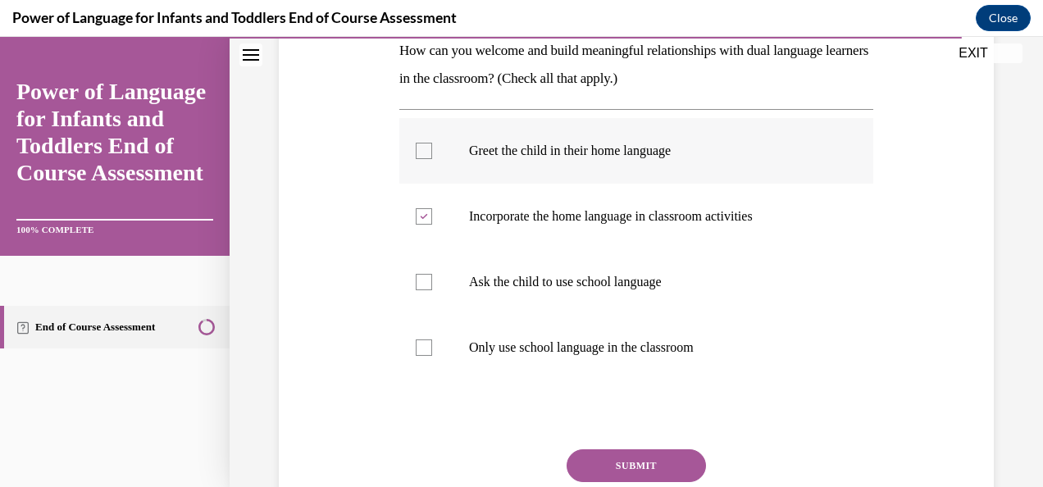
checkbox input "true"
click at [610, 454] on button "SUBMIT" at bounding box center [636, 465] width 139 height 33
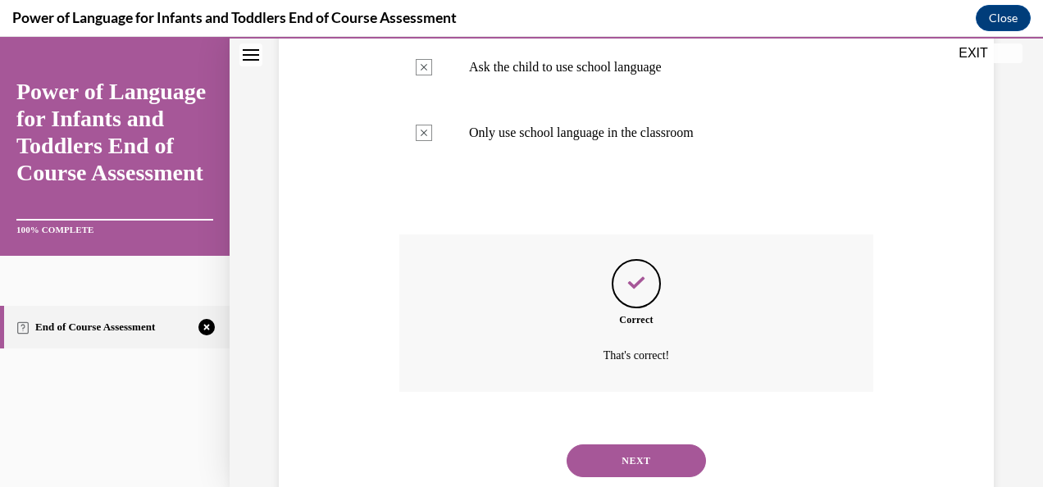
scroll to position [537, 0]
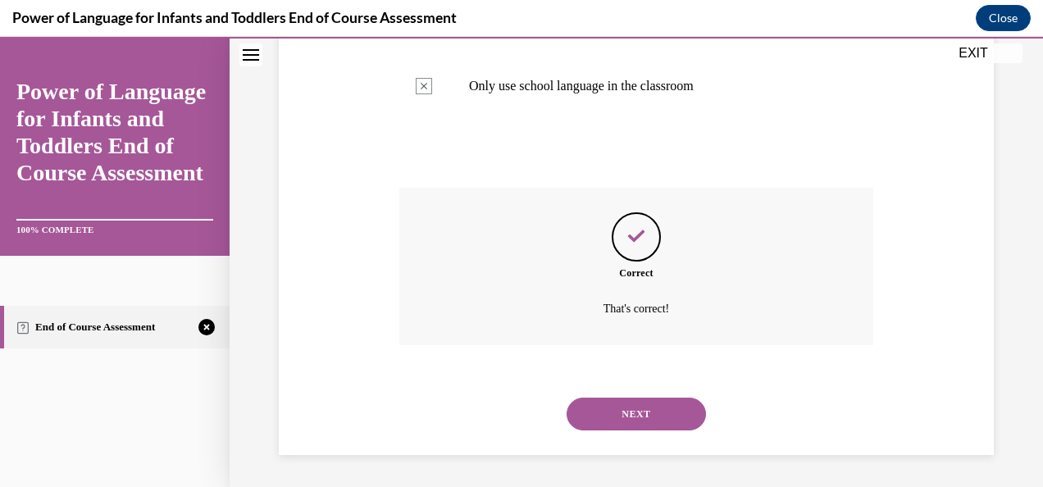
click at [608, 415] on button "NEXT" at bounding box center [636, 414] width 139 height 33
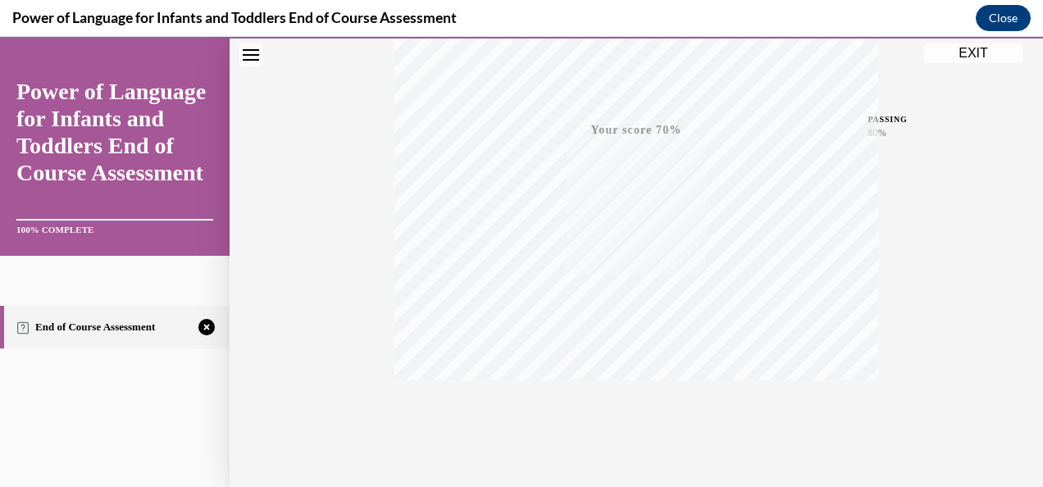
scroll to position [389, 0]
click at [643, 372] on div "TAKE AGAIN" at bounding box center [637, 377] width 58 height 39
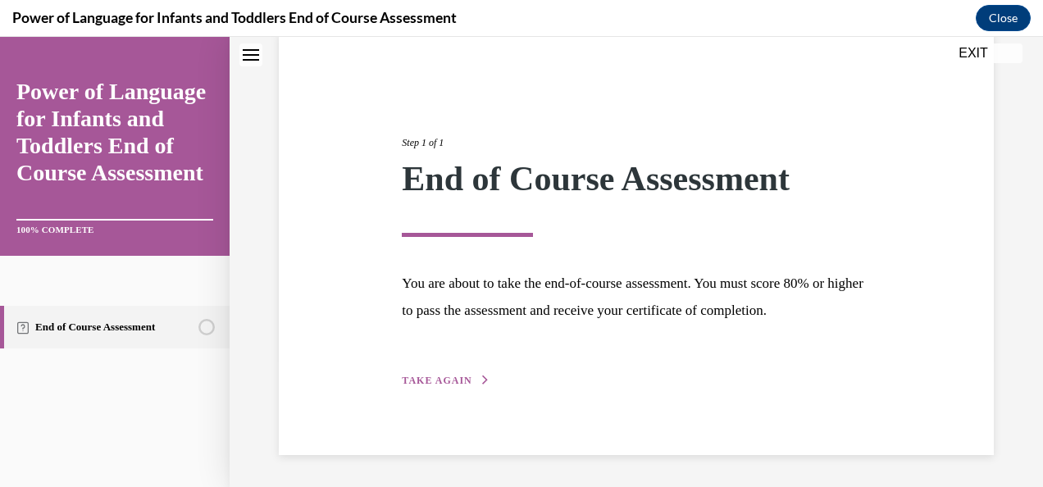
click at [472, 384] on button "TAKE AGAIN" at bounding box center [446, 380] width 88 height 15
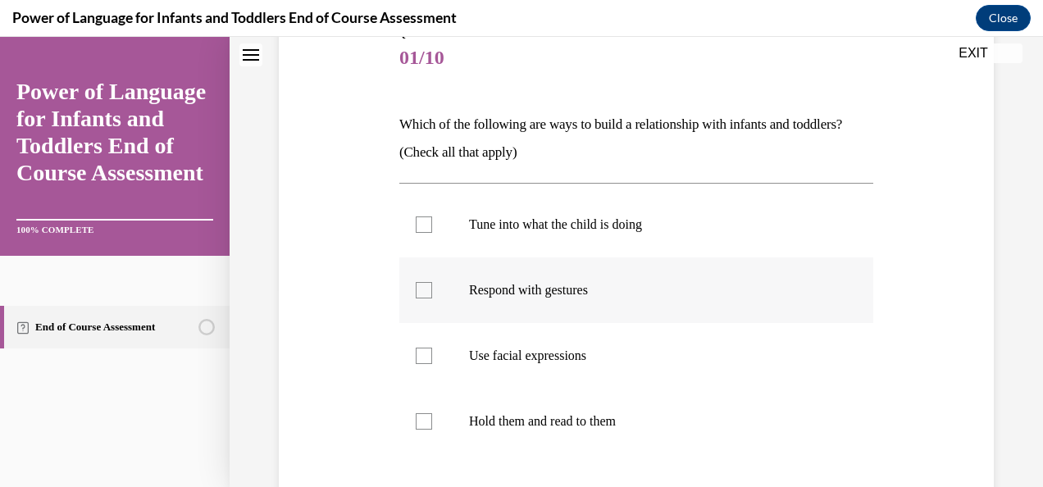
scroll to position [198, 0]
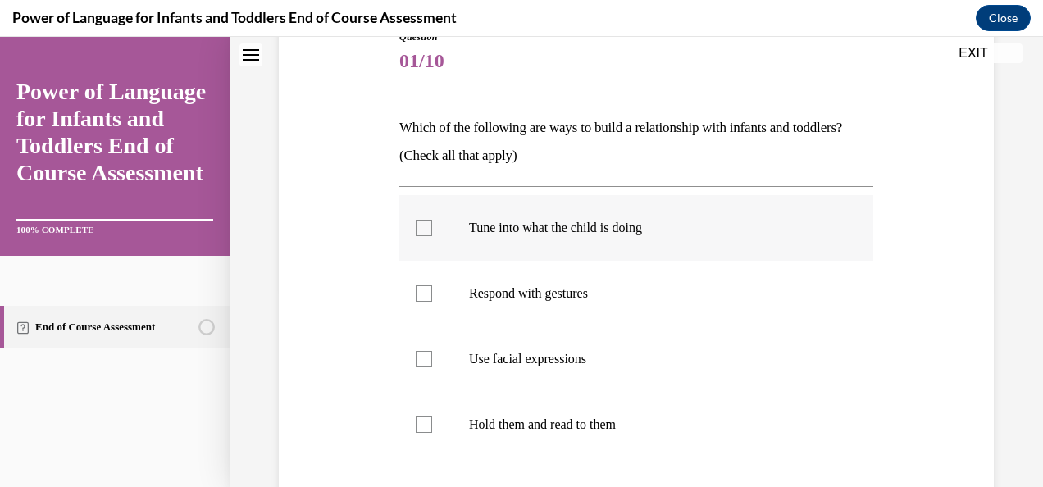
click at [501, 241] on label "Tune into what the child is doing" at bounding box center [636, 228] width 474 height 66
click at [432, 236] on input "Tune into what the child is doing" at bounding box center [424, 228] width 16 height 16
checkbox input "true"
click at [506, 274] on label "Respond with gestures" at bounding box center [636, 294] width 474 height 66
click at [432, 285] on input "Respond with gestures" at bounding box center [424, 293] width 16 height 16
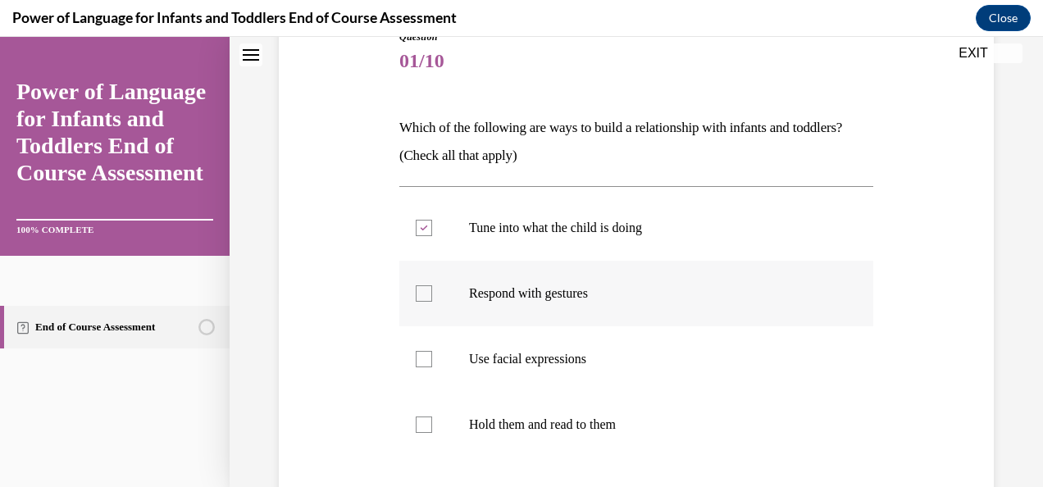
checkbox input "true"
click at [517, 347] on label "Use facial expressions" at bounding box center [636, 359] width 474 height 66
click at [432, 351] on input "Use facial expressions" at bounding box center [424, 359] width 16 height 16
checkbox input "true"
click at [513, 410] on label "Hold them and read to them" at bounding box center [636, 425] width 474 height 66
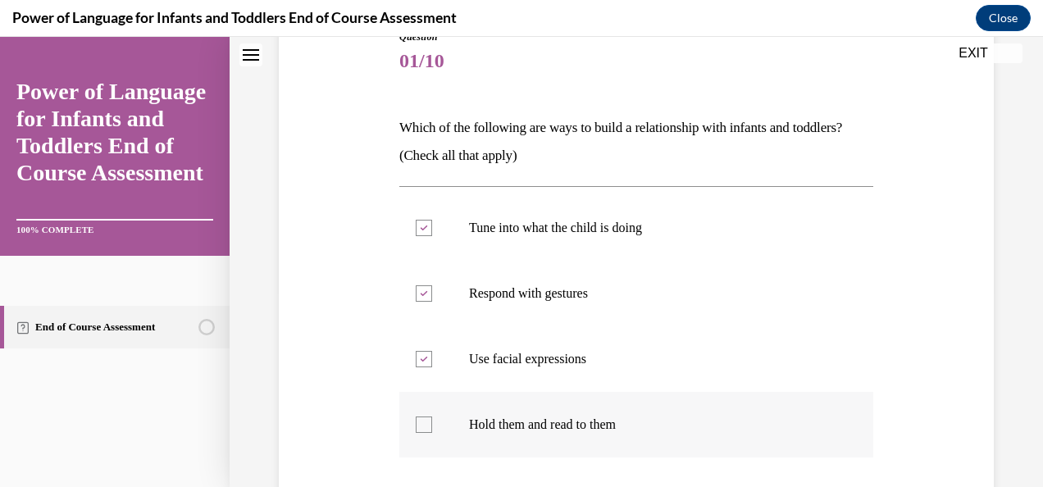
click at [432, 417] on input "Hold them and read to them" at bounding box center [424, 425] width 16 height 16
checkbox input "true"
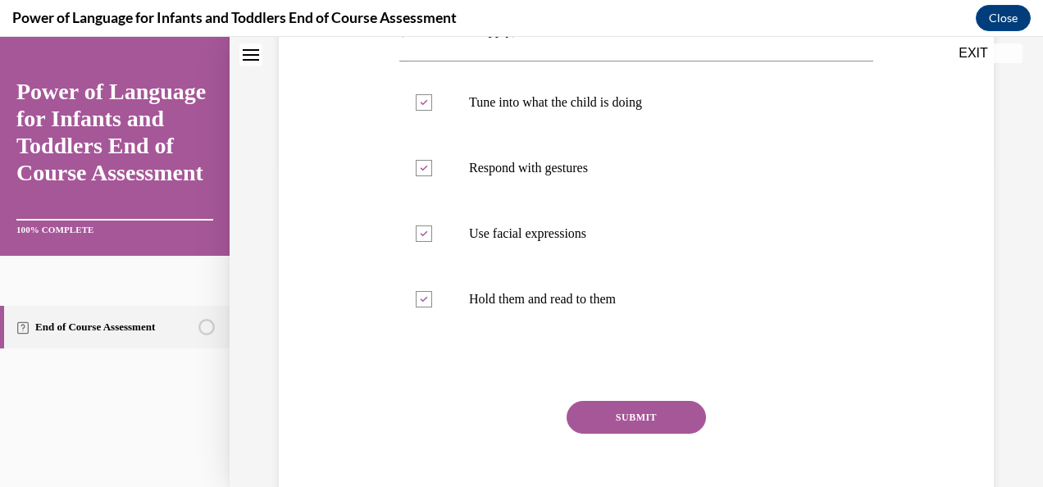
click at [576, 408] on button "SUBMIT" at bounding box center [636, 417] width 139 height 33
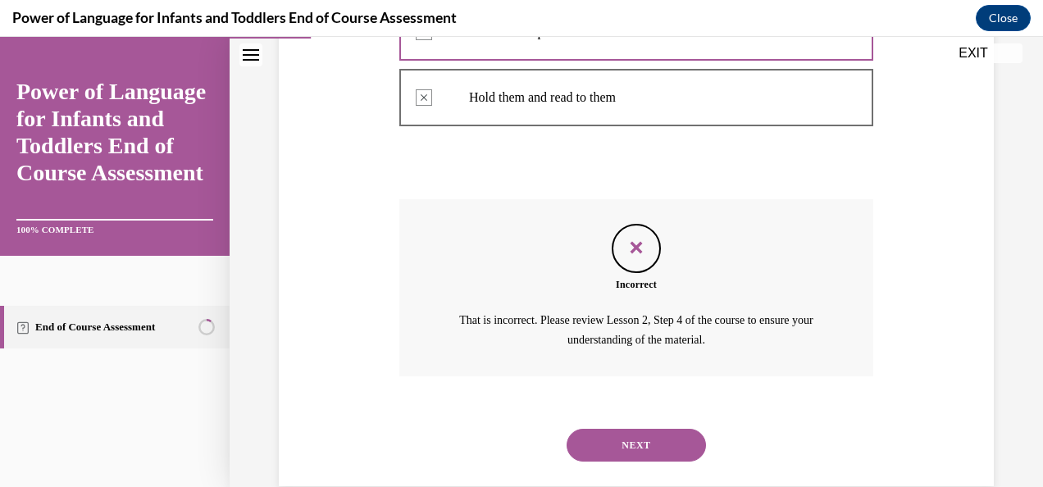
scroll to position [556, 0]
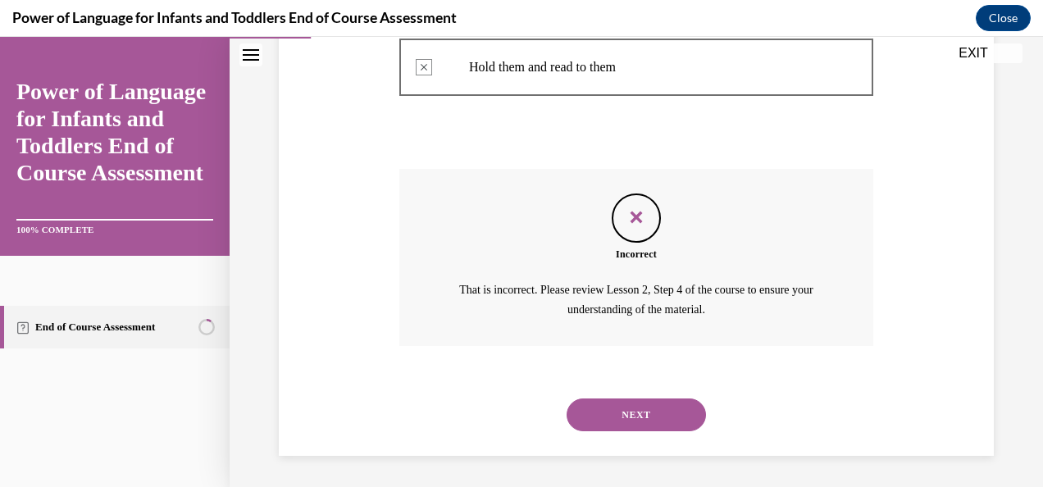
click at [599, 418] on button "NEXT" at bounding box center [636, 414] width 139 height 33
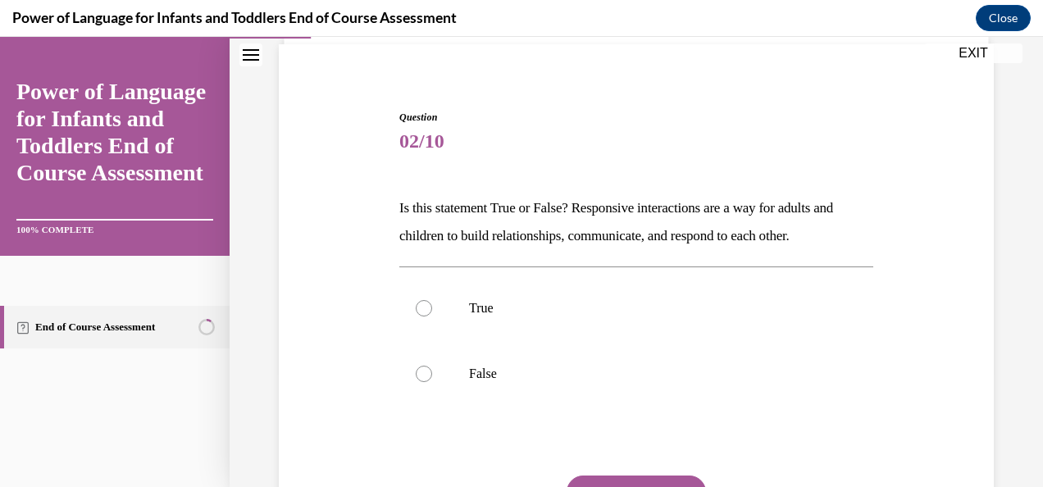
scroll to position [180, 0]
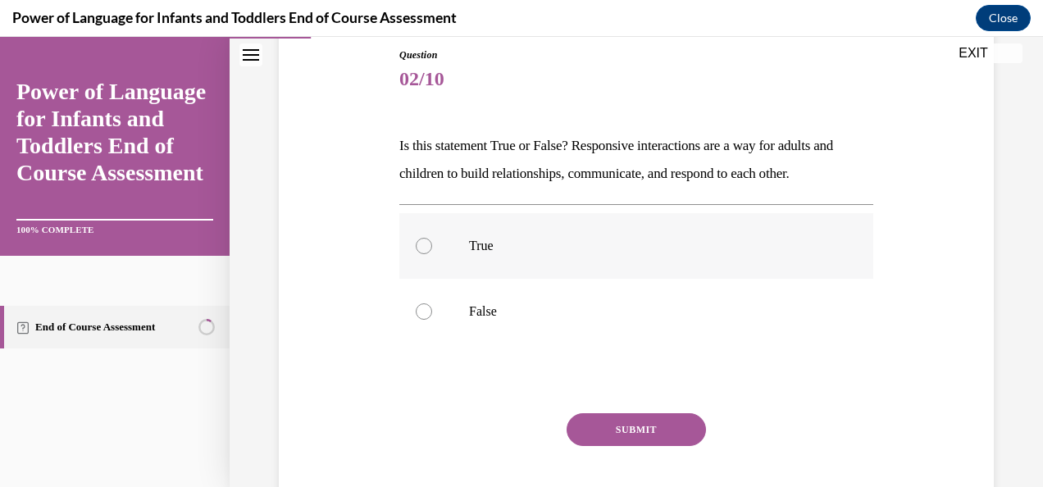
click at [494, 262] on label "True" at bounding box center [636, 246] width 474 height 66
click at [432, 254] on input "True" at bounding box center [424, 246] width 16 height 16
radio input "true"
click at [622, 426] on button "SUBMIT" at bounding box center [636, 429] width 139 height 33
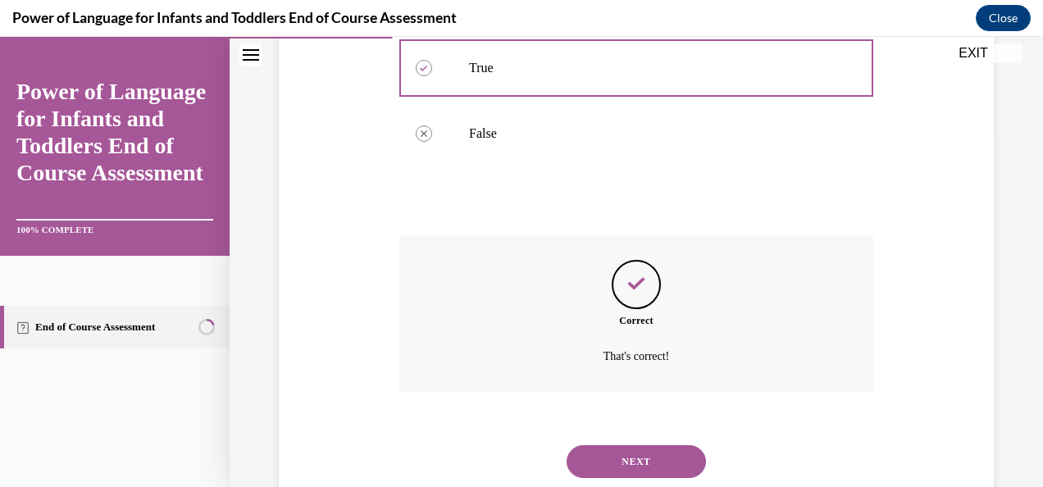
scroll to position [406, 0]
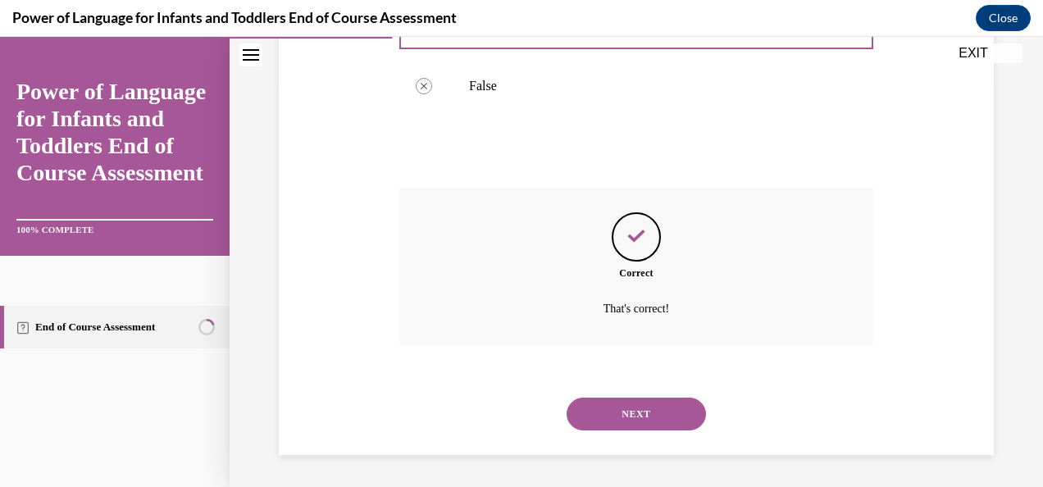
click at [622, 412] on button "NEXT" at bounding box center [636, 414] width 139 height 33
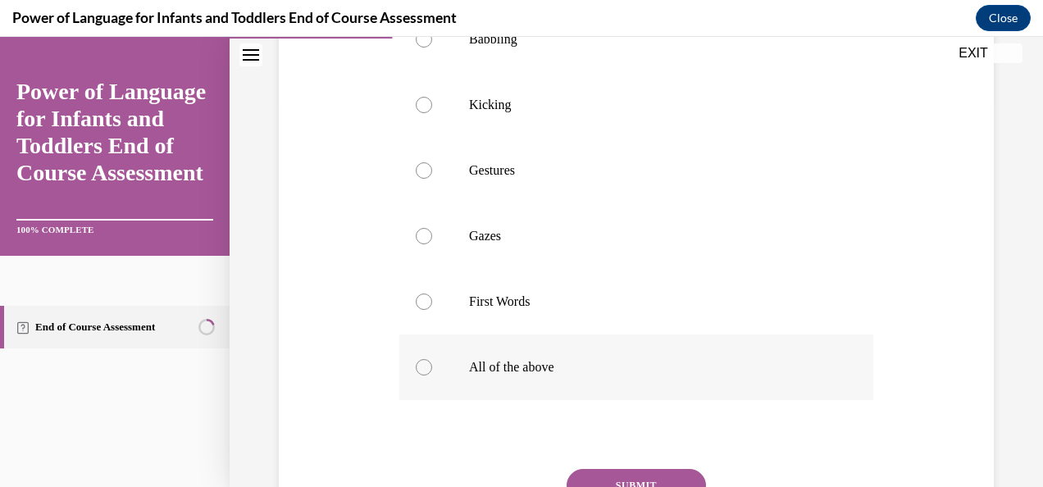
scroll to position [399, 0]
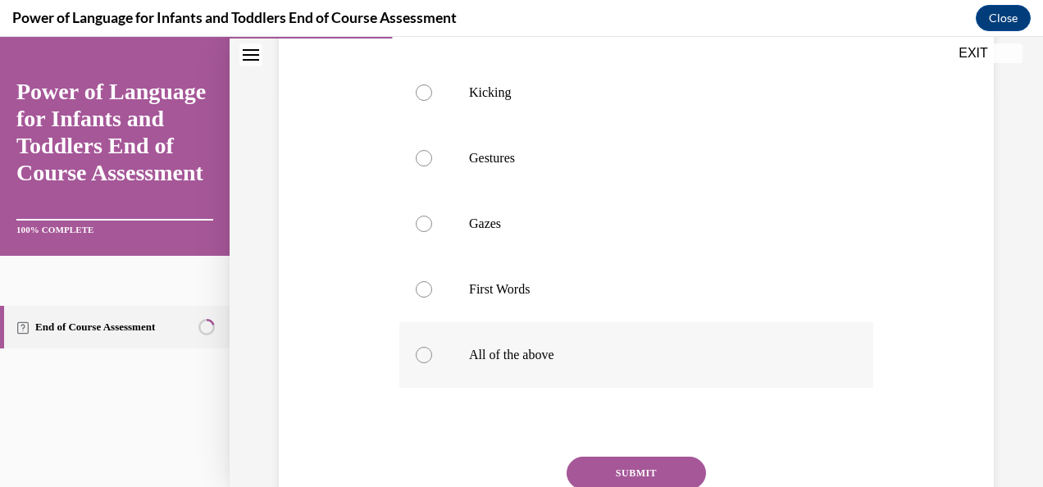
click at [523, 351] on p "All of the above" at bounding box center [650, 355] width 363 height 16
click at [432, 351] on input "All of the above" at bounding box center [424, 355] width 16 height 16
radio input "true"
click at [603, 466] on button "SUBMIT" at bounding box center [636, 473] width 139 height 33
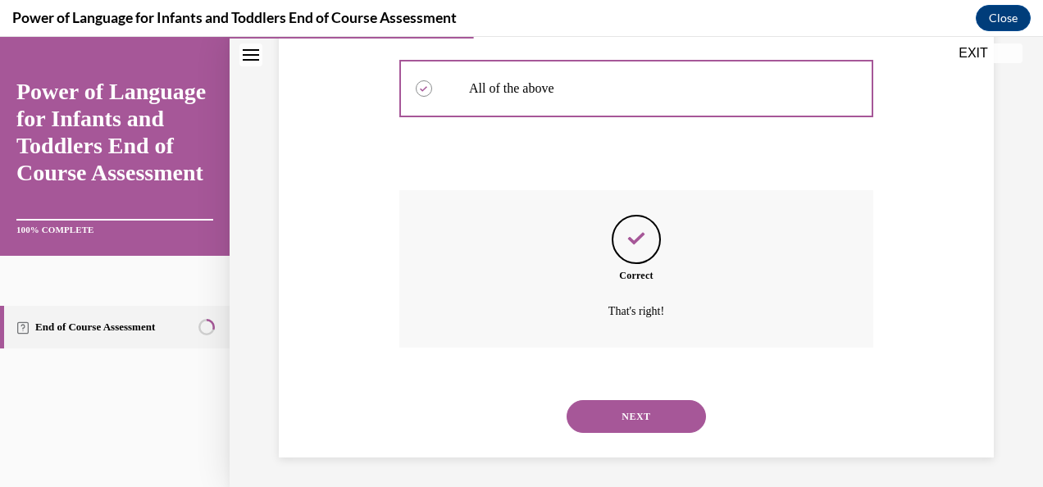
scroll to position [668, 0]
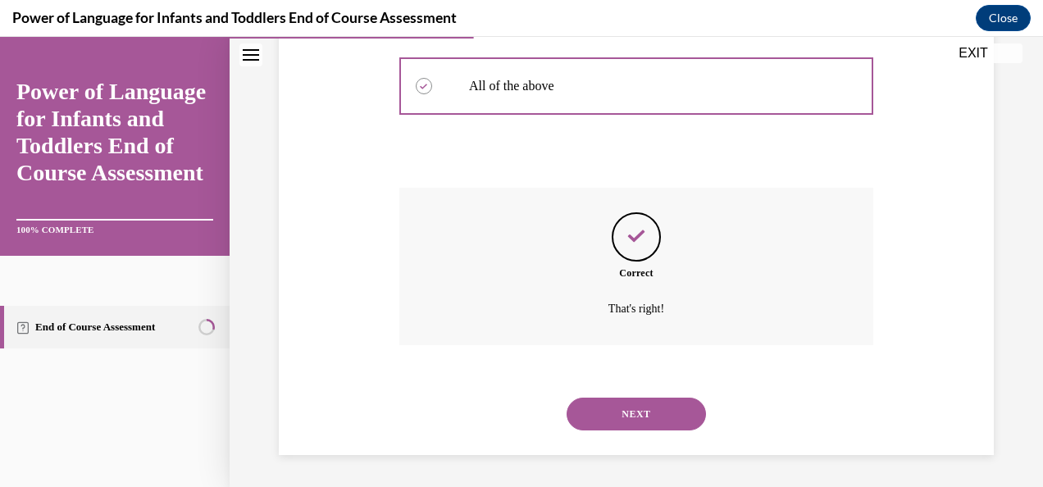
click at [605, 413] on button "NEXT" at bounding box center [636, 414] width 139 height 33
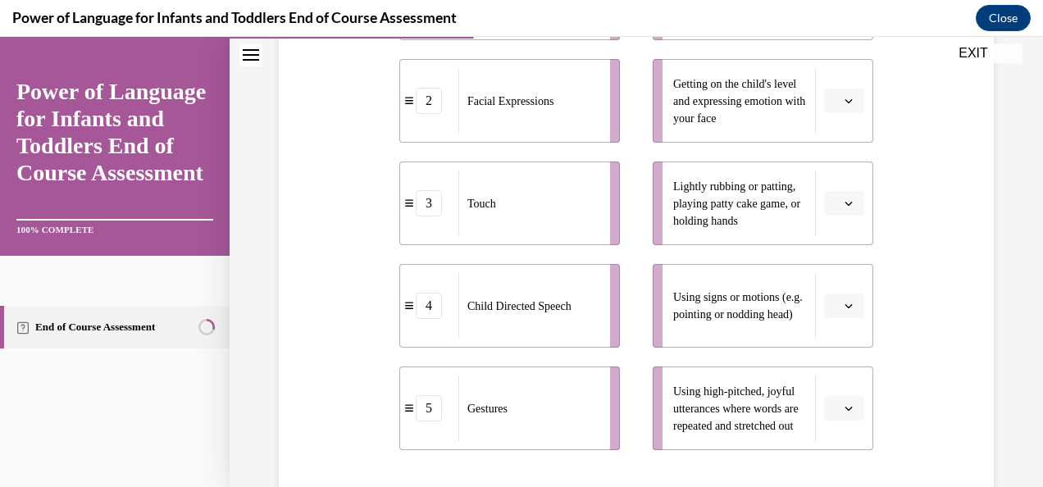
scroll to position [348, 0]
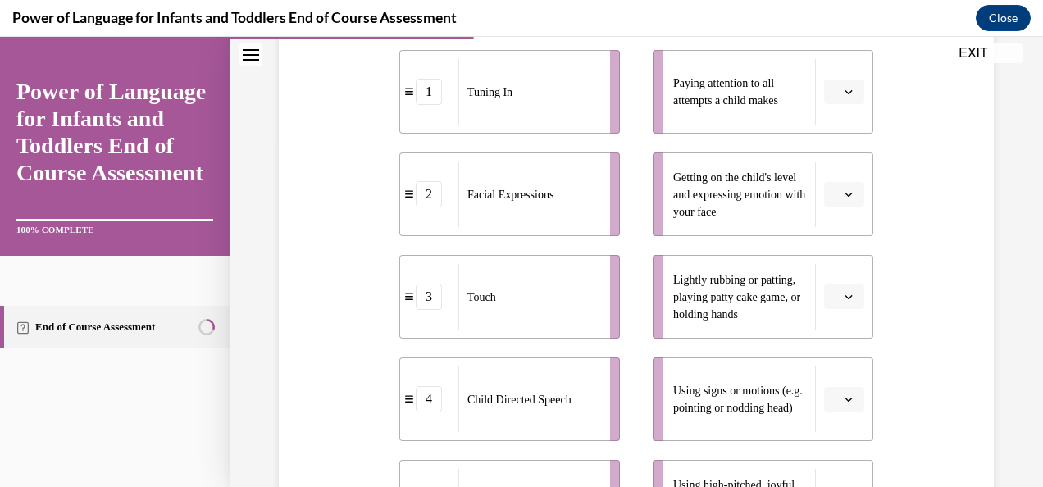
click at [830, 104] on button "button" at bounding box center [844, 92] width 40 height 25
click at [830, 181] on div "1" at bounding box center [832, 188] width 40 height 33
click at [845, 198] on icon "button" at bounding box center [849, 194] width 8 height 8
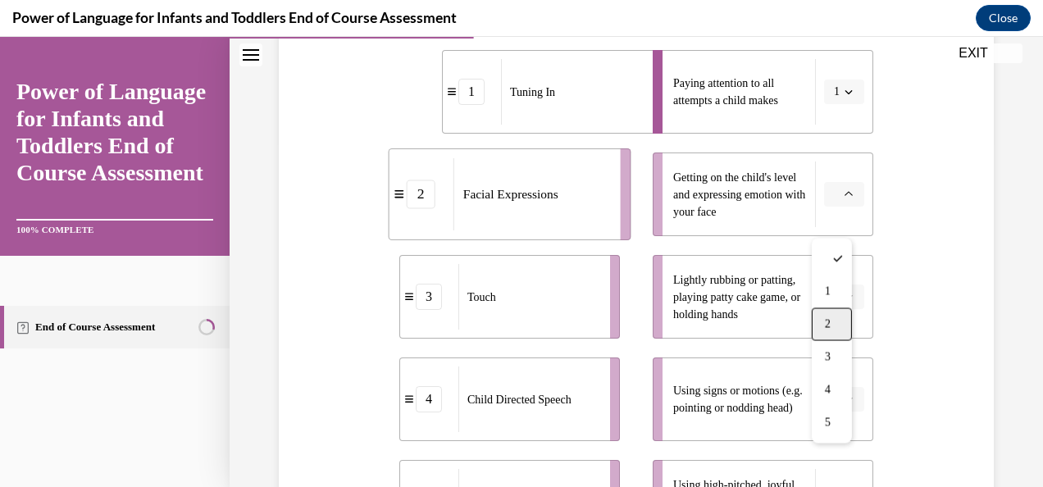
click at [832, 313] on div "2" at bounding box center [832, 323] width 40 height 33
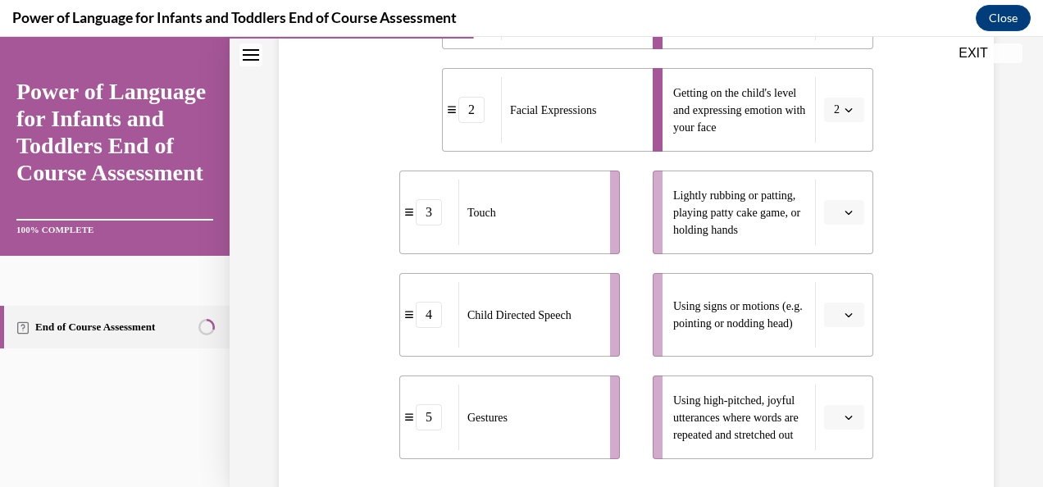
scroll to position [433, 0]
click at [845, 216] on icon "button" at bounding box center [849, 211] width 8 height 8
click at [833, 364] on div "3" at bounding box center [832, 373] width 40 height 33
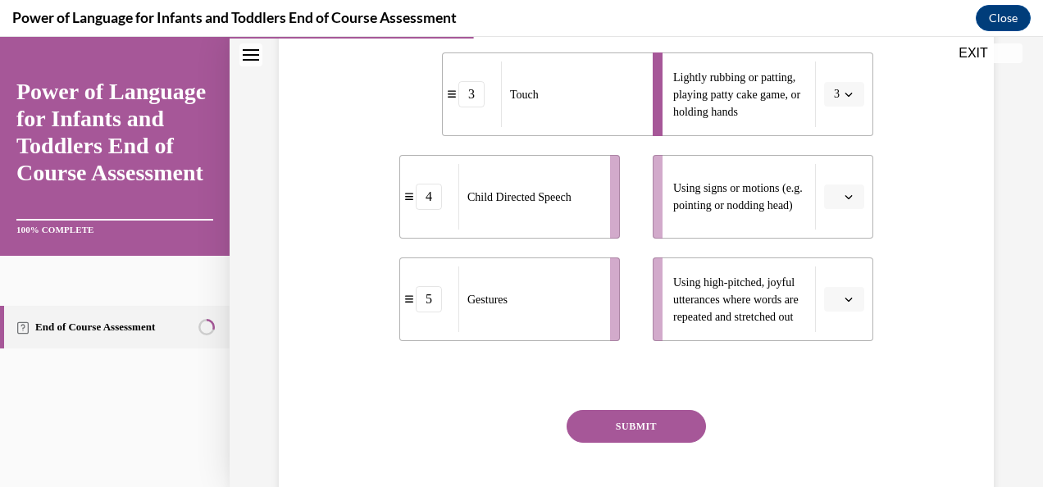
scroll to position [565, 0]
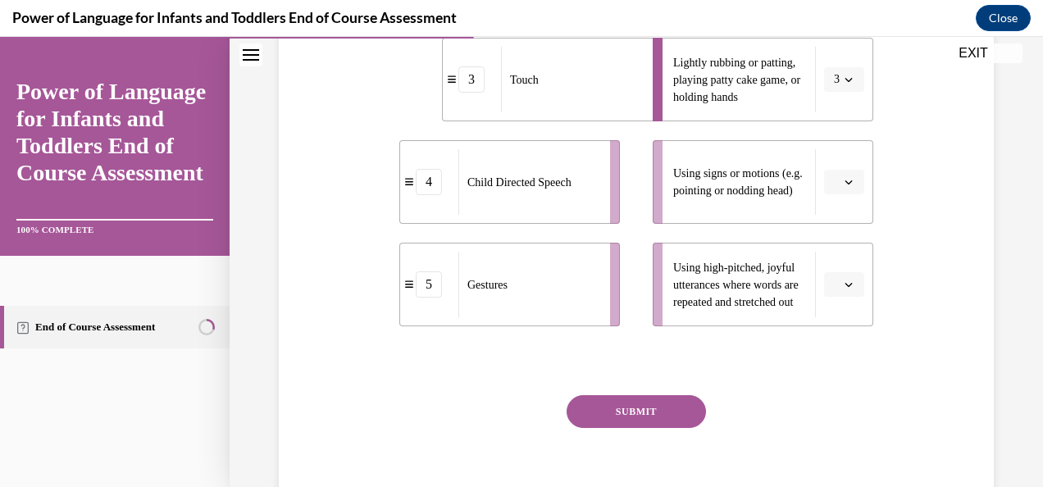
click at [824, 194] on button "button" at bounding box center [844, 182] width 40 height 25
click at [833, 415] on div "5" at bounding box center [832, 410] width 40 height 33
click at [844, 297] on button "button" at bounding box center [844, 284] width 40 height 25
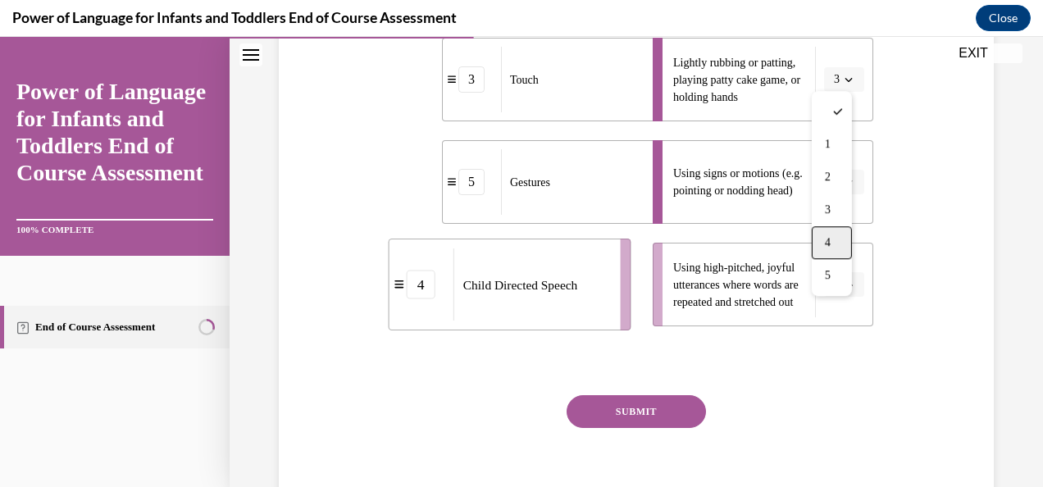
click at [837, 236] on div "4" at bounding box center [832, 242] width 40 height 33
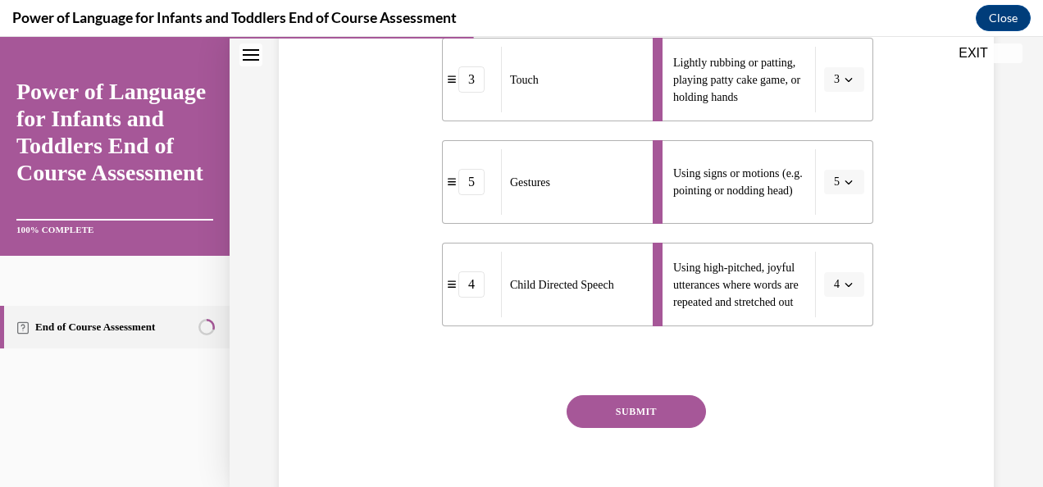
click at [648, 428] on button "SUBMIT" at bounding box center [636, 411] width 139 height 33
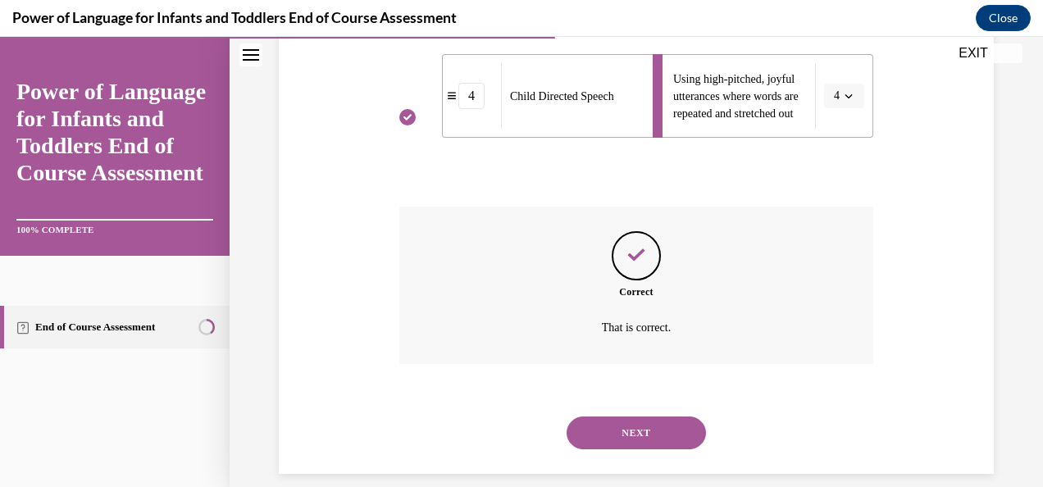
scroll to position [800, 0]
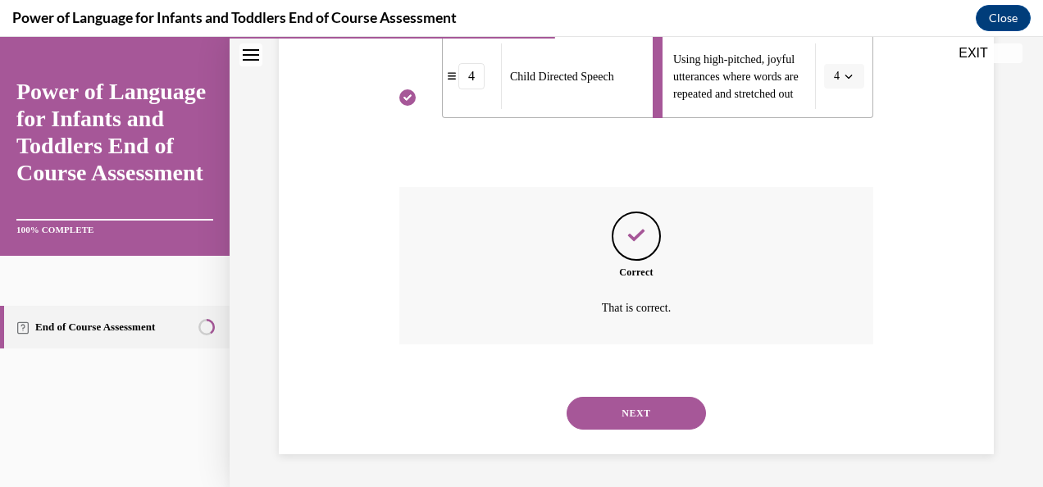
click at [638, 417] on button "NEXT" at bounding box center [636, 413] width 139 height 33
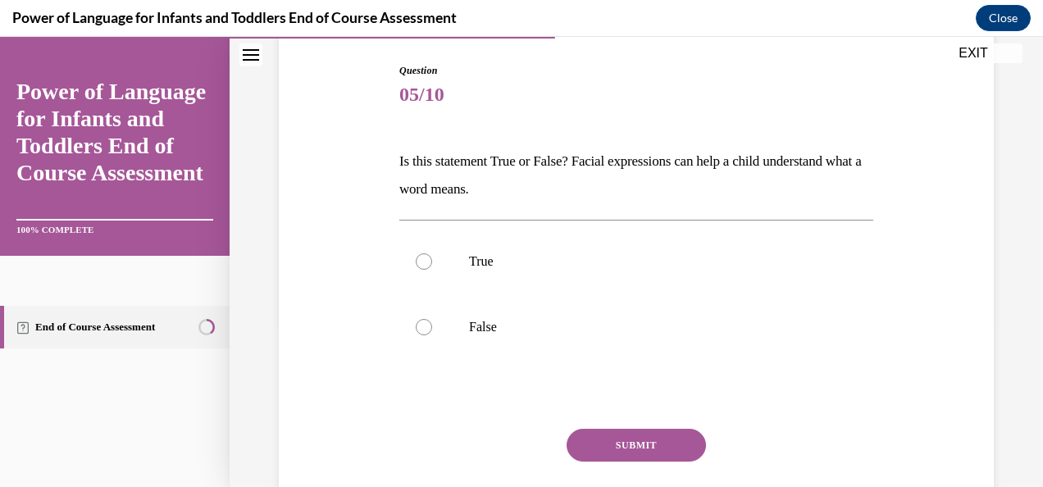
scroll to position [166, 0]
click at [562, 300] on label "False" at bounding box center [636, 327] width 474 height 66
click at [432, 318] on input "False" at bounding box center [424, 326] width 16 height 16
radio input "true"
click at [565, 261] on p "True" at bounding box center [650, 261] width 363 height 16
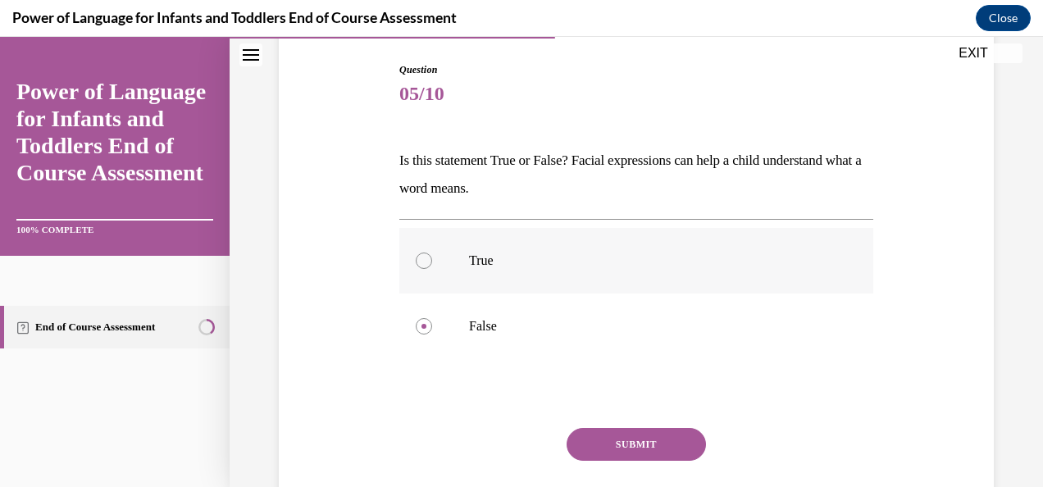
click at [432, 261] on input "True" at bounding box center [424, 261] width 16 height 16
radio input "true"
click at [611, 437] on button "SUBMIT" at bounding box center [636, 444] width 139 height 33
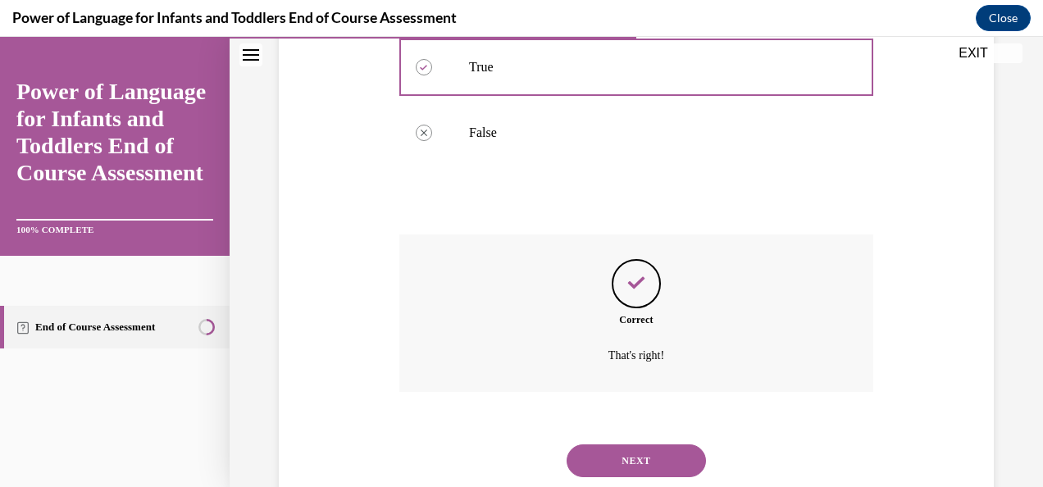
scroll to position [406, 0]
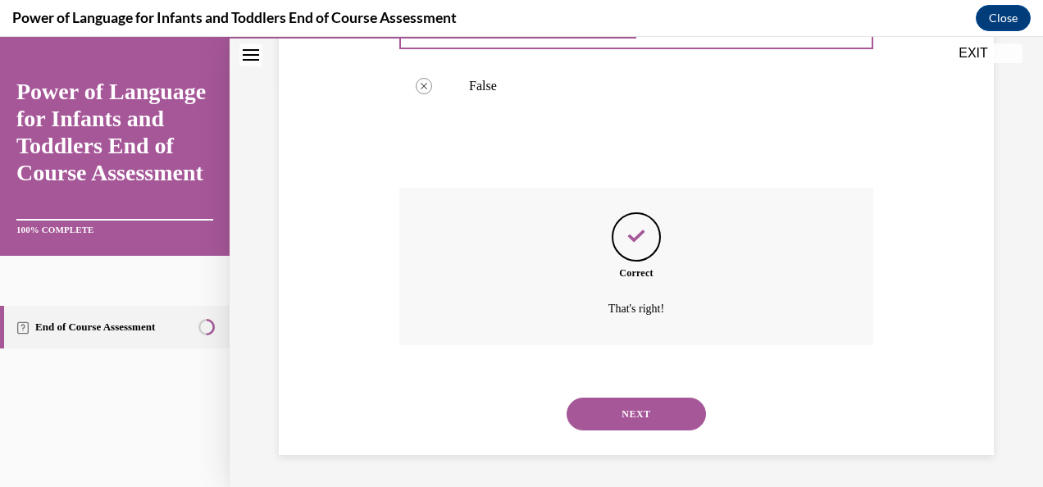
click at [613, 412] on button "NEXT" at bounding box center [636, 414] width 139 height 33
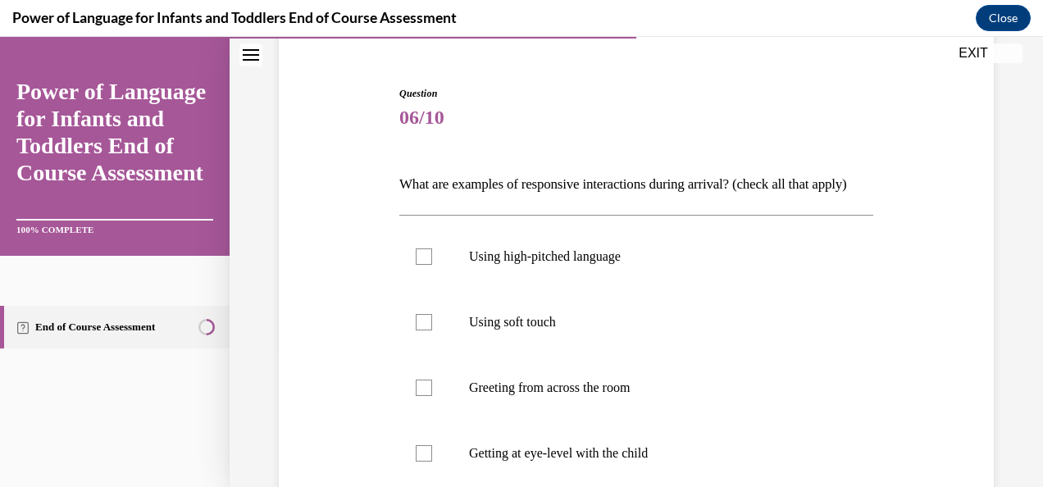
scroll to position [196, 0]
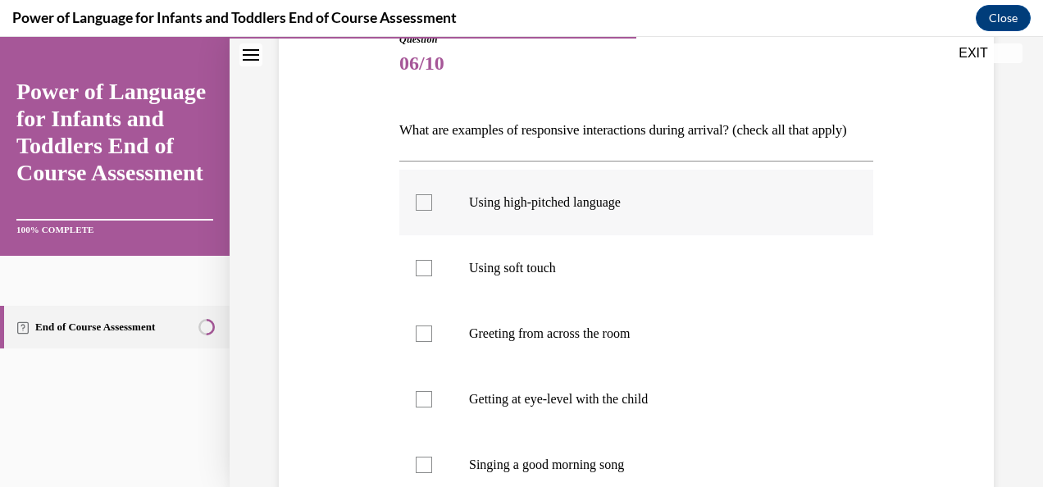
click at [503, 211] on p "Using high-pitched language" at bounding box center [650, 202] width 363 height 16
click at [432, 211] on input "Using high-pitched language" at bounding box center [424, 202] width 16 height 16
checkbox input "true"
click at [515, 272] on label "Using soft touch" at bounding box center [636, 268] width 474 height 66
click at [432, 272] on input "Using soft touch" at bounding box center [424, 268] width 16 height 16
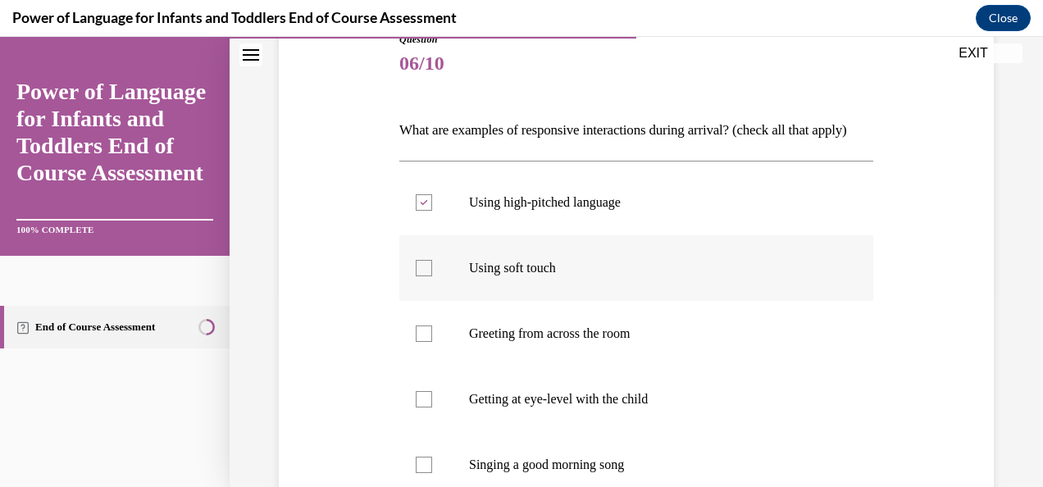
checkbox input "true"
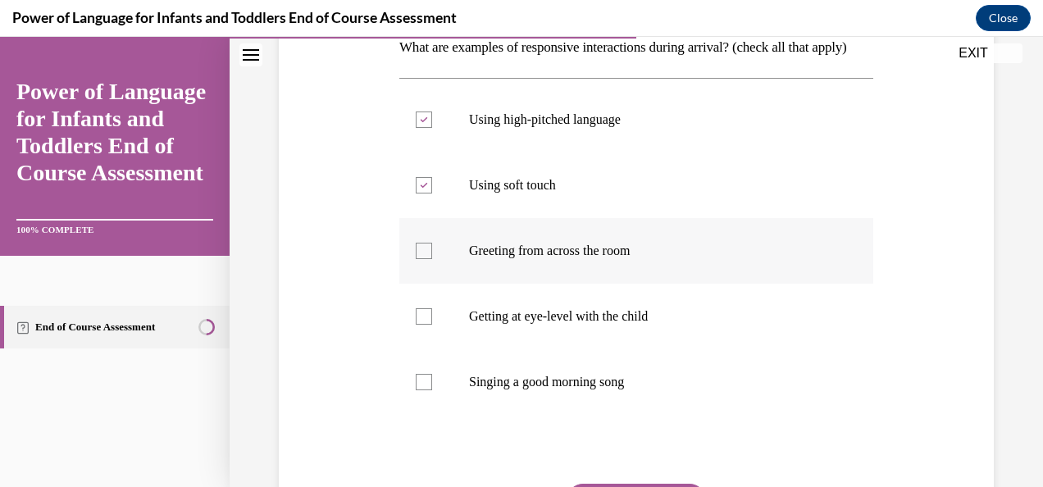
scroll to position [284, 0]
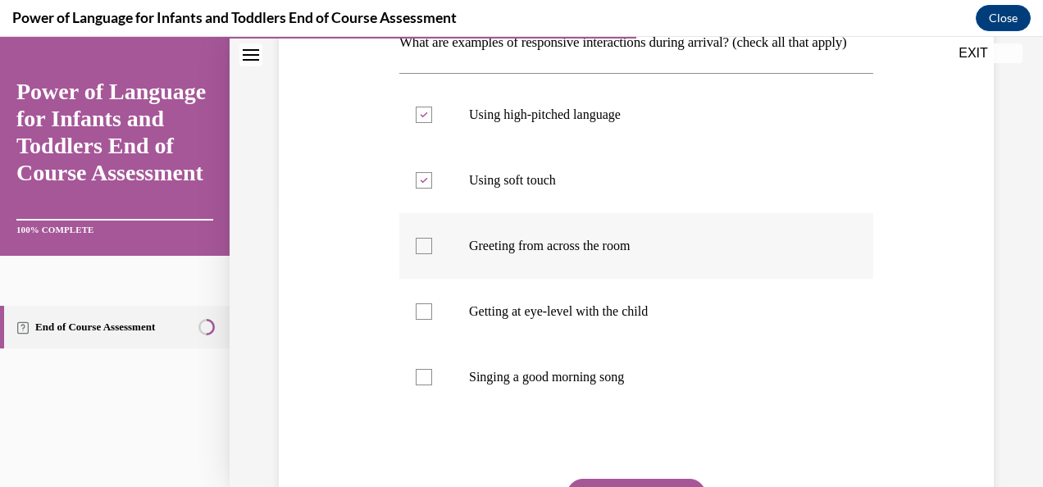
click at [528, 320] on p "Getting at eye-level with the child" at bounding box center [650, 311] width 363 height 16
click at [432, 320] on input "Getting at eye-level with the child" at bounding box center [424, 311] width 16 height 16
checkbox input "true"
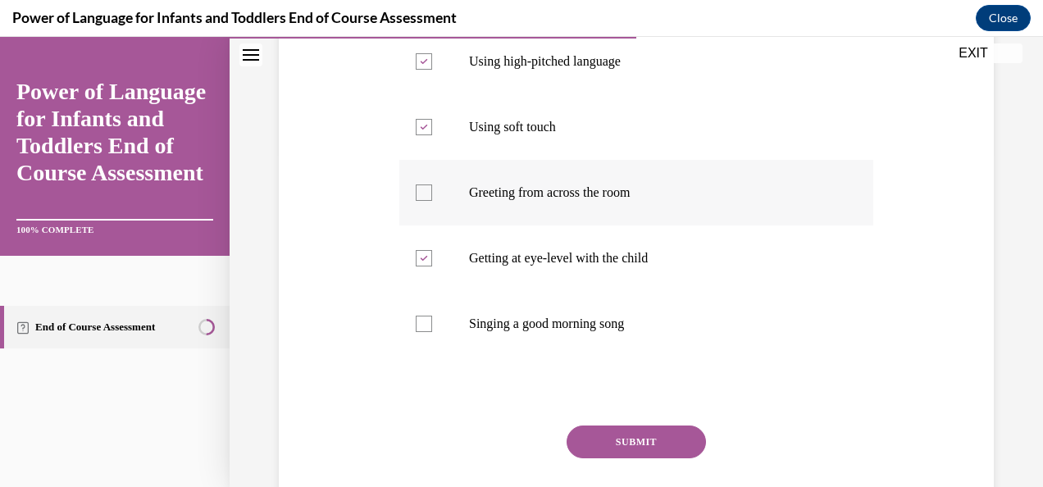
scroll to position [338, 0]
click at [528, 341] on label "Singing a good morning song" at bounding box center [636, 323] width 474 height 66
click at [432, 331] on input "Singing a good morning song" at bounding box center [424, 323] width 16 height 16
checkbox input "true"
click at [610, 458] on button "SUBMIT" at bounding box center [636, 441] width 139 height 33
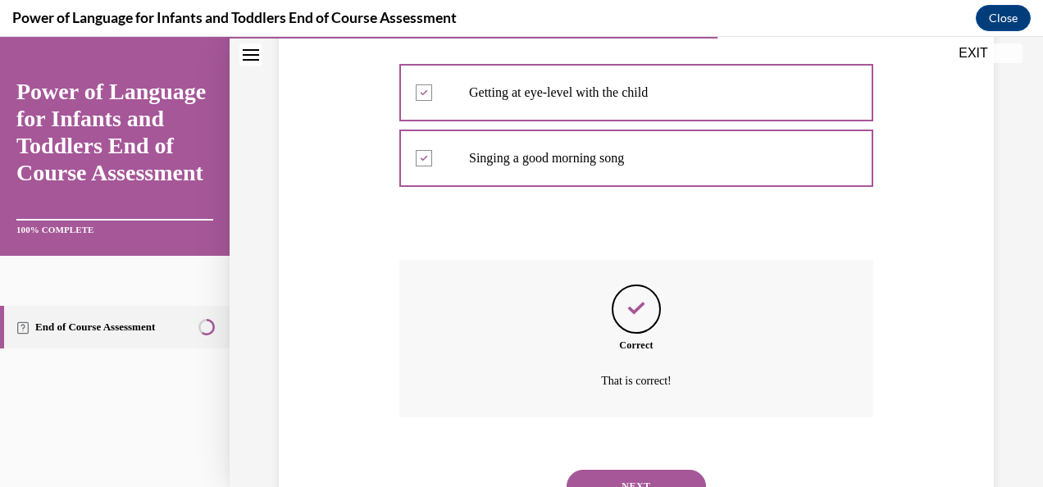
scroll to position [603, 0]
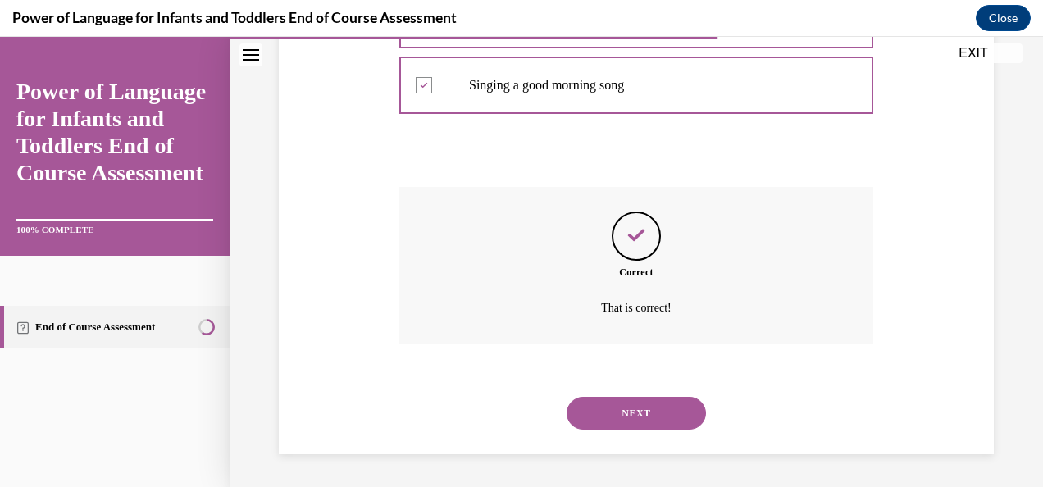
click at [608, 423] on button "NEXT" at bounding box center [636, 413] width 139 height 33
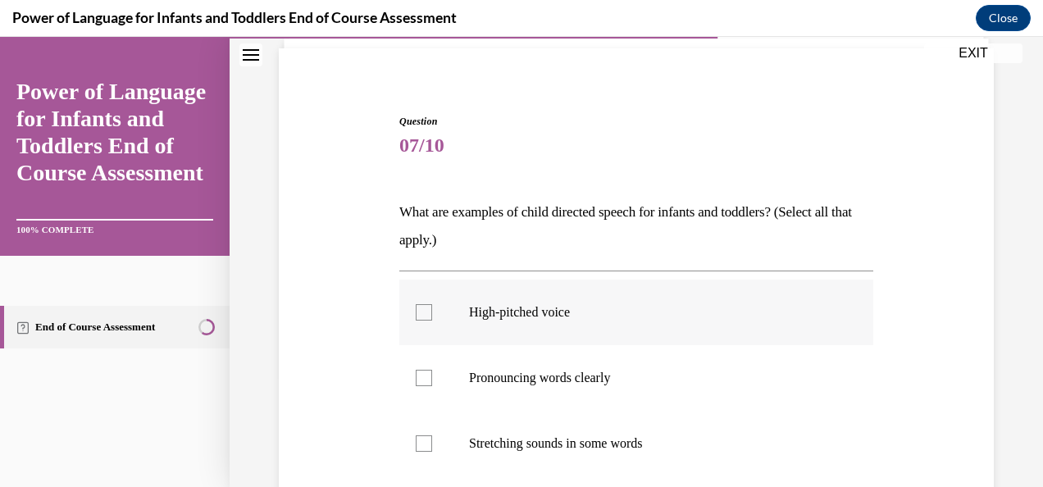
scroll to position [115, 0]
click at [518, 322] on label "High-pitched voice" at bounding box center [636, 312] width 474 height 66
click at [432, 320] on input "High-pitched voice" at bounding box center [424, 311] width 16 height 16
checkbox input "true"
click at [539, 385] on label "Pronouncing words clearly" at bounding box center [636, 377] width 474 height 66
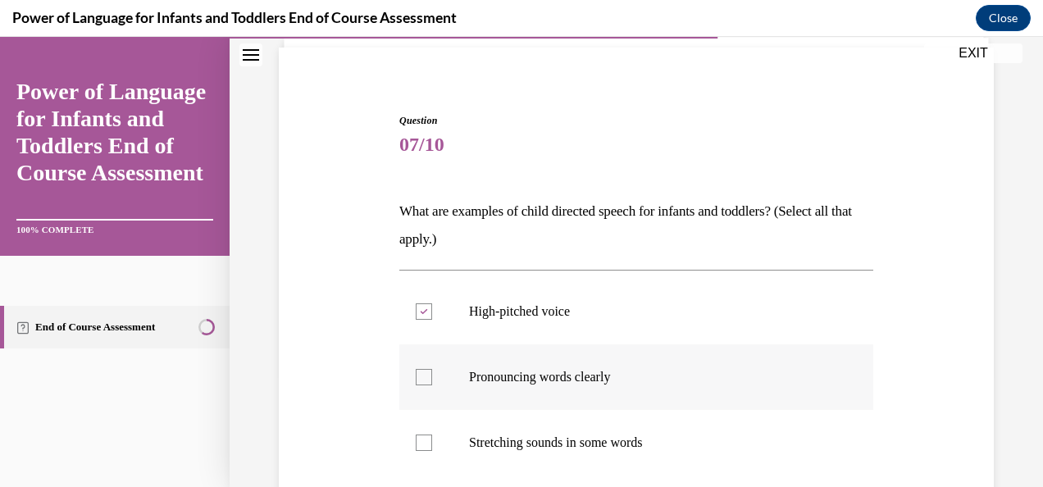
click at [432, 385] on input "Pronouncing words clearly" at bounding box center [424, 377] width 16 height 16
checkbox input "true"
click at [550, 422] on label "Stretching sounds in some words" at bounding box center [636, 443] width 474 height 66
click at [432, 435] on input "Stretching sounds in some words" at bounding box center [424, 443] width 16 height 16
checkbox input "true"
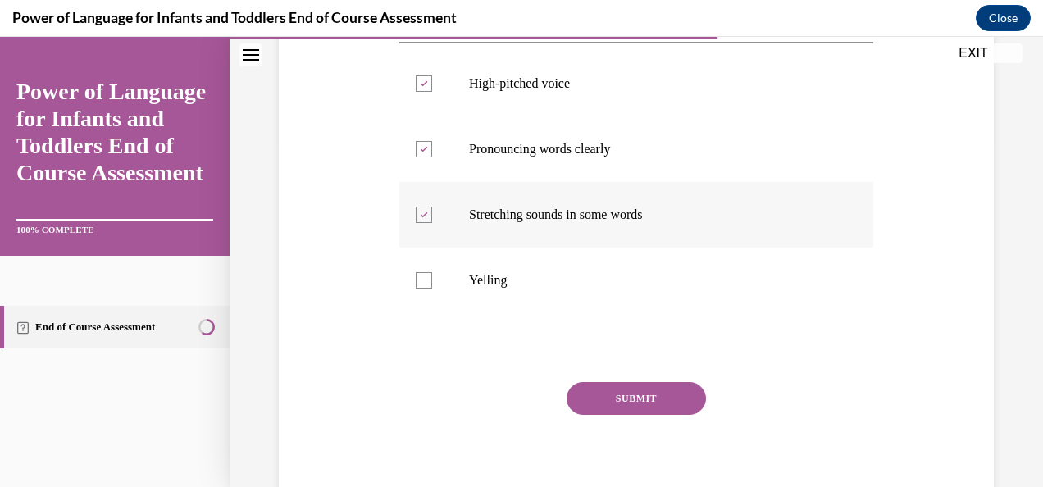
scroll to position [344, 0]
click at [592, 417] on div "SUBMIT" at bounding box center [636, 421] width 474 height 82
click at [584, 398] on button "SUBMIT" at bounding box center [636, 396] width 139 height 33
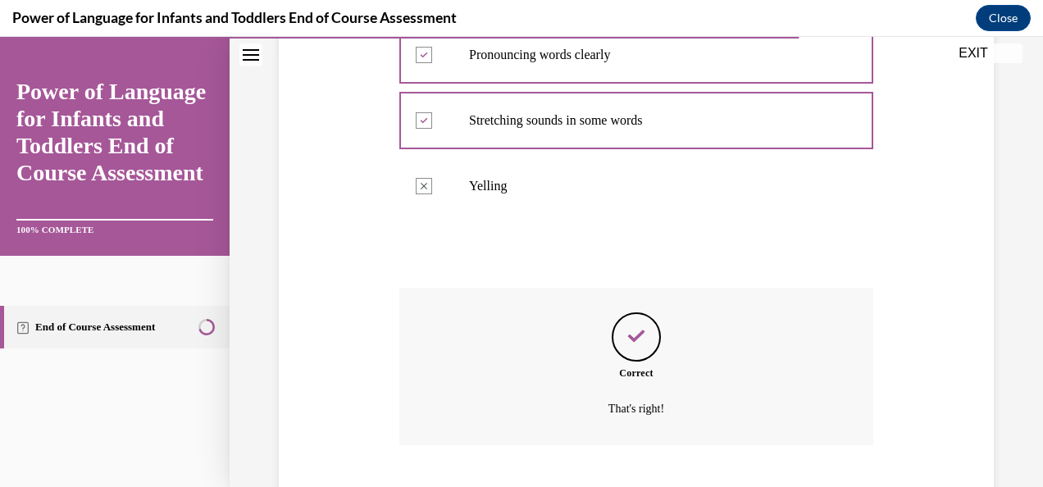
scroll to position [537, 0]
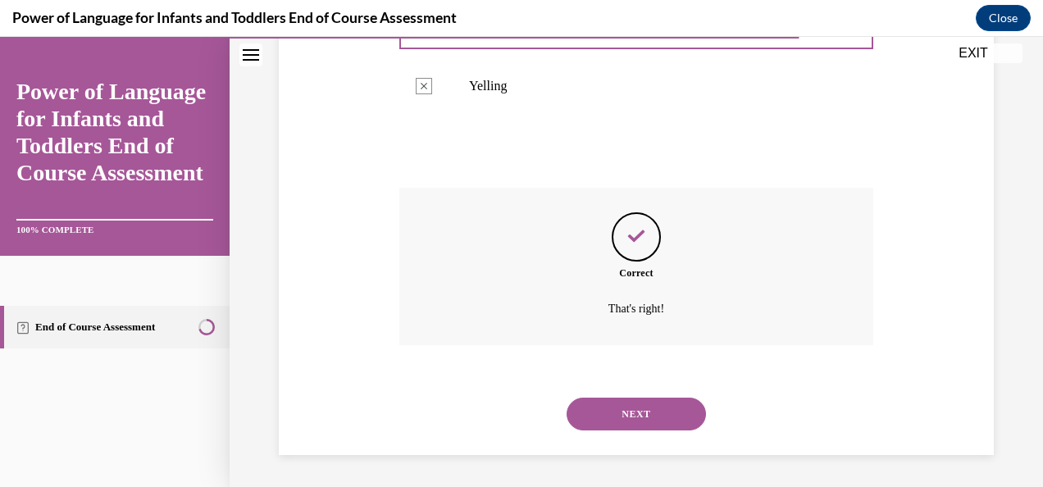
click at [609, 412] on button "NEXT" at bounding box center [636, 414] width 139 height 33
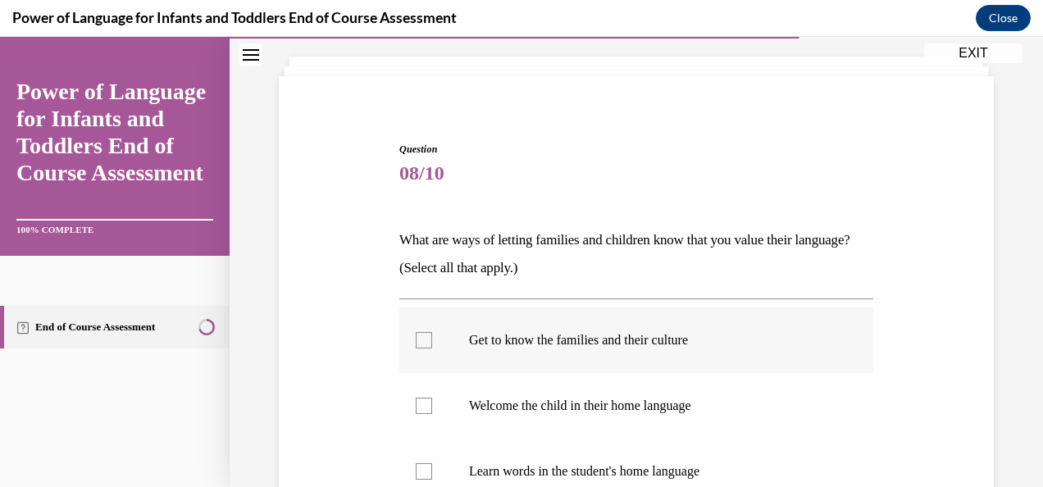
scroll to position [175, 0]
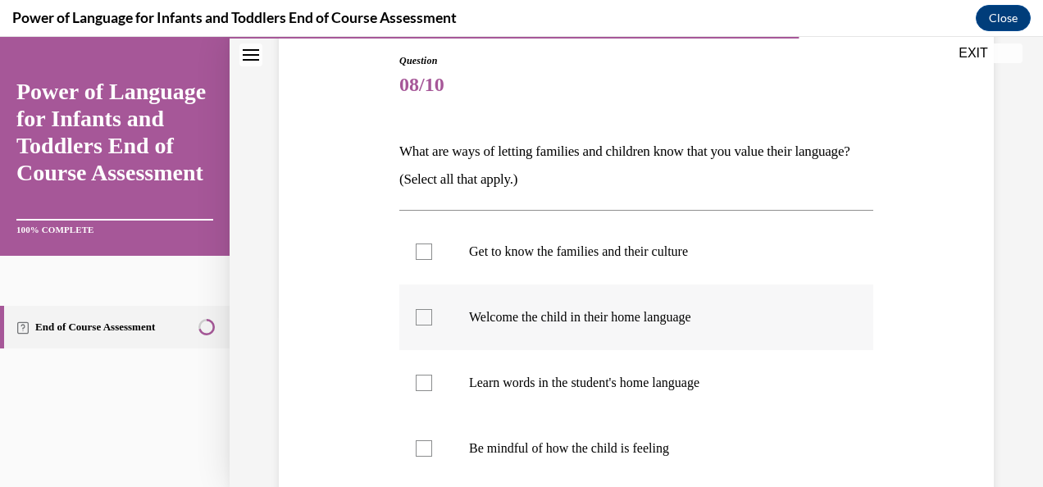
click at [529, 285] on label "Welcome the child in their home language" at bounding box center [636, 318] width 474 height 66
click at [432, 309] on input "Welcome the child in their home language" at bounding box center [424, 317] width 16 height 16
checkbox input "true"
click at [528, 275] on label "Get to know the families and their culture" at bounding box center [636, 252] width 474 height 66
click at [432, 260] on input "Get to know the families and their culture" at bounding box center [424, 252] width 16 height 16
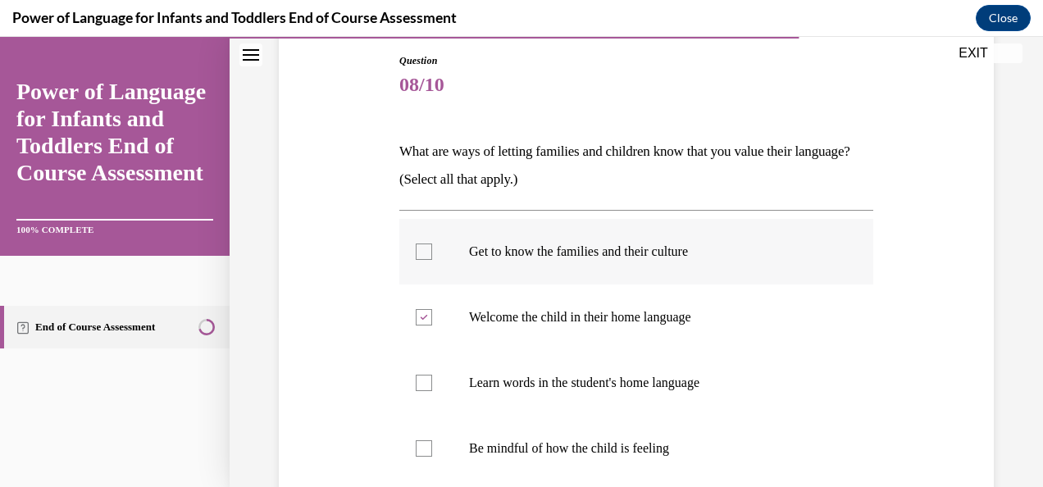
checkbox input "true"
click at [534, 375] on p "Learn words in the student's home language" at bounding box center [650, 383] width 363 height 16
click at [432, 375] on input "Learn words in the student's home language" at bounding box center [424, 383] width 16 height 16
checkbox input "true"
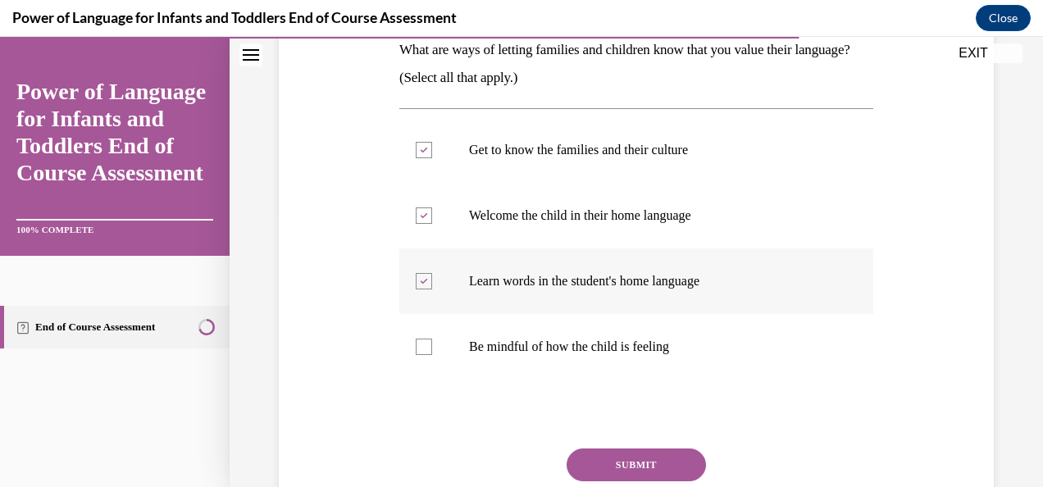
scroll to position [277, 0]
click at [618, 452] on button "SUBMIT" at bounding box center [636, 464] width 139 height 33
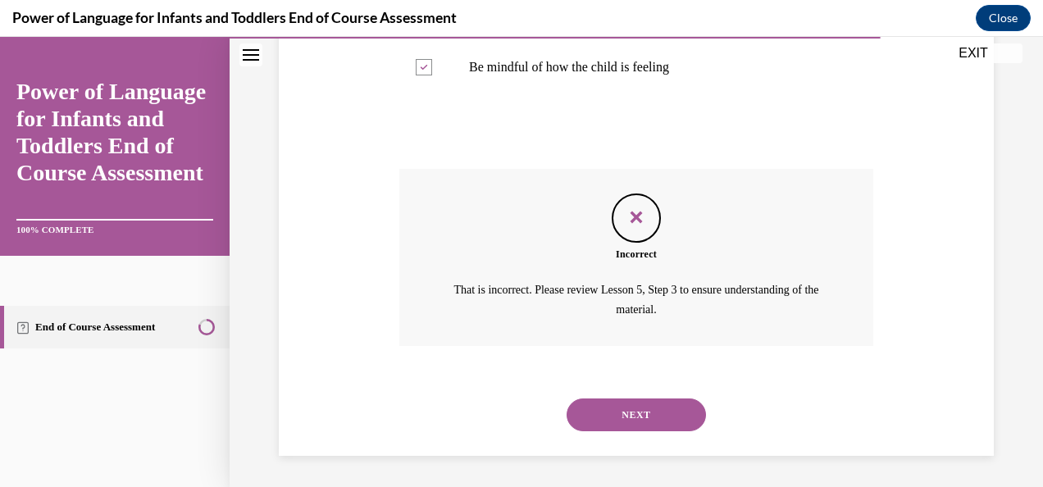
scroll to position [556, 0]
click at [611, 423] on button "NEXT" at bounding box center [636, 414] width 139 height 33
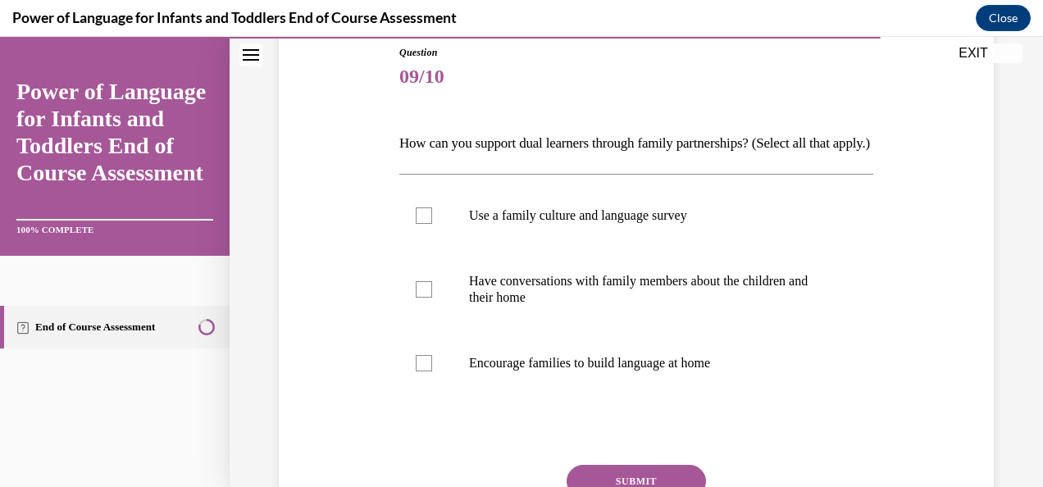
scroll to position [193, 0]
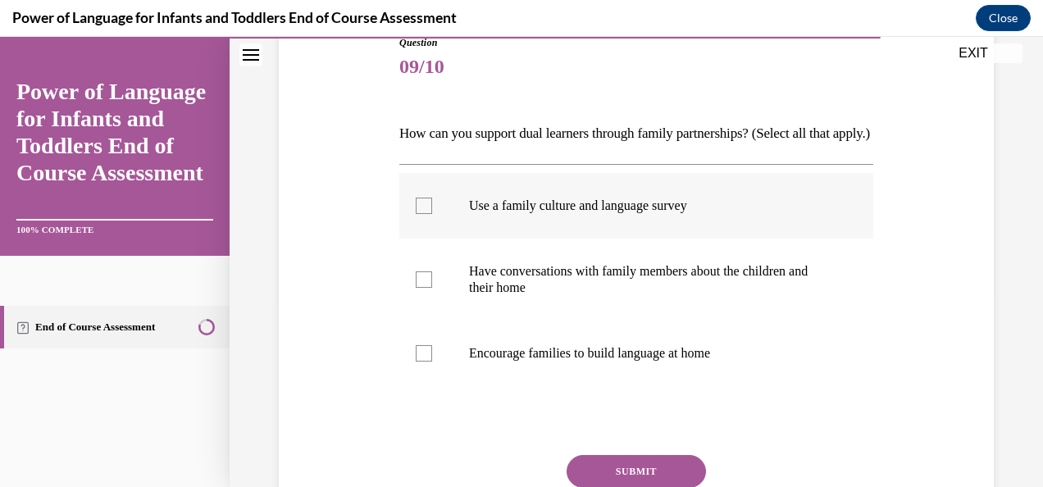
click at [548, 239] on label "Use a family culture and language survey" at bounding box center [636, 206] width 474 height 66
click at [432, 214] on input "Use a family culture and language survey" at bounding box center [424, 206] width 16 height 16
checkbox input "true"
click at [538, 294] on p "Have conversations with family members about the children and their home" at bounding box center [650, 279] width 363 height 33
click at [432, 288] on input "Have conversations with family members about the children and their home" at bounding box center [424, 279] width 16 height 16
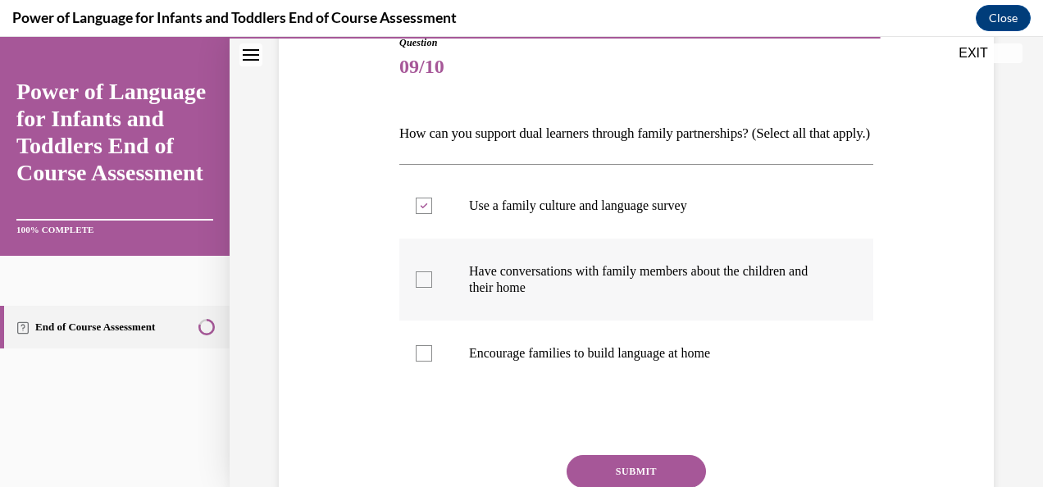
checkbox input "true"
click at [490, 386] on label "Encourage families to build language at home" at bounding box center [636, 354] width 474 height 66
click at [432, 362] on input "Encourage families to build language at home" at bounding box center [424, 353] width 16 height 16
checkbox input "true"
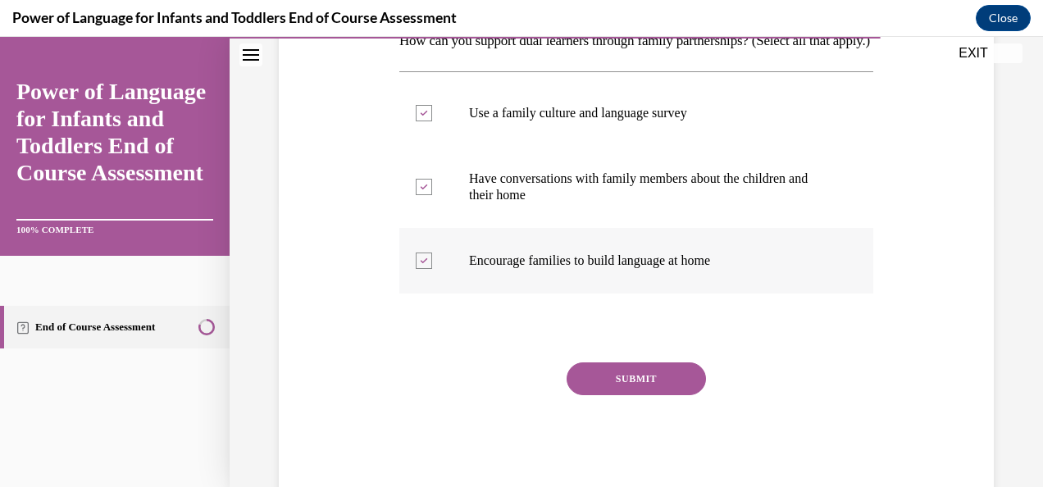
scroll to position [286, 0]
click at [580, 394] on button "SUBMIT" at bounding box center [636, 378] width 139 height 33
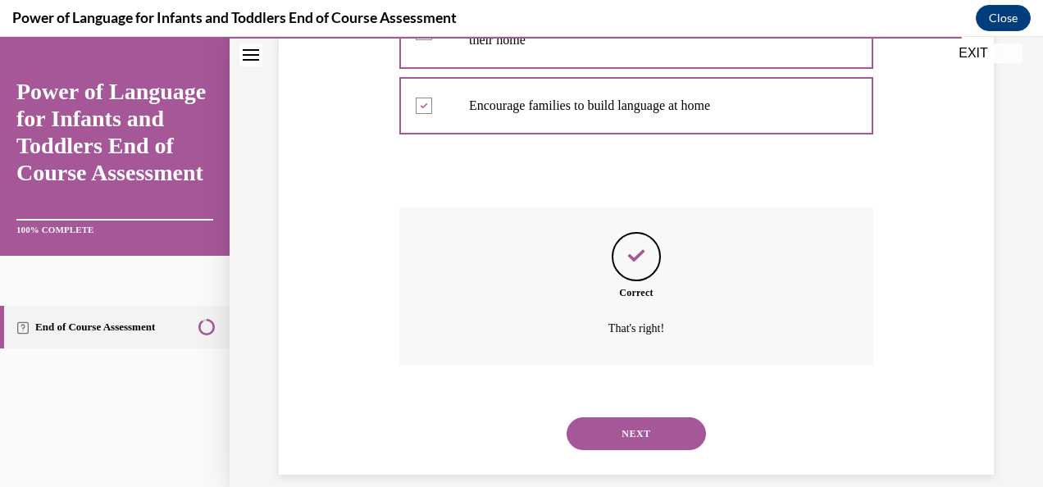
scroll to position [488, 0]
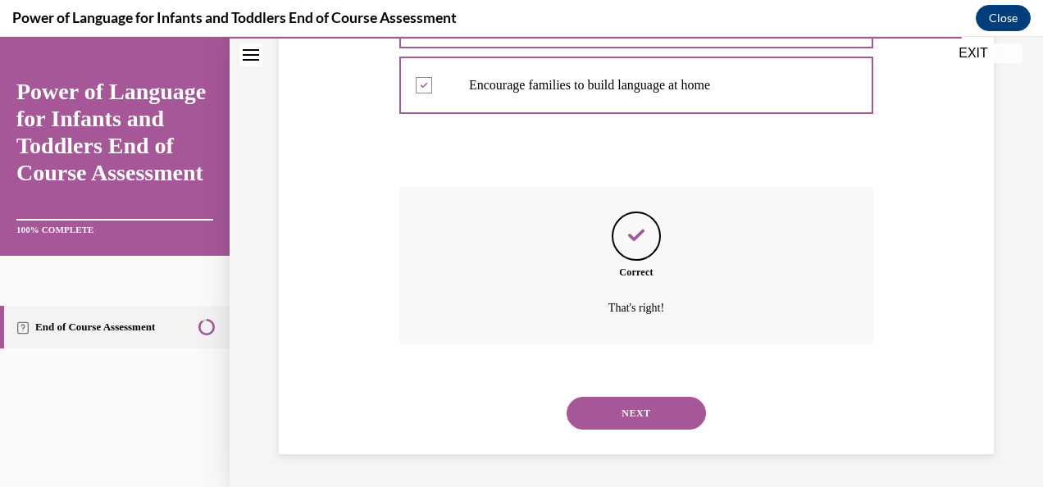
click at [630, 408] on button "NEXT" at bounding box center [636, 413] width 139 height 33
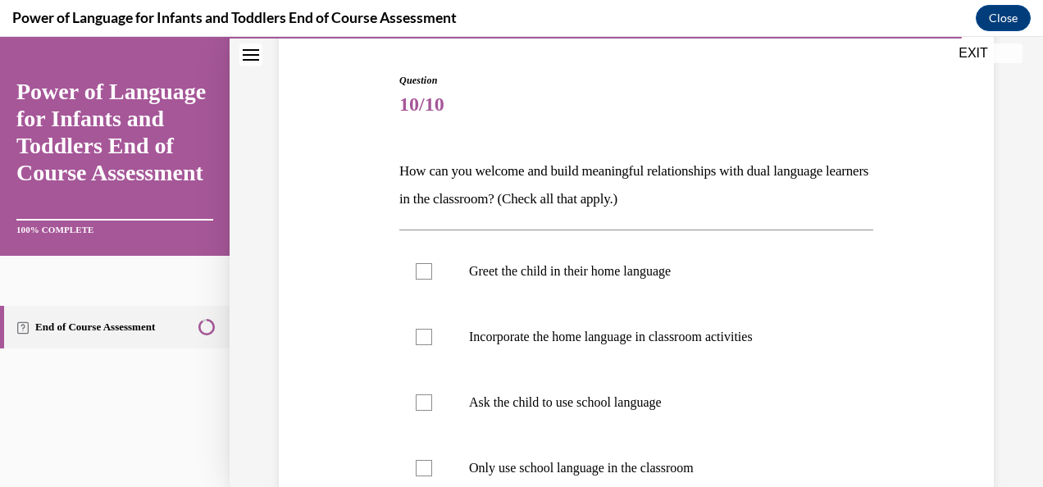
scroll to position [205, 0]
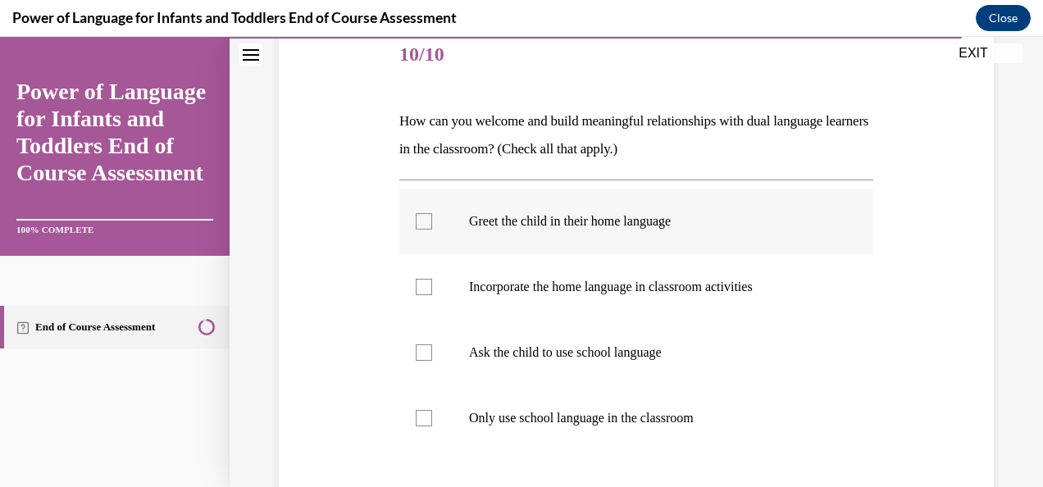
click at [525, 251] on label "Greet the child in their home language" at bounding box center [636, 222] width 474 height 66
click at [432, 230] on input "Greet the child in their home language" at bounding box center [424, 221] width 16 height 16
checkbox input "true"
click at [531, 271] on label "Incorporate the home language in classroom activities" at bounding box center [636, 287] width 474 height 66
click at [432, 279] on input "Incorporate the home language in classroom activities" at bounding box center [424, 287] width 16 height 16
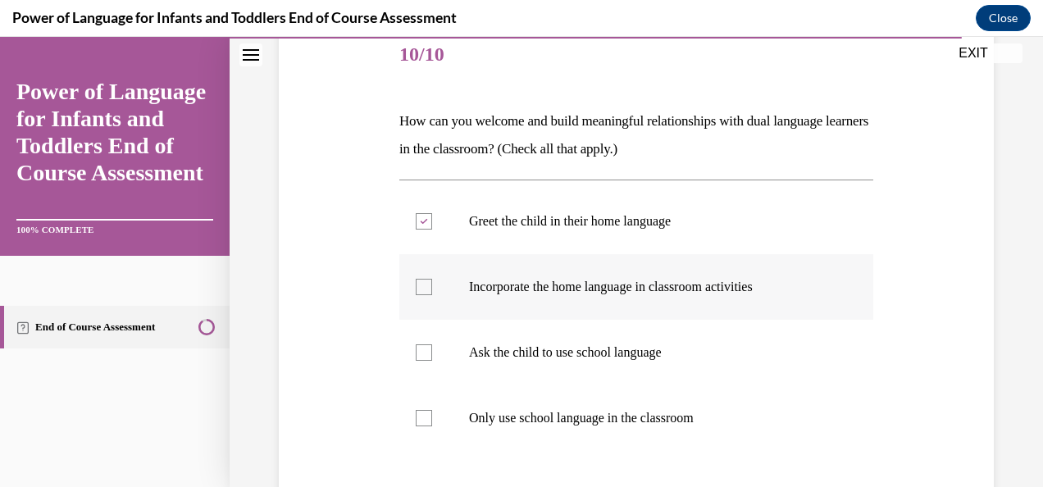
checkbox input "true"
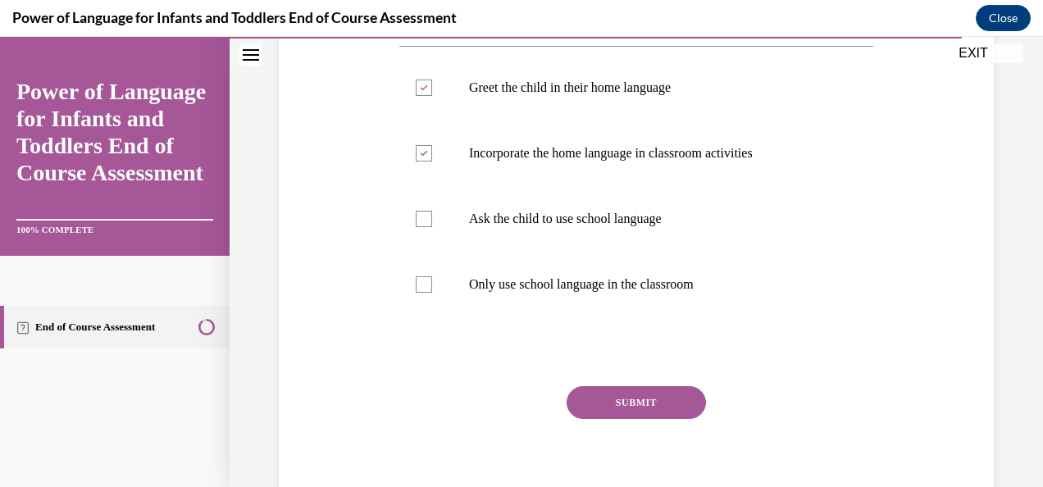
click at [672, 396] on button "SUBMIT" at bounding box center [636, 402] width 139 height 33
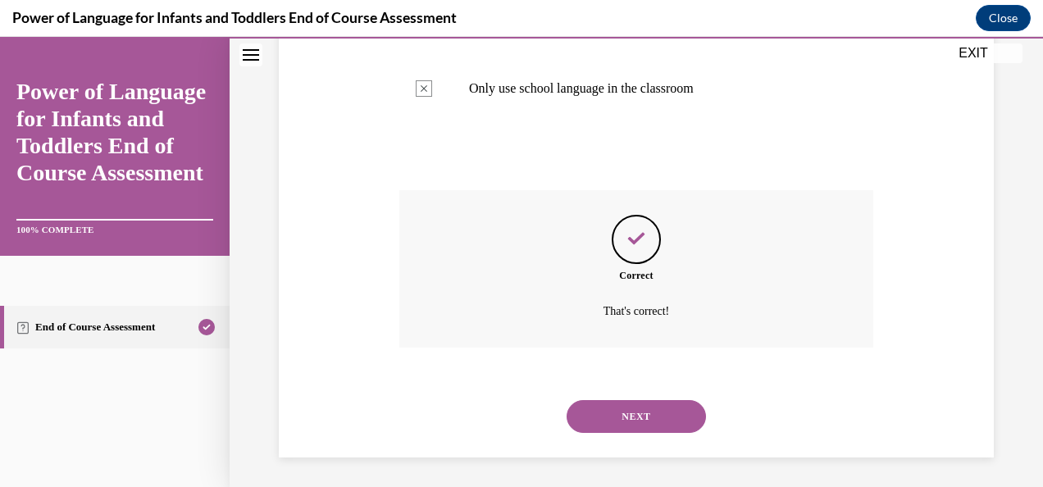
scroll to position [537, 0]
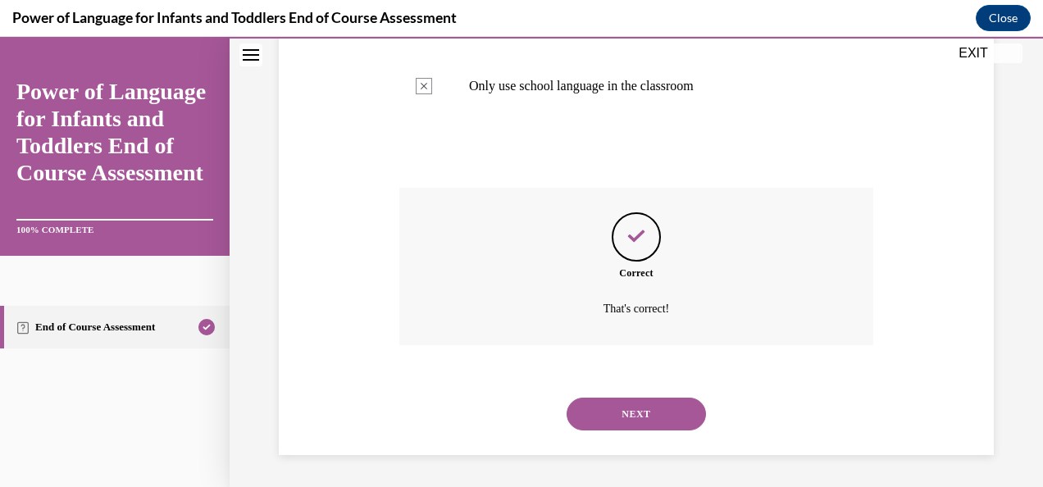
click at [630, 407] on button "NEXT" at bounding box center [636, 414] width 139 height 33
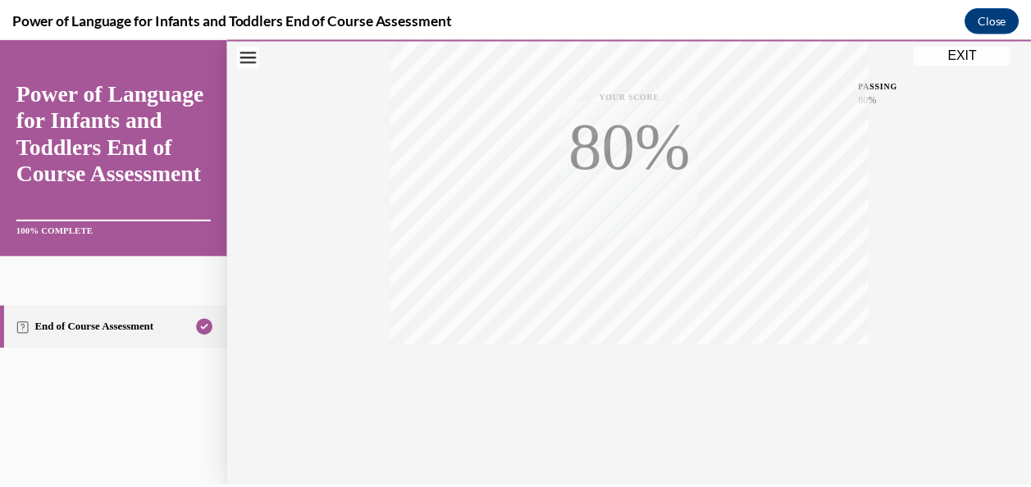
scroll to position [389, 0]
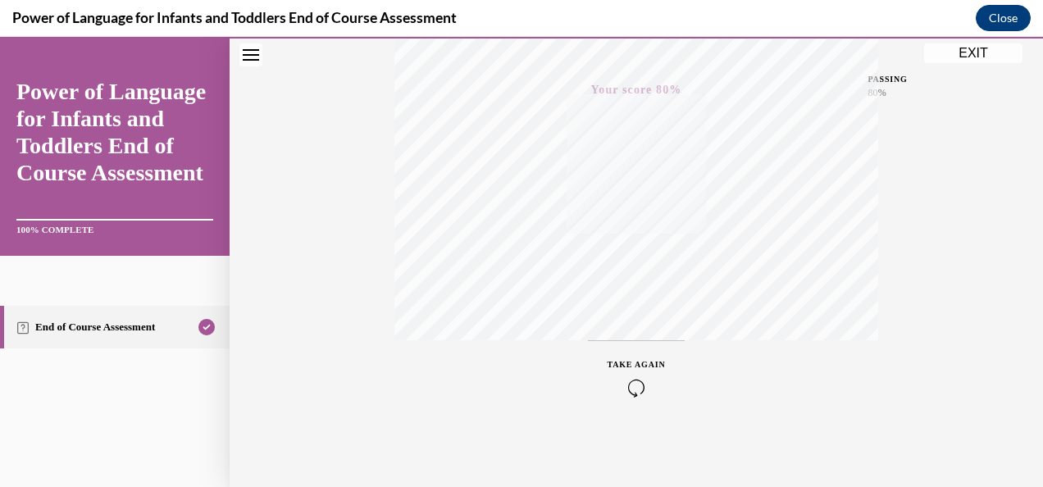
click at [986, 16] on button "Close" at bounding box center [1003, 18] width 55 height 26
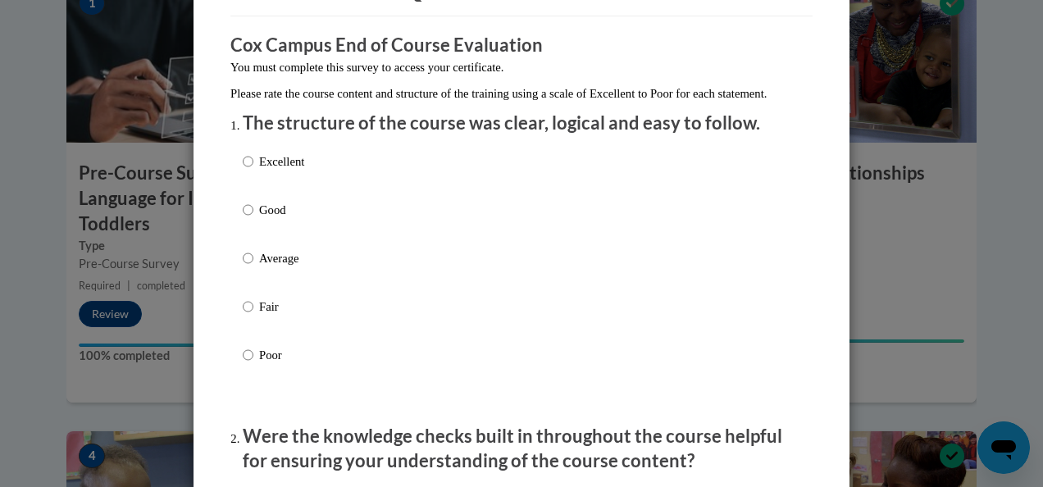
scroll to position [123, 0]
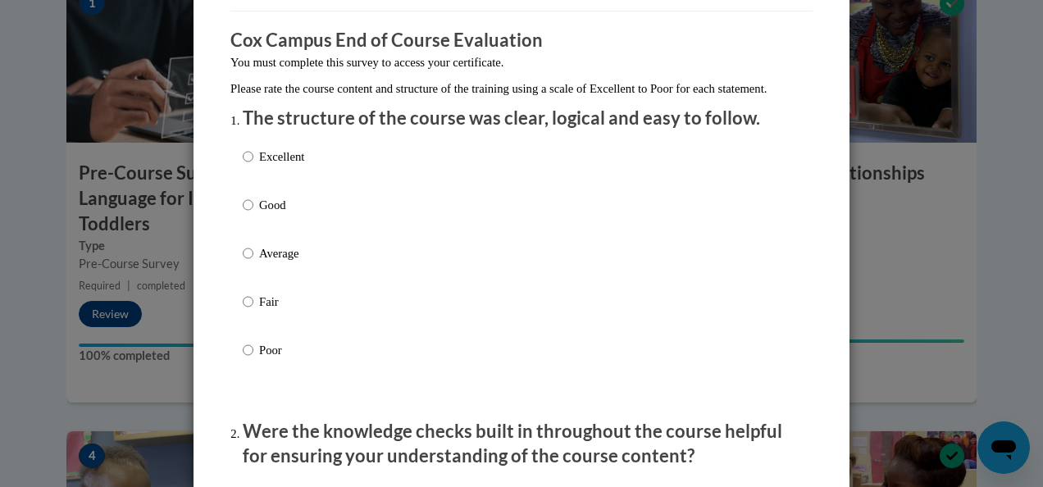
click at [392, 263] on div "Excellent Good Average Fair Poor" at bounding box center [522, 272] width 558 height 267
click at [268, 262] on p "Average" at bounding box center [281, 253] width 45 height 18
click at [253, 262] on input "Average" at bounding box center [248, 253] width 11 height 18
radio input "true"
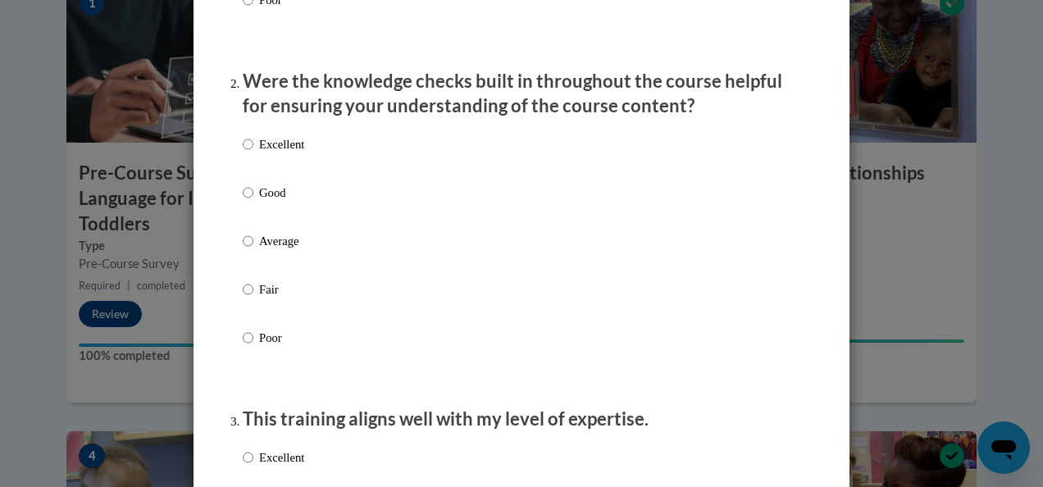
scroll to position [516, 0]
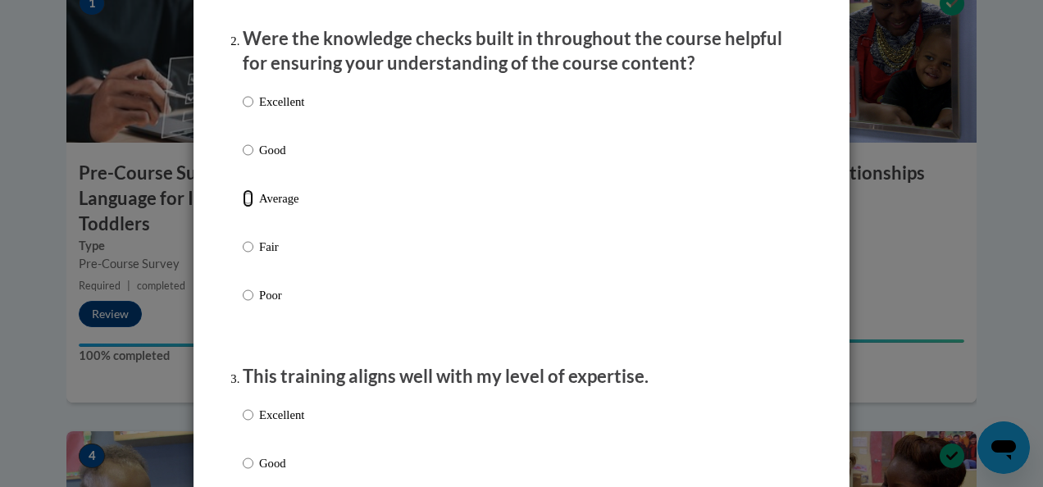
click at [245, 207] on input "Average" at bounding box center [248, 198] width 11 height 18
radio input "true"
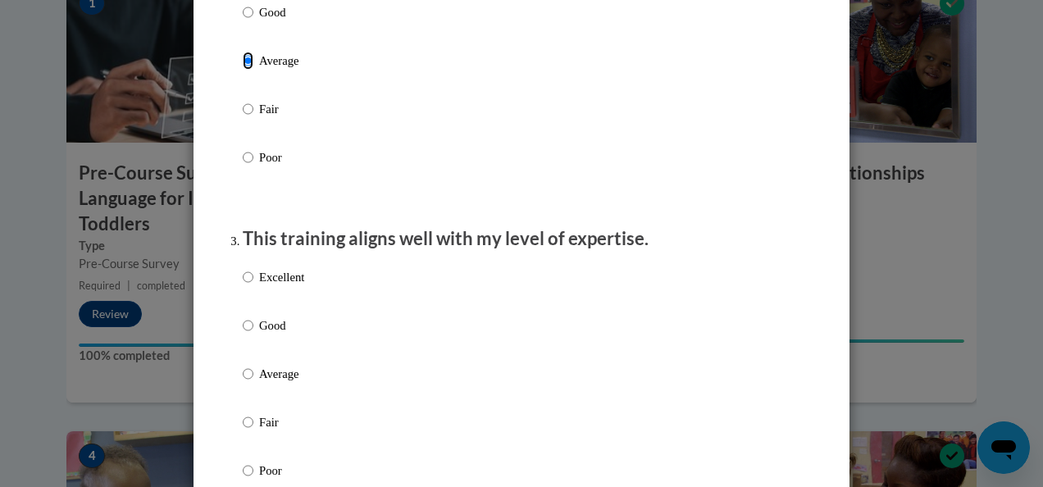
scroll to position [678, 0]
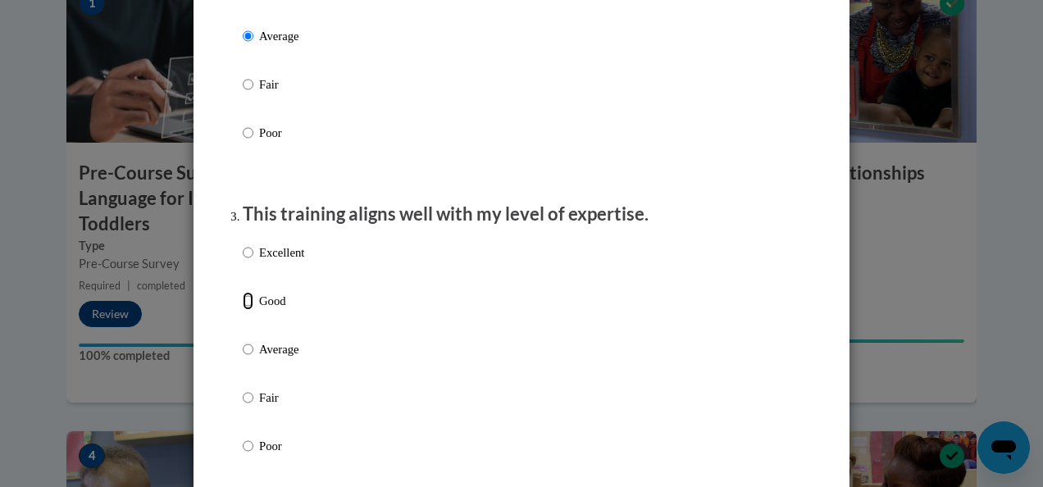
click at [243, 308] on input "Good" at bounding box center [248, 301] width 11 height 18
radio input "true"
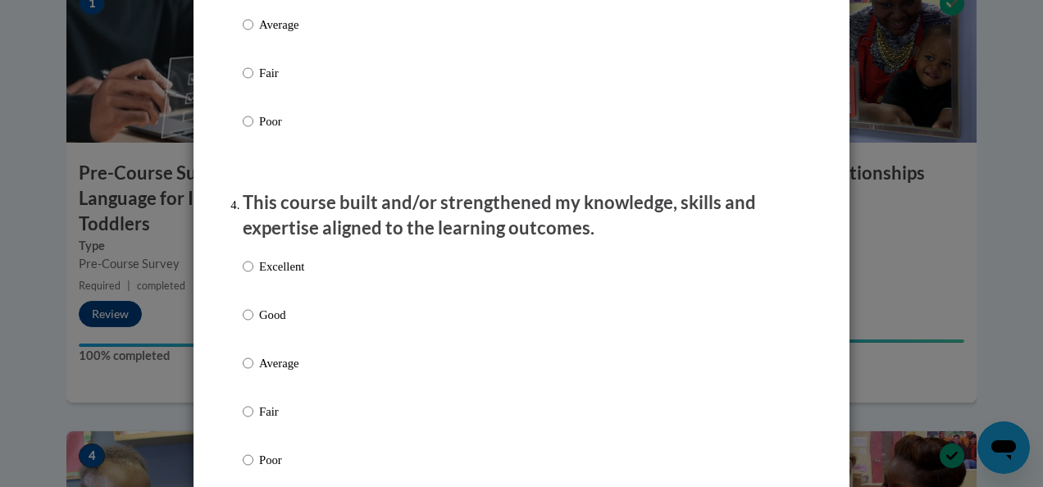
scroll to position [1047, 0]
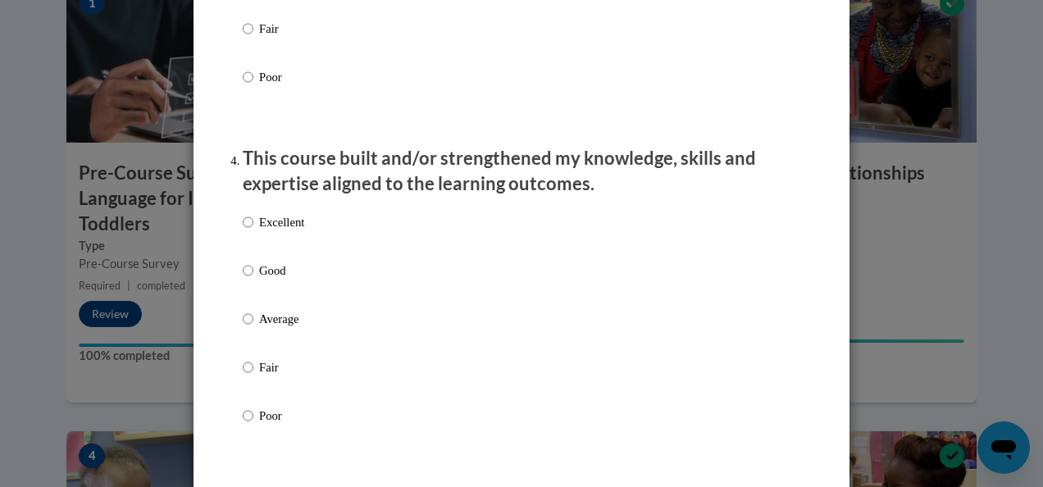
click at [247, 306] on label "Good" at bounding box center [273, 284] width 61 height 44
click at [247, 280] on input "Good" at bounding box center [248, 271] width 11 height 18
radio input "true"
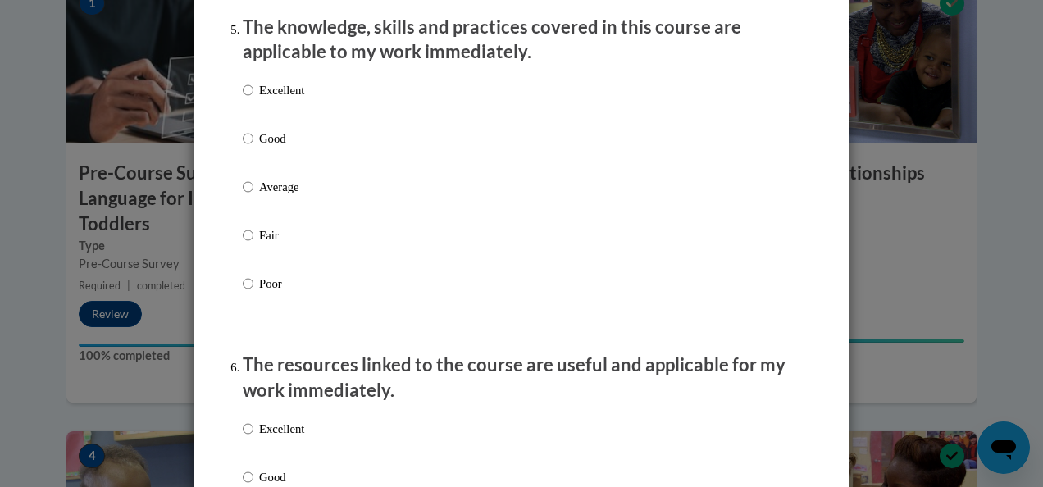
scroll to position [1523, 0]
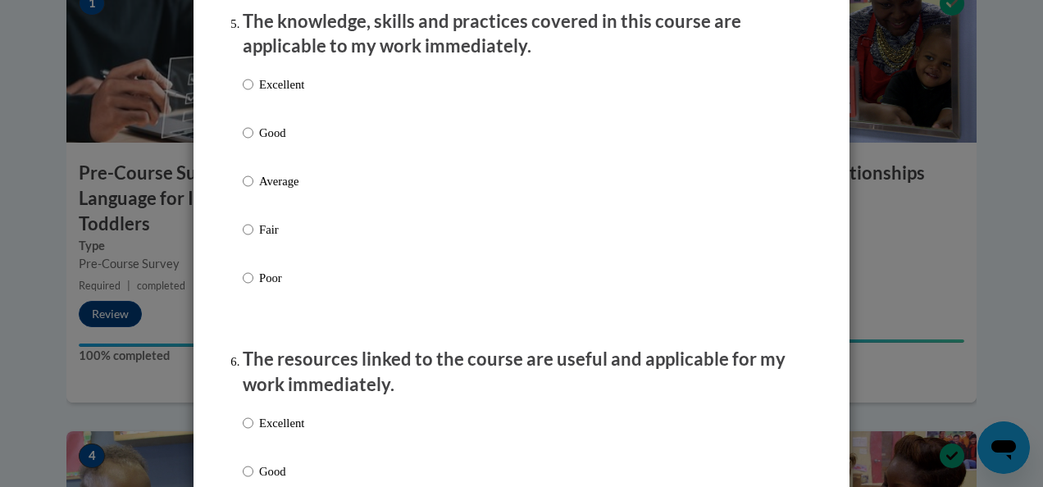
click at [267, 142] on p "Good" at bounding box center [281, 133] width 45 height 18
click at [253, 142] on input "Good" at bounding box center [248, 133] width 11 height 18
radio input "true"
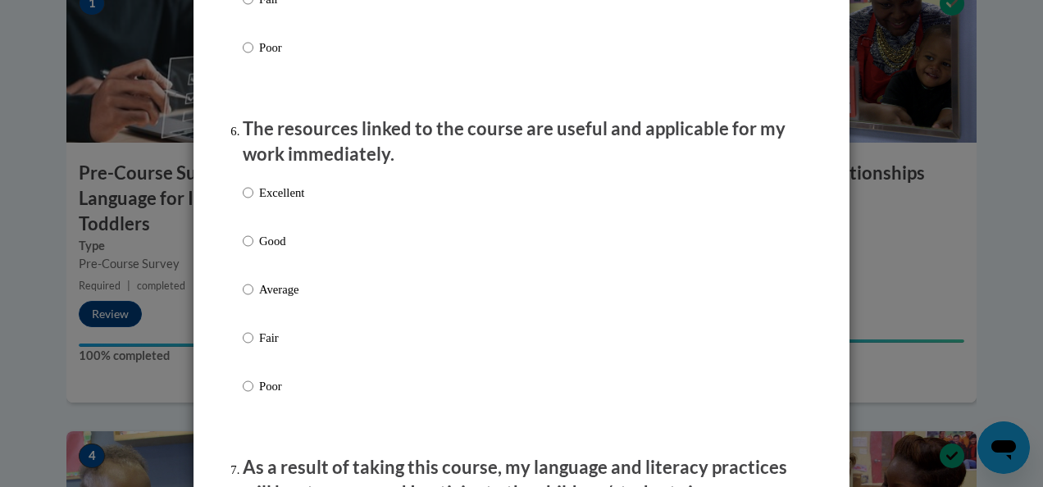
scroll to position [1754, 0]
click at [280, 249] on p "Good" at bounding box center [281, 240] width 45 height 18
click at [253, 249] on input "Good" at bounding box center [248, 240] width 11 height 18
radio input "true"
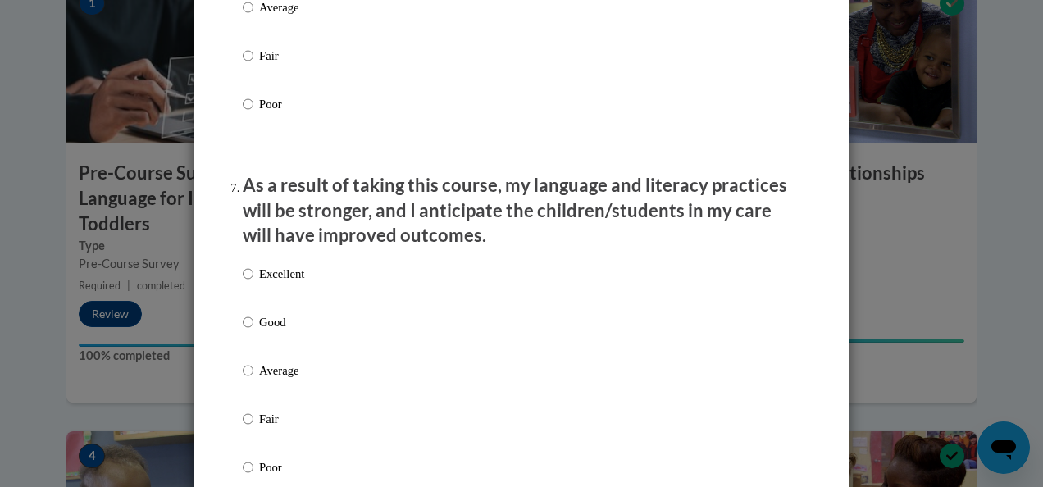
scroll to position [2037, 0]
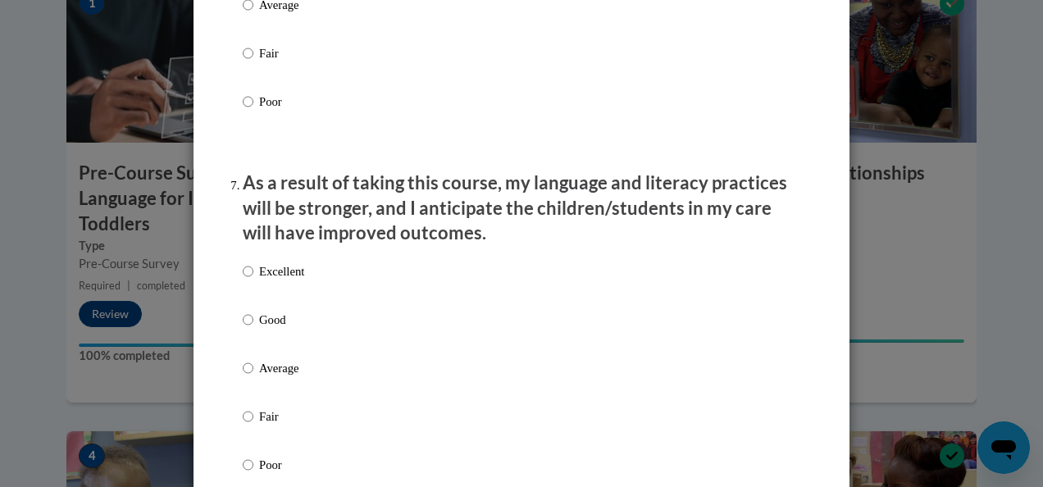
click at [261, 329] on p "Good" at bounding box center [281, 320] width 45 height 18
click at [253, 329] on input "Good" at bounding box center [248, 320] width 11 height 18
radio input "true"
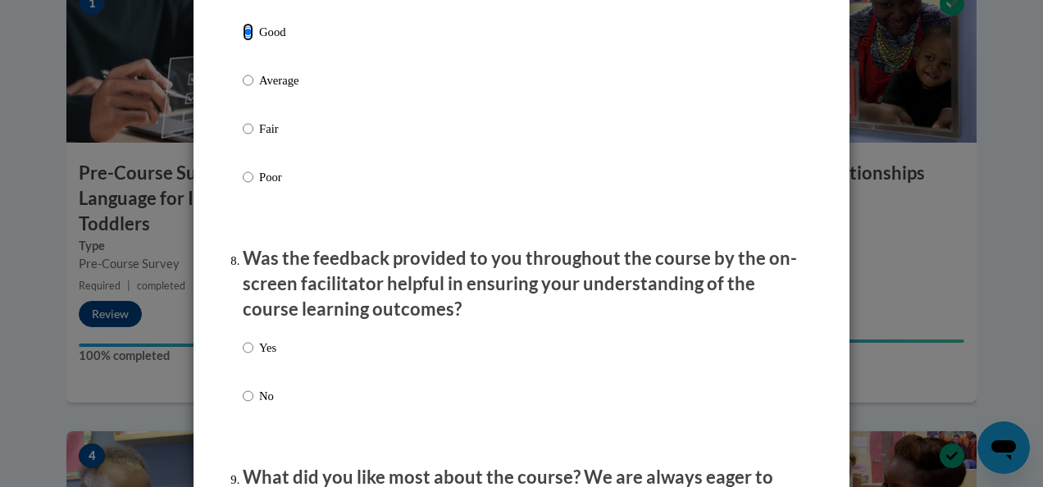
scroll to position [2326, 0]
click at [259, 354] on p "Yes" at bounding box center [267, 347] width 17 height 18
click at [253, 354] on input "Yes" at bounding box center [248, 347] width 11 height 18
radio input "true"
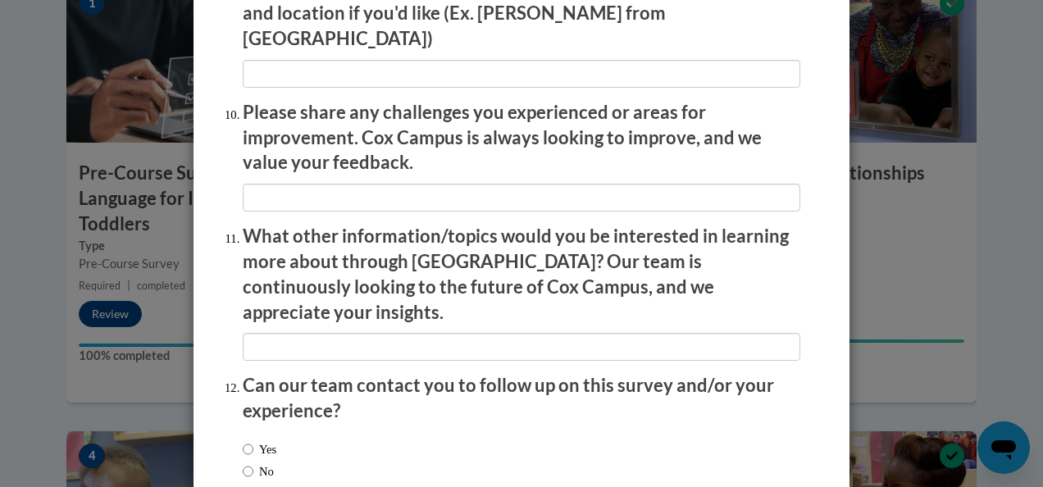
scroll to position [2922, 0]
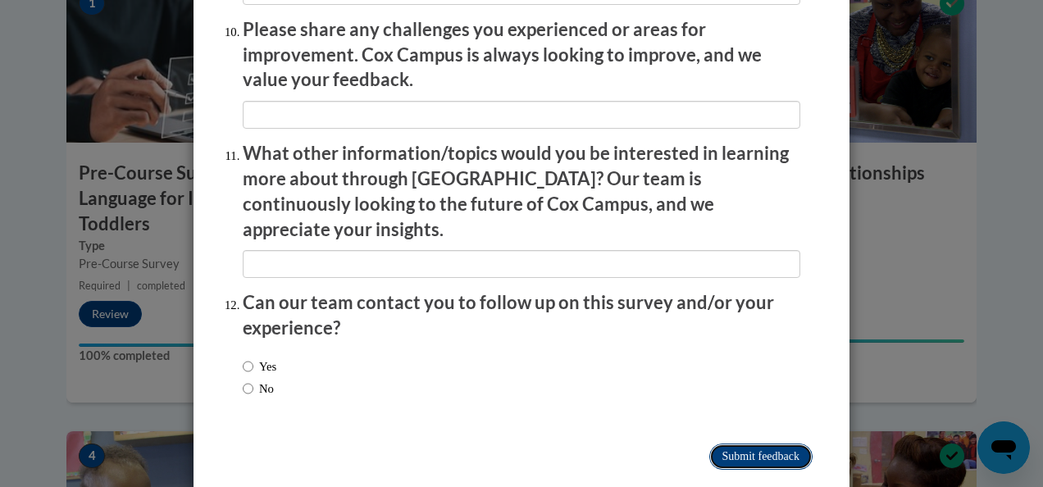
click at [709, 444] on input "Submit feedback" at bounding box center [760, 457] width 103 height 26
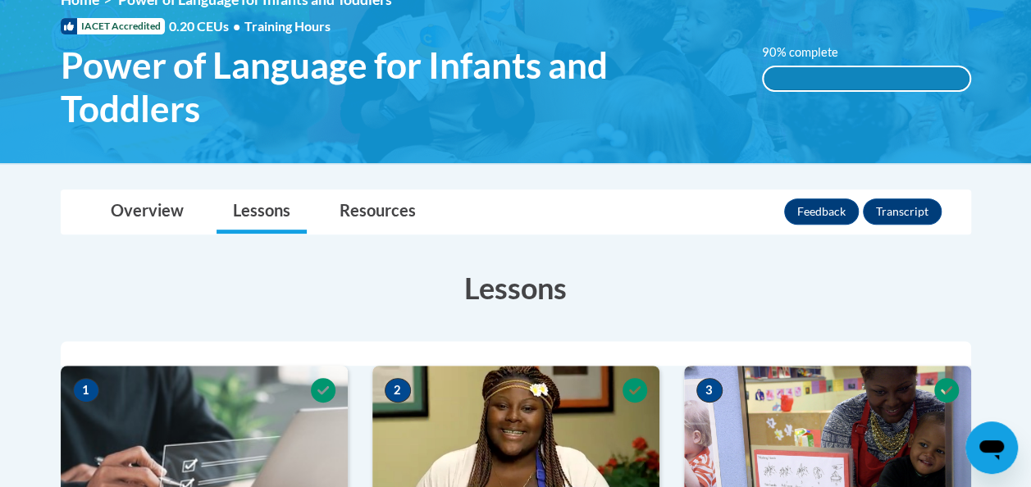
scroll to position [251, 0]
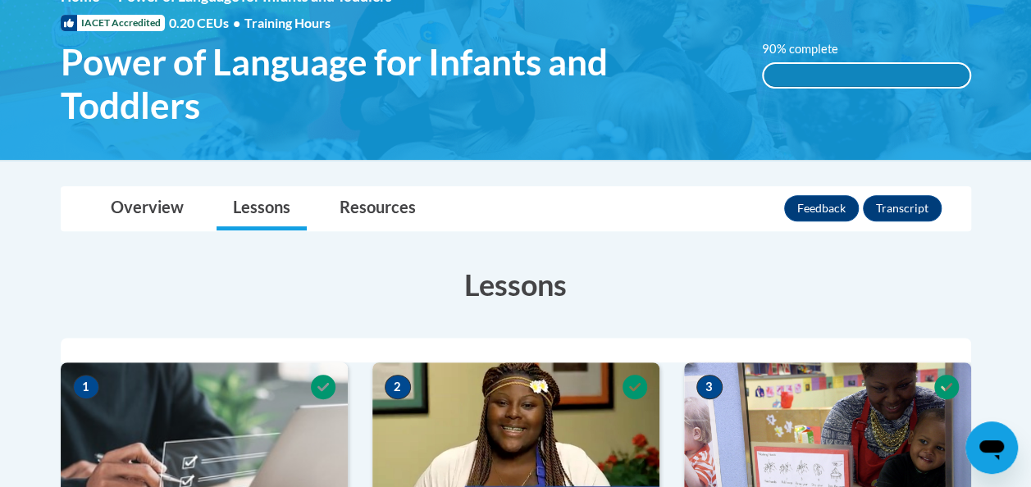
click at [831, 75] on div "90% complete" at bounding box center [866, 75] width 206 height 23
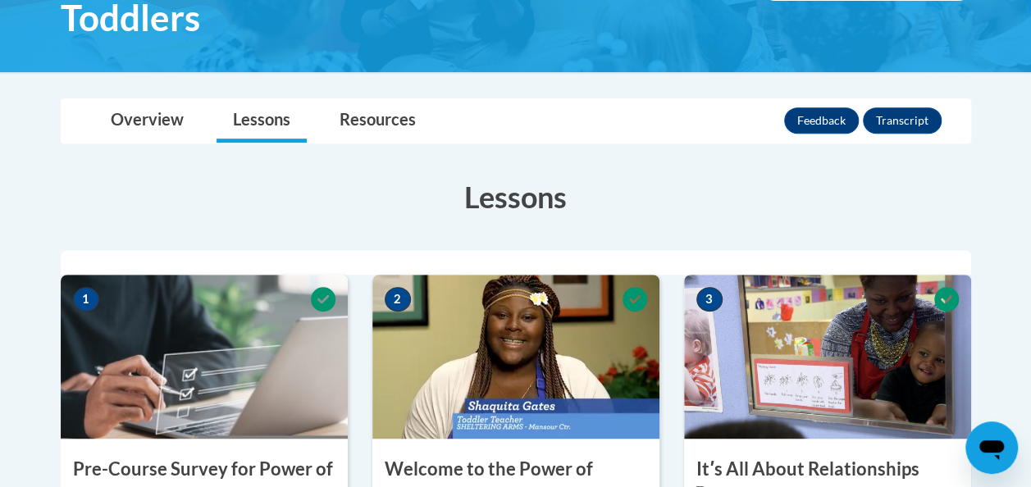
scroll to position [349, 0]
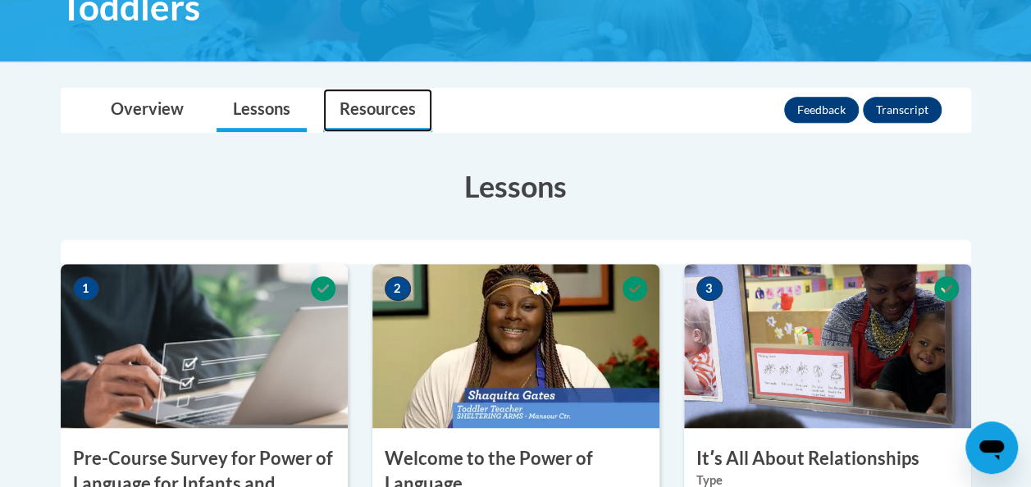
click at [419, 111] on link "Resources" at bounding box center [377, 110] width 109 height 43
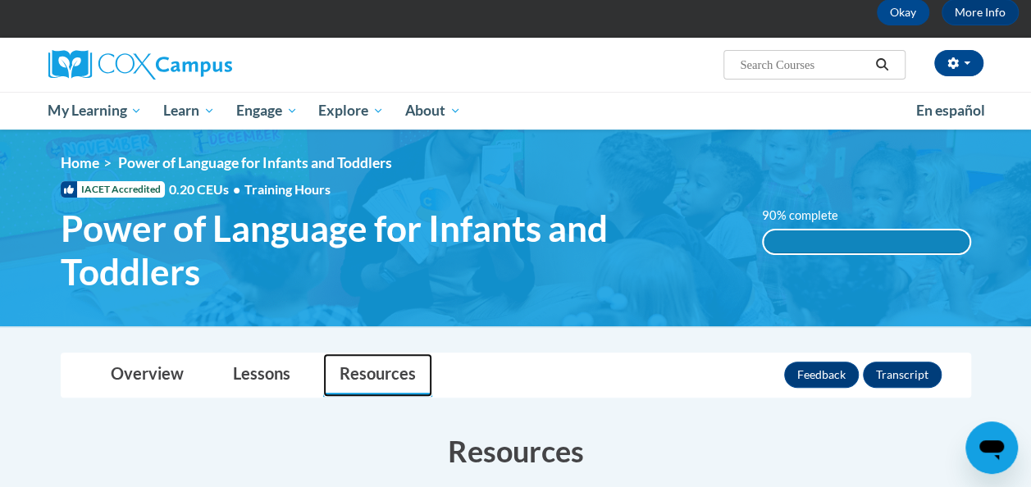
scroll to position [0, 0]
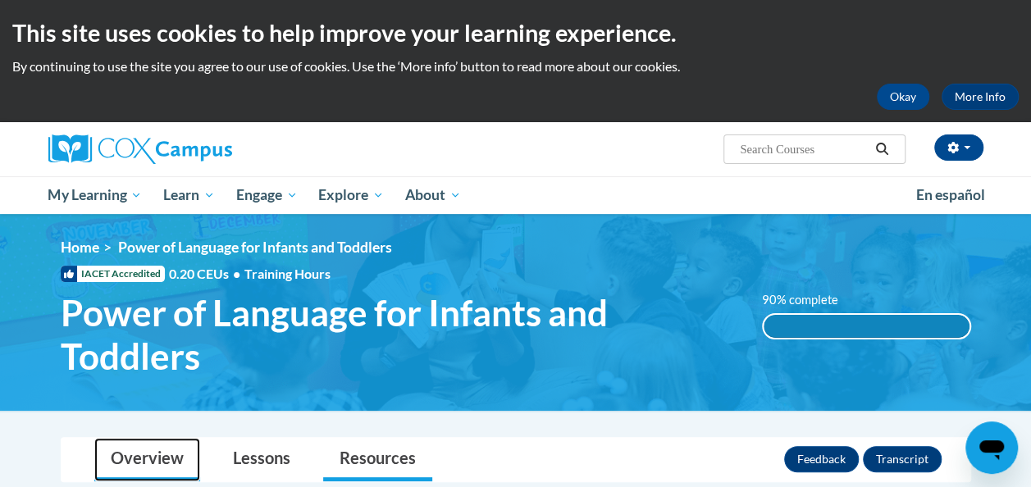
click at [169, 448] on link "Overview" at bounding box center [147, 459] width 106 height 43
click at [97, 275] on span "IACET Accredited" at bounding box center [113, 274] width 104 height 16
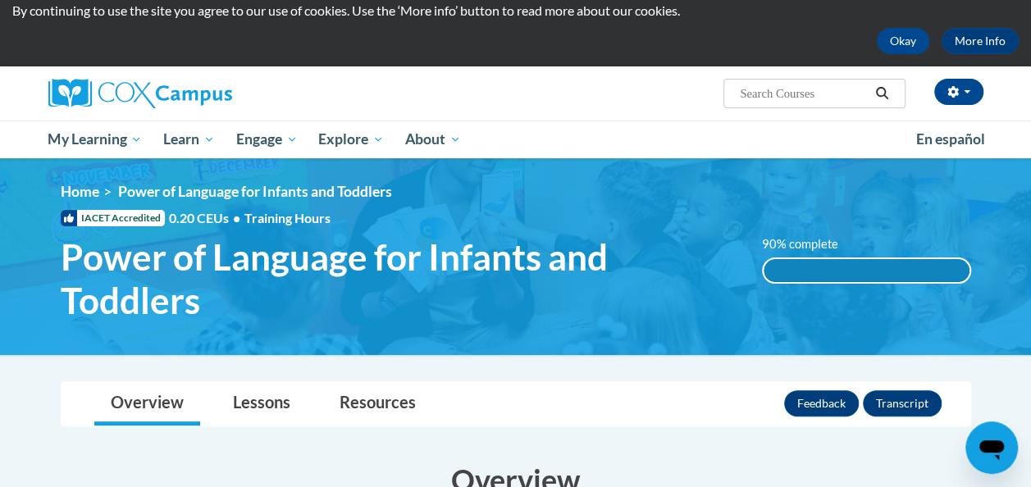
scroll to position [55, 0]
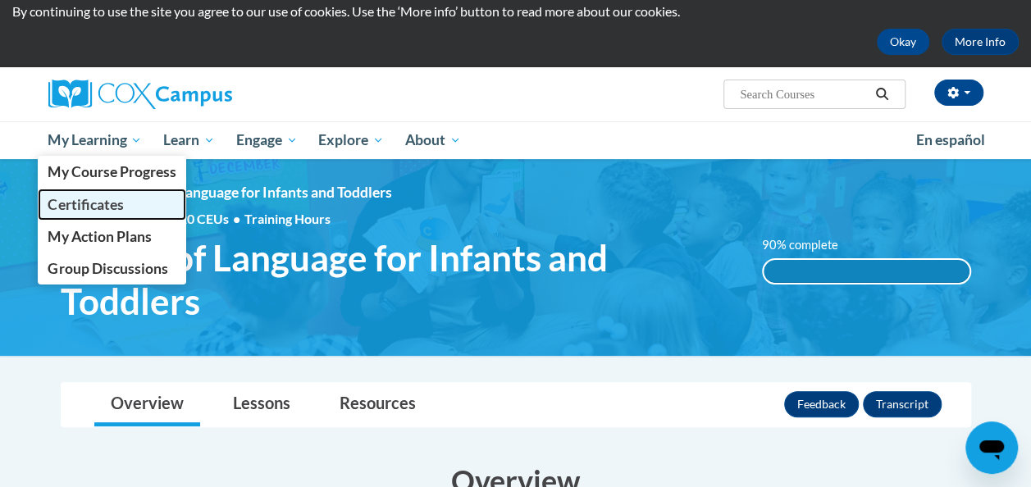
click at [105, 191] on link "Certificates" at bounding box center [112, 205] width 149 height 32
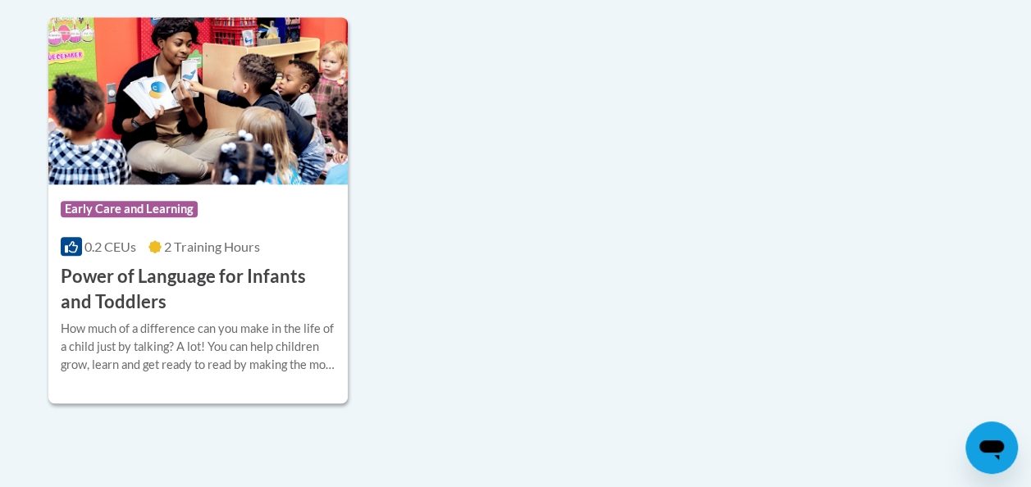
scroll to position [500, 0]
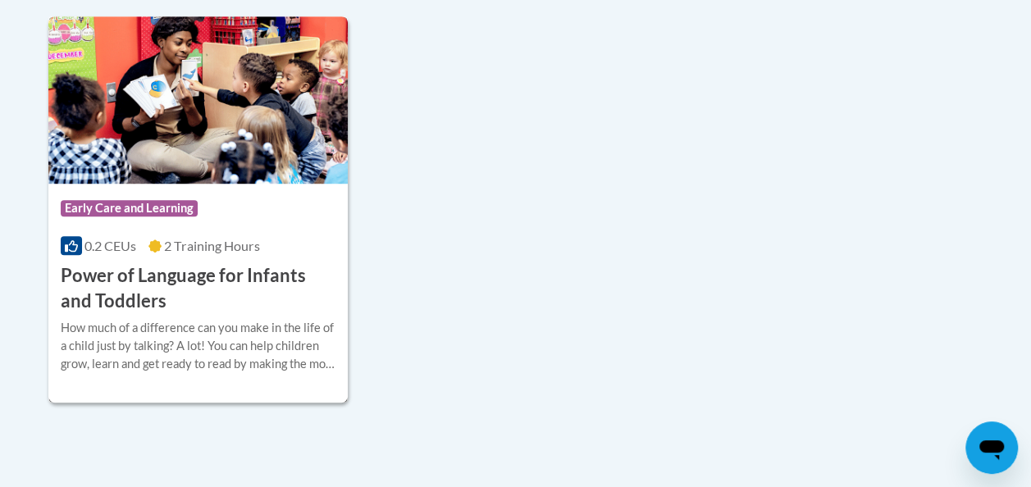
click at [123, 336] on div "How much of a difference can you make in the life of a child just by talking? A…" at bounding box center [198, 346] width 275 height 54
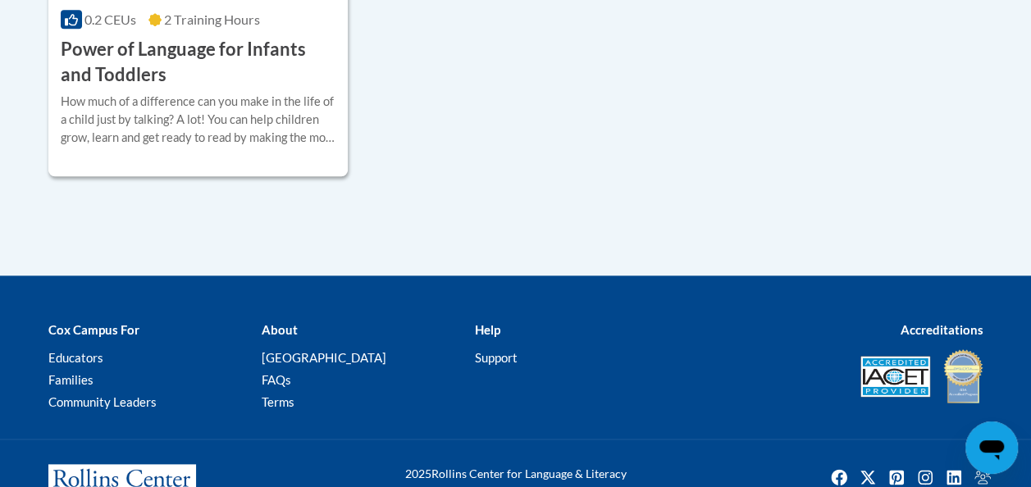
scroll to position [734, 0]
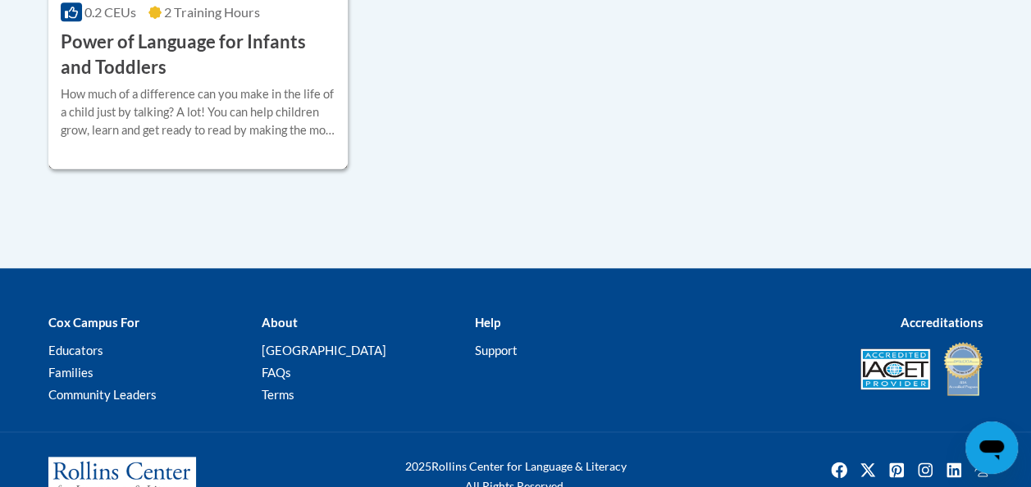
click at [123, 131] on div "How much of a difference can you make in the life of a child just by talking? A…" at bounding box center [198, 112] width 275 height 54
